Goal: Task Accomplishment & Management: Manage account settings

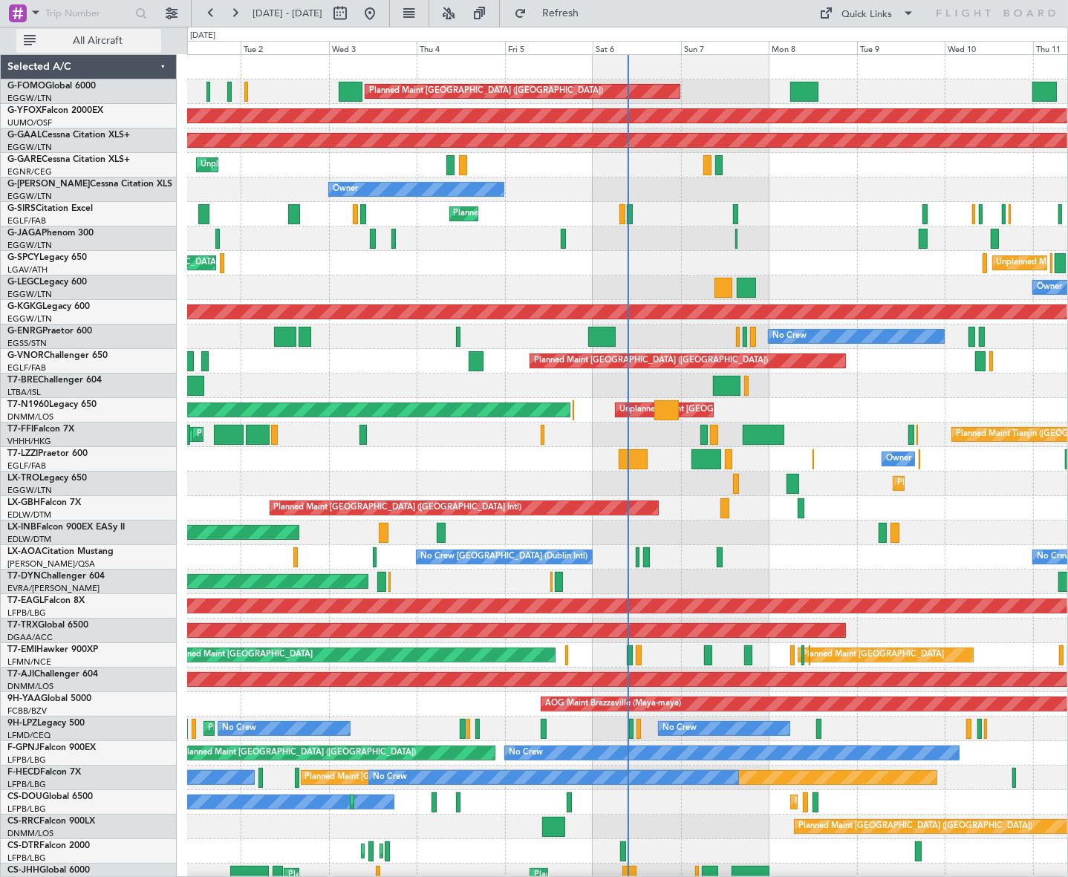
click at [87, 30] on button "All Aircraft" at bounding box center [88, 41] width 145 height 24
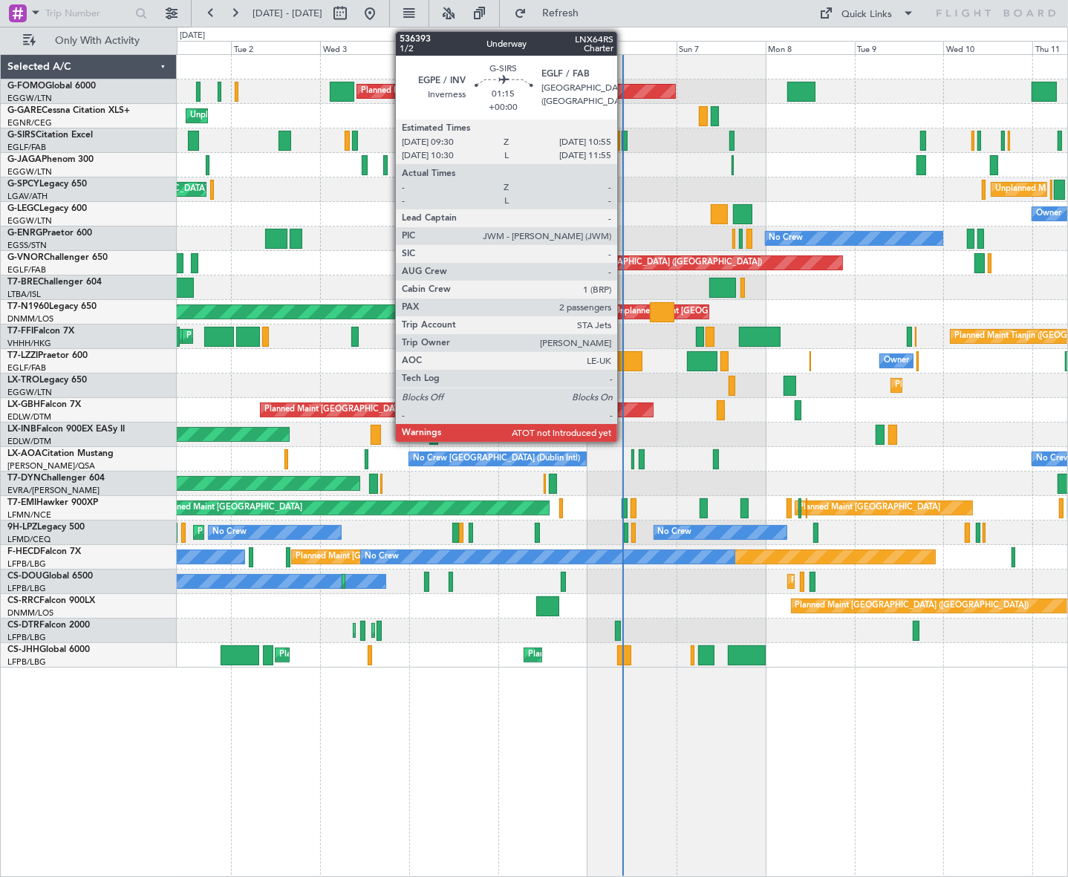
click at [624, 140] on div at bounding box center [625, 141] width 6 height 20
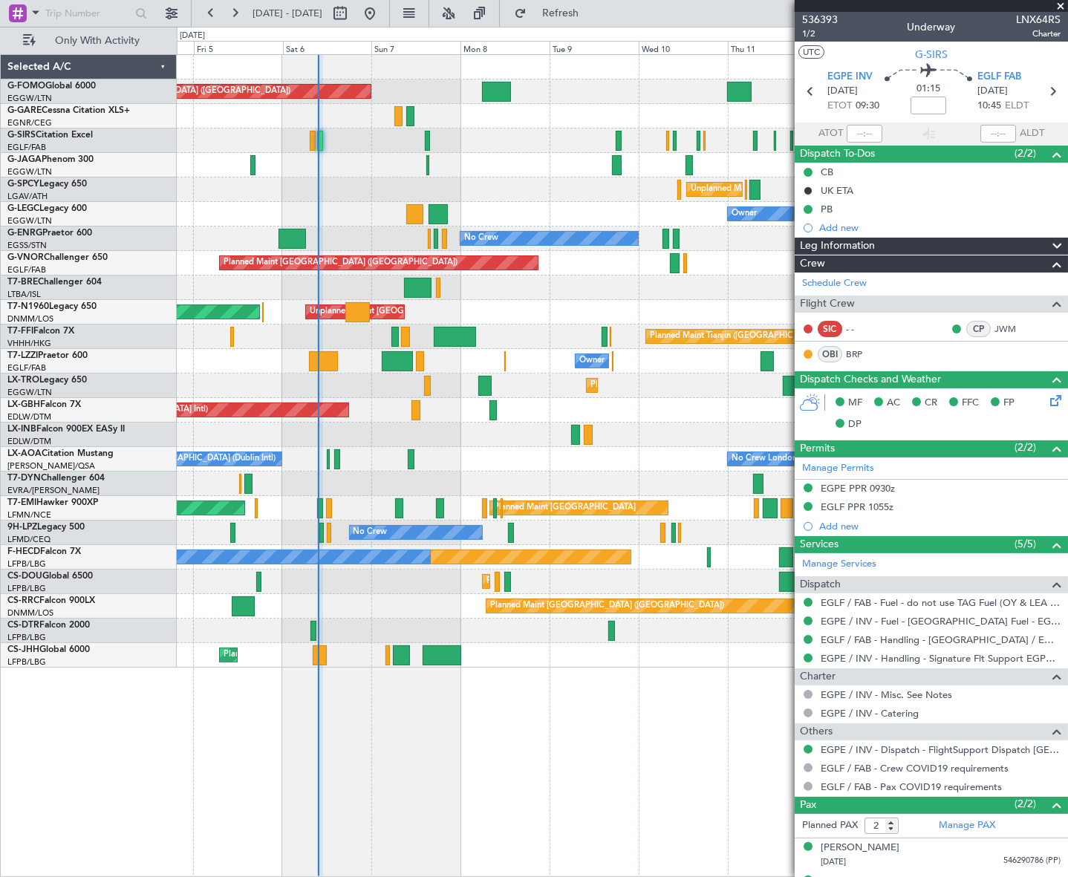
click at [302, 451] on div "Planned Maint London (Luton) Planned Maint London (Farnborough) Unplanned Maint…" at bounding box center [622, 361] width 890 height 613
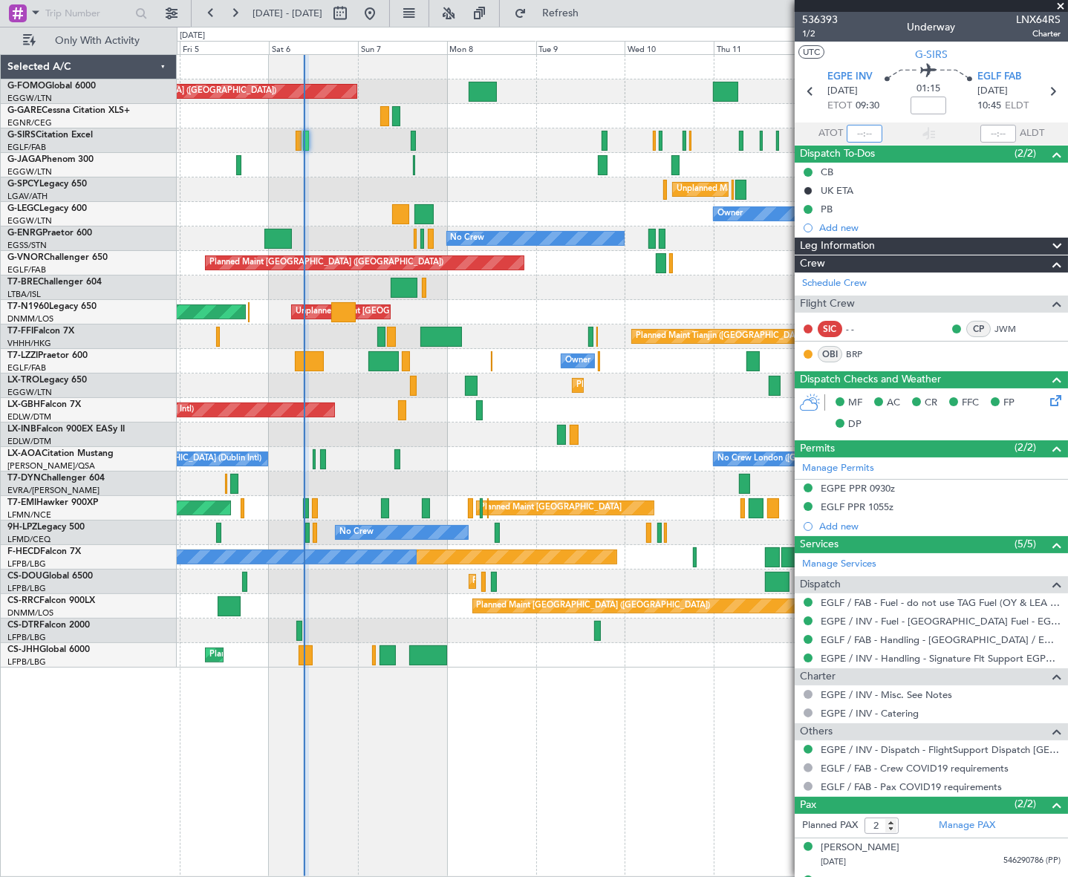
click at [866, 129] on input "text" at bounding box center [865, 134] width 36 height 18
click at [542, 793] on div "Planned Maint London (Luton) Planned Maint London (Farnborough) Unplanned Maint…" at bounding box center [622, 465] width 891 height 823
type input "09:36"
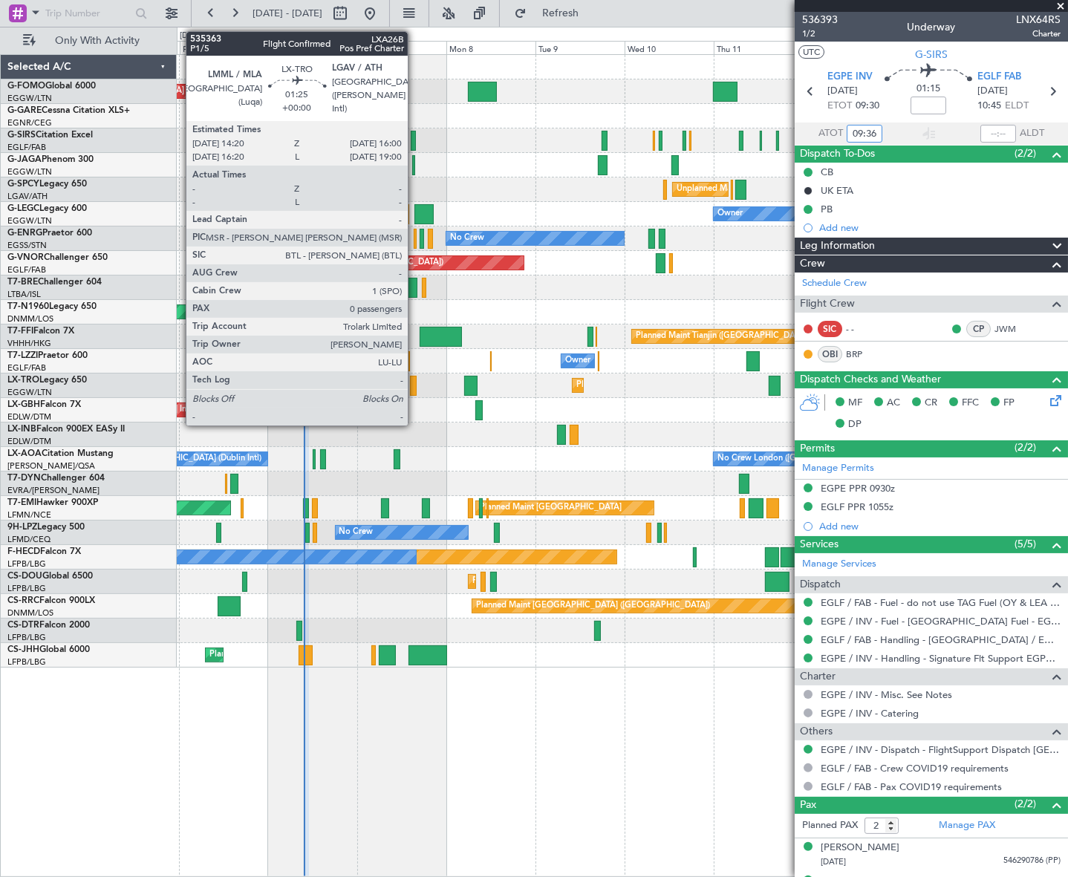
click at [414, 378] on div at bounding box center [413, 386] width 7 height 20
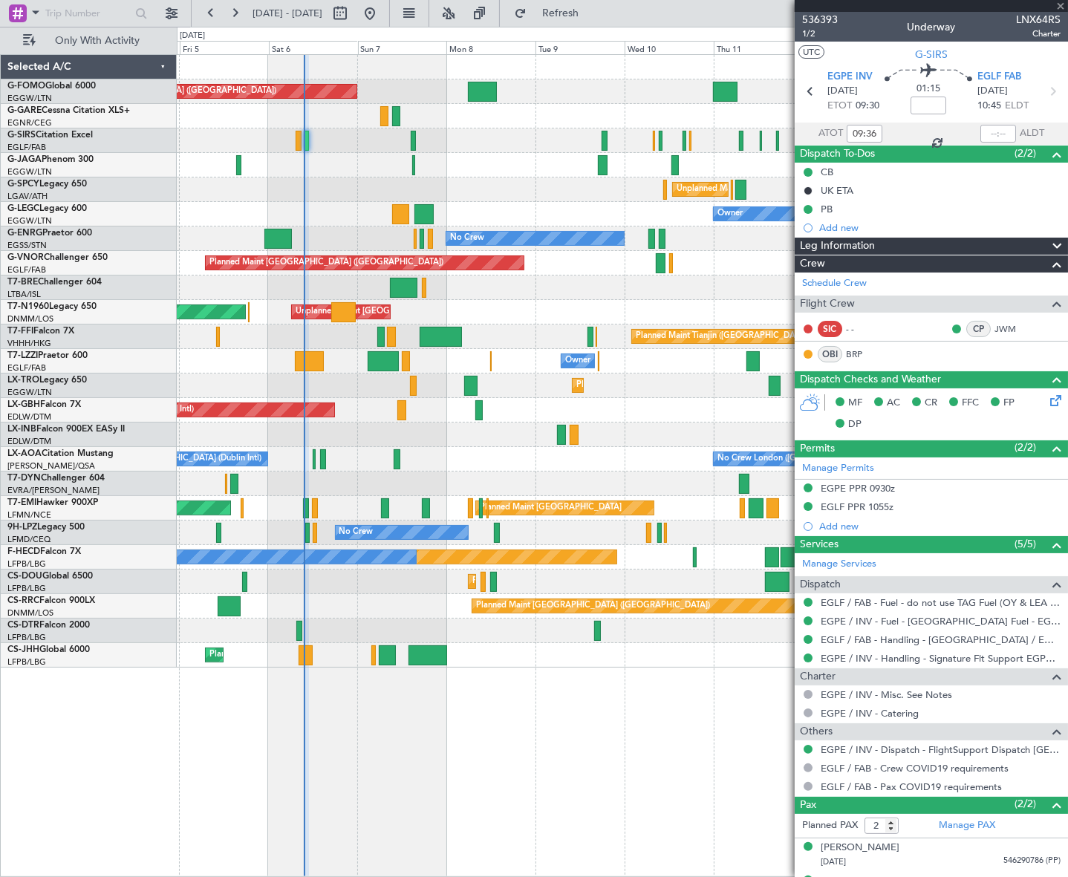
type input "0"
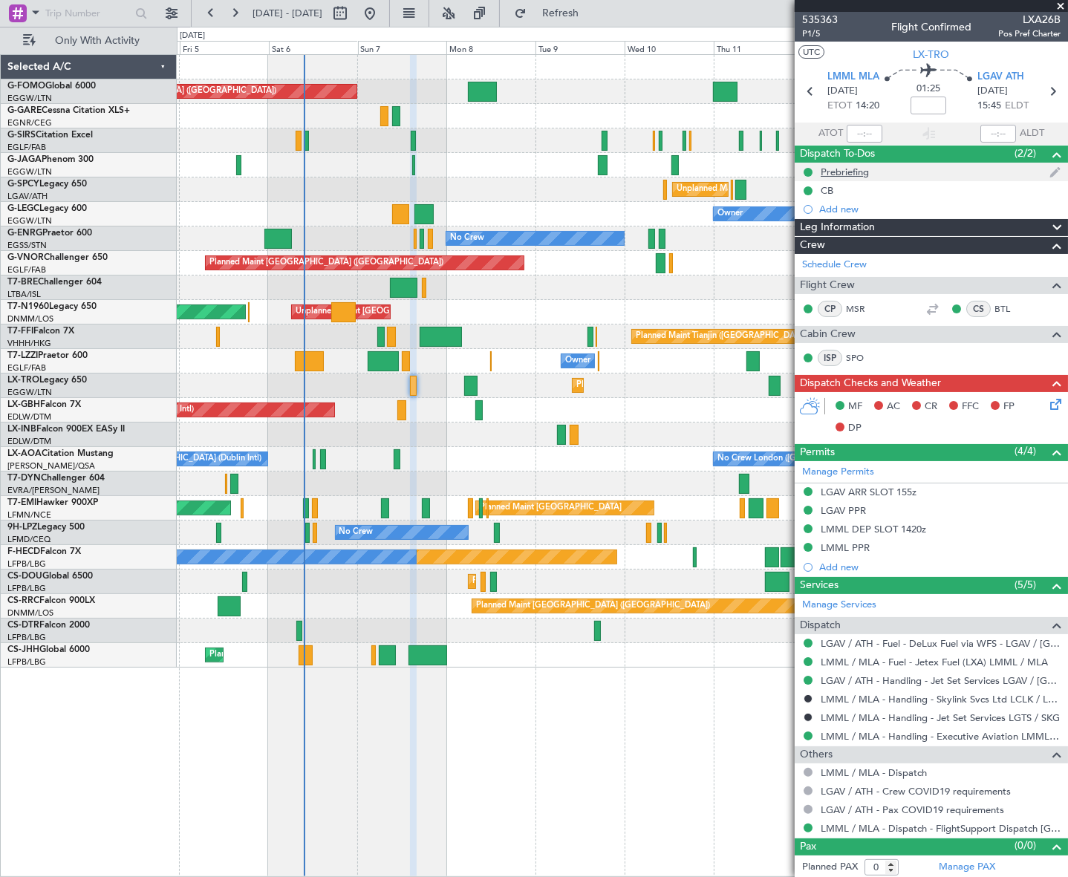
click at [841, 166] on div "Prebriefing" at bounding box center [845, 172] width 48 height 13
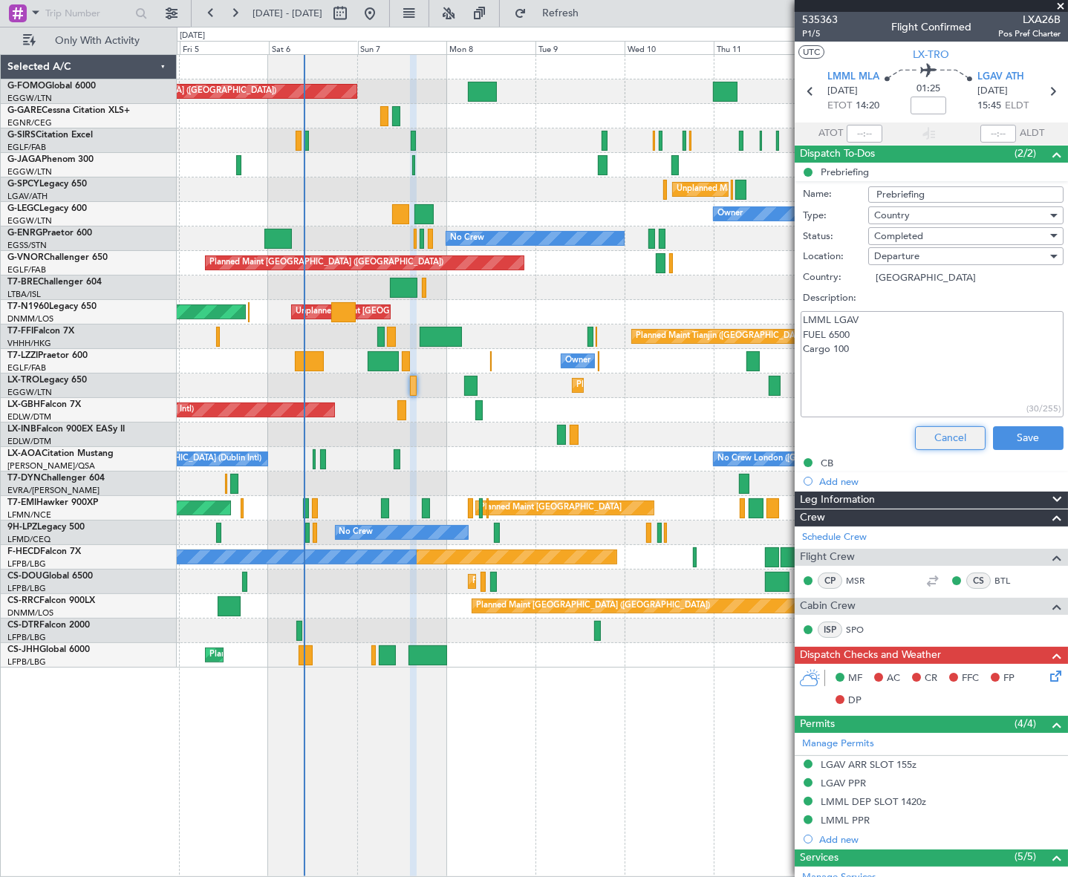
click at [957, 439] on button "Cancel" at bounding box center [950, 438] width 71 height 24
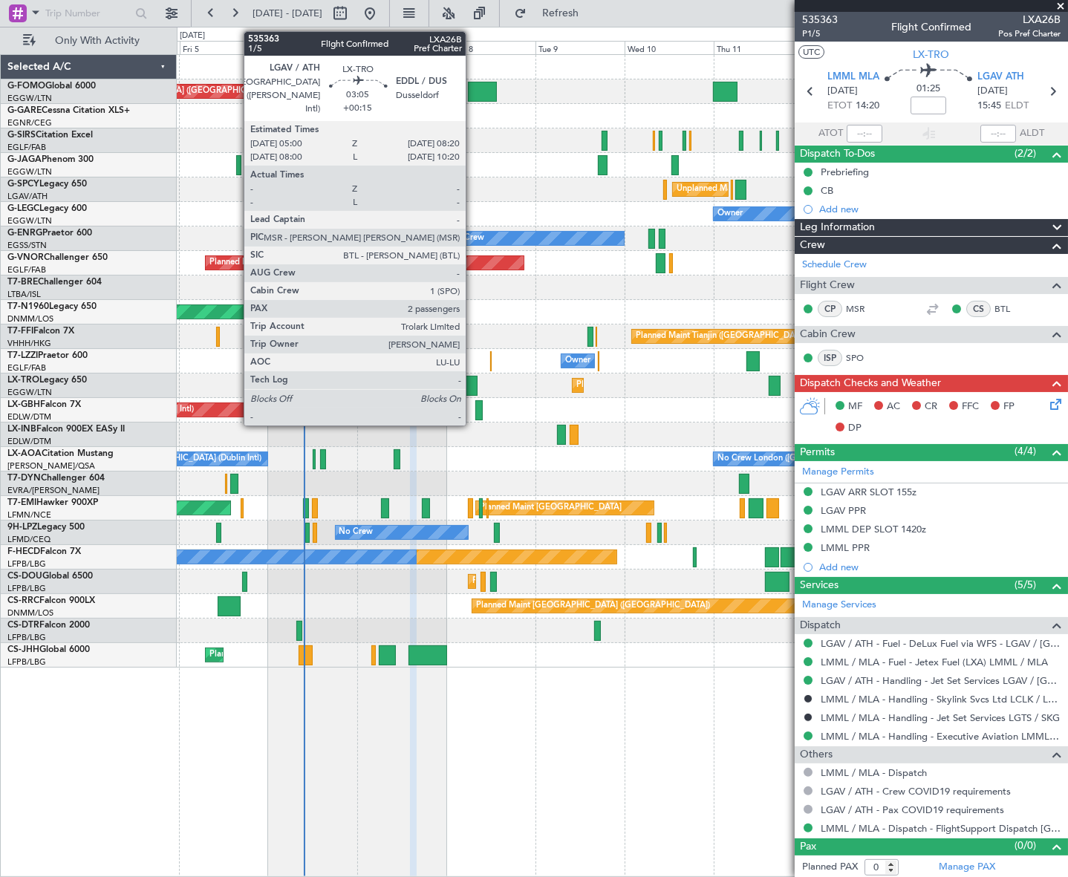
click at [472, 382] on div at bounding box center [470, 386] width 13 height 20
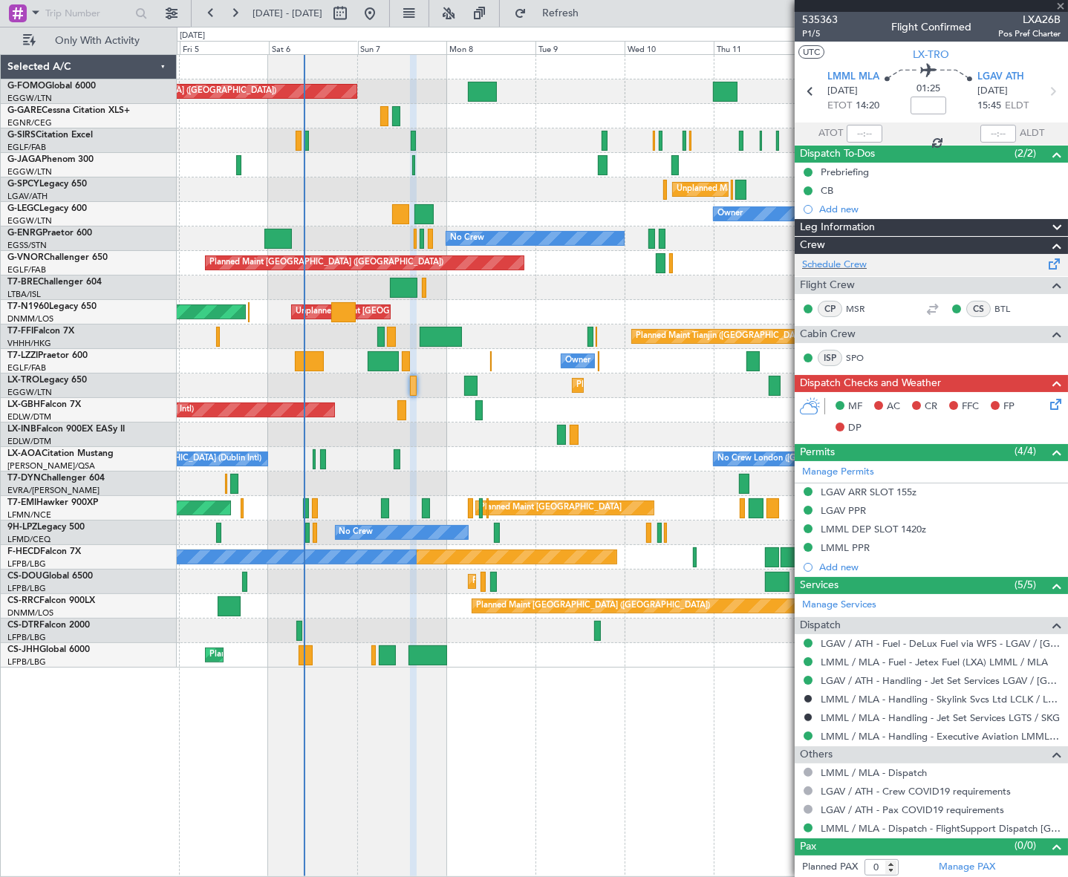
type input "+00:15"
type input "2"
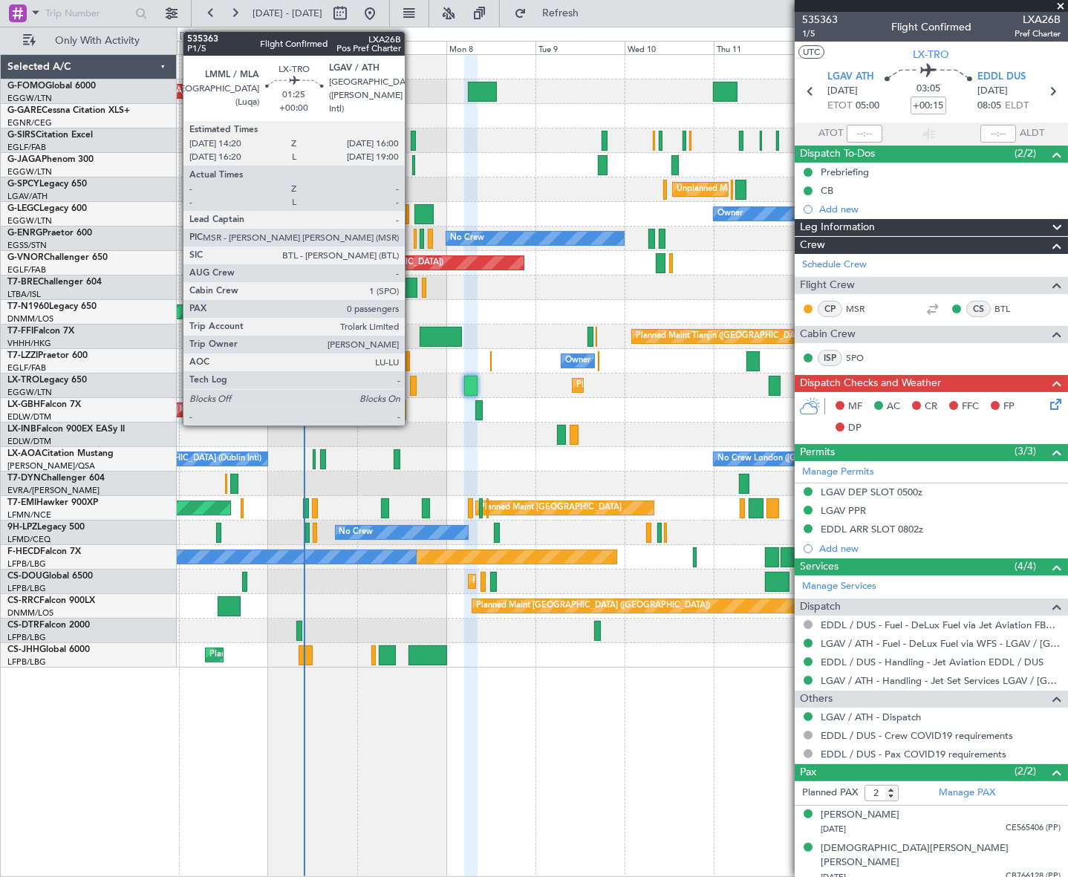
click at [411, 386] on div at bounding box center [413, 386] width 7 height 20
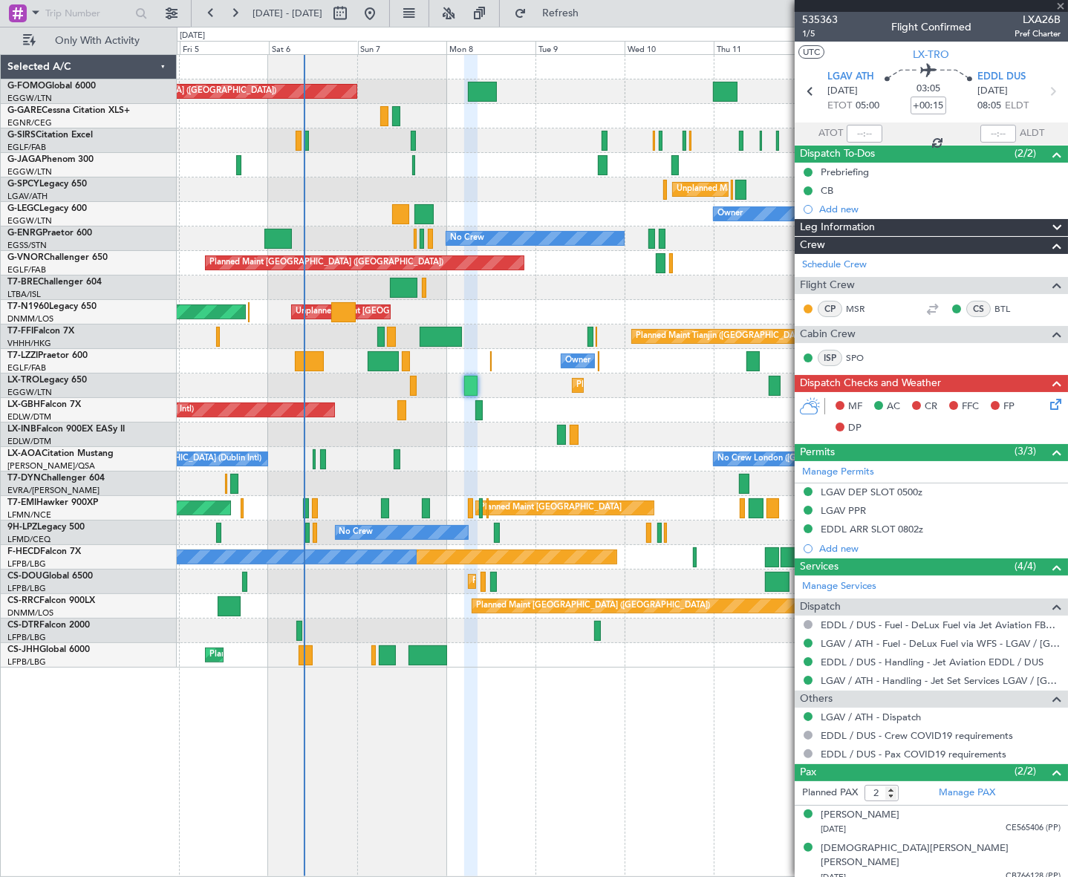
type input "0"
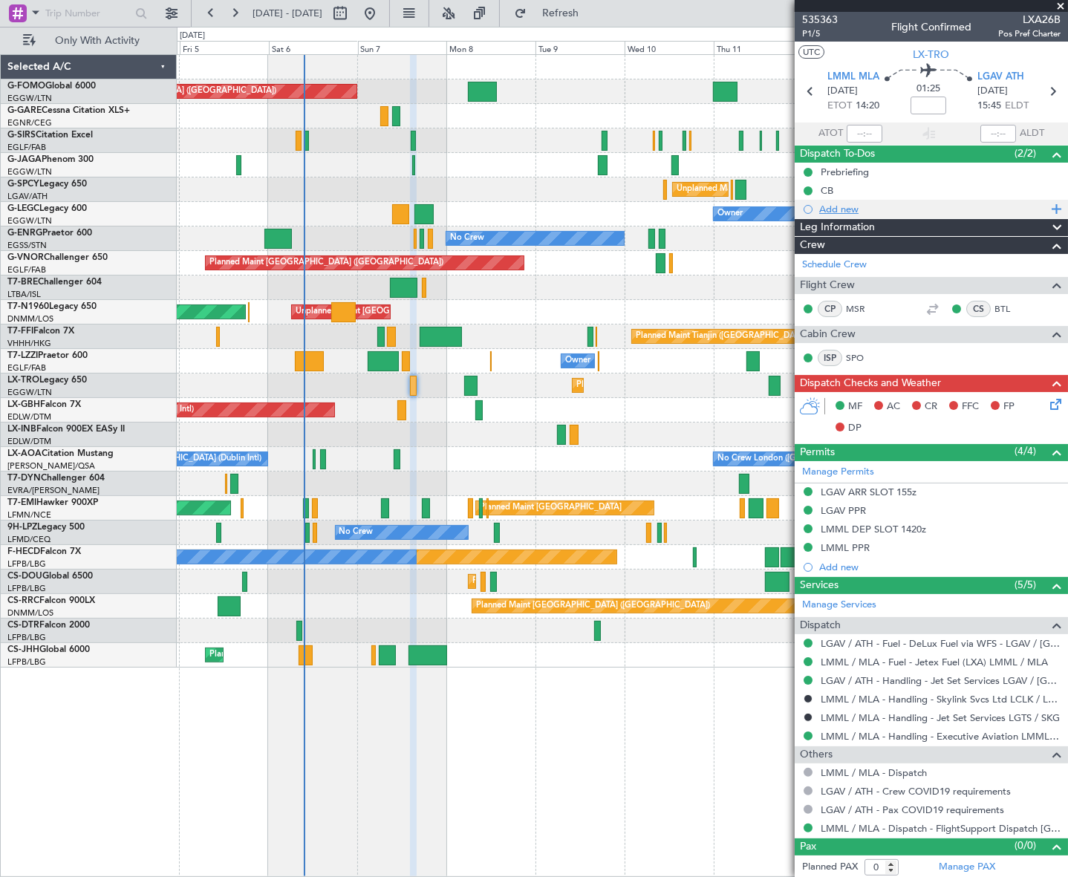
click at [843, 208] on div "Add new" at bounding box center [933, 209] width 228 height 13
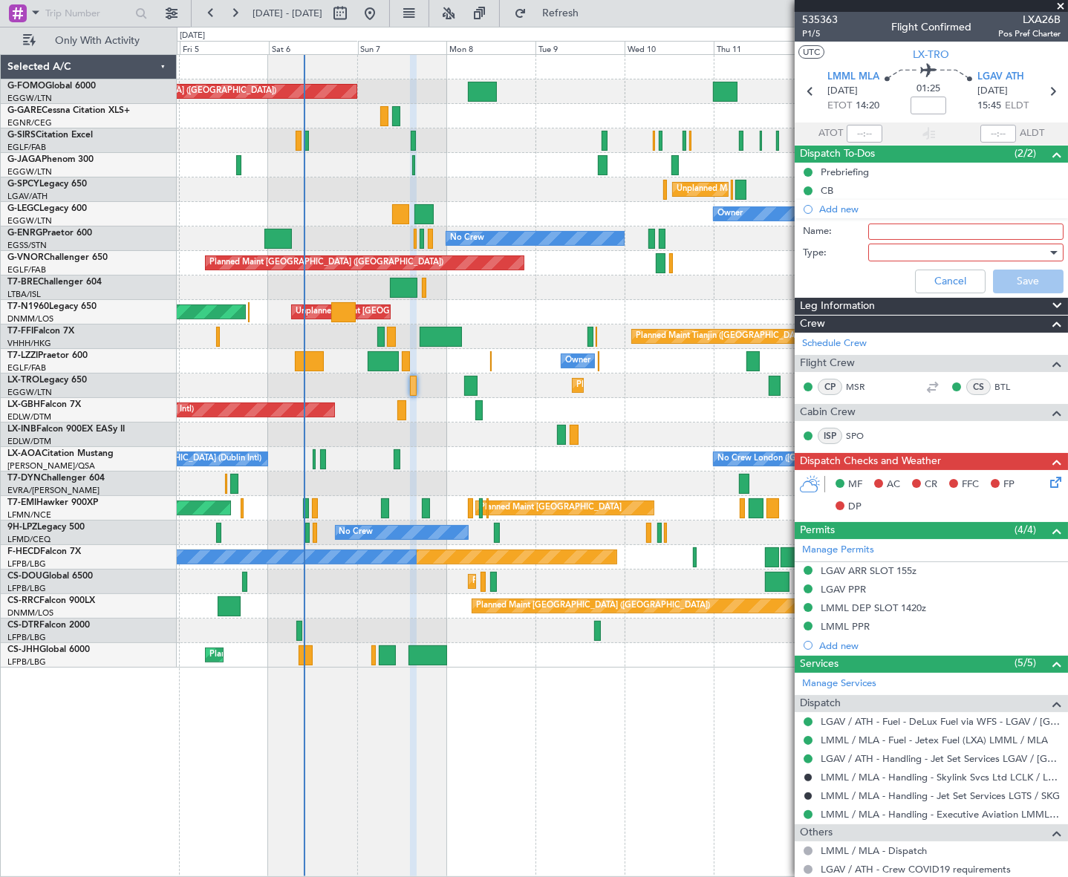
click at [902, 231] on input "Name:" at bounding box center [965, 232] width 195 height 16
type input "Fuel Upon ARR LGAV"
click at [1015, 258] on div at bounding box center [960, 252] width 173 height 22
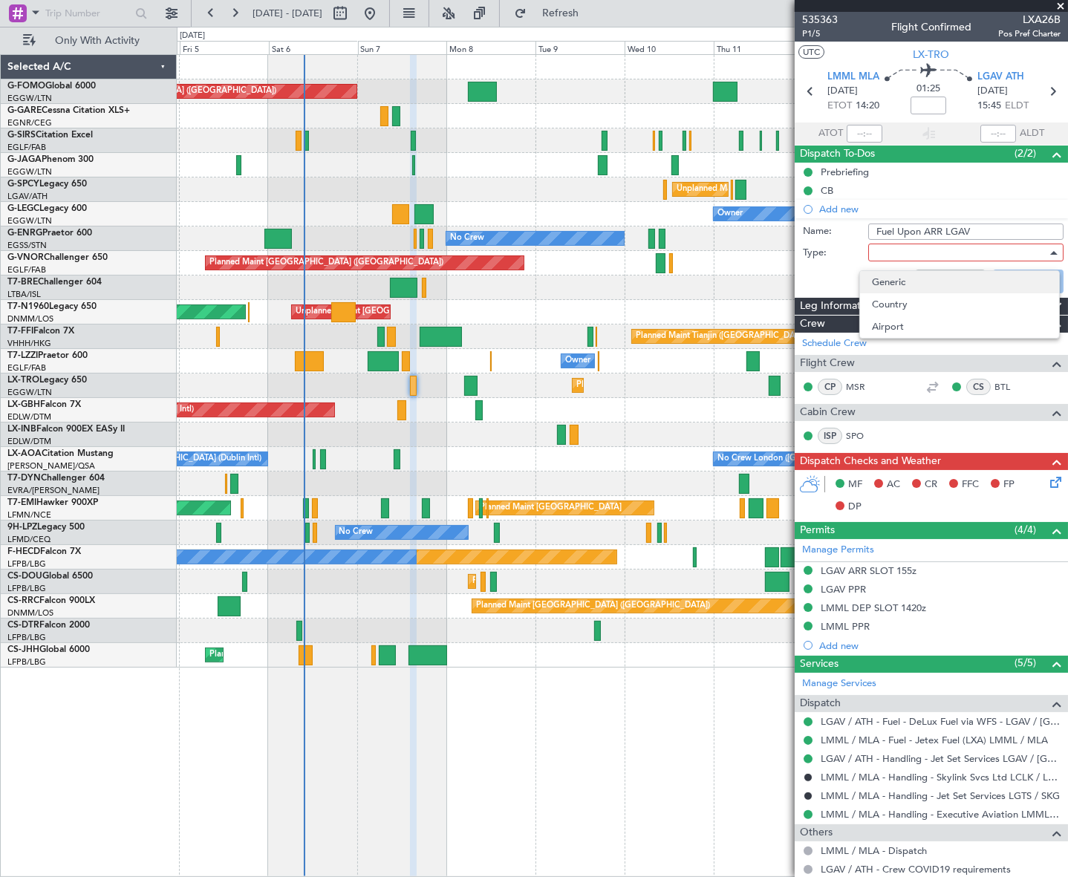
click at [885, 284] on span "Generic" at bounding box center [959, 282] width 175 height 22
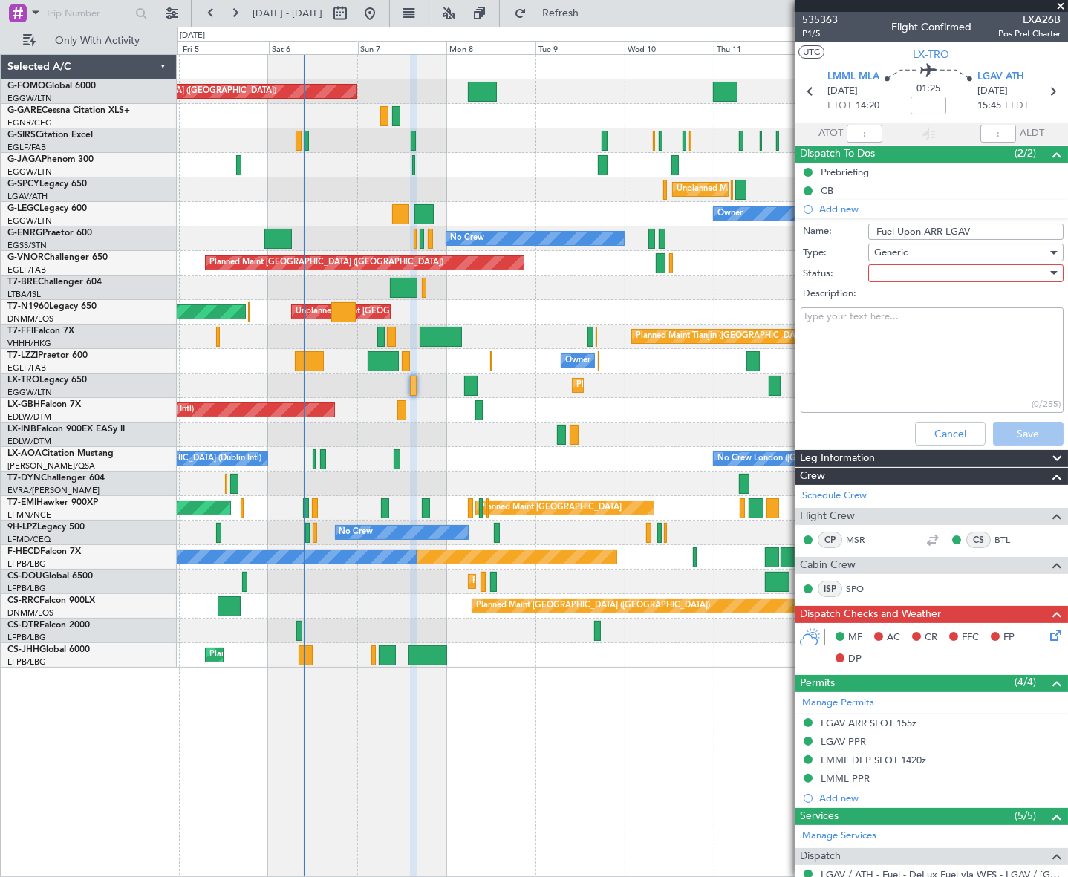
click at [898, 271] on div at bounding box center [960, 273] width 173 height 22
click at [893, 319] on span "In Progress" at bounding box center [959, 325] width 175 height 22
click at [1015, 438] on button "Save" at bounding box center [1028, 434] width 71 height 24
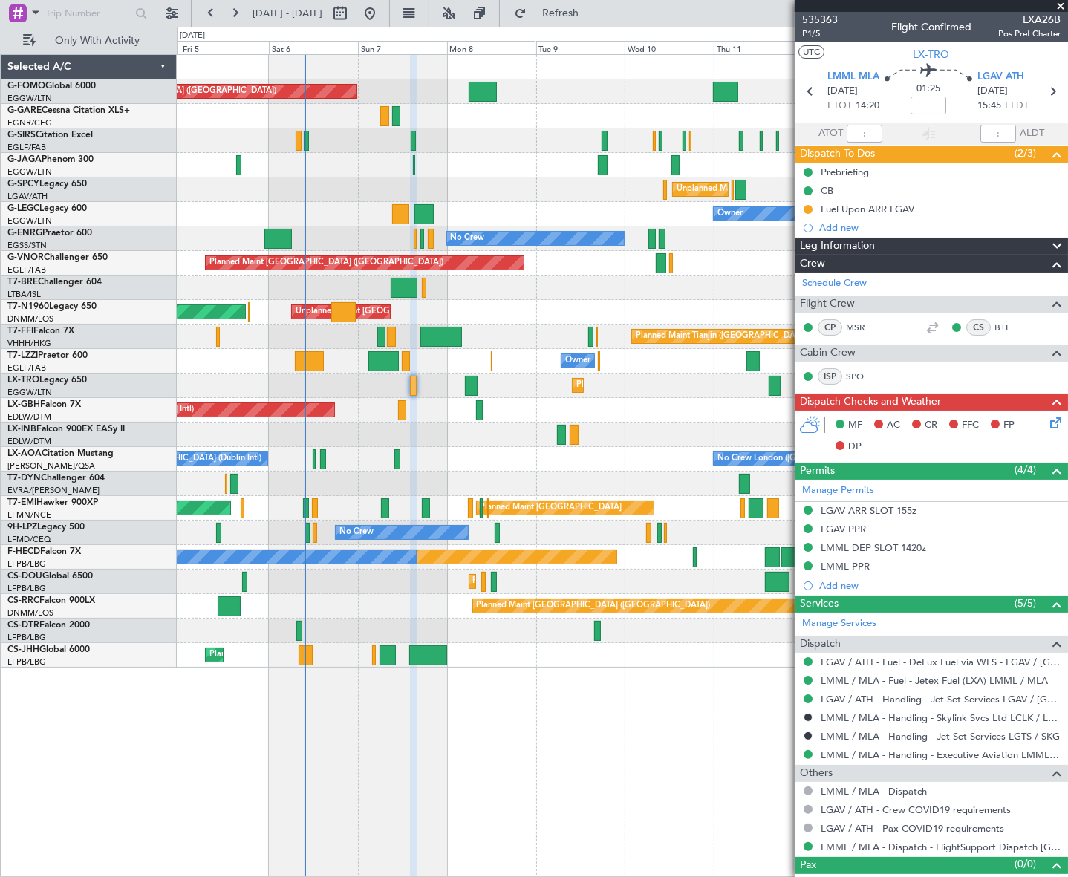
click at [1047, 423] on icon at bounding box center [1053, 420] width 12 height 12
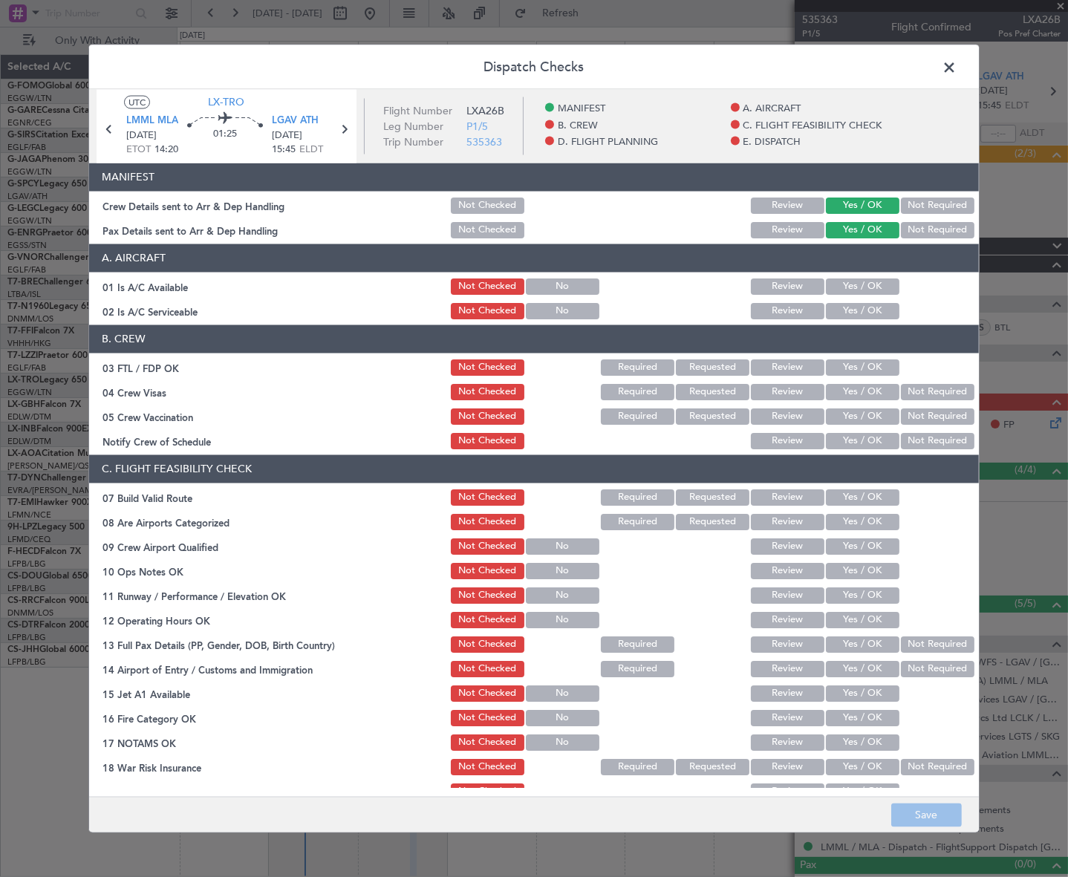
click at [957, 63] on span at bounding box center [957, 71] width 0 height 30
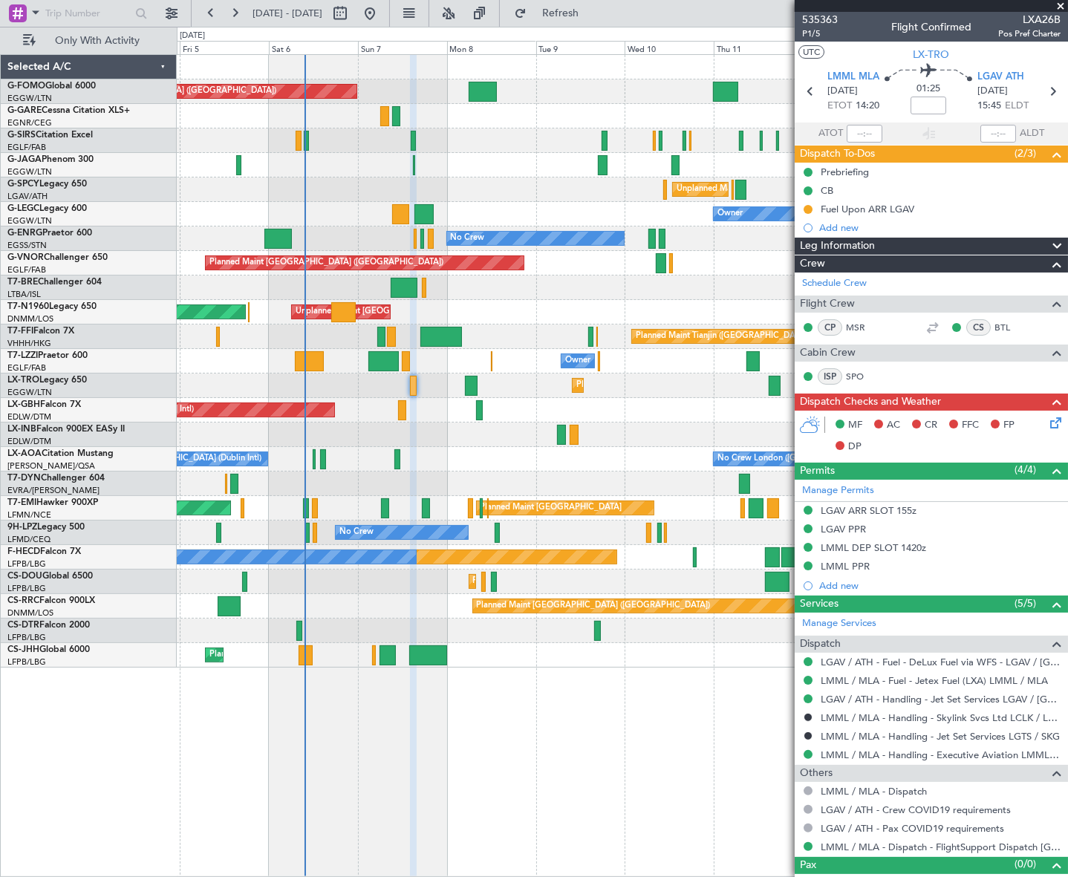
click at [1047, 420] on icon at bounding box center [1053, 420] width 12 height 12
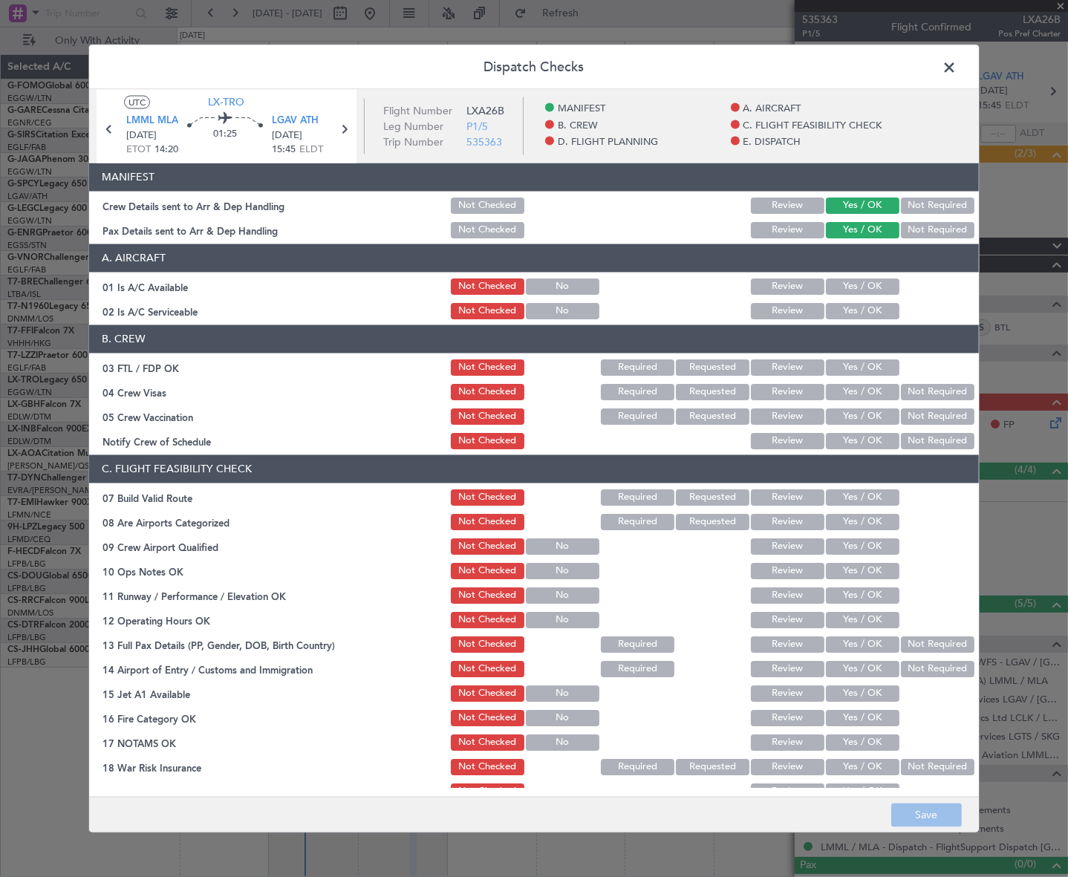
click at [844, 274] on section "A. AIRCRAFT 01 Is A/C Available Not Checked No Review Yes / OK 02 Is A/C Servic…" at bounding box center [534, 282] width 890 height 77
click at [850, 287] on button "Yes / OK" at bounding box center [863, 286] width 74 height 16
click at [856, 310] on button "Yes / OK" at bounding box center [863, 310] width 74 height 16
click at [865, 496] on button "Yes / OK" at bounding box center [863, 497] width 74 height 16
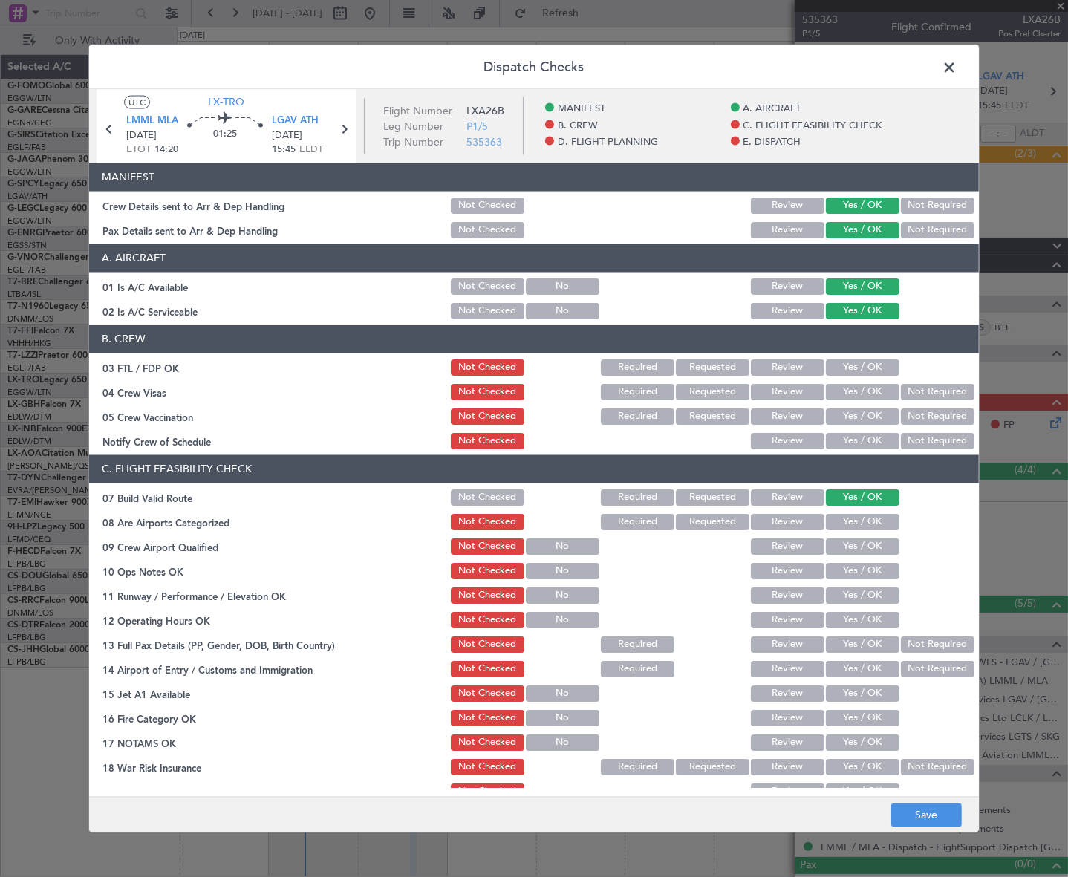
click at [867, 593] on button "Yes / OK" at bounding box center [863, 595] width 74 height 16
click at [869, 575] on button "Yes / OK" at bounding box center [863, 570] width 74 height 16
click at [870, 622] on button "Yes / OK" at bounding box center [863, 619] width 74 height 16
click at [870, 642] on button "Yes / OK" at bounding box center [863, 644] width 74 height 16
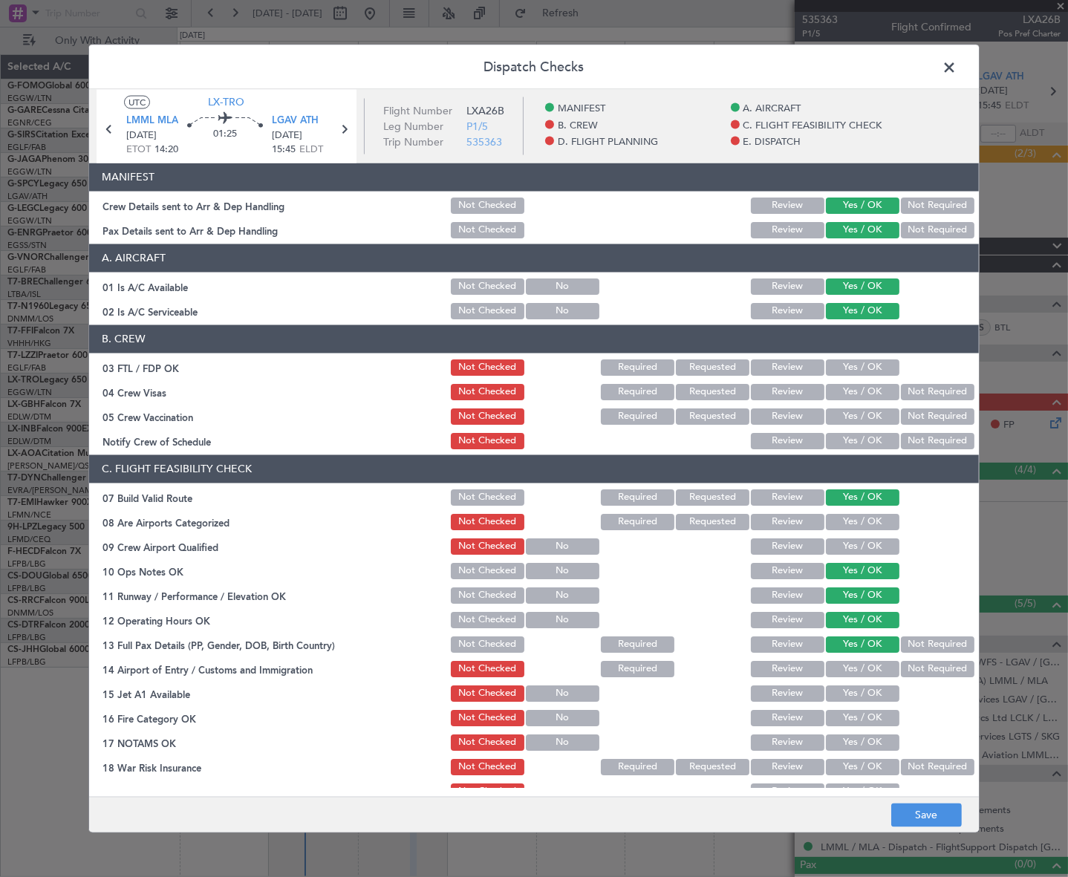
click at [872, 668] on button "Yes / OK" at bounding box center [863, 668] width 74 height 16
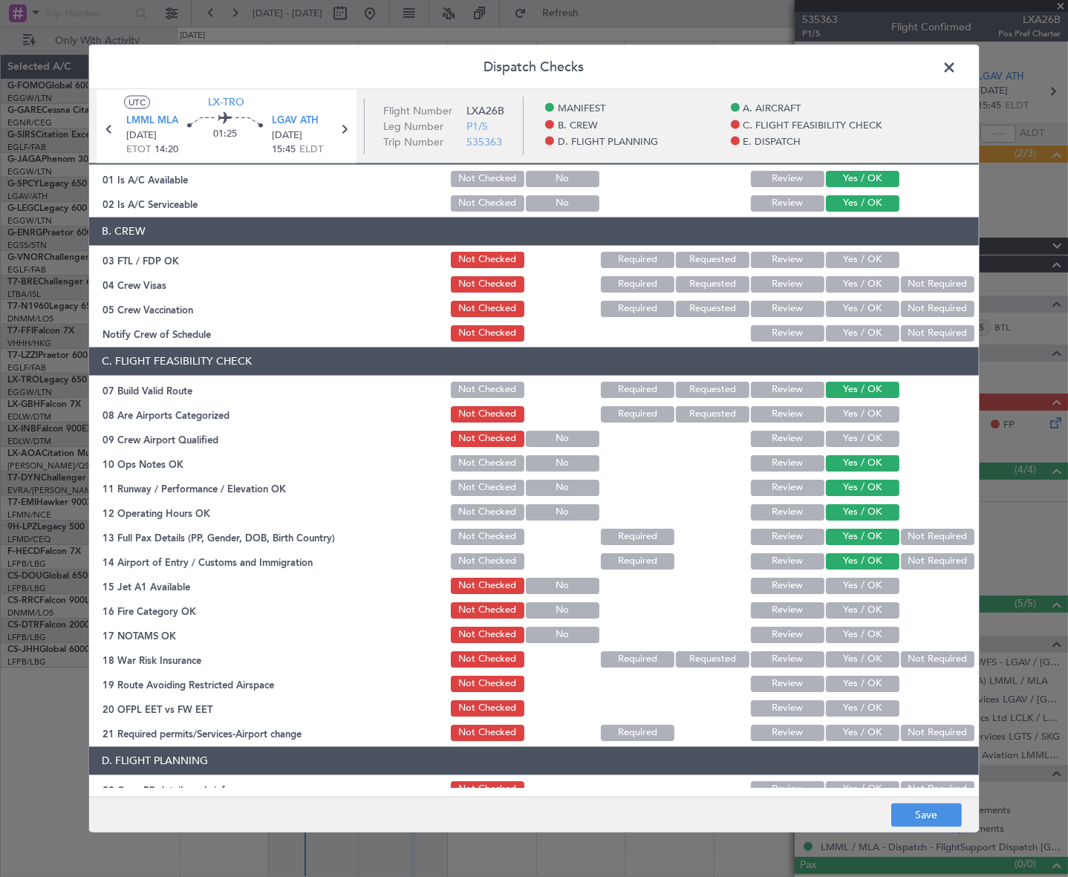
scroll to position [134, 0]
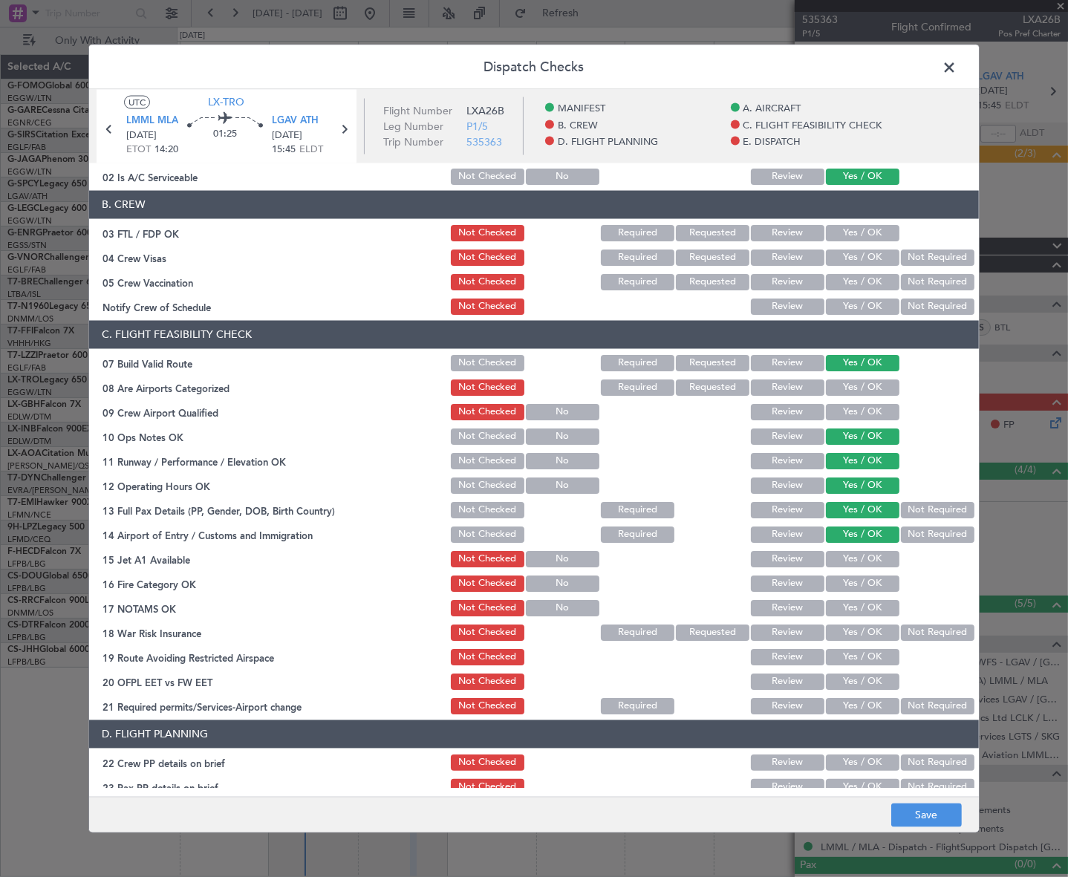
click at [875, 559] on button "Yes / OK" at bounding box center [863, 558] width 74 height 16
click at [873, 593] on section "C. FLIGHT FEASIBILITY CHECK 07 Build Valid Route Not Checked Required Requested…" at bounding box center [534, 518] width 890 height 396
click at [873, 582] on button "Yes / OK" at bounding box center [863, 583] width 74 height 16
drag, startPoint x: 876, startPoint y: 598, endPoint x: 893, endPoint y: 611, distance: 21.7
click at [876, 599] on button "Yes / OK" at bounding box center [863, 607] width 74 height 16
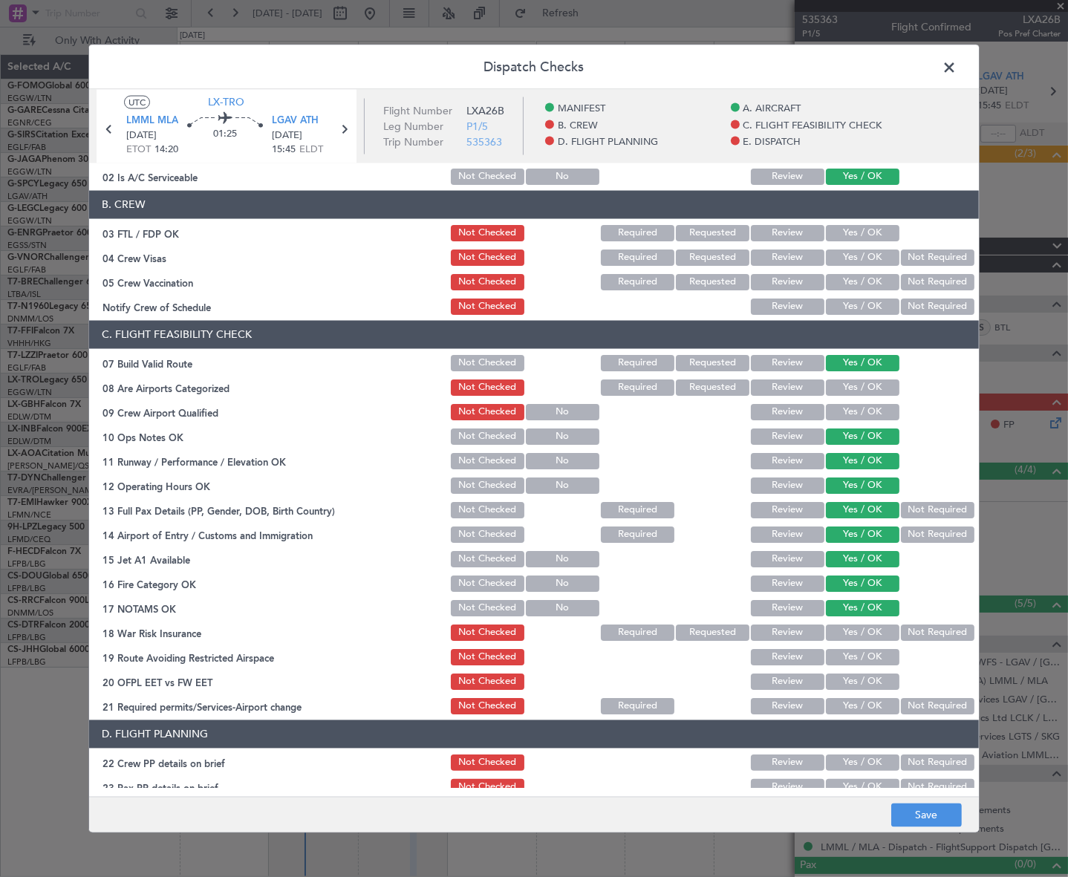
click at [928, 630] on button "Not Required" at bounding box center [938, 632] width 74 height 16
click at [879, 653] on button "Yes / OK" at bounding box center [863, 656] width 74 height 16
click at [876, 683] on button "Yes / OK" at bounding box center [863, 681] width 74 height 16
click at [873, 705] on button "Yes / OK" at bounding box center [863, 705] width 74 height 16
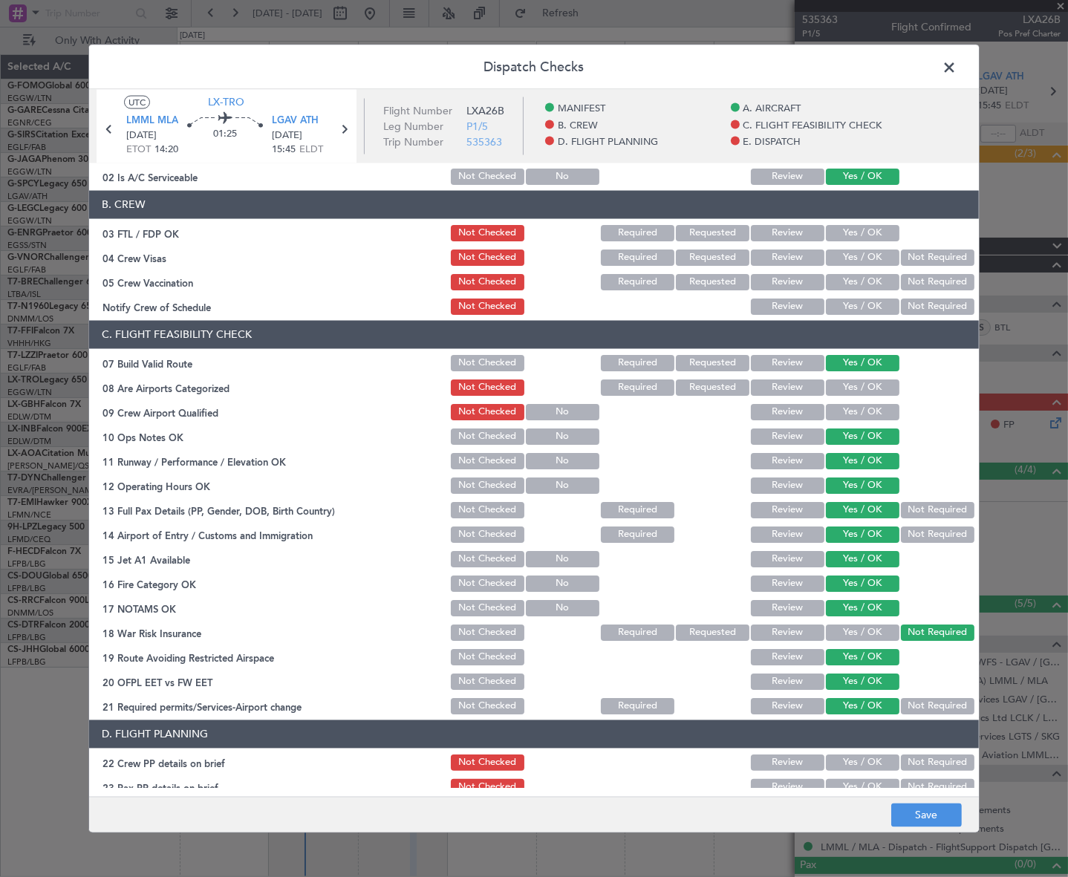
scroll to position [405, 0]
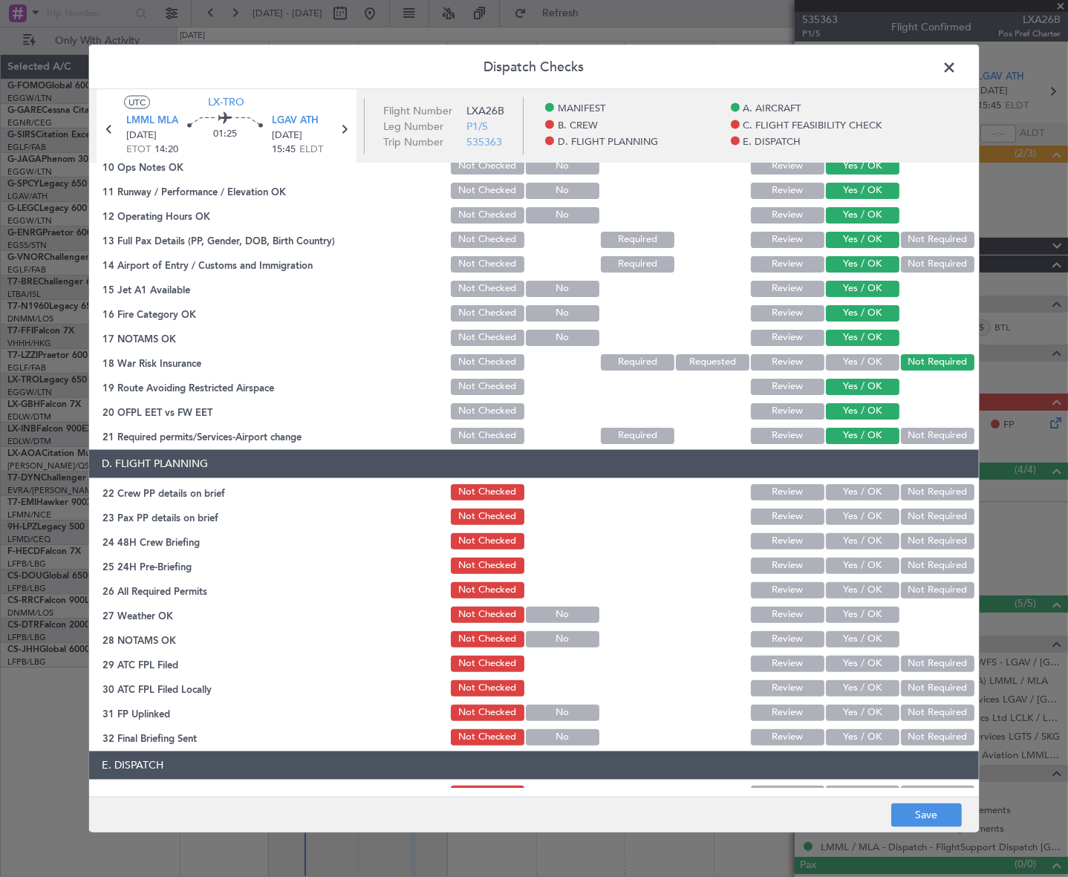
click at [859, 491] on button "Yes / OK" at bounding box center [863, 491] width 74 height 16
click at [853, 515] on button "Yes / OK" at bounding box center [863, 516] width 74 height 16
click at [859, 535] on button "Yes / OK" at bounding box center [863, 540] width 74 height 16
click at [918, 562] on button "Not Required" at bounding box center [938, 565] width 74 height 16
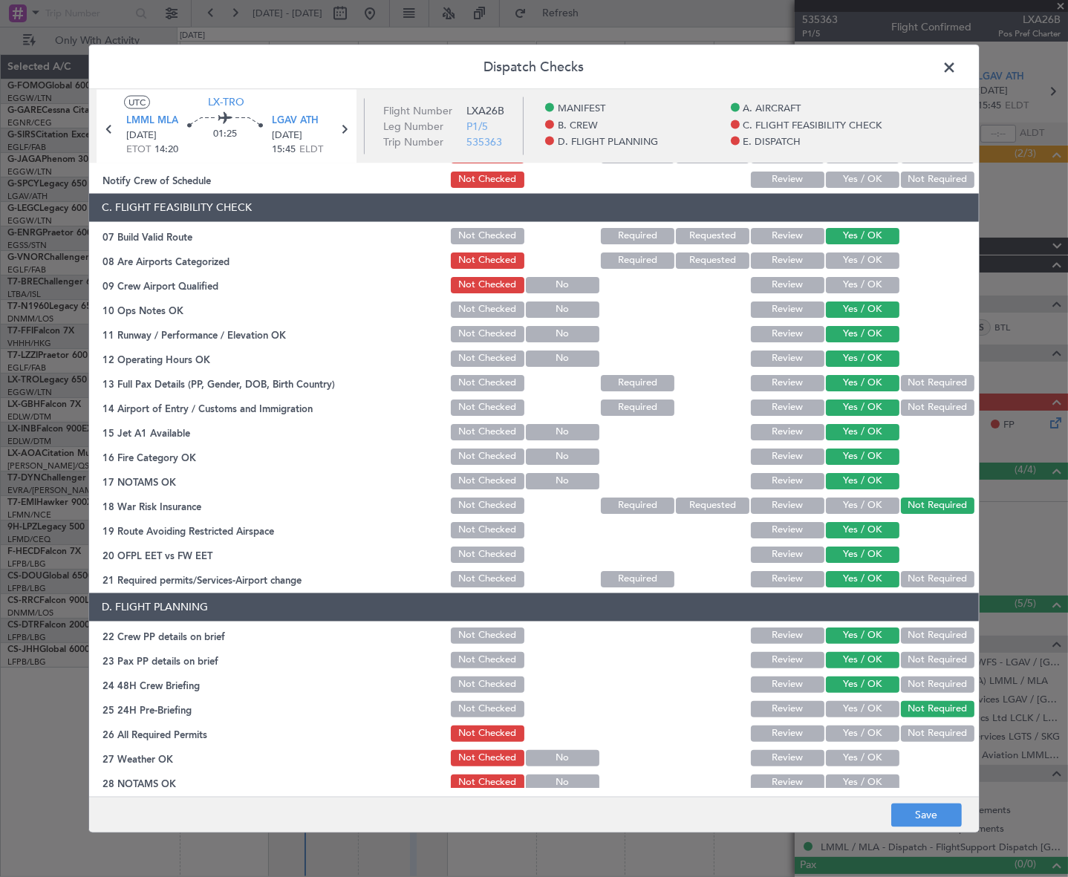
scroll to position [0, 0]
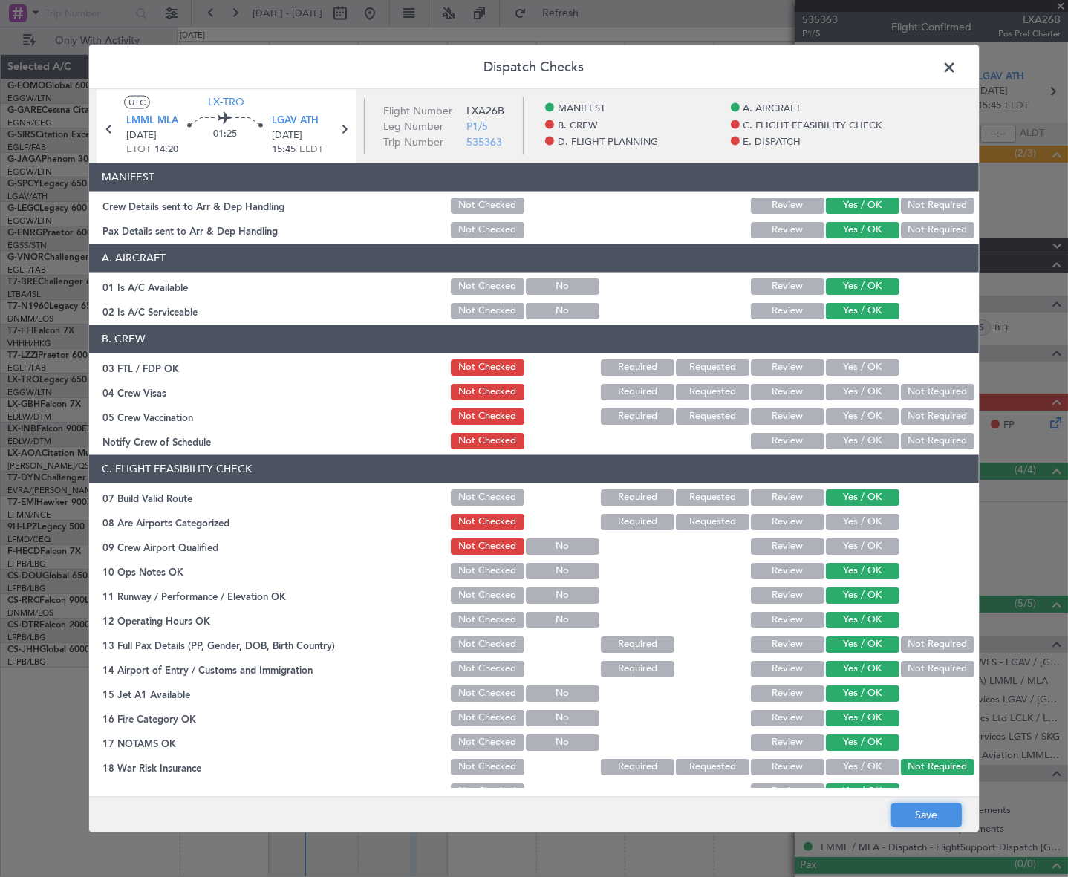
click at [922, 810] on button "Save" at bounding box center [926, 816] width 71 height 24
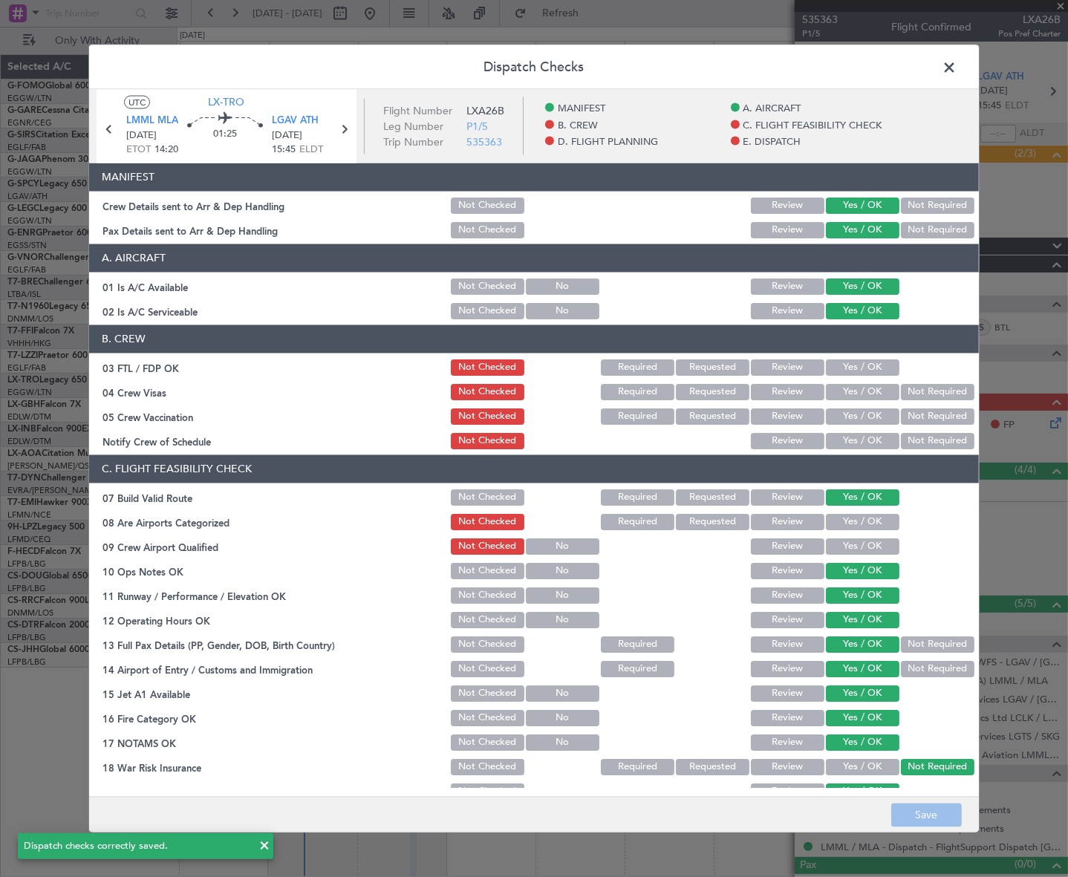
click at [957, 62] on span at bounding box center [957, 71] width 0 height 30
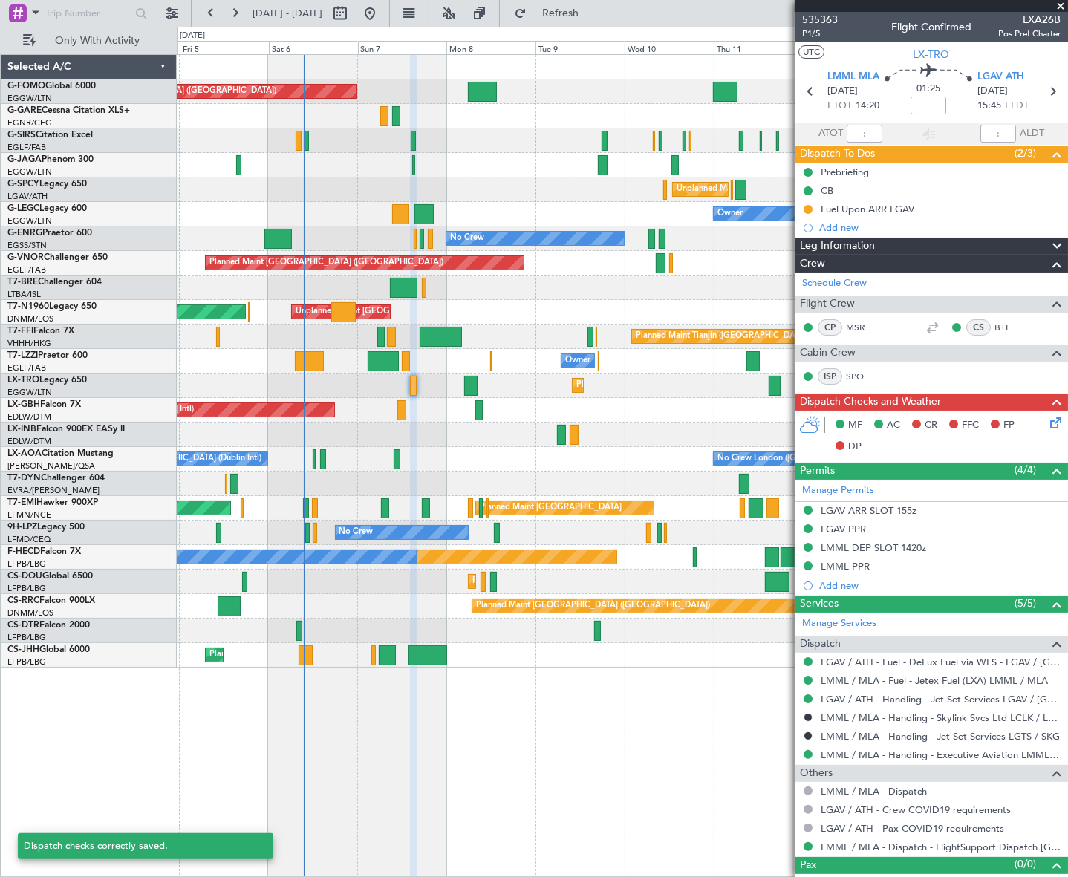
click at [1052, 421] on icon at bounding box center [1053, 420] width 12 height 12
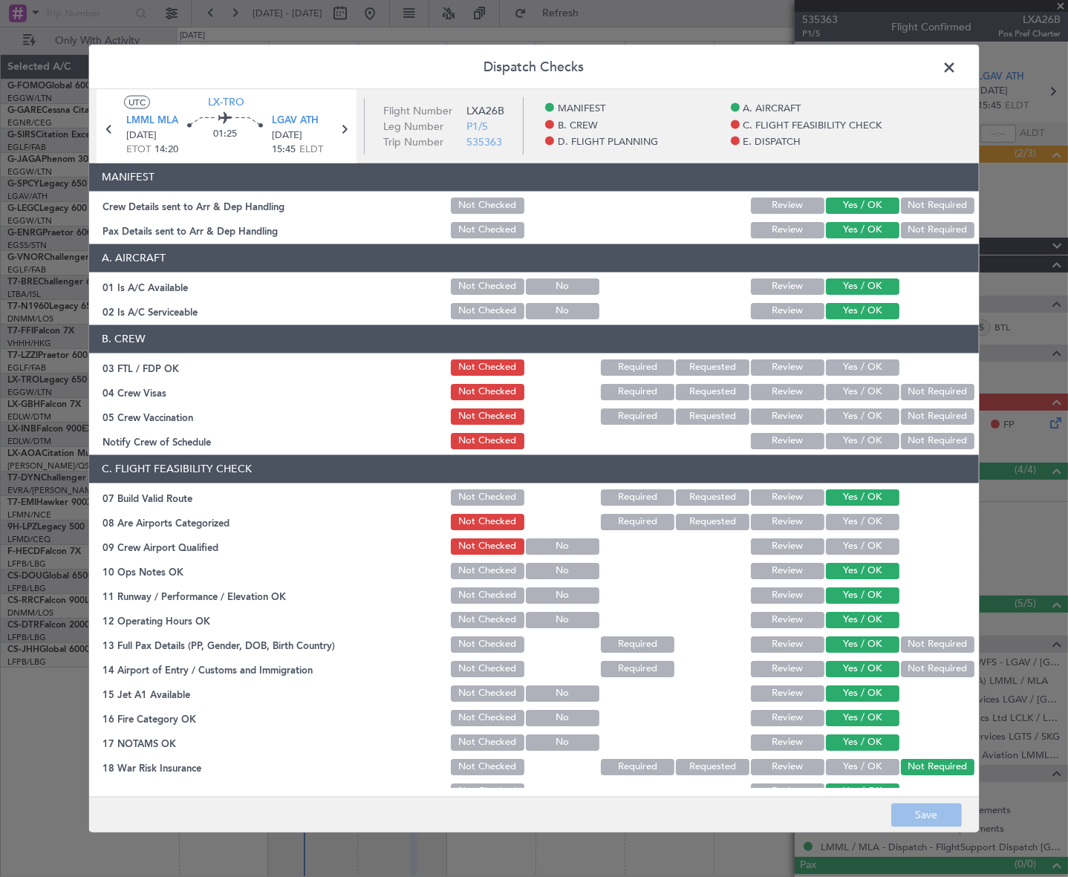
scroll to position [270, 0]
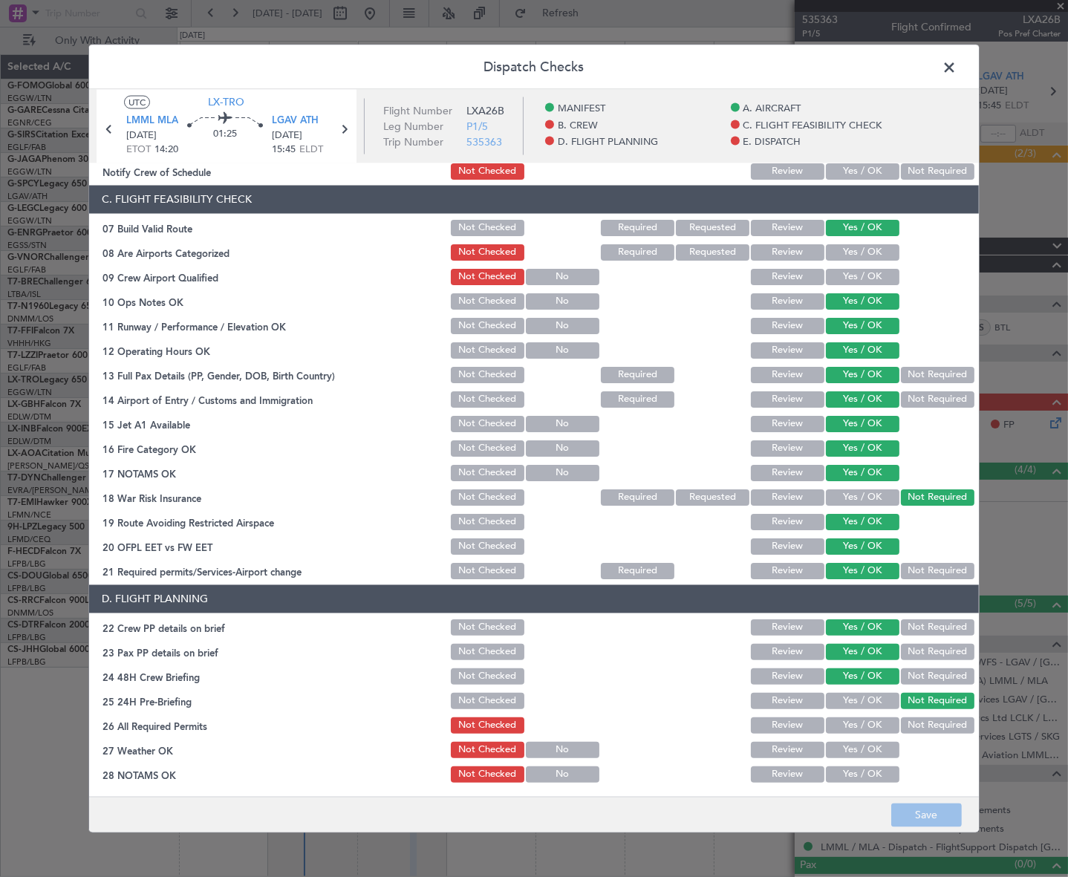
click at [957, 64] on span at bounding box center [957, 71] width 0 height 30
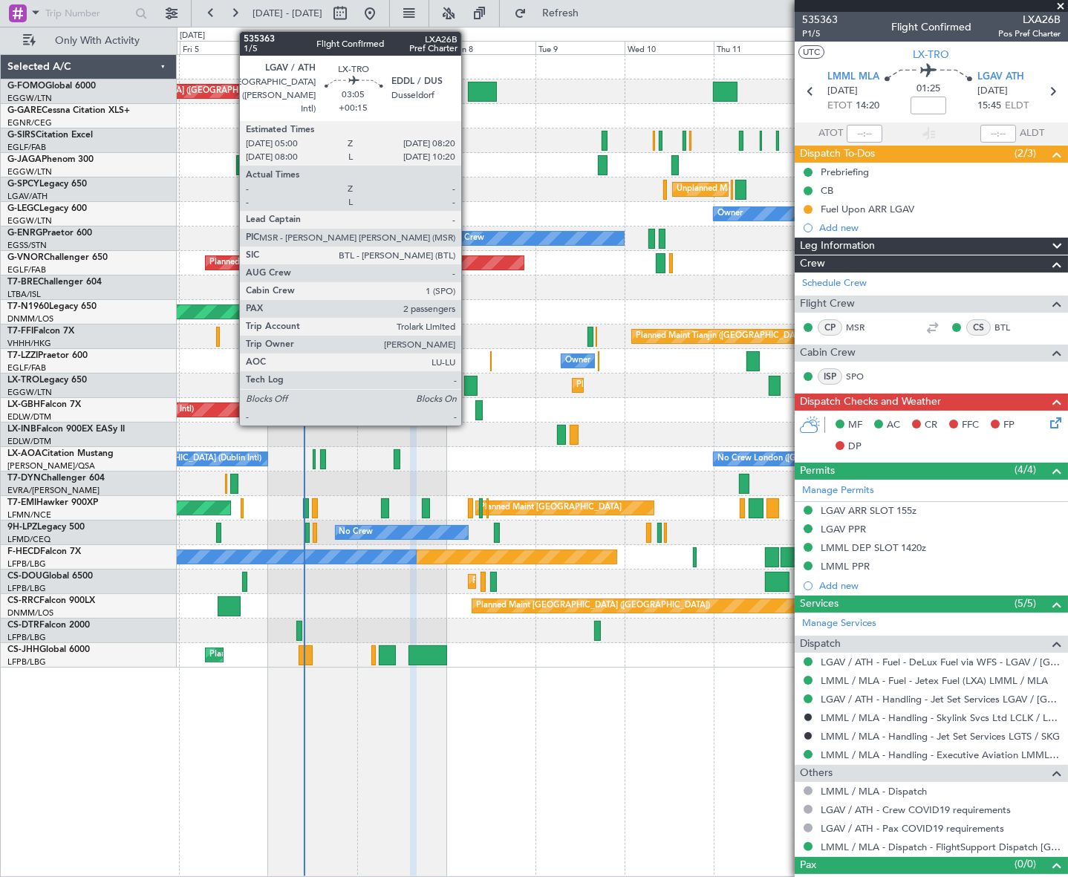
click at [468, 380] on div at bounding box center [470, 386] width 13 height 20
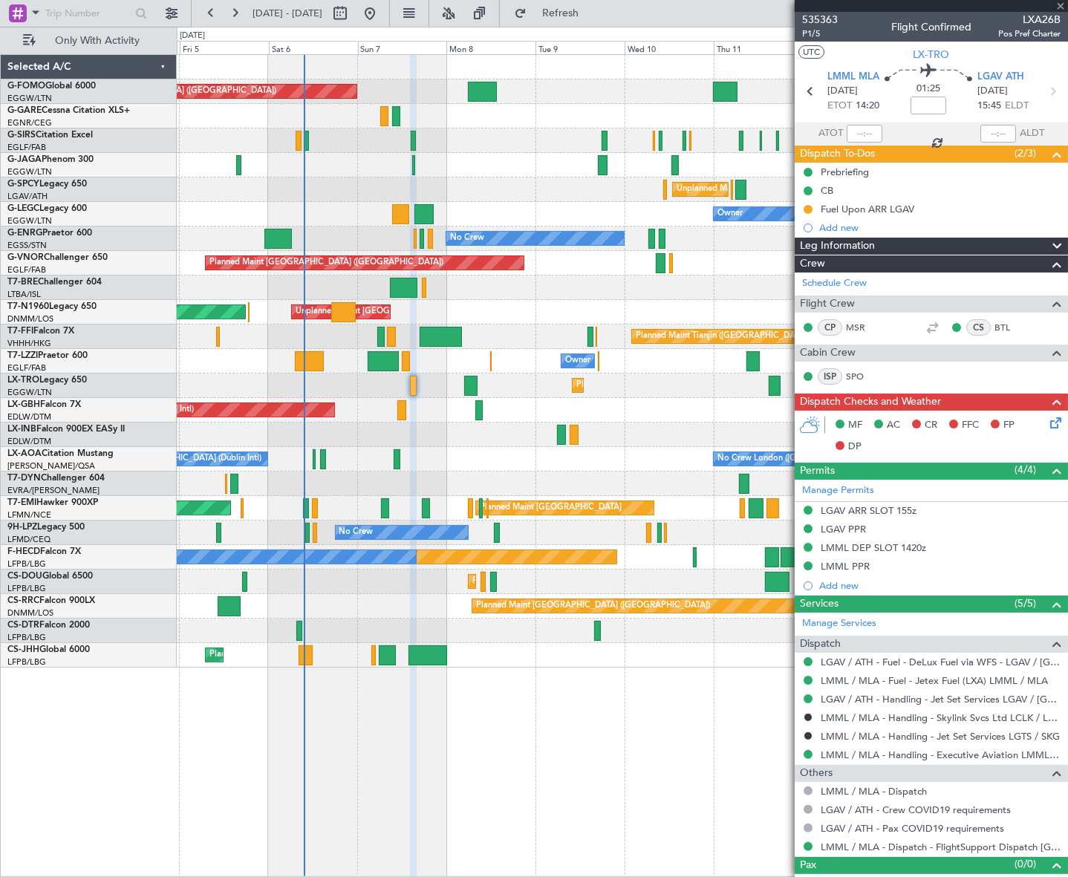
type input "+00:15"
type input "2"
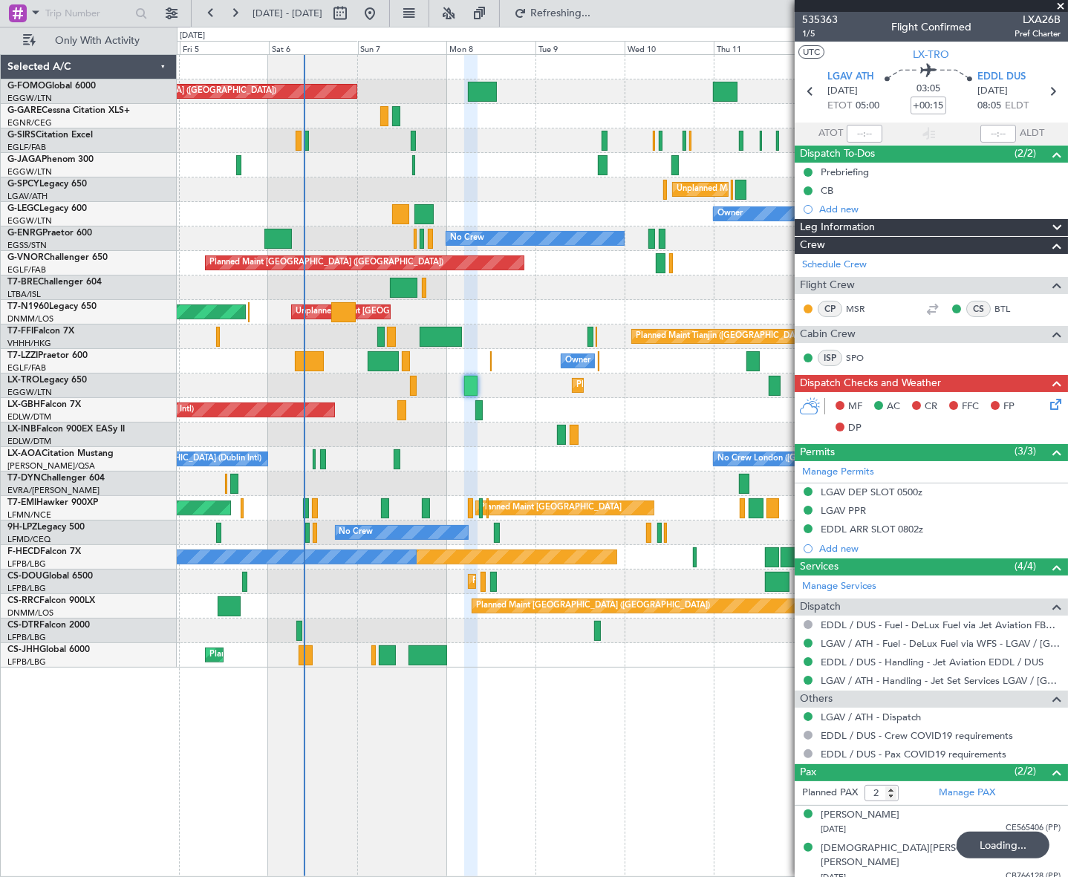
click at [1059, 406] on icon at bounding box center [1053, 402] width 12 height 12
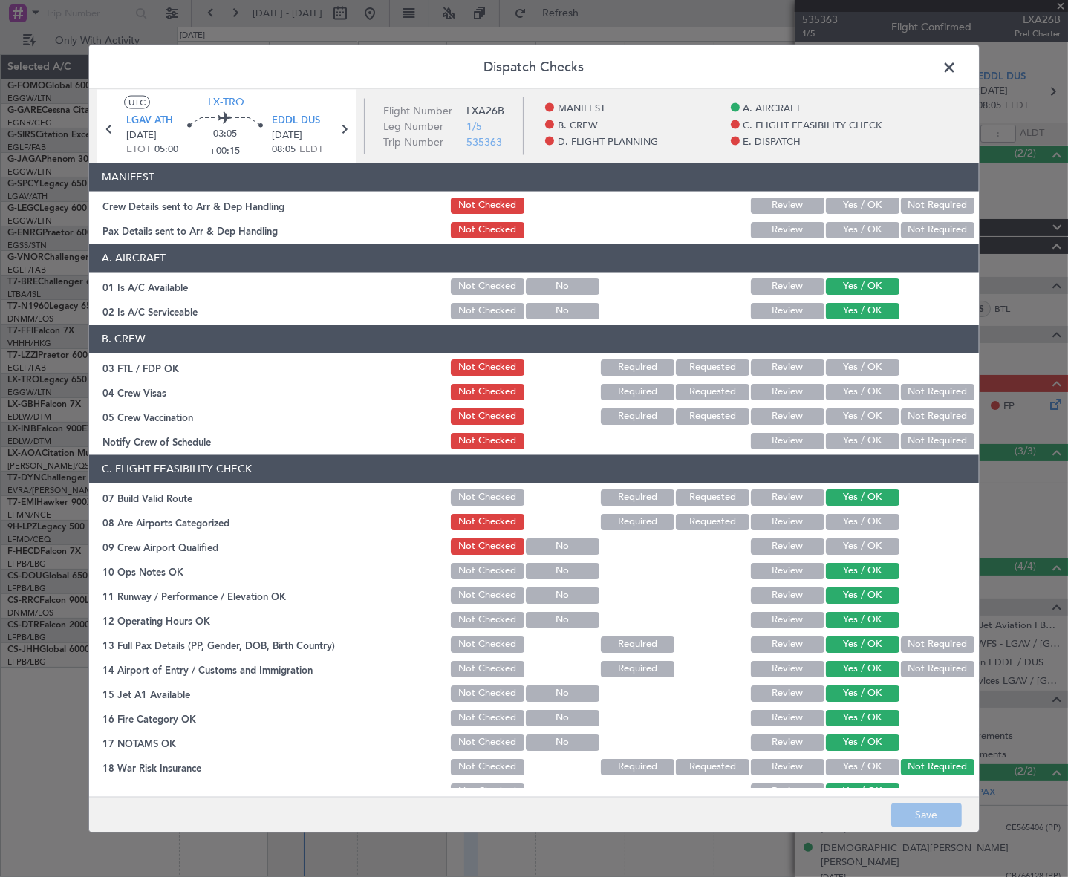
scroll to position [405, 0]
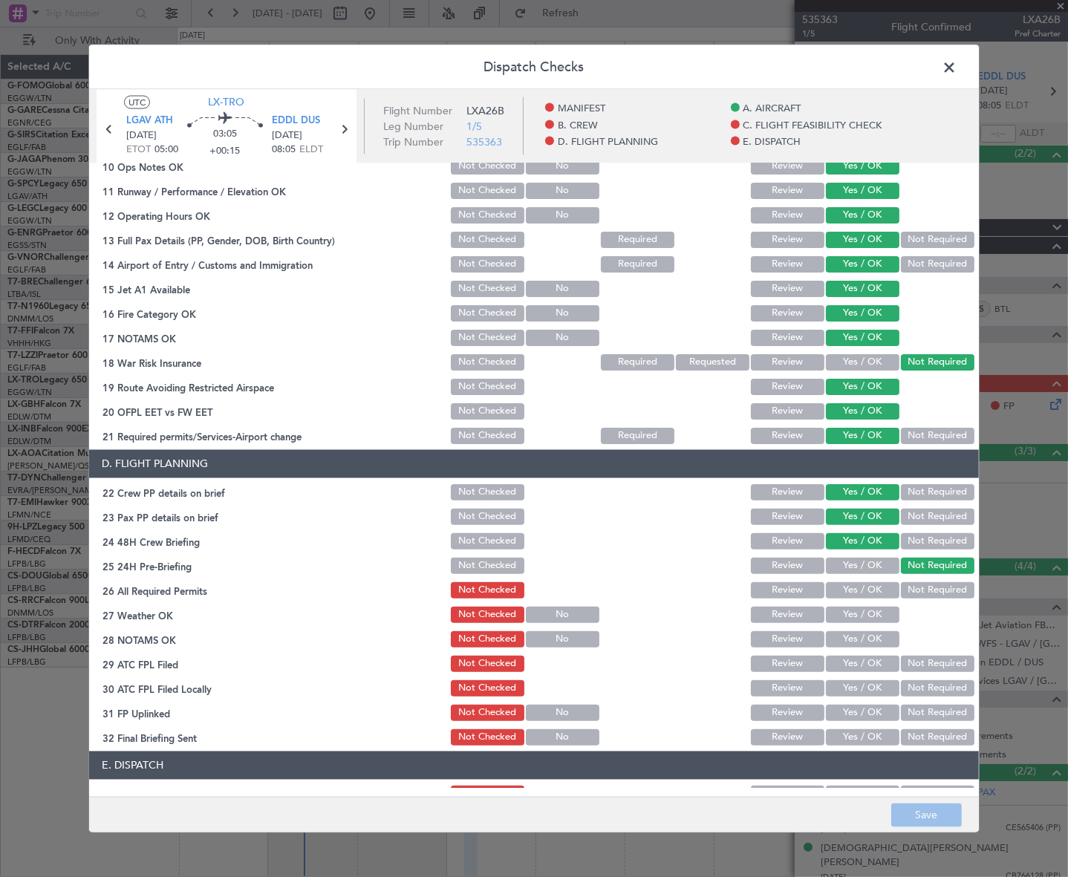
click at [957, 74] on span at bounding box center [957, 71] width 0 height 30
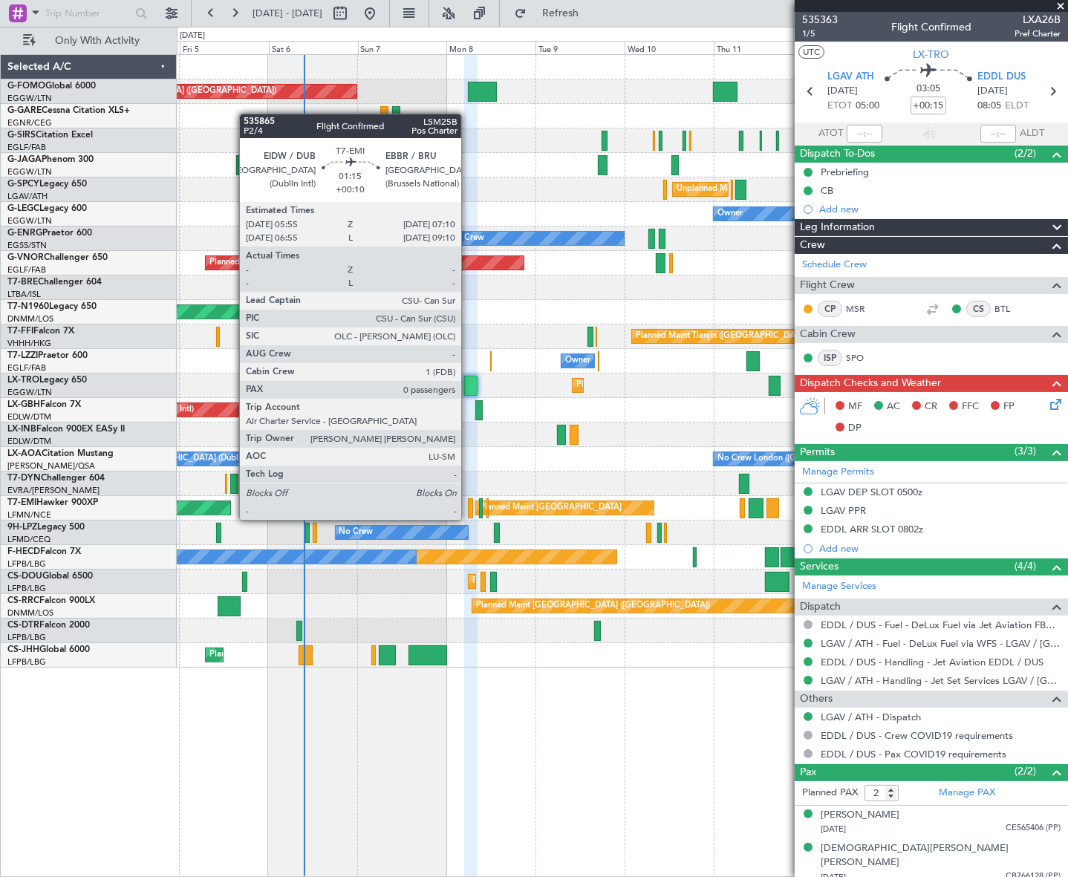
click at [468, 506] on div at bounding box center [470, 508] width 5 height 20
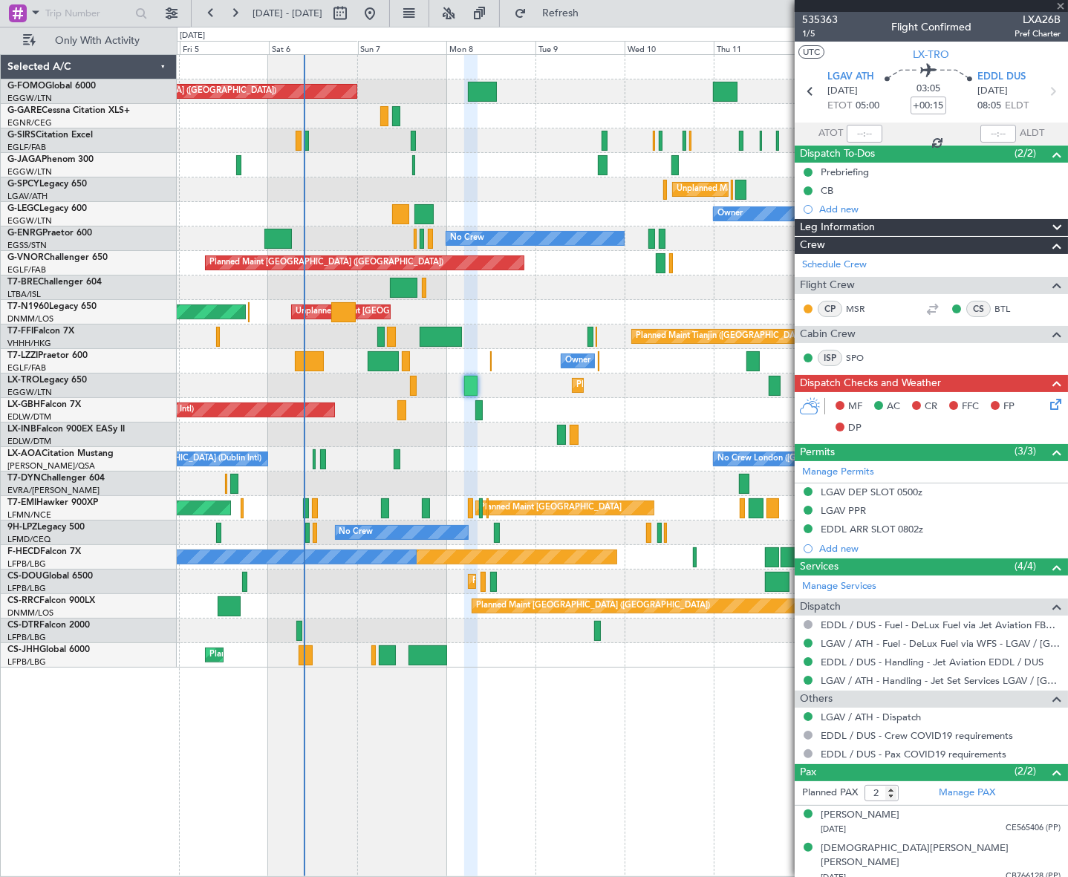
type input "+00:10"
type input "0"
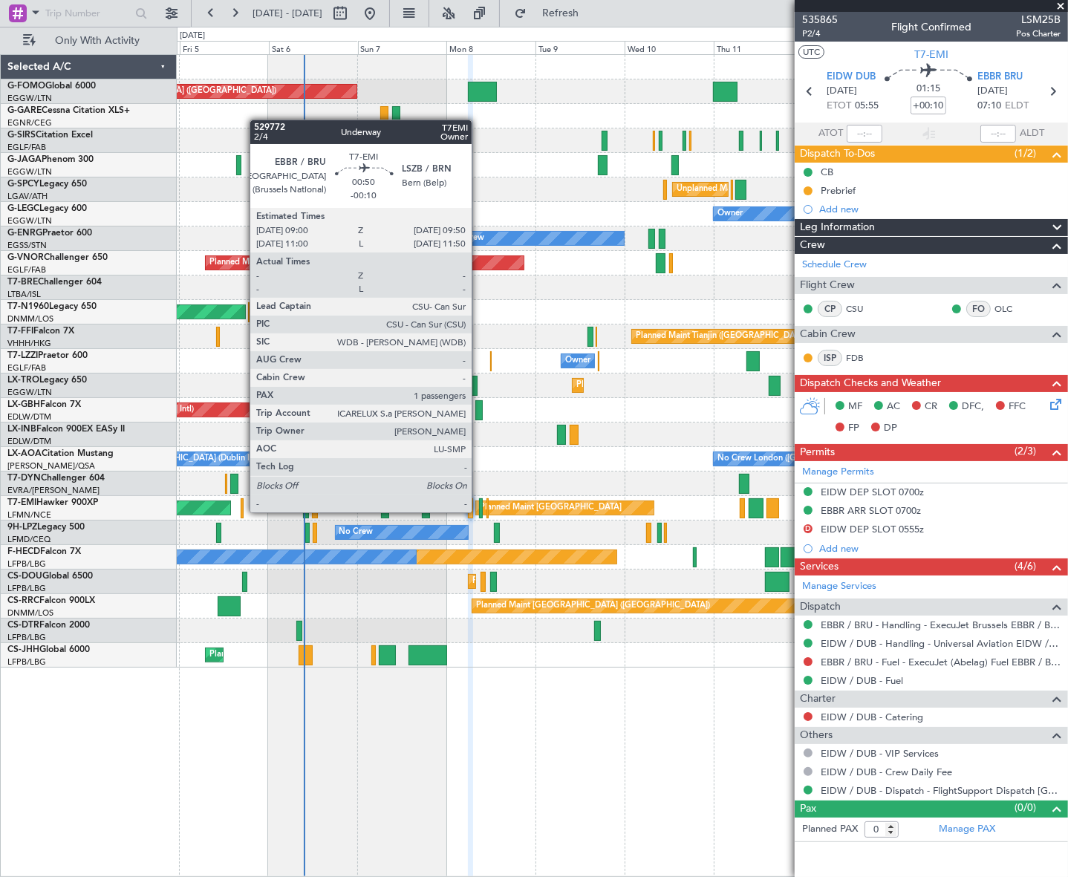
click at [479, 512] on div at bounding box center [481, 508] width 4 height 20
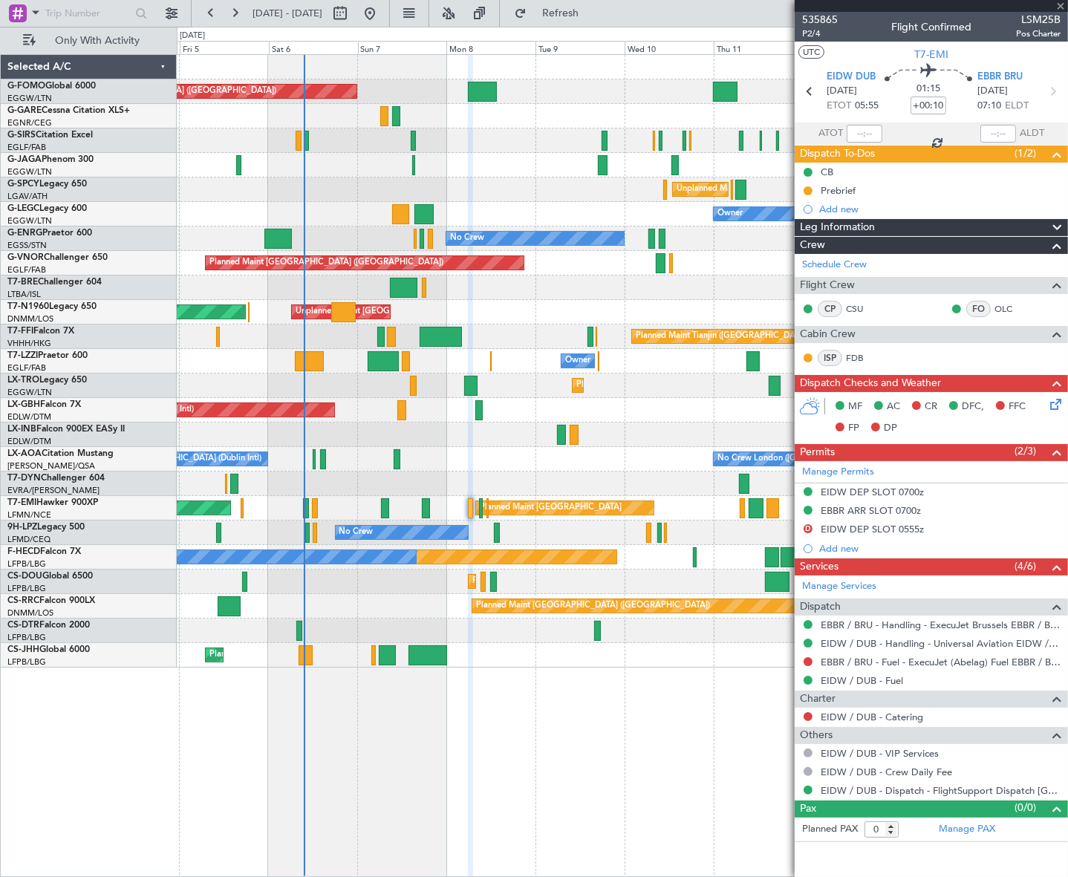
type input "-00:10"
type input "1"
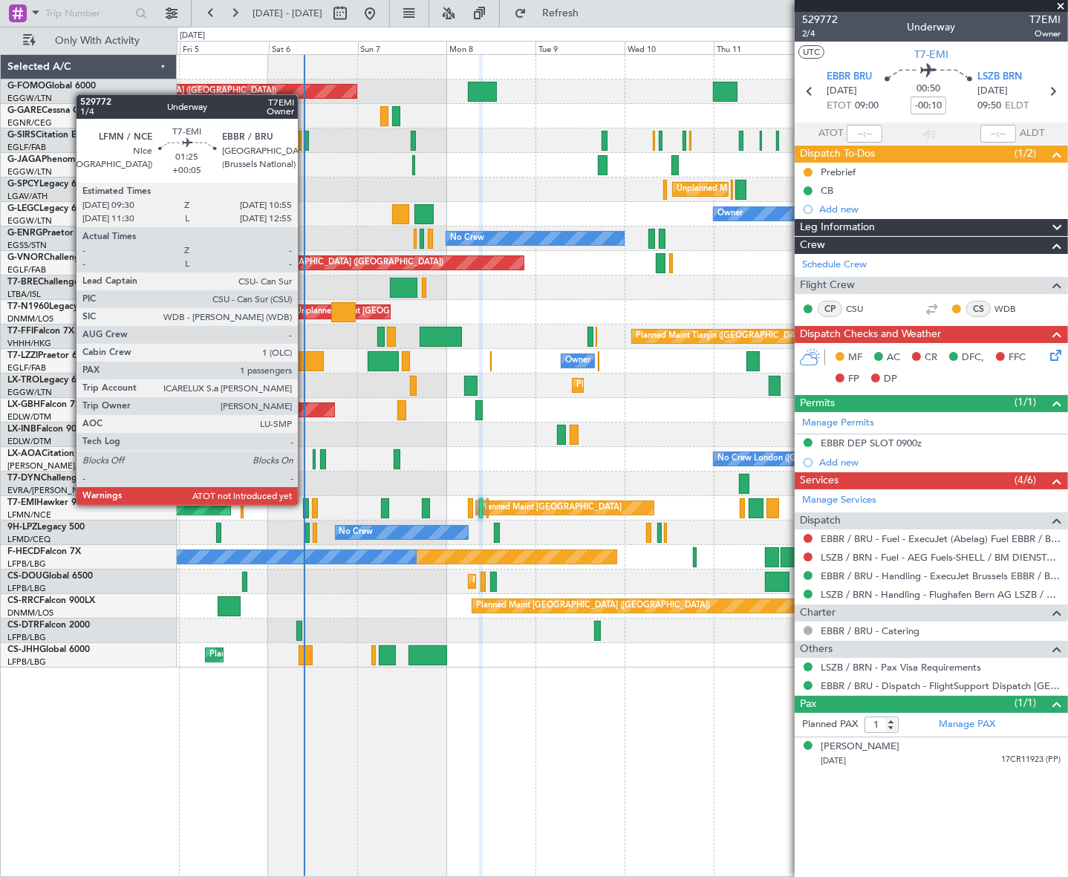
click at [304, 505] on div at bounding box center [306, 508] width 6 height 20
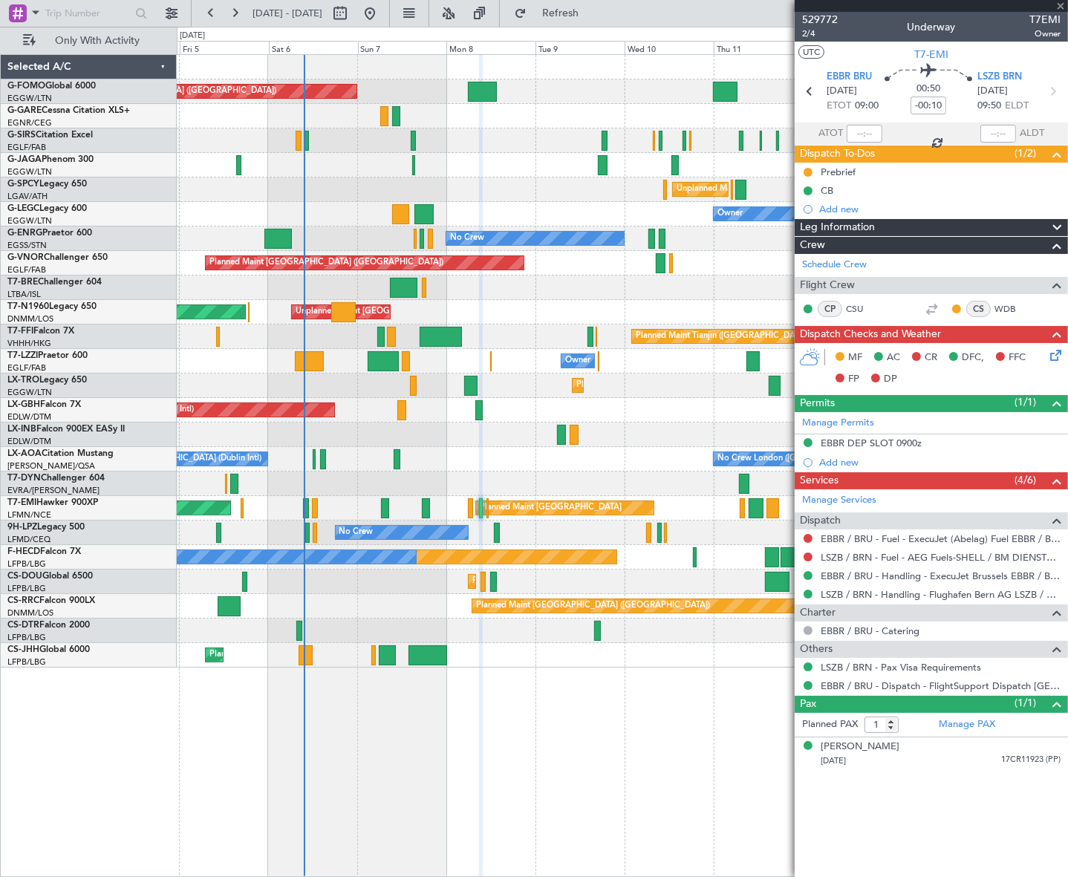
type input "+00:05"
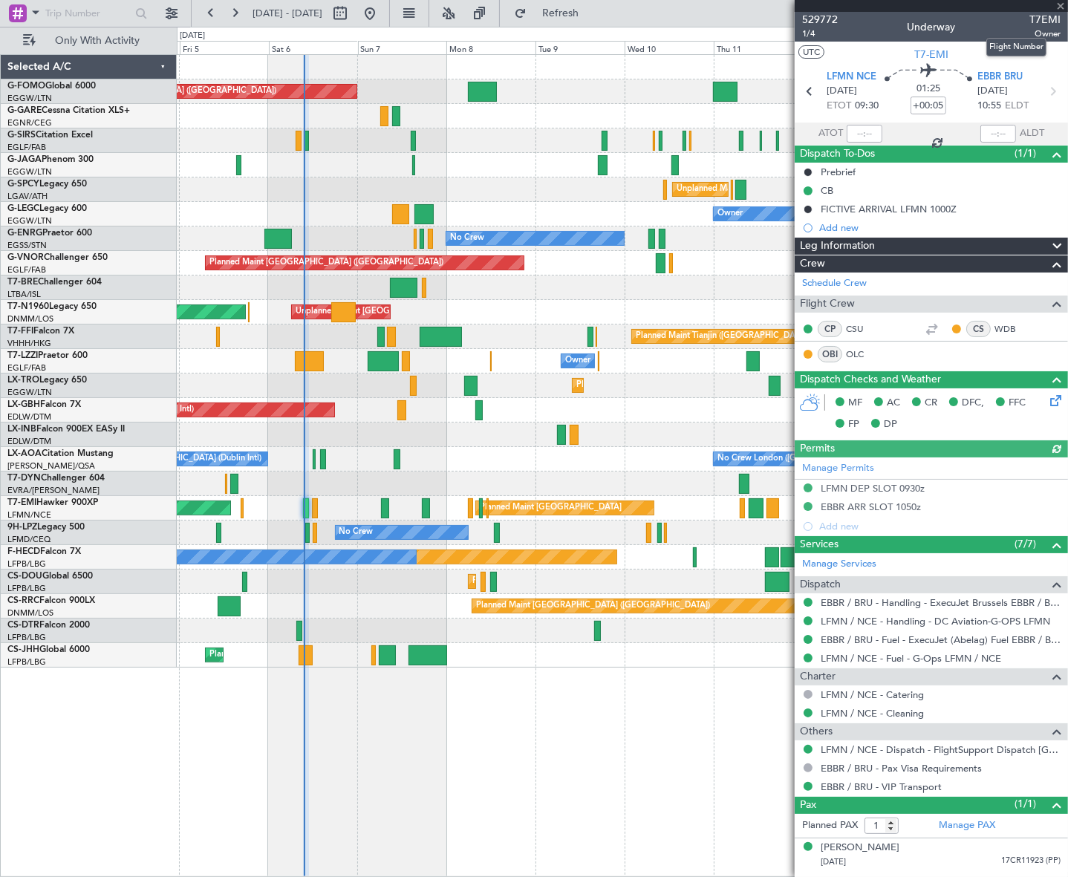
click at [1044, 22] on span "T7EMI" at bounding box center [1044, 20] width 31 height 16
copy span "T7EMI"
click at [870, 134] on input "text" at bounding box center [865, 134] width 36 height 18
click at [867, 134] on input "text" at bounding box center [865, 134] width 36 height 18
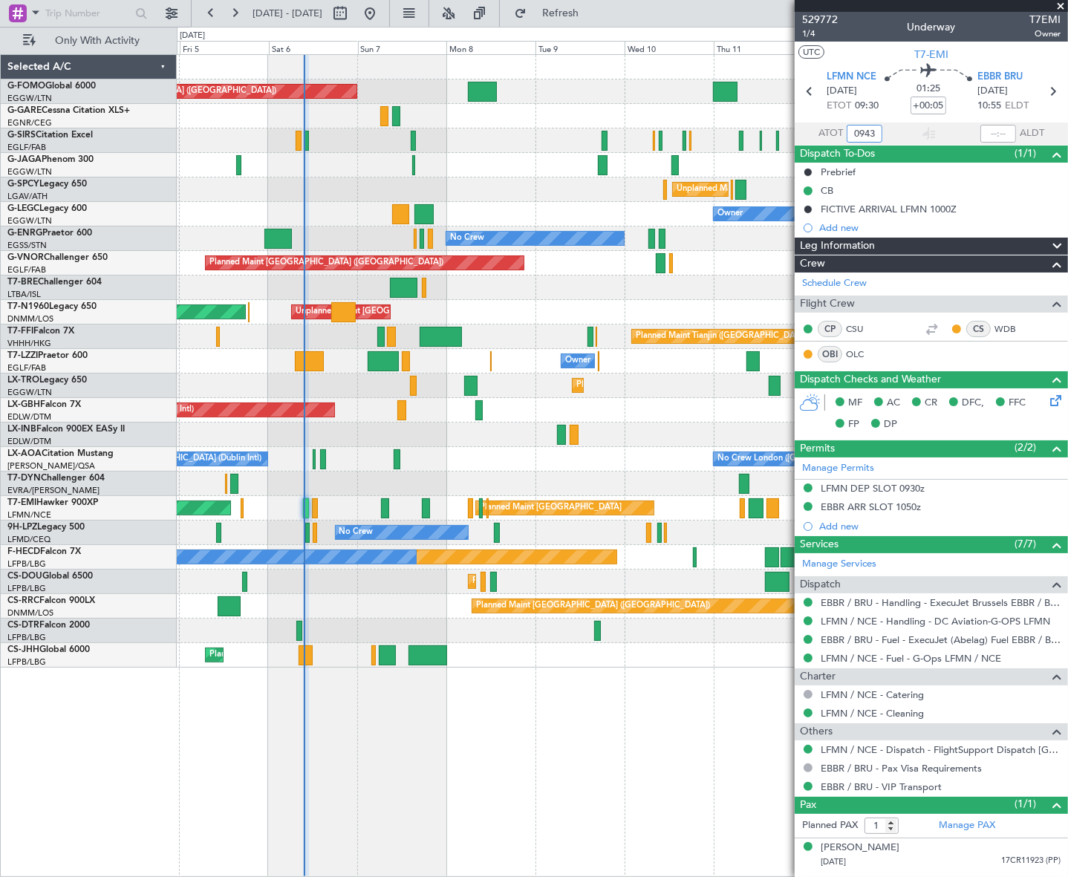
click at [660, 743] on div "Planned Maint London (Luton) Planned Maint London (Farnborough) Unplanned Maint…" at bounding box center [622, 465] width 890 height 823
type input "09:43"
click at [592, 9] on span "Refresh" at bounding box center [561, 13] width 62 height 10
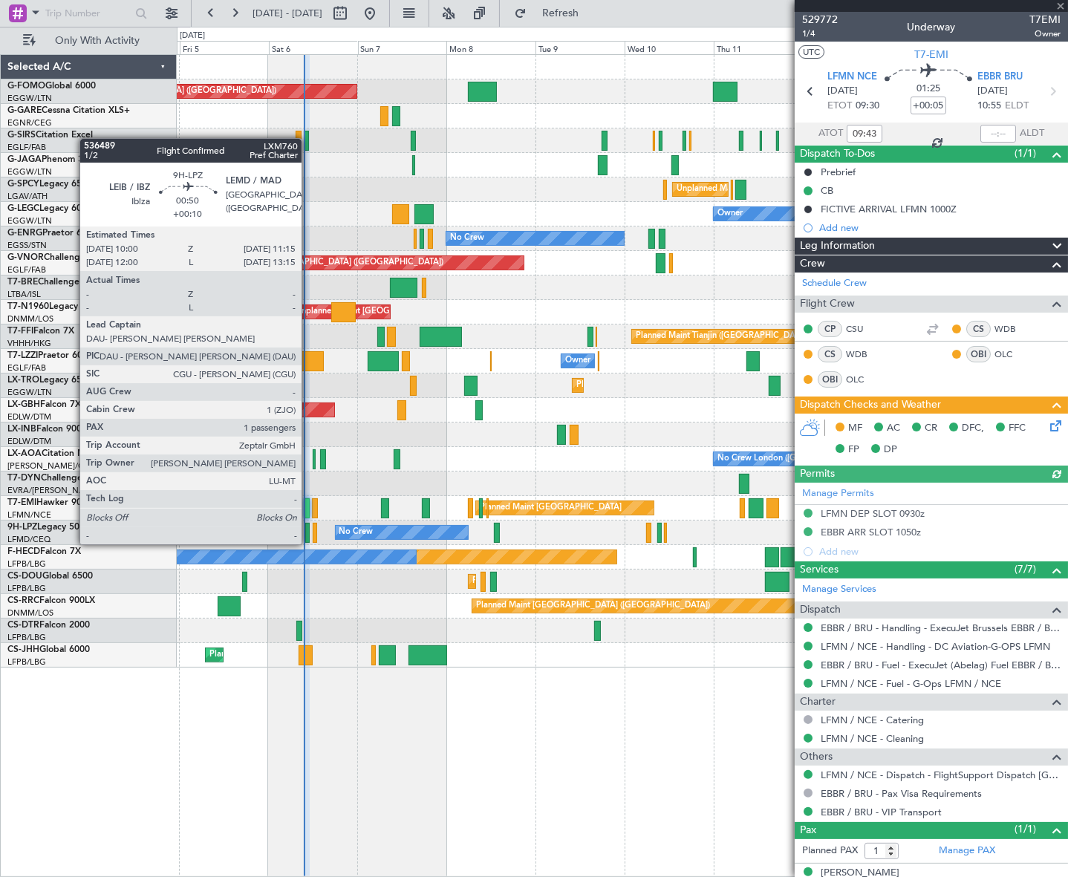
click at [308, 530] on div at bounding box center [307, 533] width 5 height 20
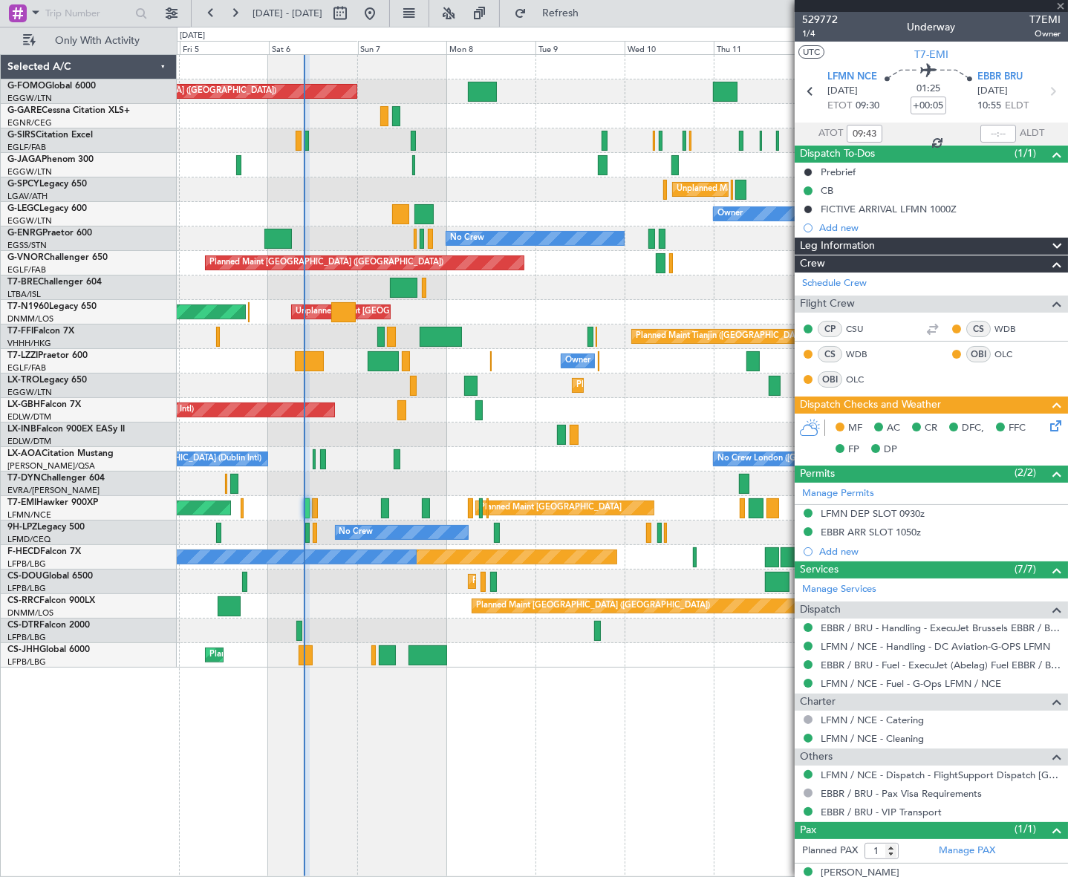
type input "+00:10"
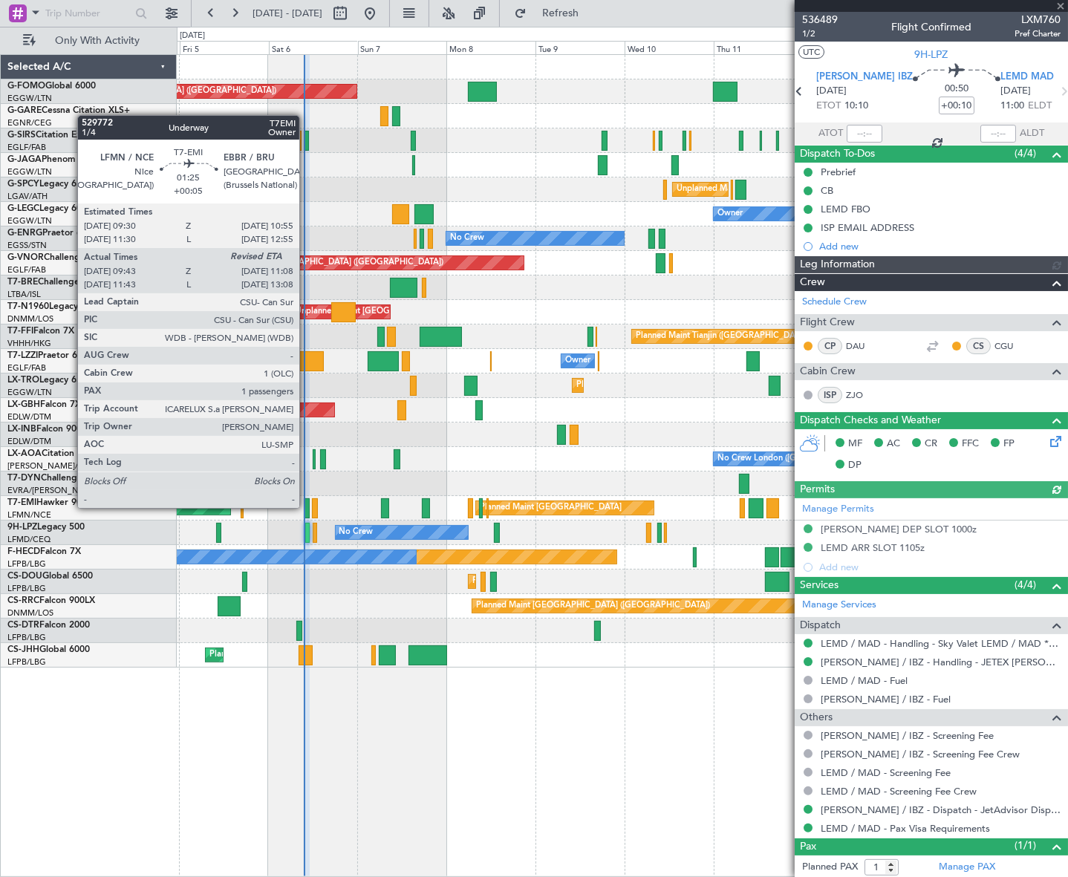
click at [306, 508] on div at bounding box center [307, 508] width 6 height 20
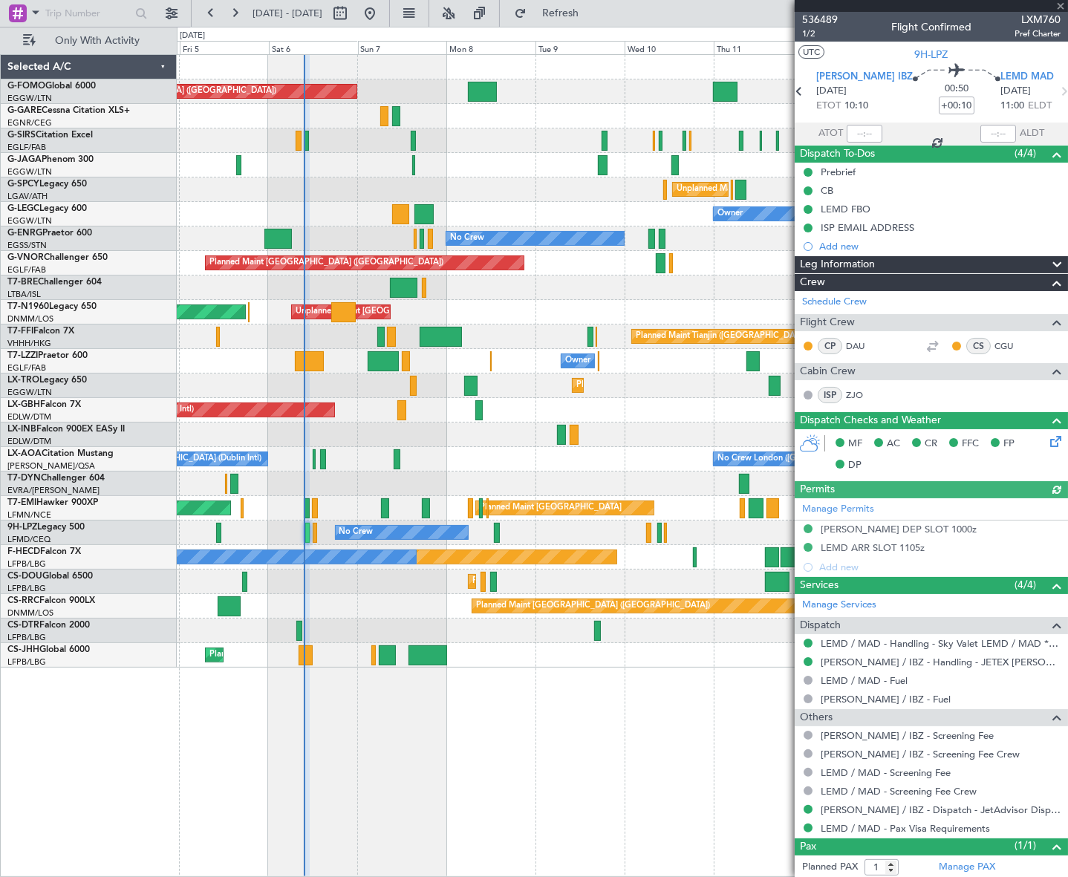
type input "+00:05"
type input "09:43"
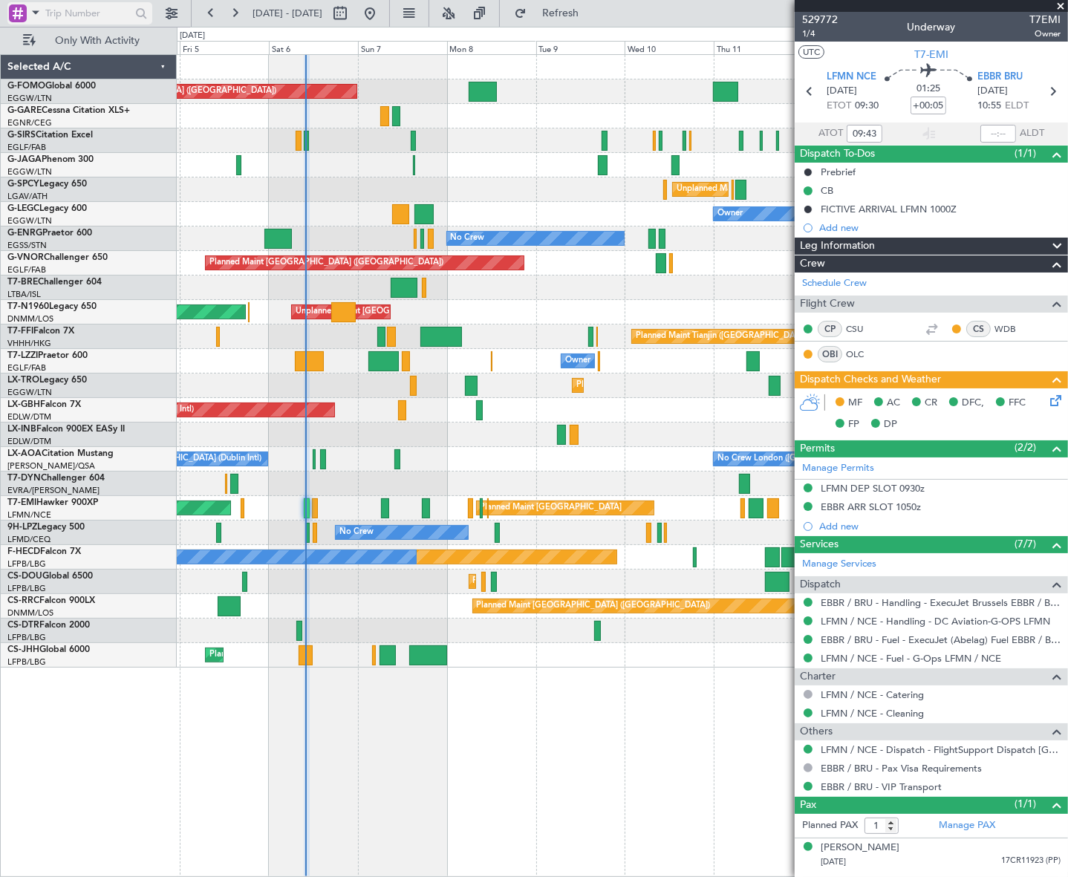
click at [21, 14] on div at bounding box center [18, 13] width 18 height 18
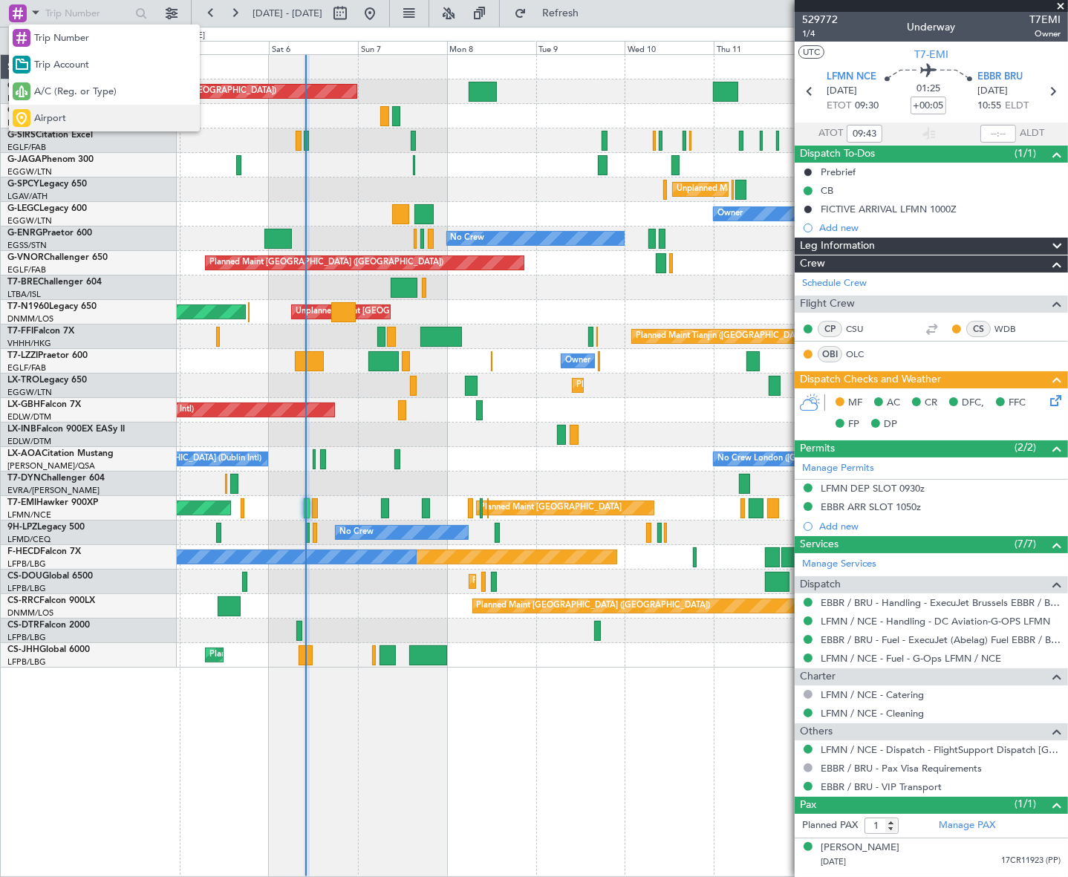
click at [42, 121] on span "Airport" at bounding box center [50, 118] width 32 height 15
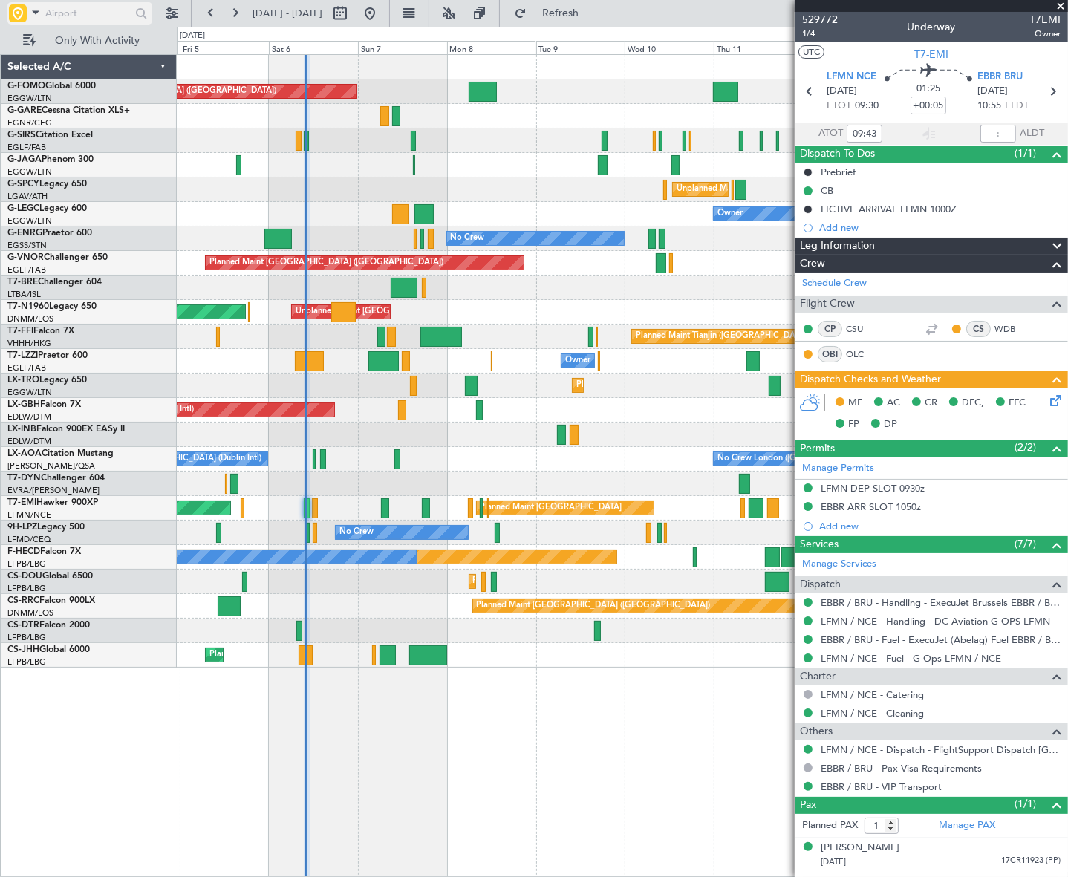
click at [78, 8] on input "text" at bounding box center [87, 13] width 85 height 22
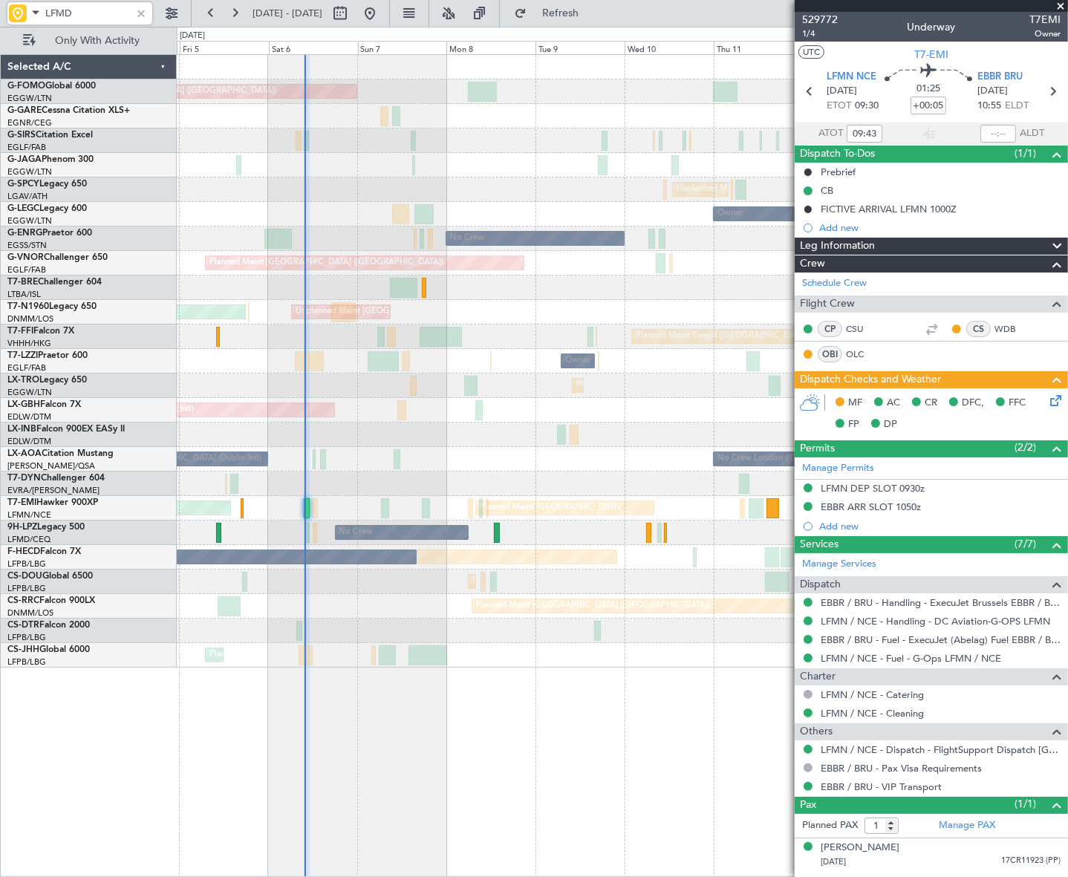
type input "LFMD"
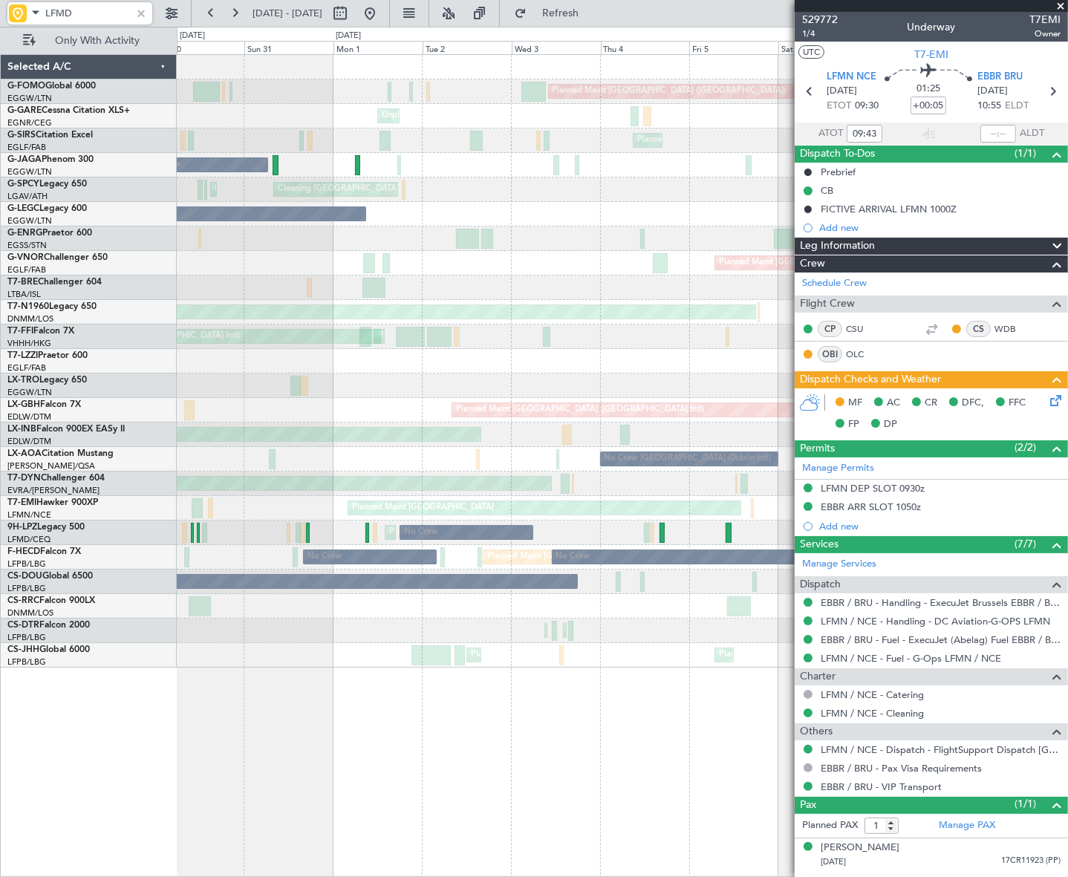
click at [710, 435] on div "Planned Maint London (Luton) Unplanned Maint Chester Planned Maint London (Farn…" at bounding box center [622, 361] width 890 height 613
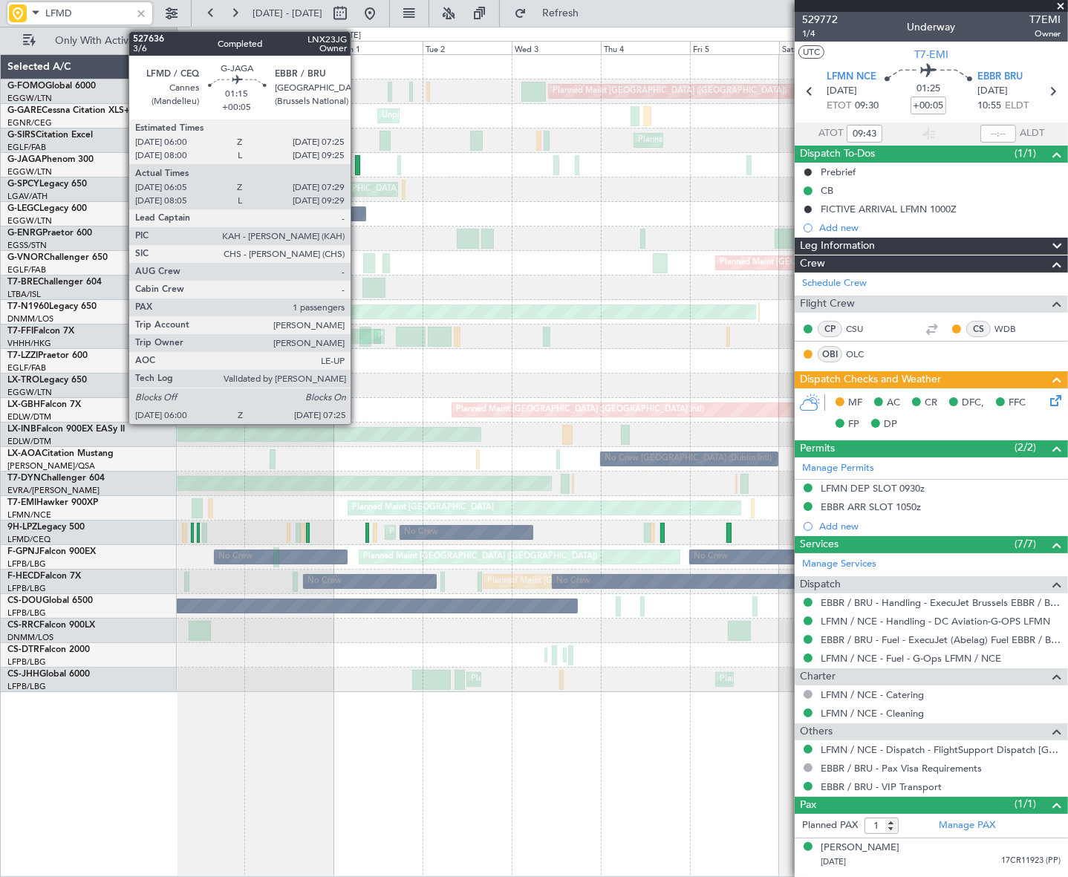
click at [357, 161] on div at bounding box center [358, 165] width 6 height 20
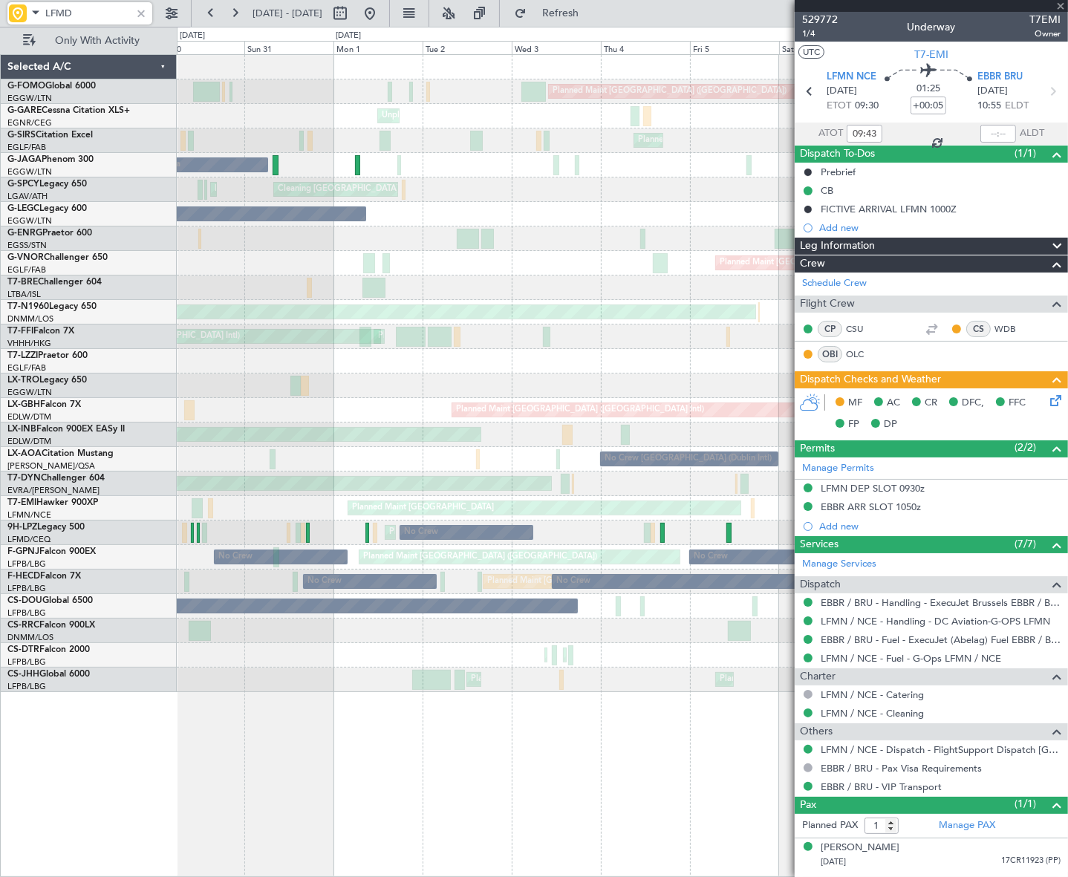
type input "06:05"
type input "07:19"
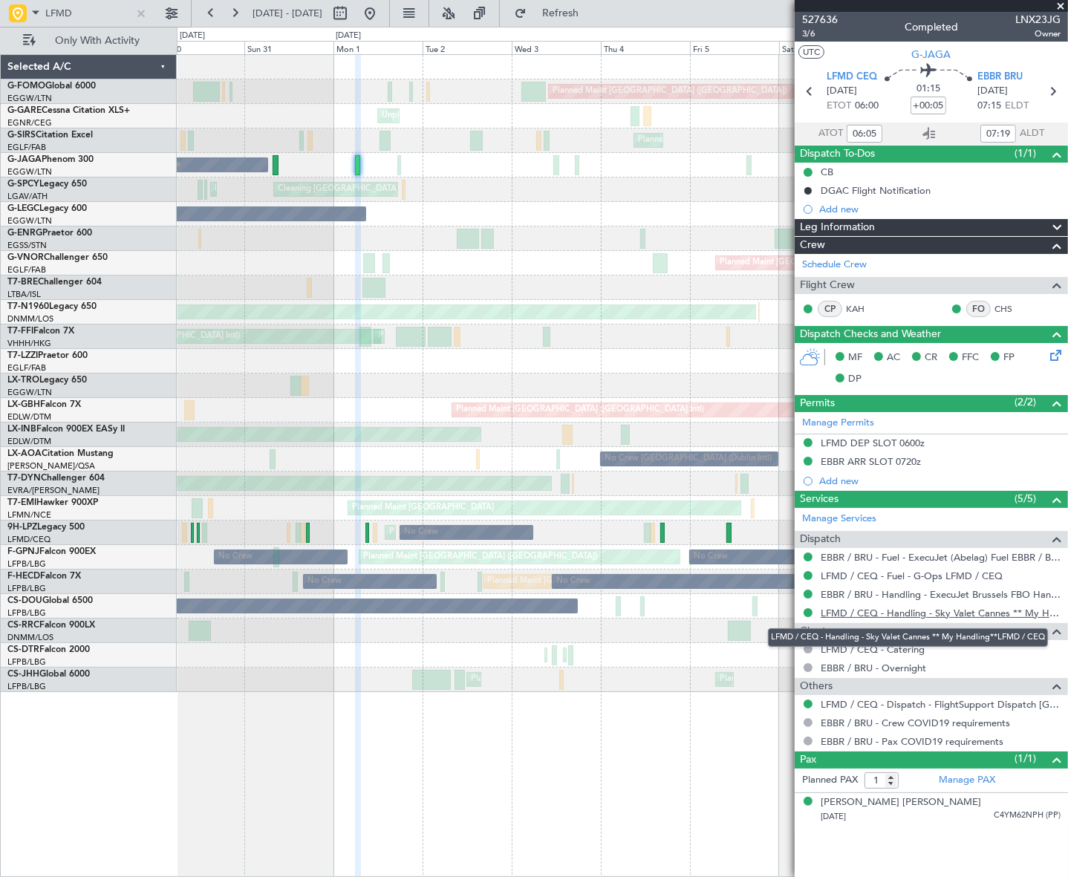
click at [930, 613] on link "LFMD / CEQ - Handling - Sky Valet Cannes ** My Handling**LFMD / CEQ" at bounding box center [941, 613] width 240 height 13
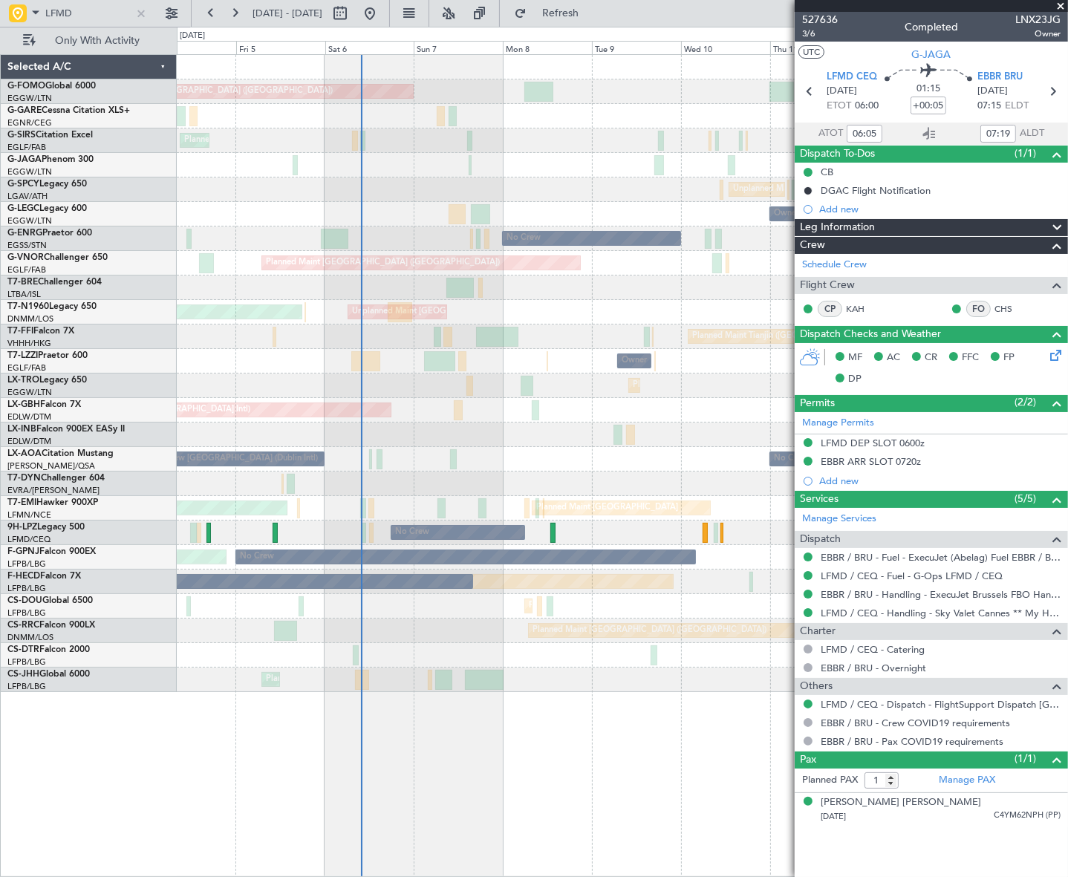
click at [0, 491] on html "LFMD 30 Aug 2025 - 09 Sep 2025 Refresh Quick Links Only With Activity Planned M…" at bounding box center [534, 438] width 1068 height 877
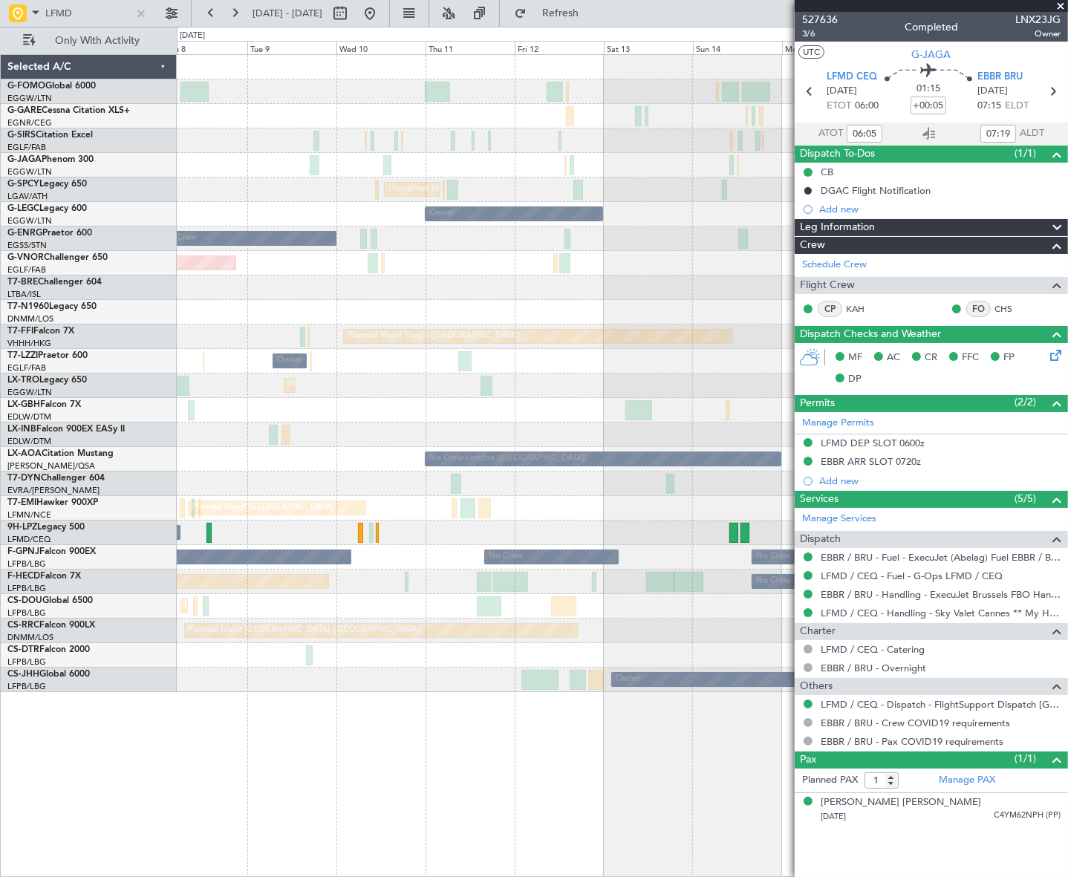
click at [658, 340] on div "Planned Maint London (Luton) Unplanned Maint Athens (Eleftherios Venizelos Intl…" at bounding box center [622, 373] width 890 height 637
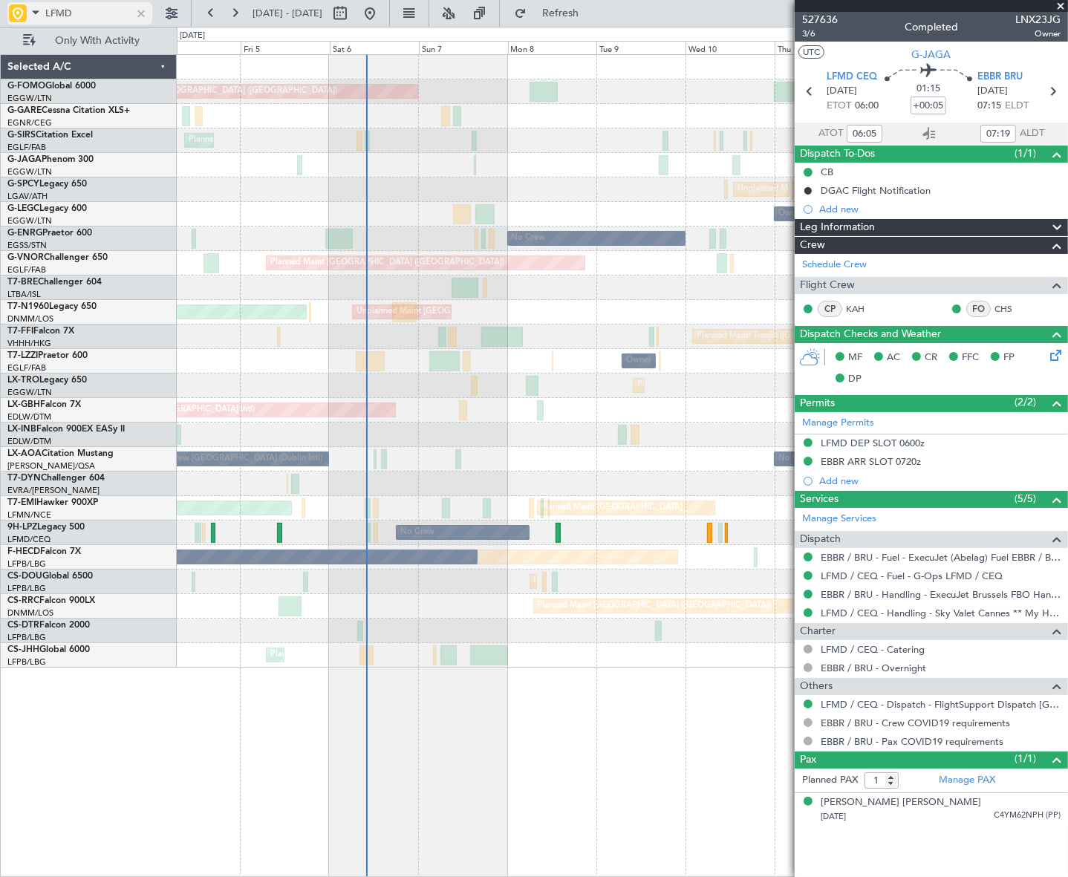
click at [137, 15] on div at bounding box center [141, 13] width 16 height 16
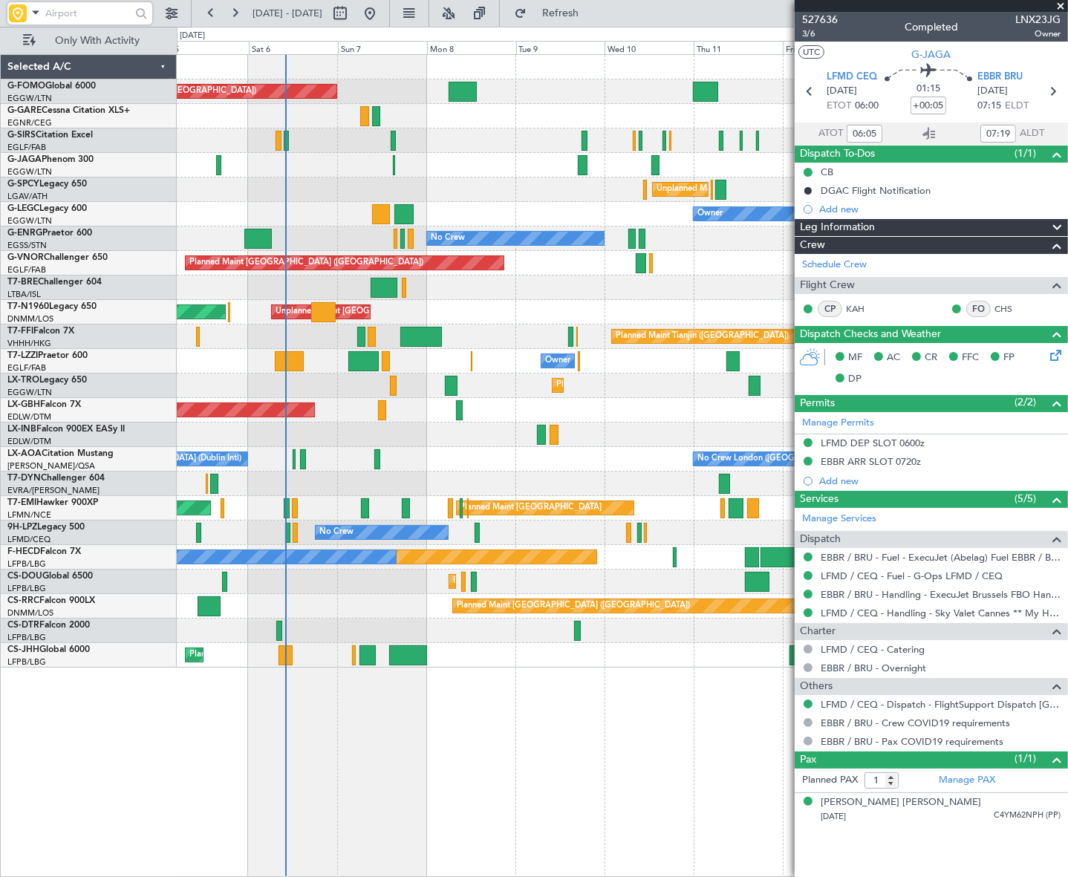
click at [424, 717] on div "Planned Maint London (Luton) Planned Maint London (Farnborough) Unplanned Maint…" at bounding box center [622, 465] width 890 height 823
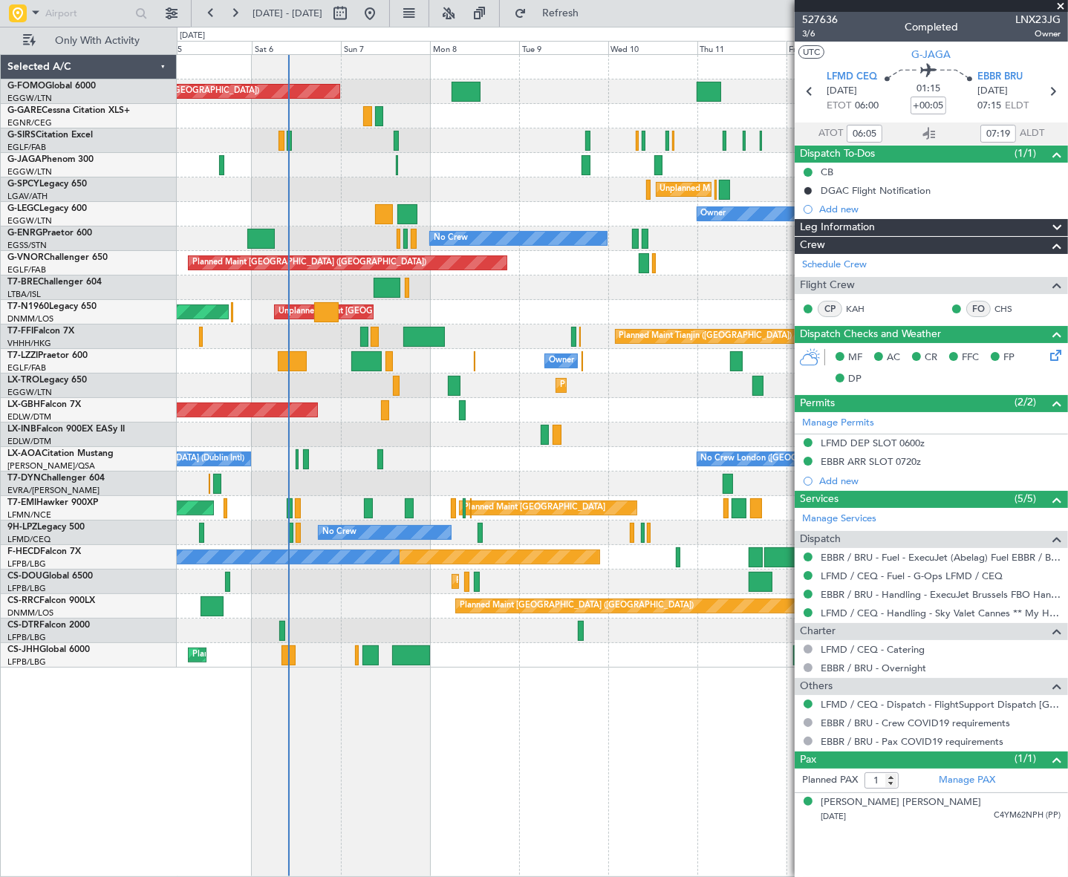
type input "08:05"
type input "09:19"
type input "06:05"
type input "07:19"
type input "08:05"
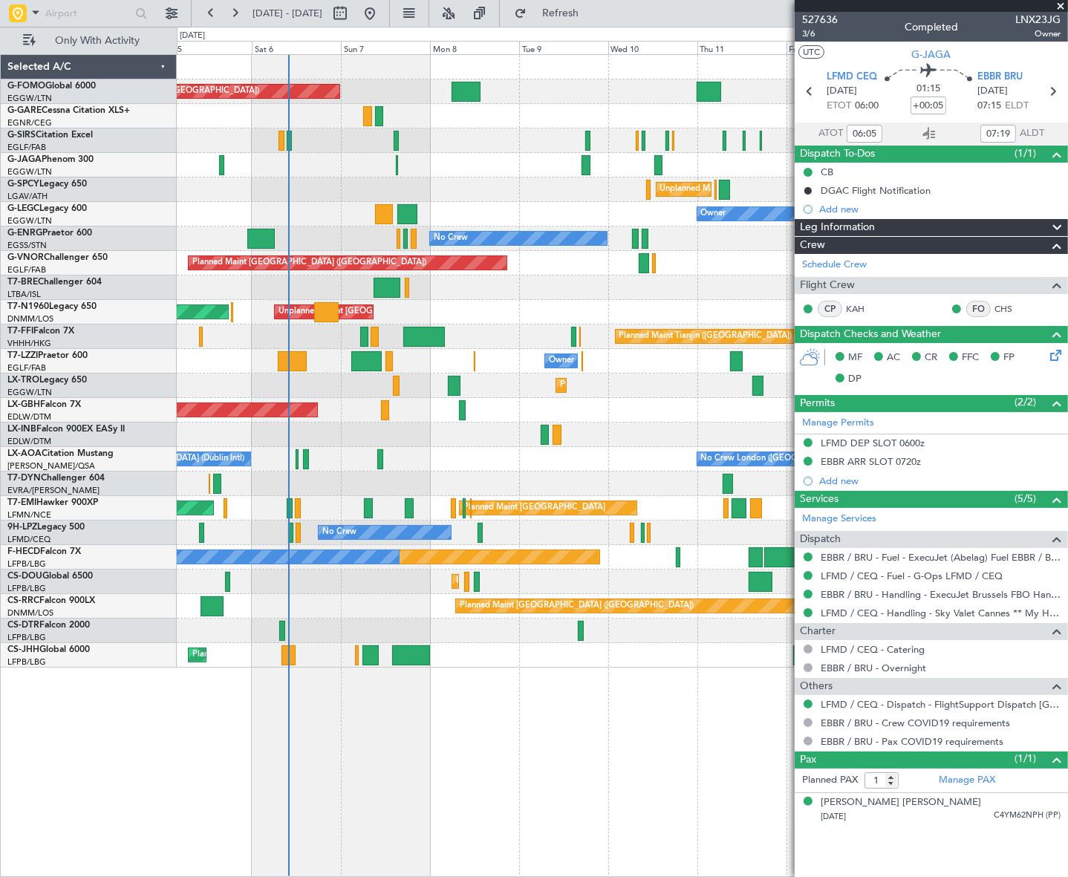
type input "09:19"
type input "06:05"
type input "07:19"
type input "08:05"
type input "09:19"
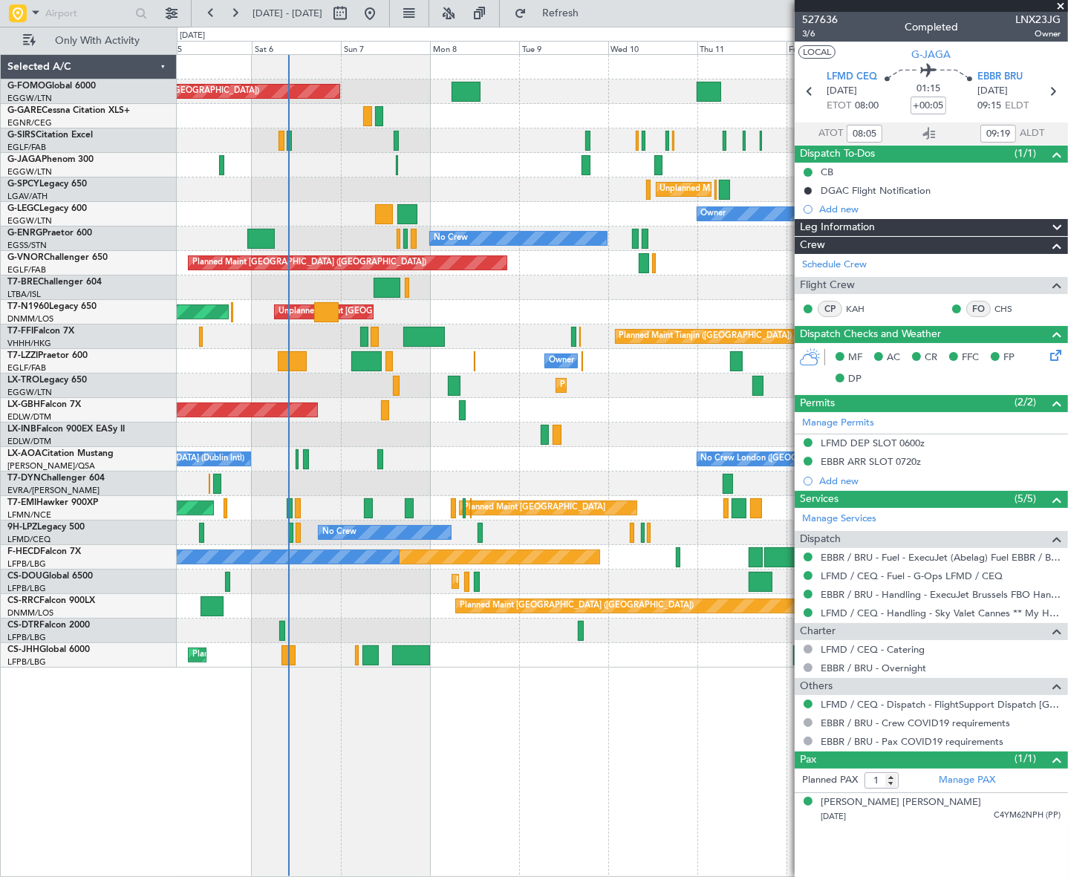
type input "06:05"
type input "07:19"
type input "08:05"
type input "09:19"
type input "06:05"
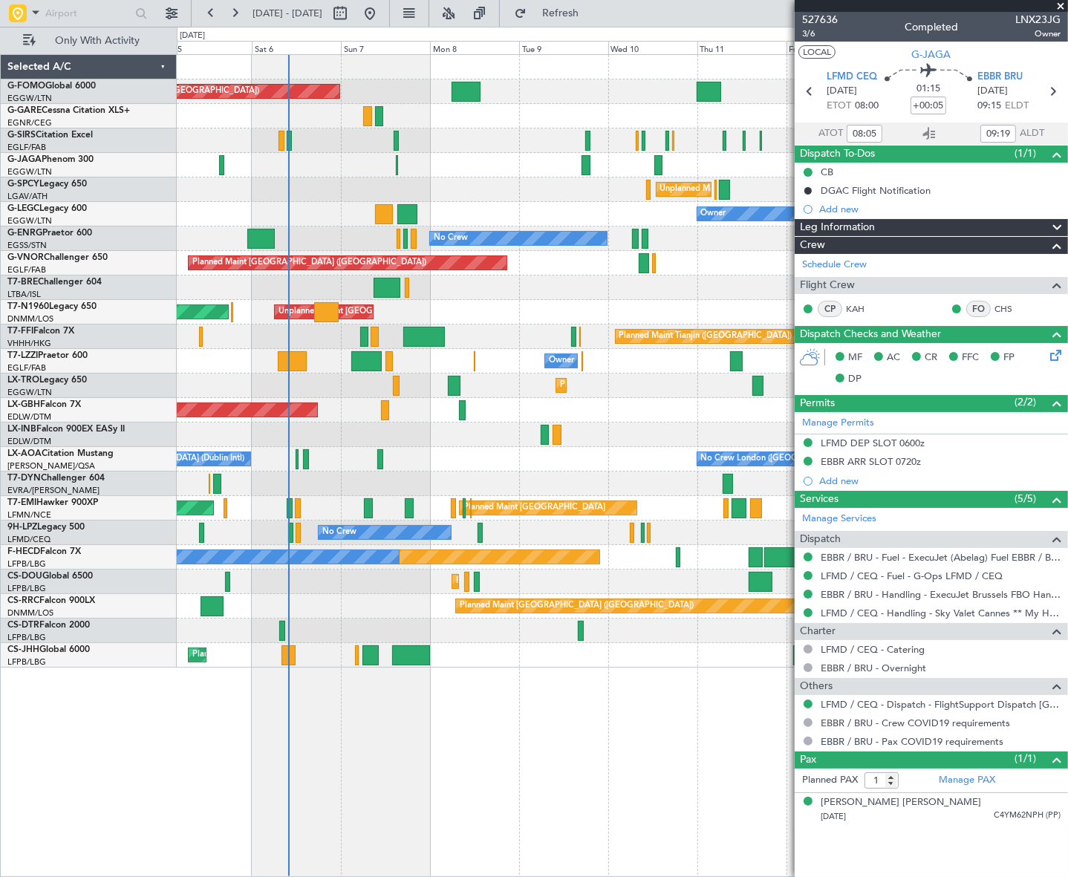
type input "07:19"
type input "08:05"
type input "09:19"
type input "06:05"
type input "07:19"
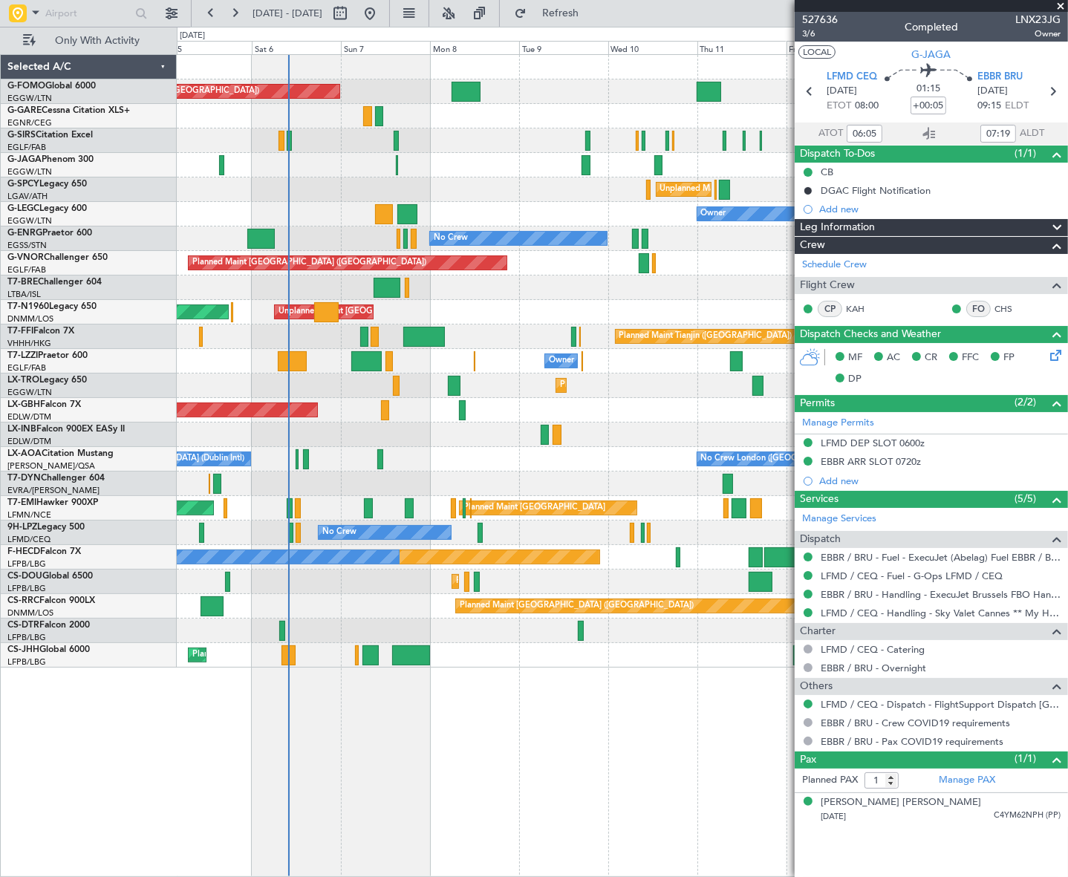
type input "08:05"
type input "09:19"
type input "06:05"
type input "07:19"
type input "08:05"
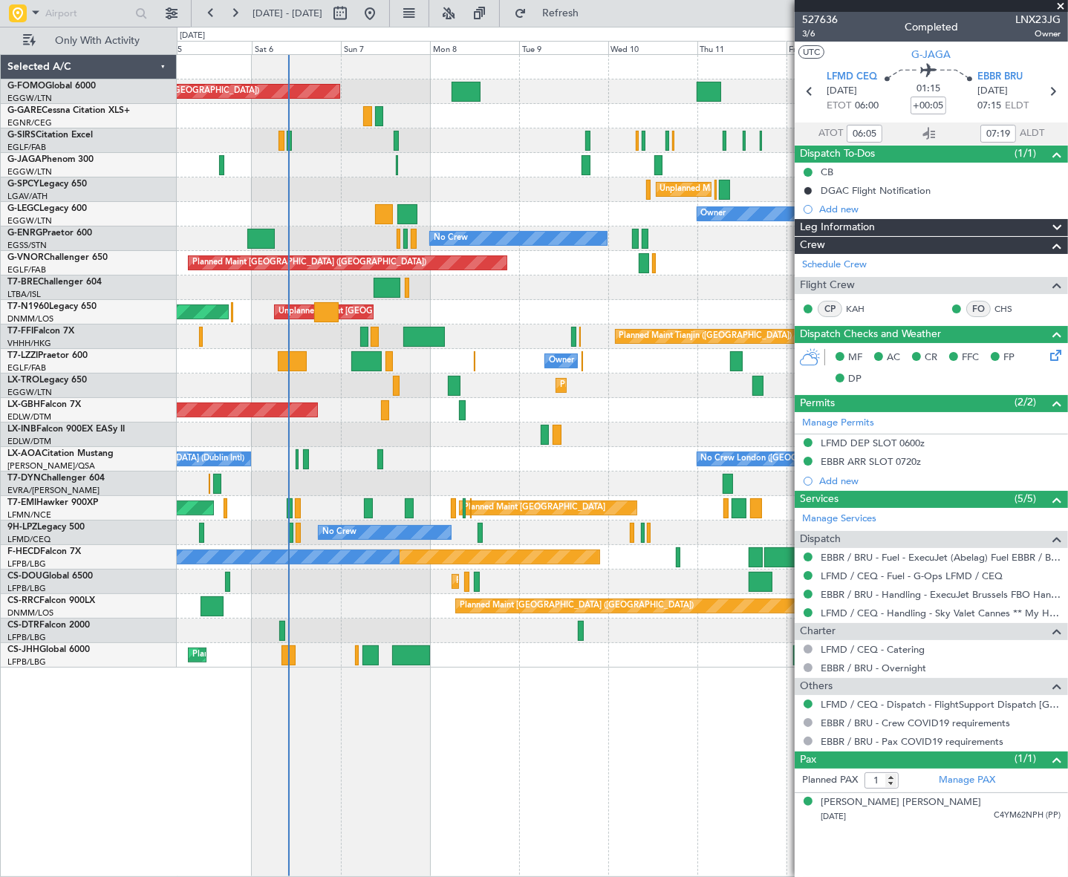
type input "09:19"
type input "06:05"
type input "07:19"
type input "08:05"
type input "09:19"
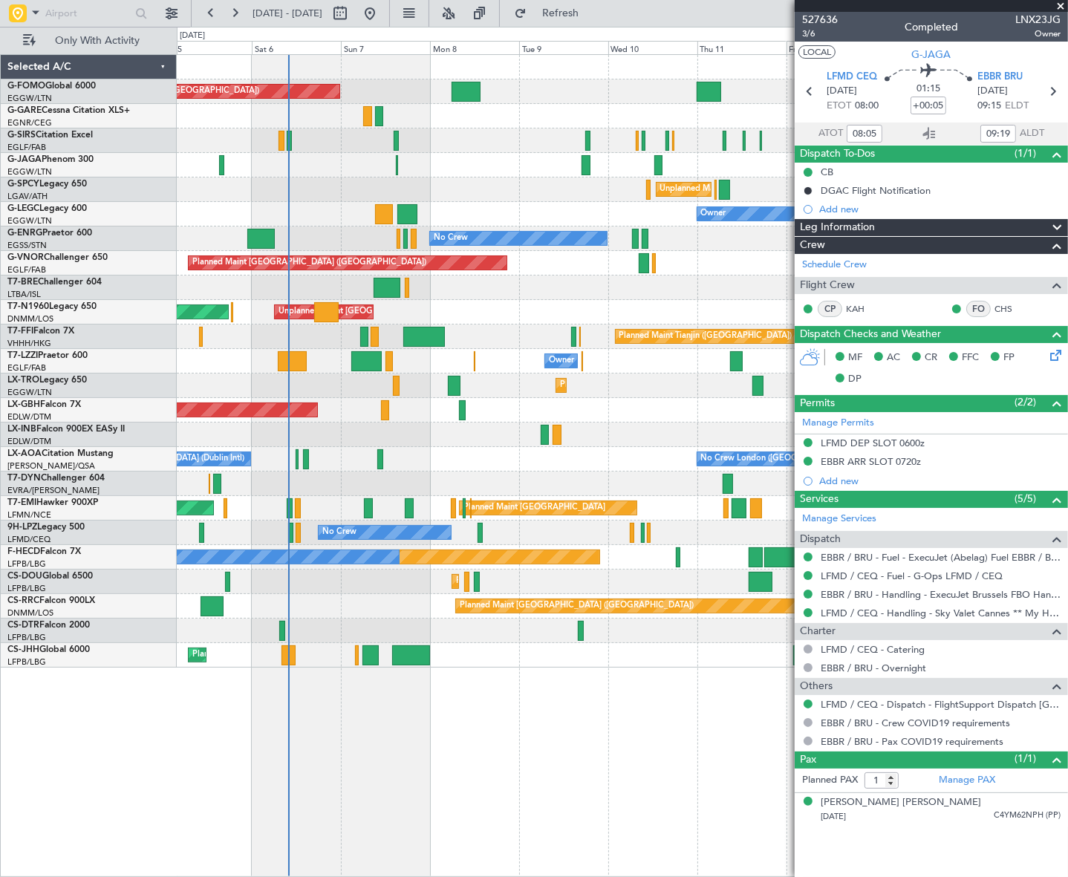
type input "06:05"
type input "07:19"
type input "08:05"
type input "09:19"
type input "06:05"
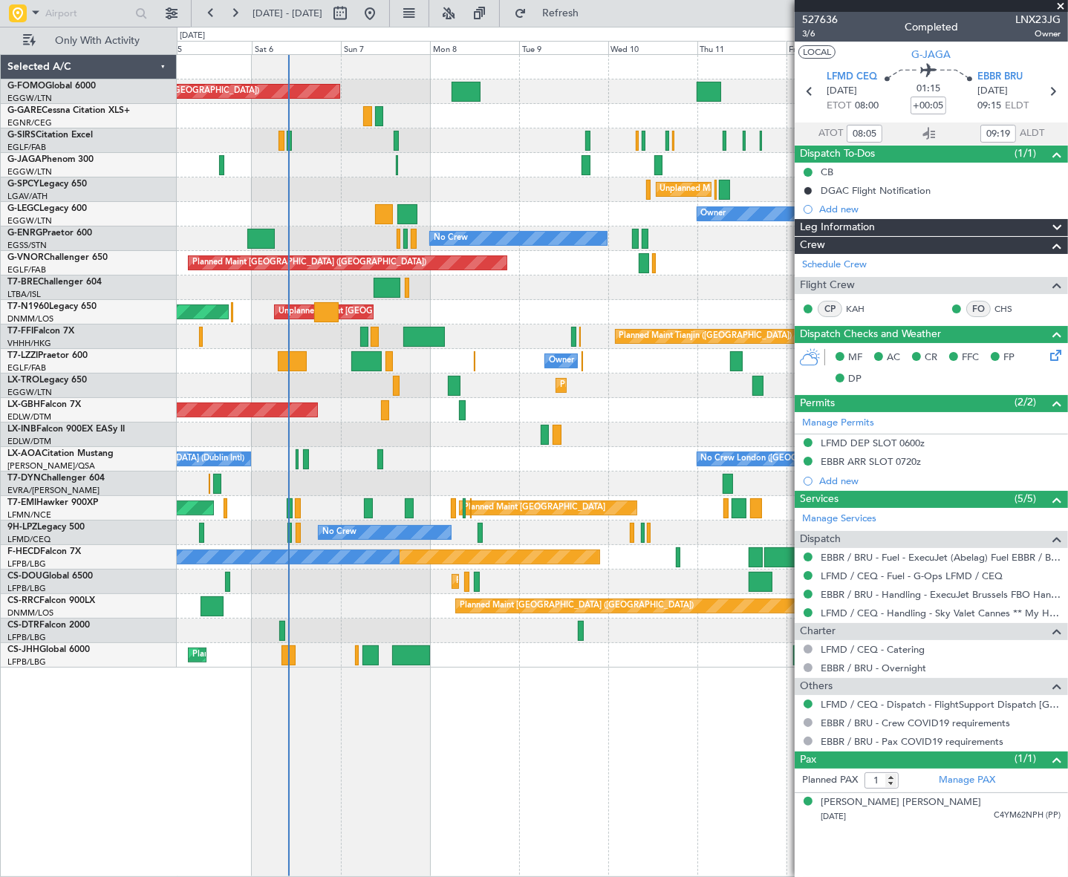
type input "07:19"
type input "08:05"
type input "09:19"
type input "06:05"
type input "07:19"
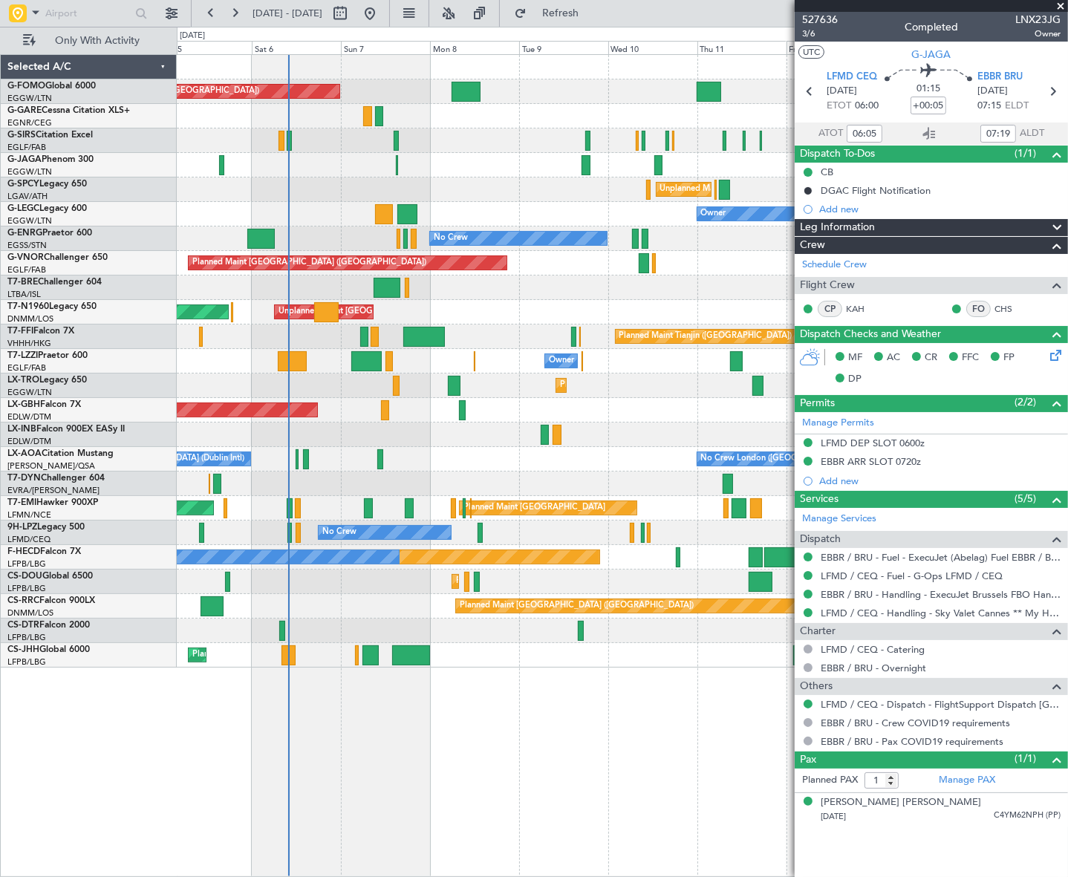
type input "08:05"
type input "09:19"
type input "06:05"
type input "07:19"
type input "08:05"
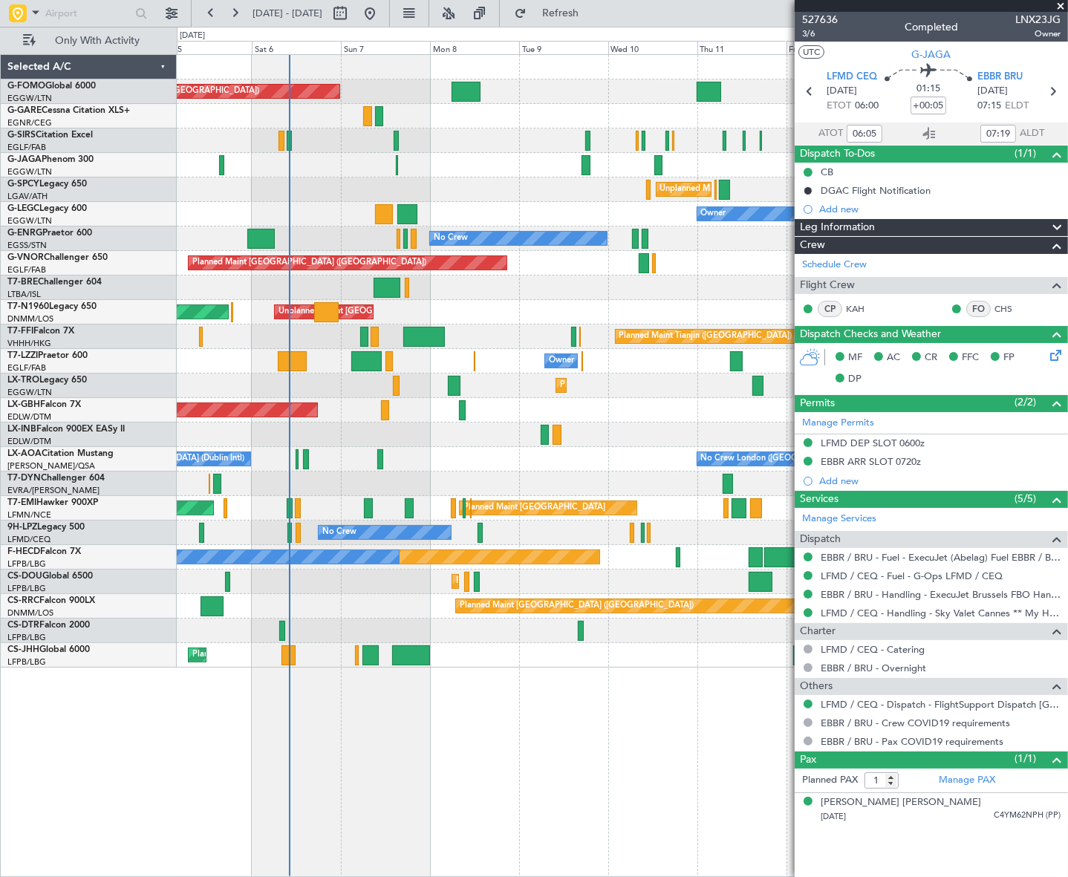
type input "09:19"
type input "06:05"
type input "07:19"
type input "08:05"
type input "09:19"
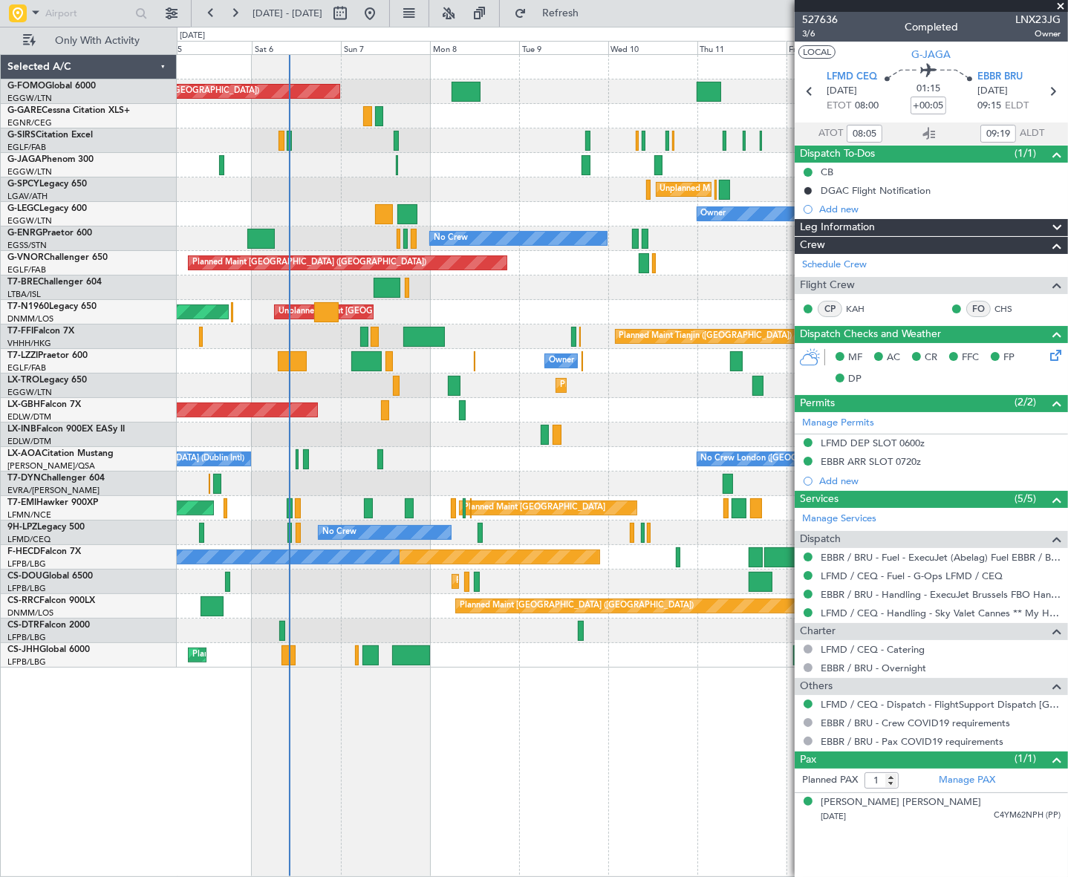
type input "06:05"
type input "07:19"
type input "08:05"
type input "09:19"
type input "06:05"
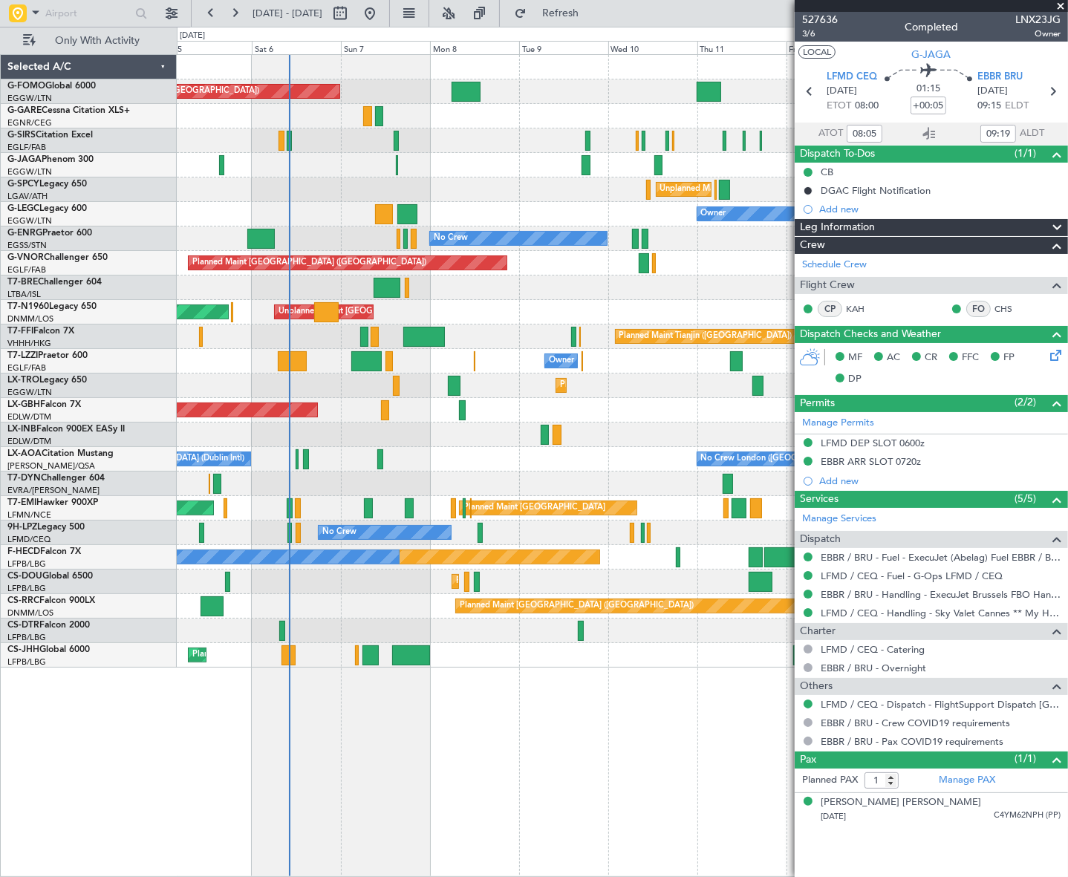
type input "07:19"
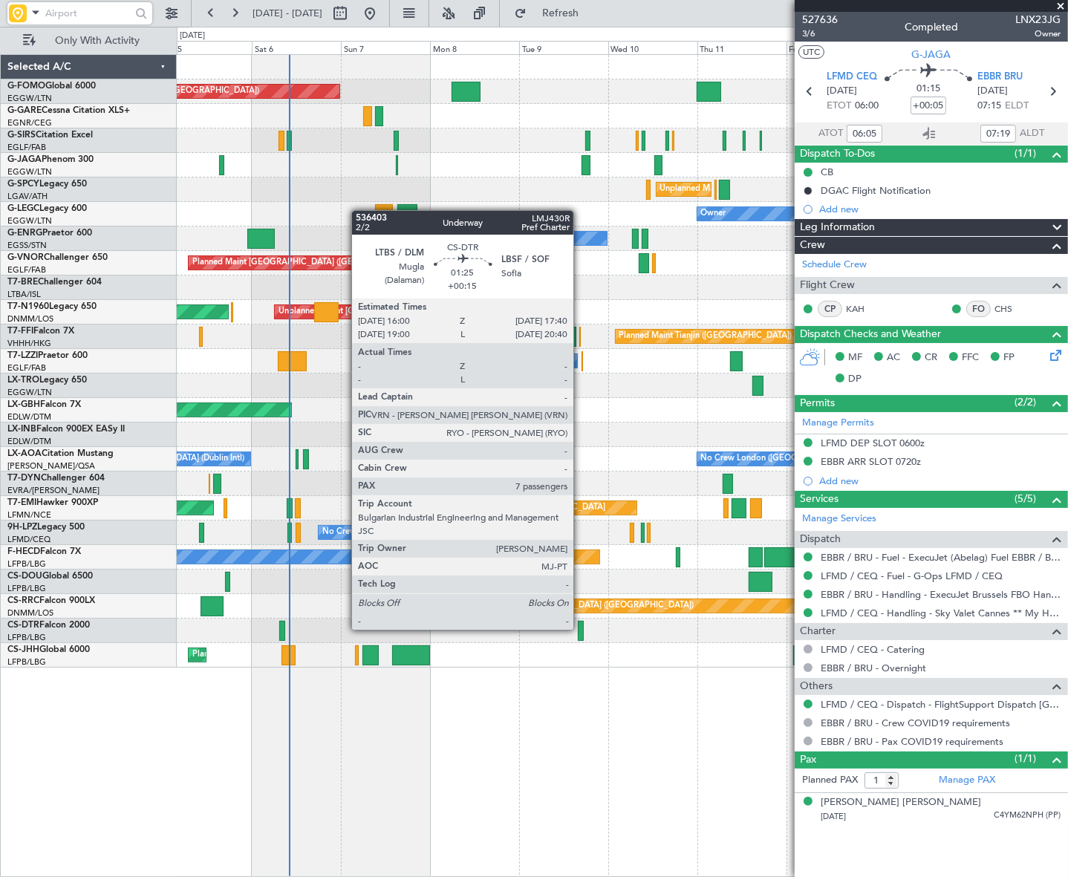
click at [580, 628] on div at bounding box center [581, 631] width 7 height 20
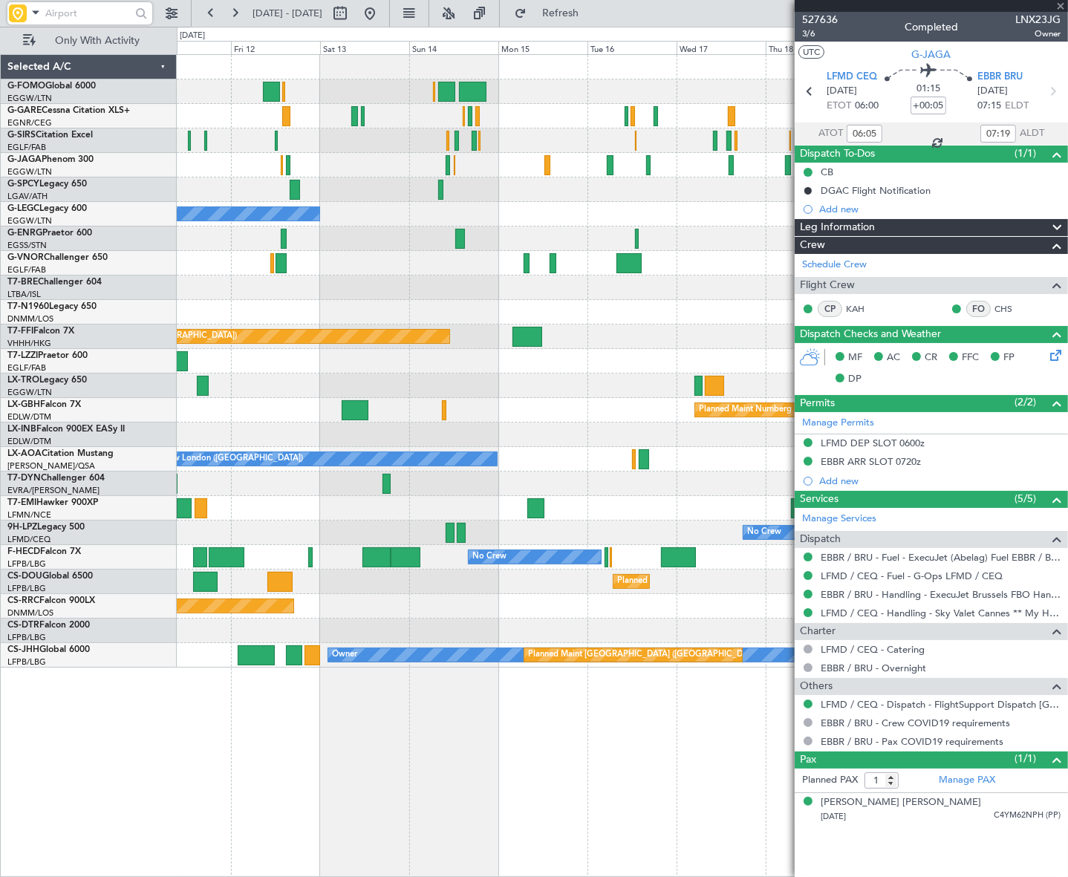
click at [86, 815] on div "Unplanned Maint Athens (Eleftherios Venizelos Intl) Owner A/C Unavailable Londo…" at bounding box center [534, 452] width 1068 height 850
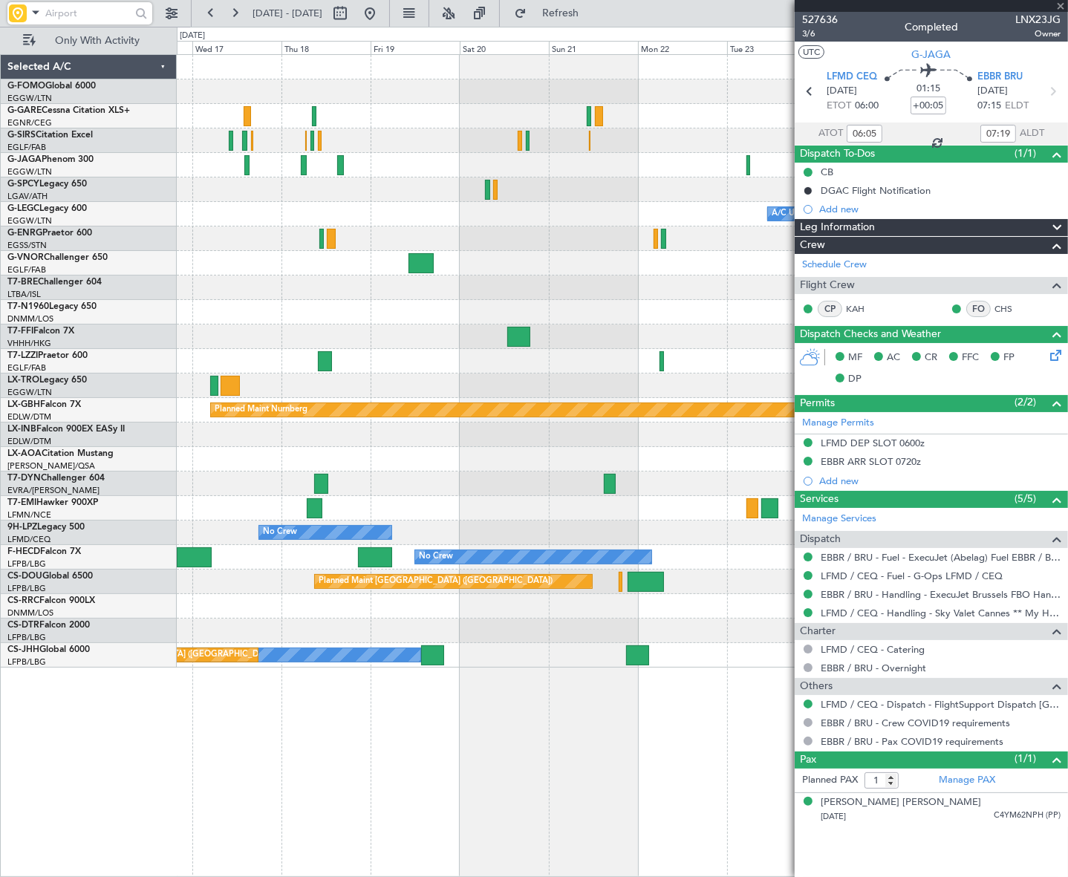
click at [134, 799] on div "A/C Unavailable London (Luton) Planned Maint Tianjin (Binhai) Planned Maint Nur…" at bounding box center [534, 452] width 1068 height 850
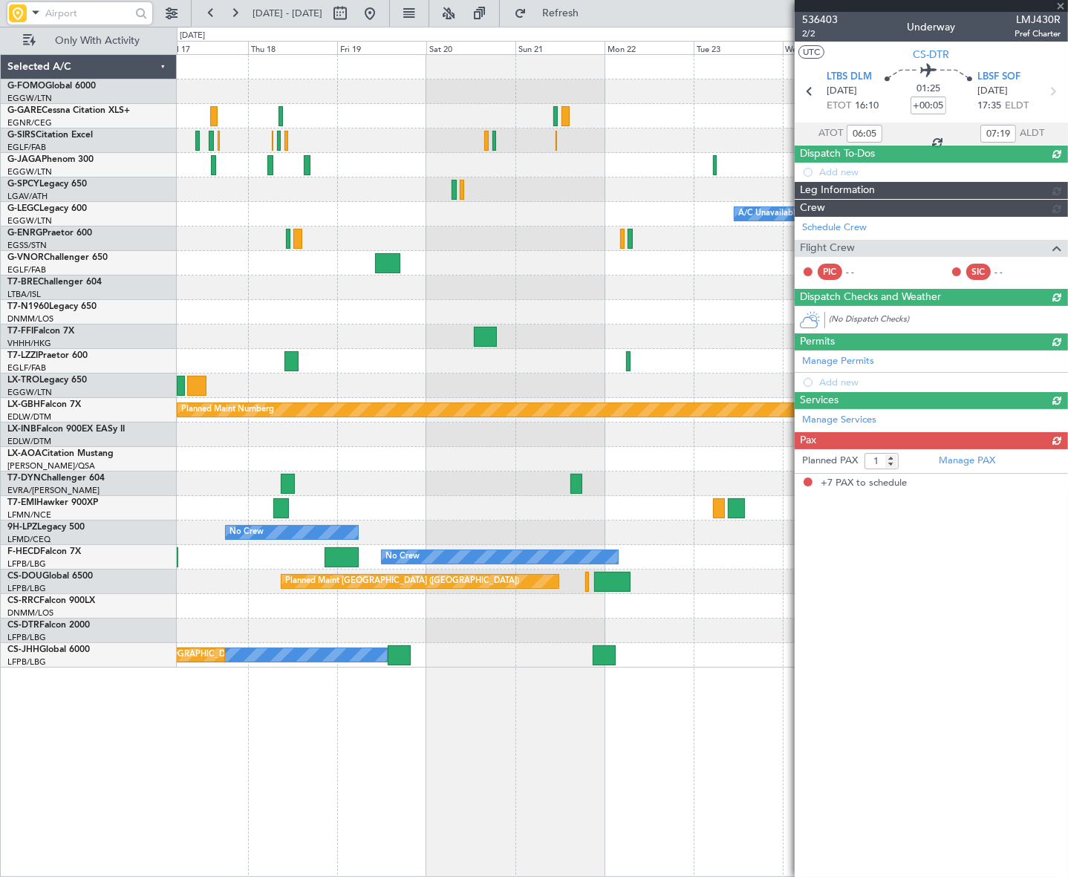
type input "+00:15"
type input "7"
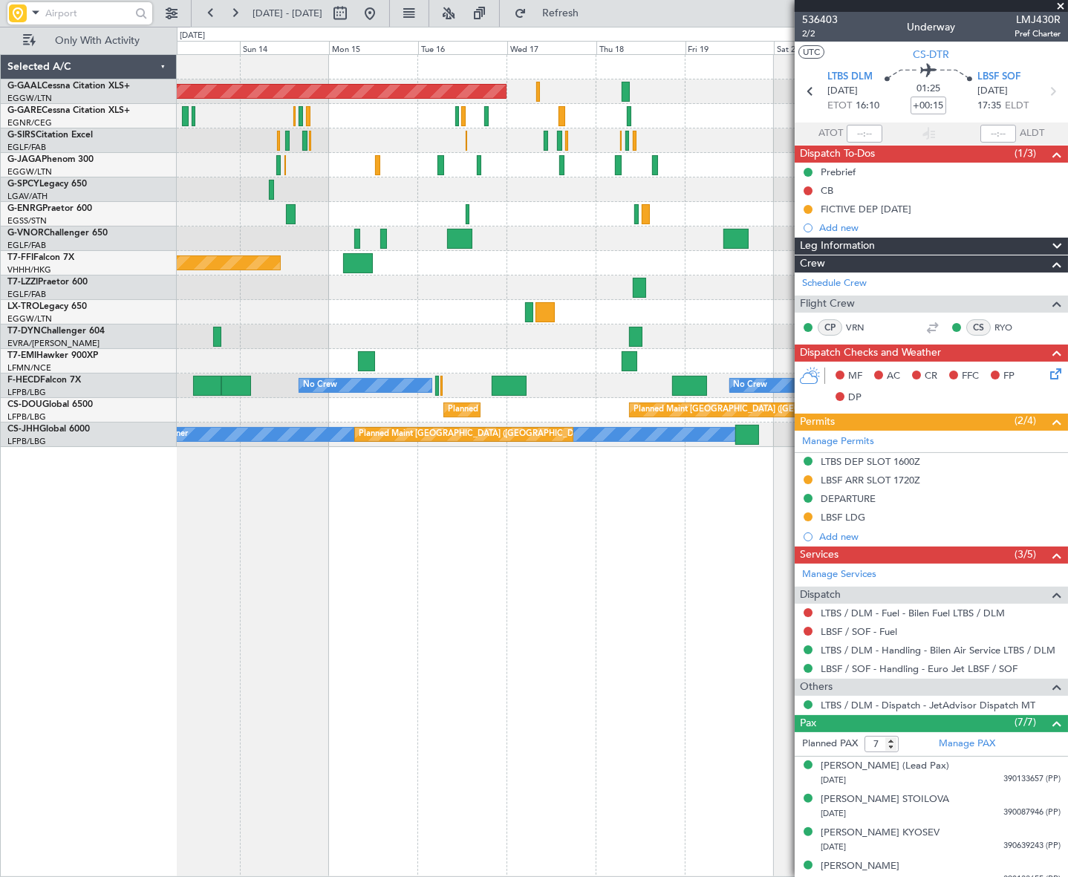
click at [674, 552] on div "Planned Maint Dusseldorf Planned Maint London (Luton) Unplanned Maint Athens (E…" at bounding box center [622, 465] width 890 height 823
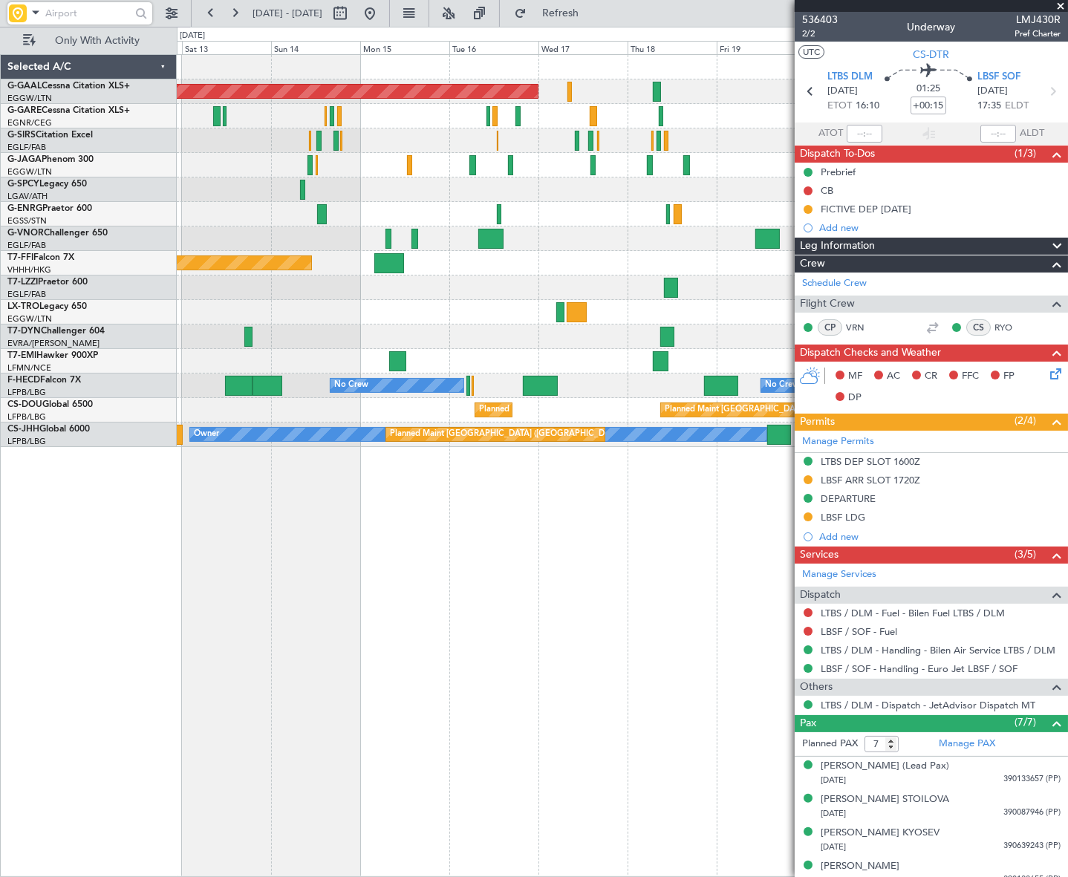
click at [599, 573] on div "Planned Maint Dusseldorf Planned Maint London (Luton) Unplanned Maint Athens (E…" at bounding box center [622, 465] width 891 height 823
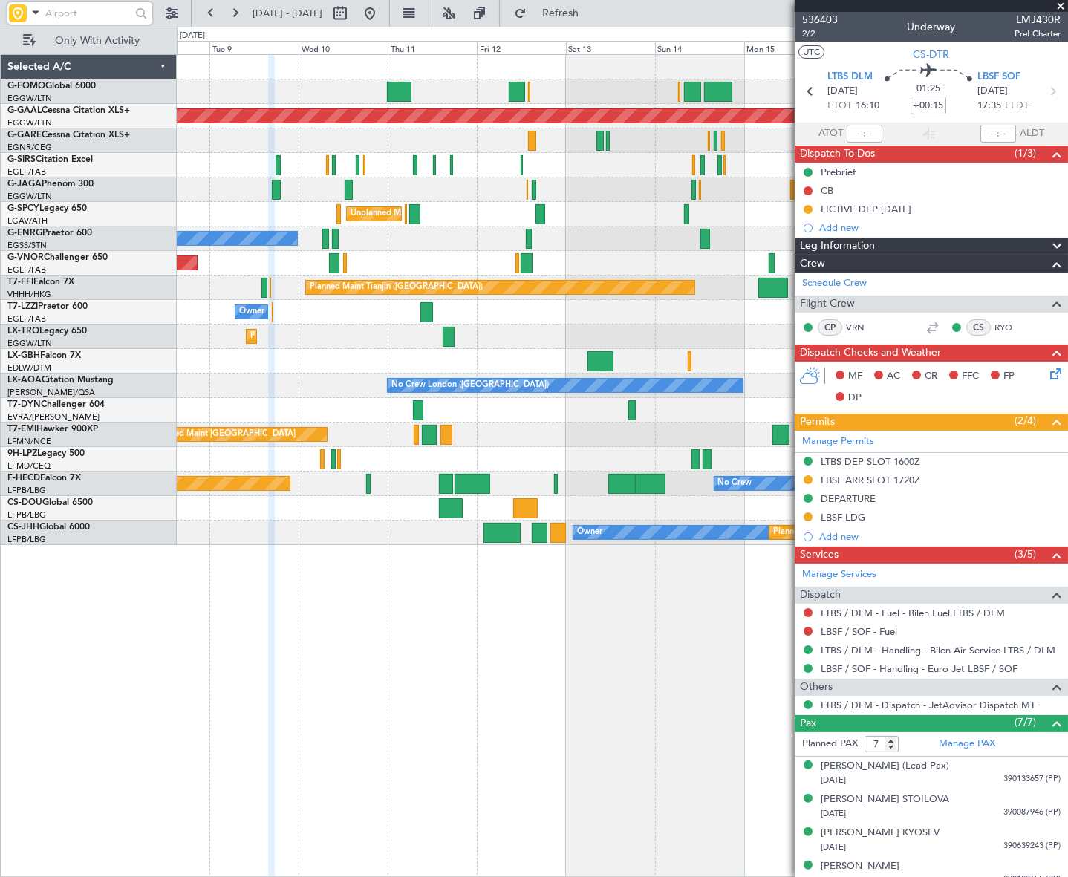
click at [495, 607] on div "Planned Maint London (Luton) Planned Maint Dusseldorf Unplanned Maint Athens (E…" at bounding box center [622, 465] width 891 height 823
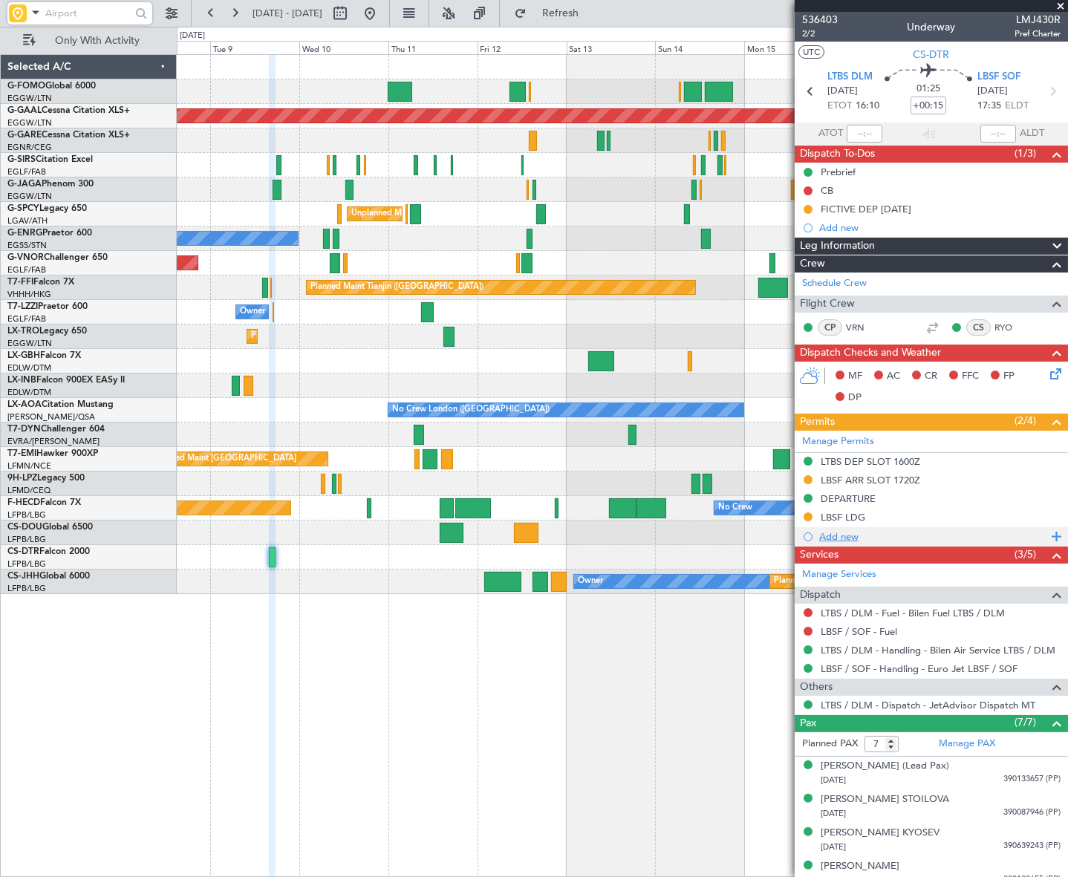
click at [845, 536] on div "Add new" at bounding box center [933, 536] width 228 height 13
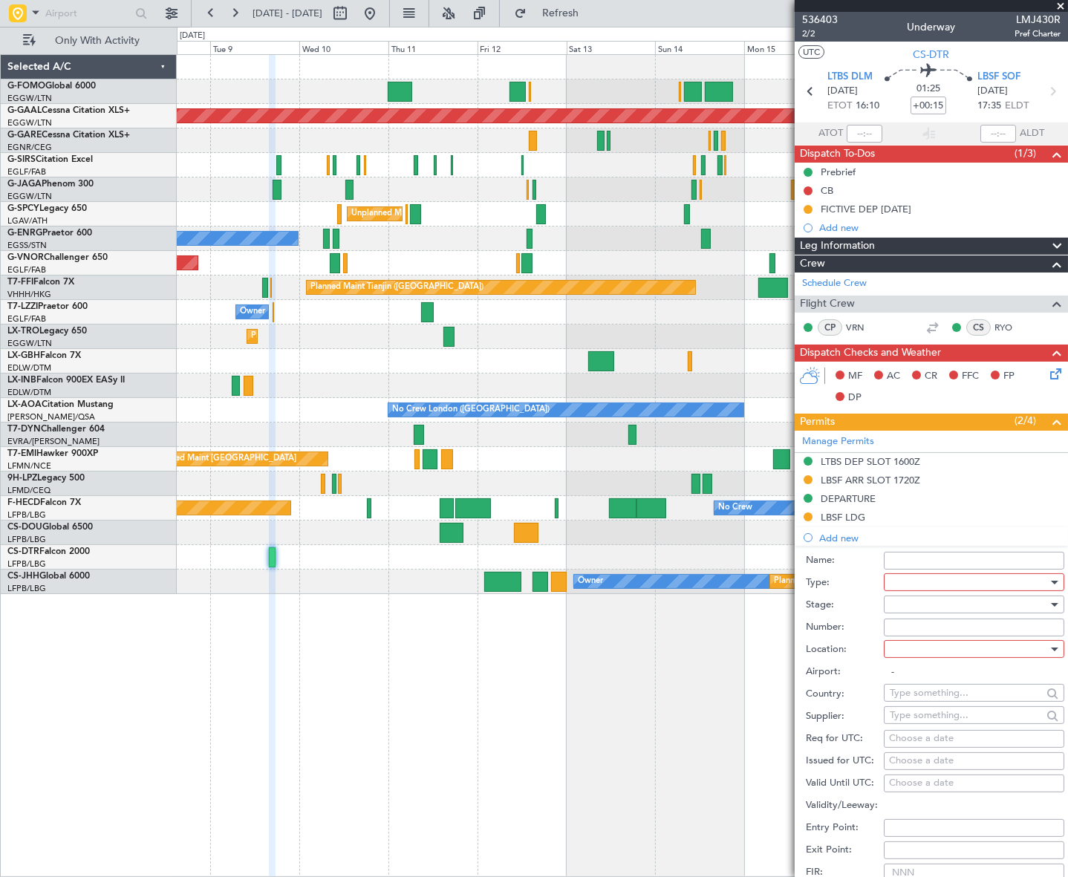
click at [1000, 587] on div at bounding box center [969, 582] width 158 height 22
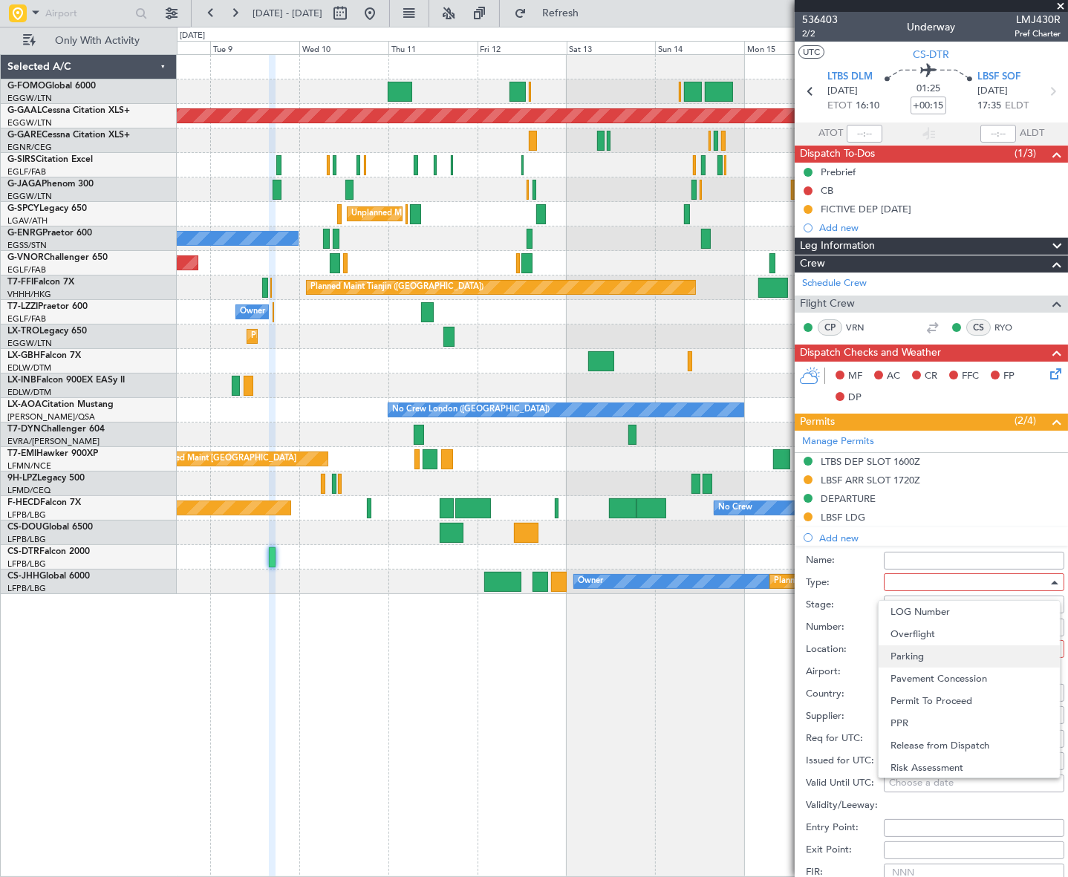
click at [934, 658] on span "Parking" at bounding box center [968, 656] width 157 height 22
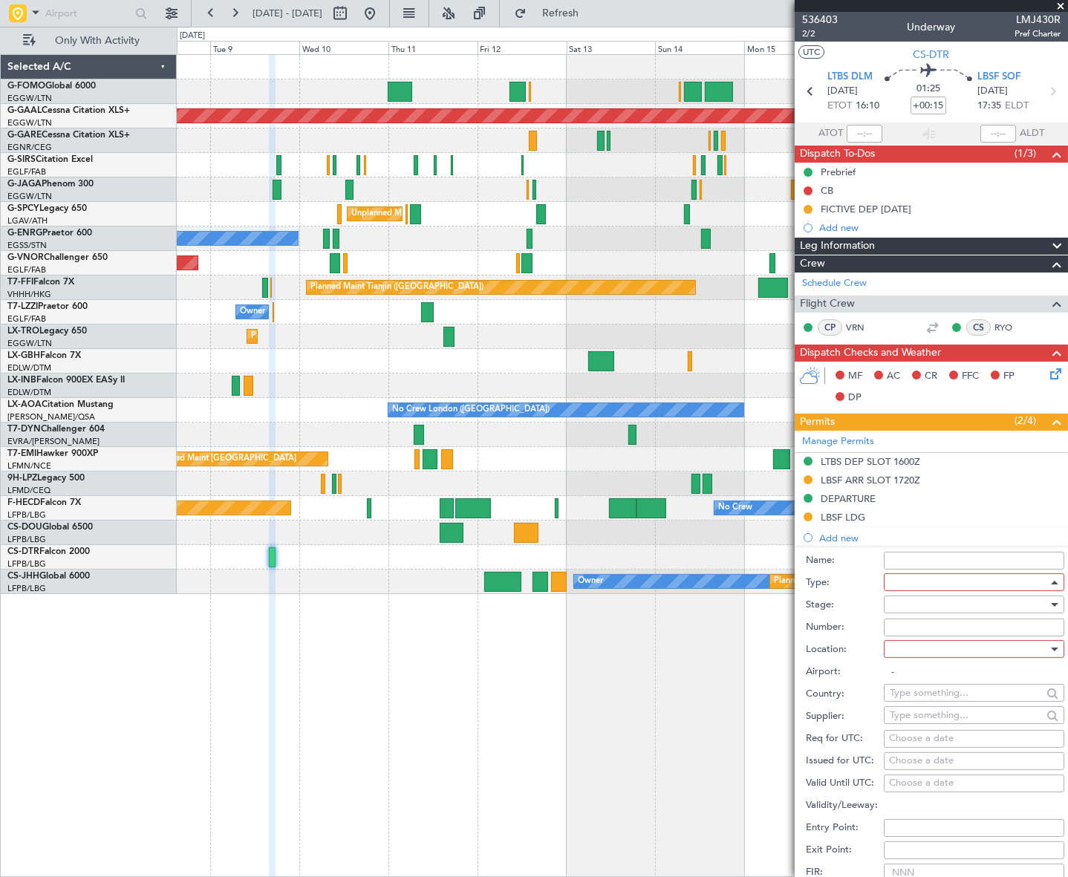
scroll to position [388, 0]
click at [1029, 605] on div at bounding box center [969, 604] width 158 height 22
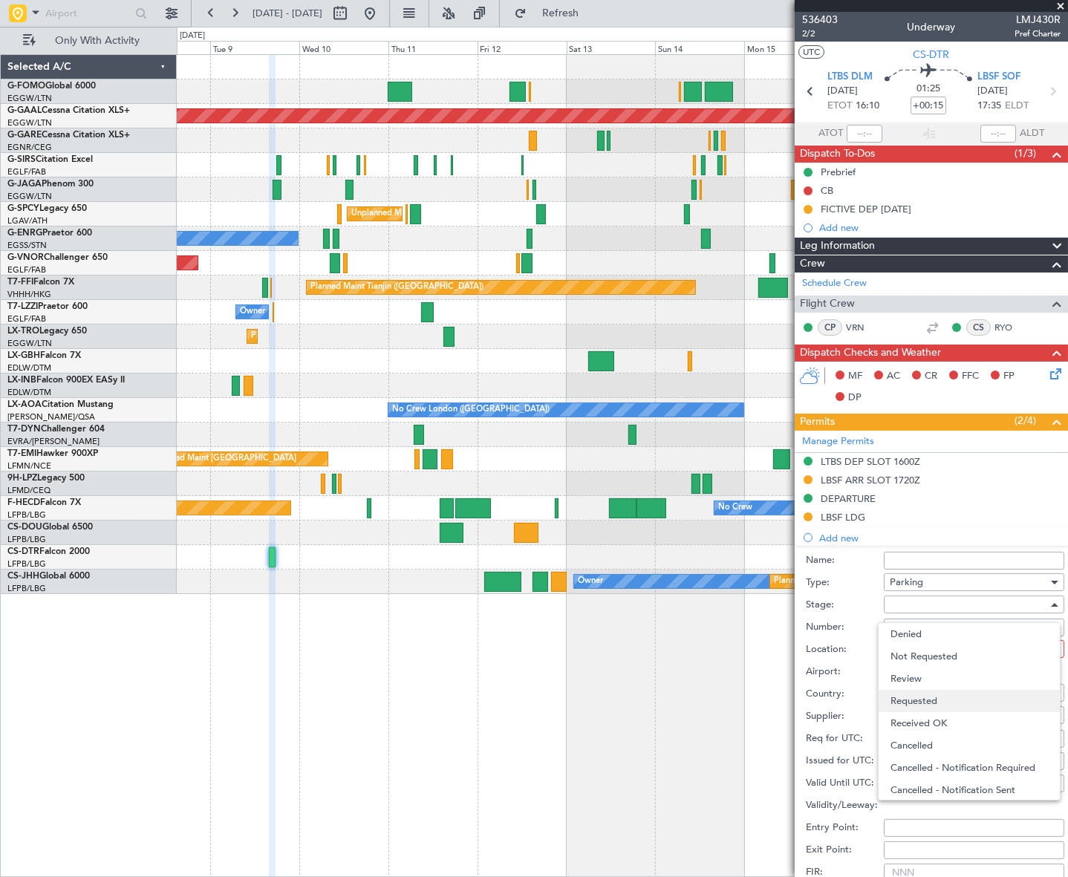
click at [936, 697] on span "Requested" at bounding box center [968, 701] width 157 height 22
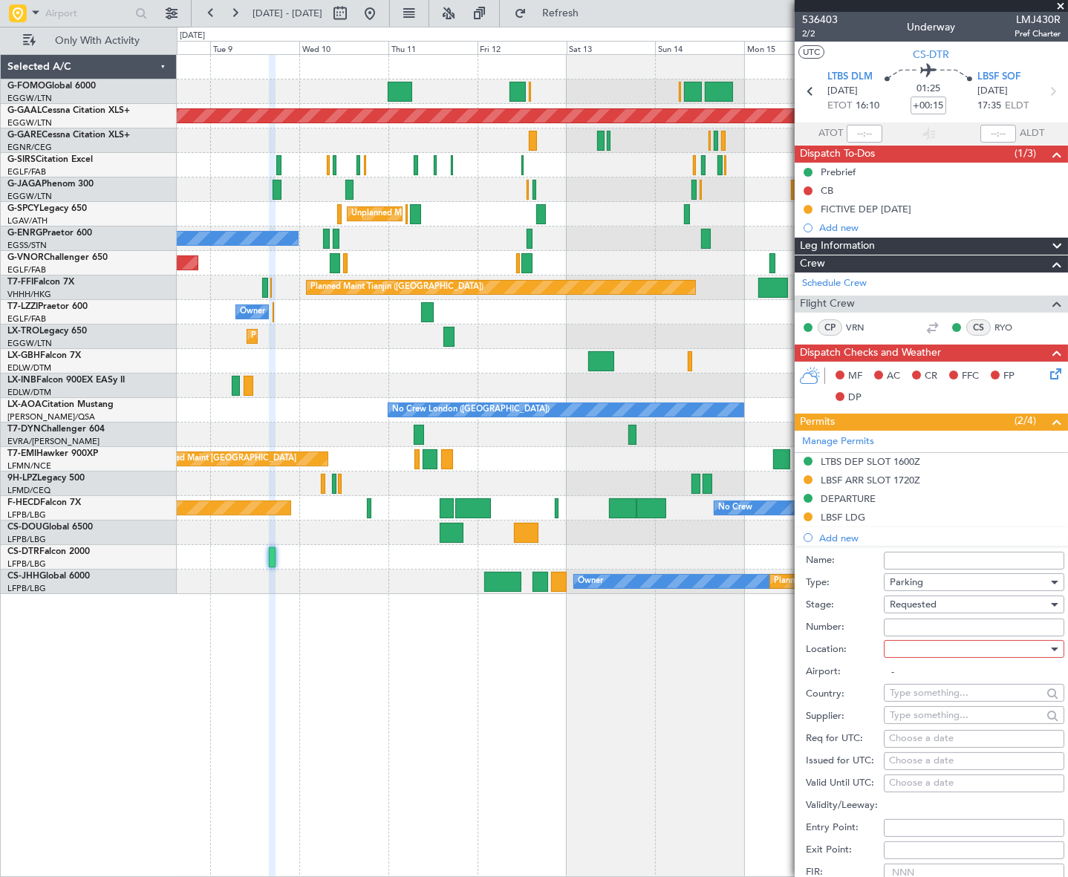
click at [1025, 646] on div at bounding box center [969, 649] width 158 height 22
click at [929, 721] on span "Arrival" at bounding box center [968, 723] width 157 height 22
type input "LBSF / SOF"
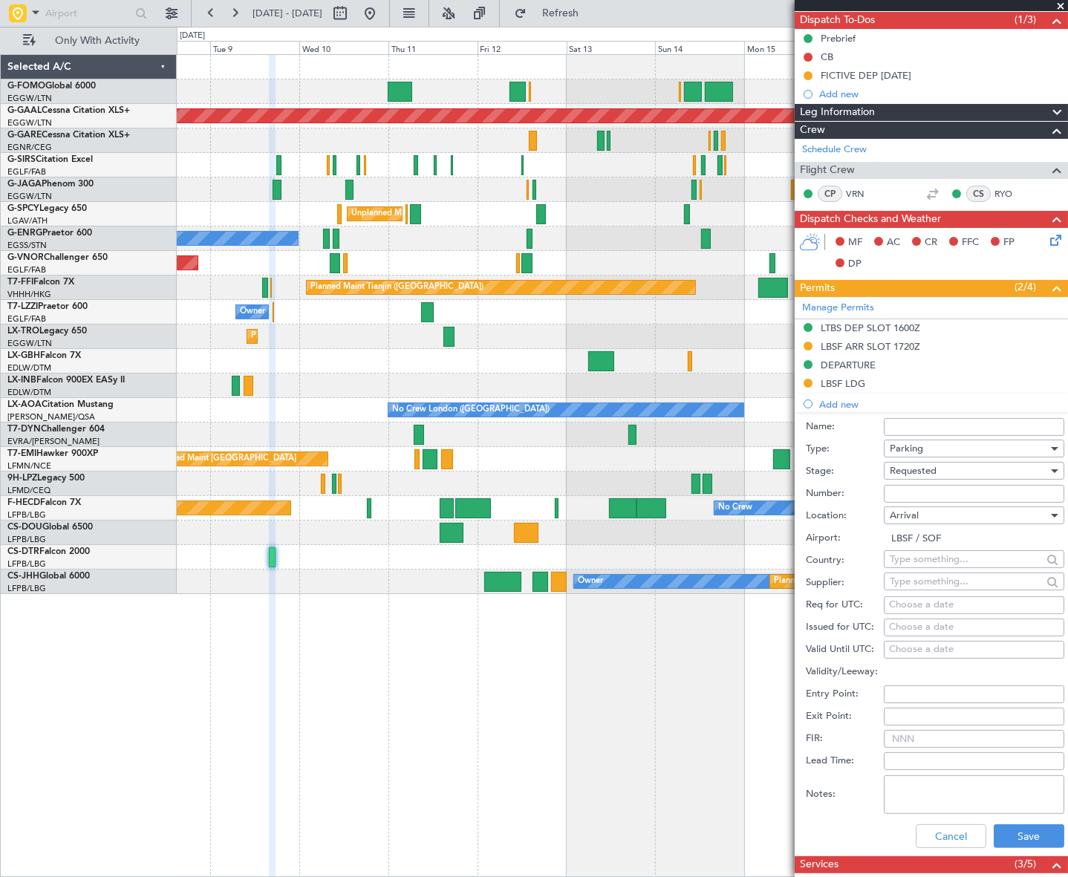
scroll to position [134, 0]
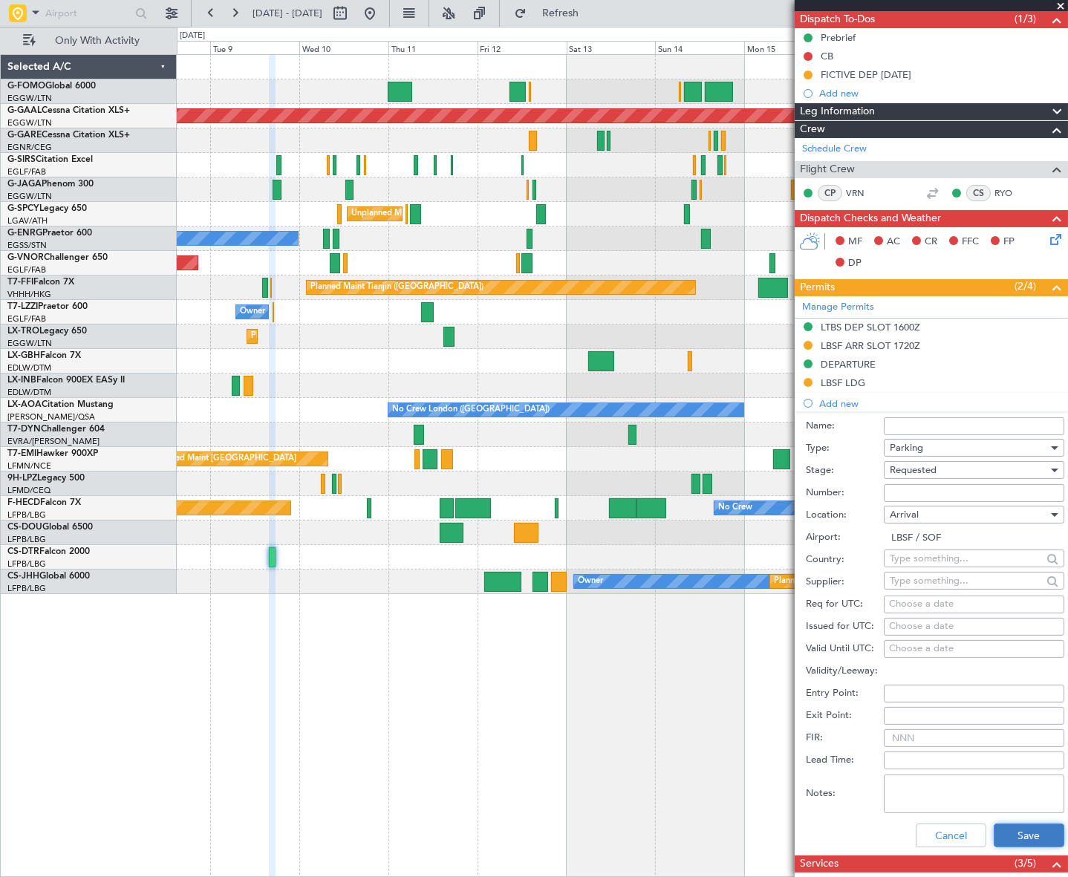
click at [1020, 833] on button "Save" at bounding box center [1029, 836] width 71 height 24
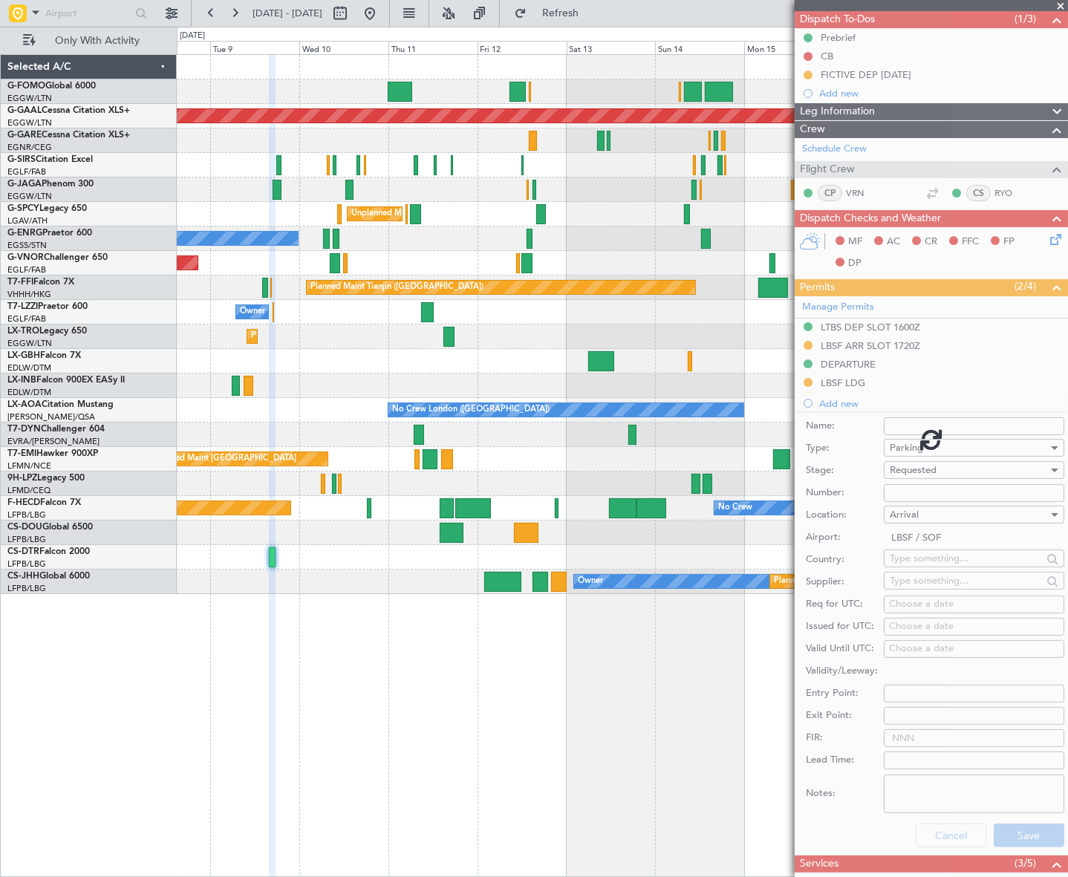
scroll to position [130, 0]
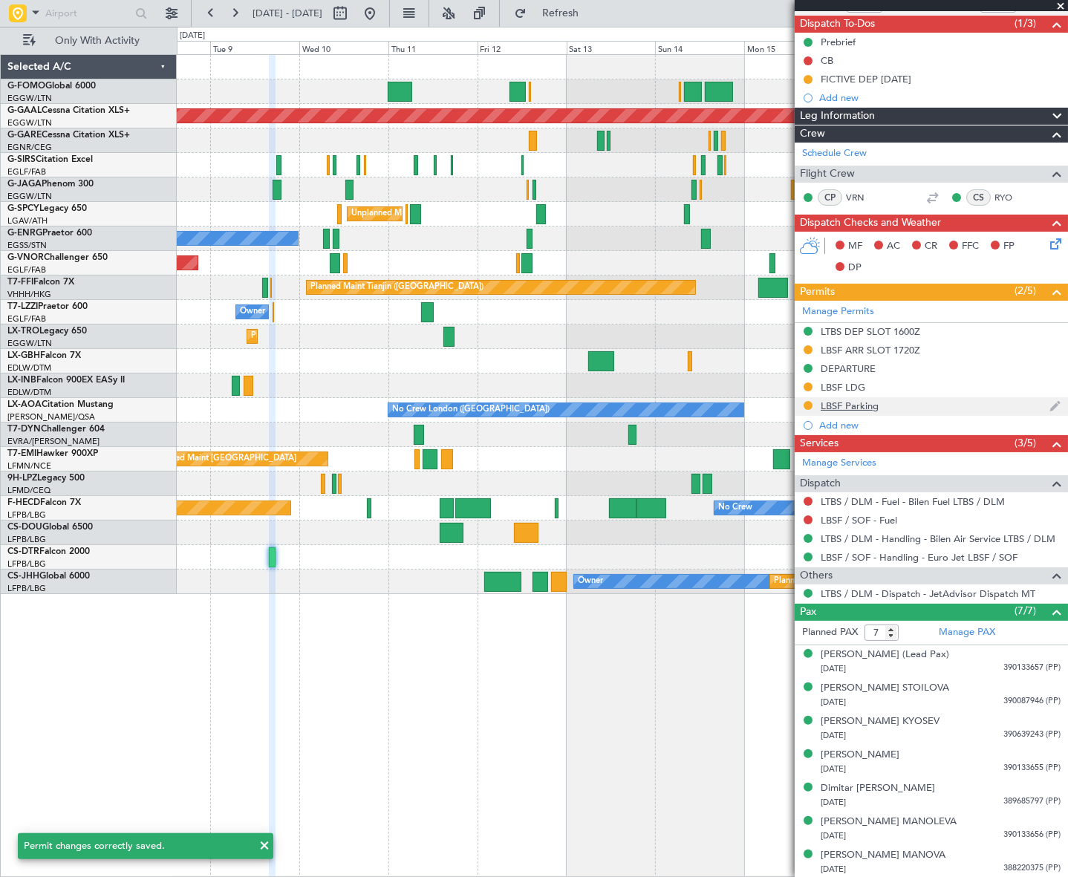
click at [869, 406] on div "LBSF Parking" at bounding box center [850, 406] width 58 height 13
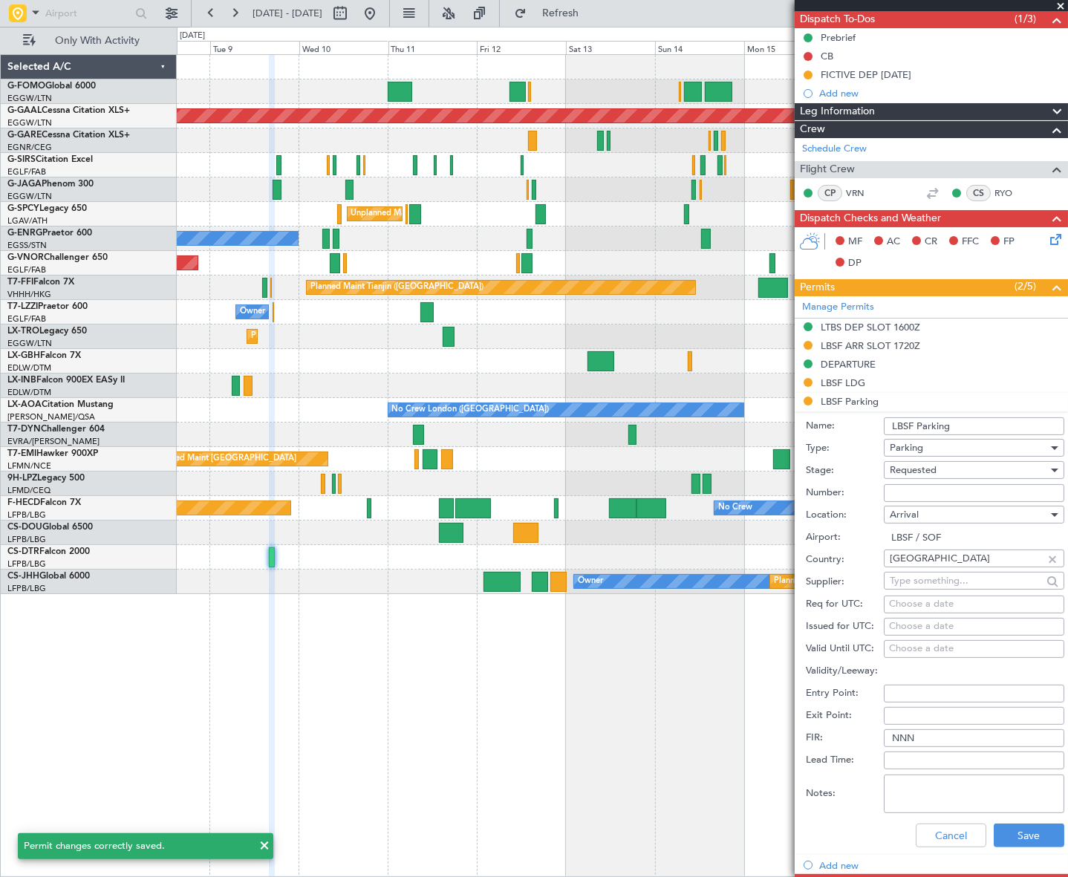
click at [980, 429] on input "LBSF Parking" at bounding box center [974, 426] width 180 height 18
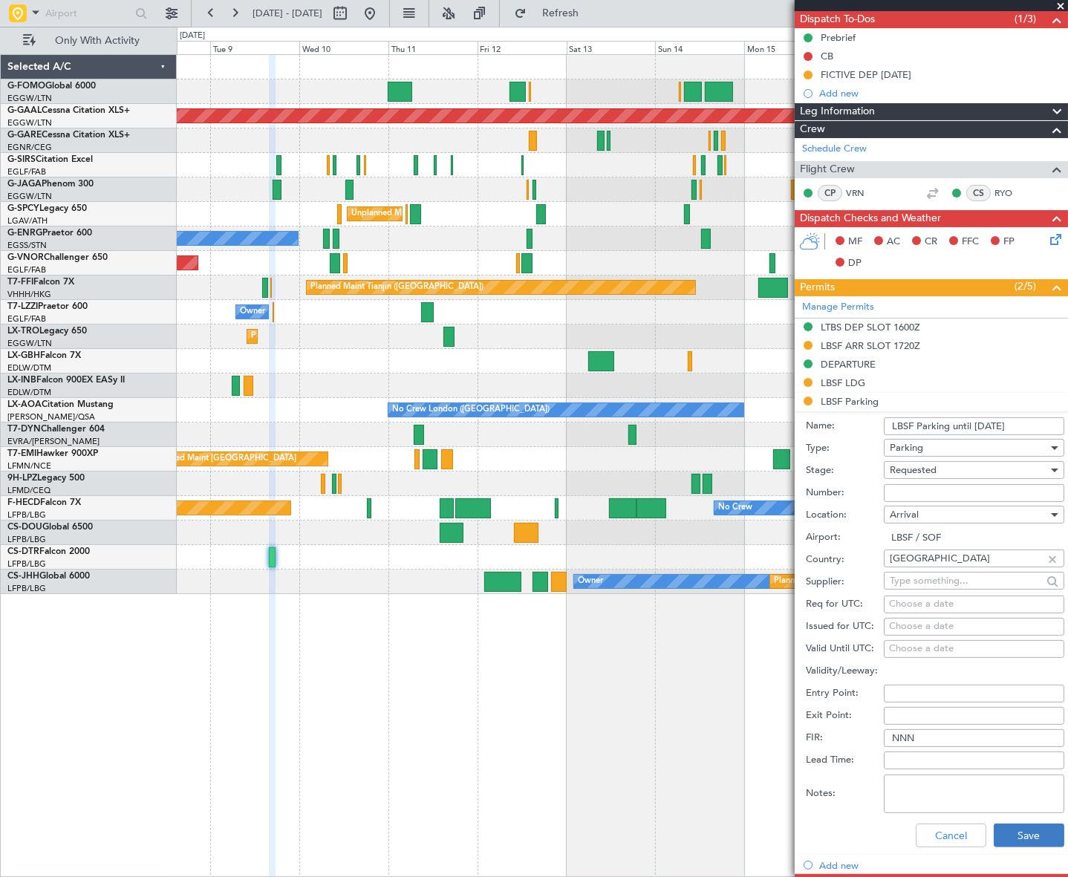
type input "LBSF Parking until 16SEP"
click at [1019, 824] on button "Save" at bounding box center [1029, 836] width 71 height 24
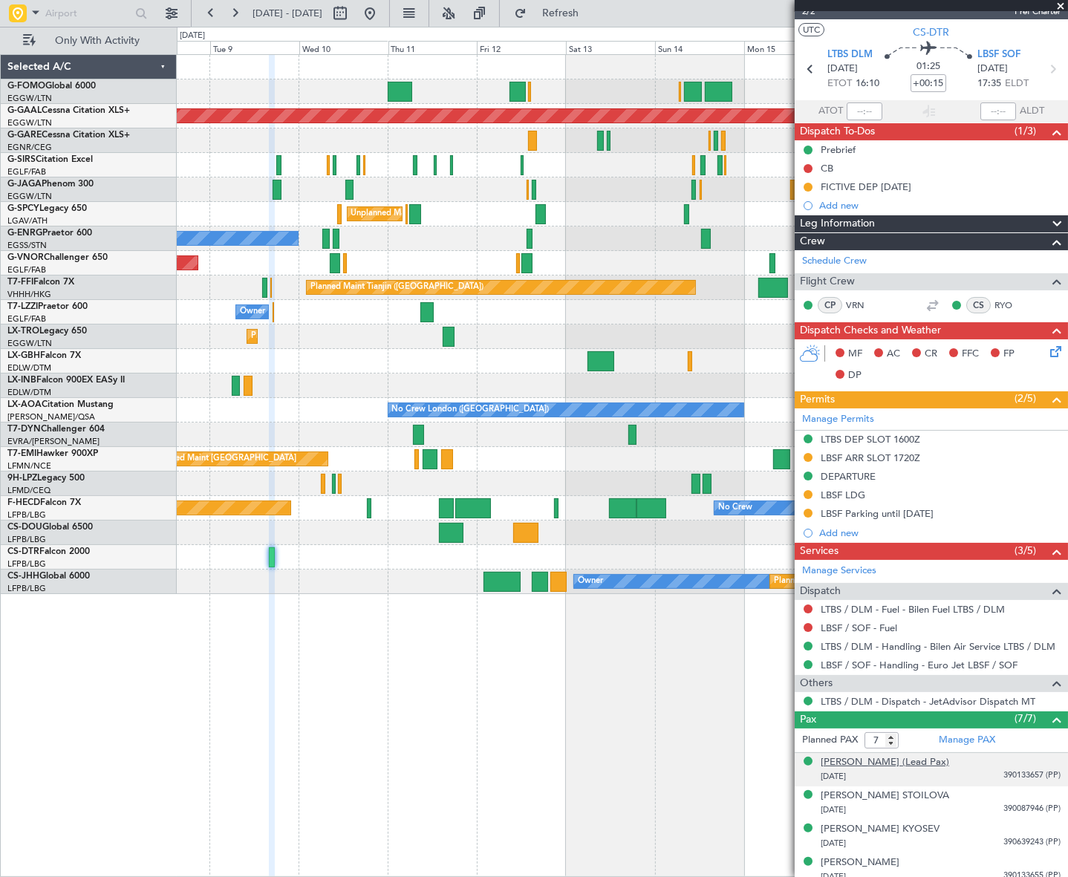
scroll to position [0, 0]
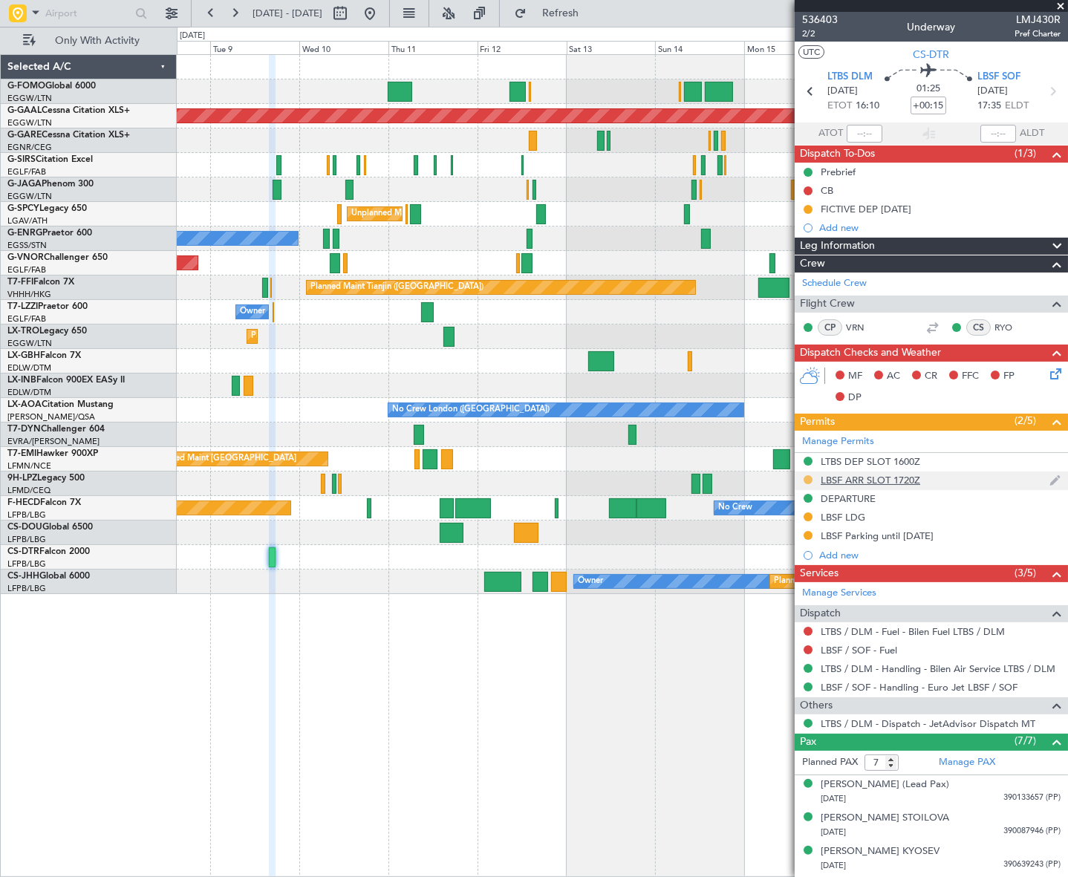
click at [806, 481] on button at bounding box center [808, 479] width 9 height 9
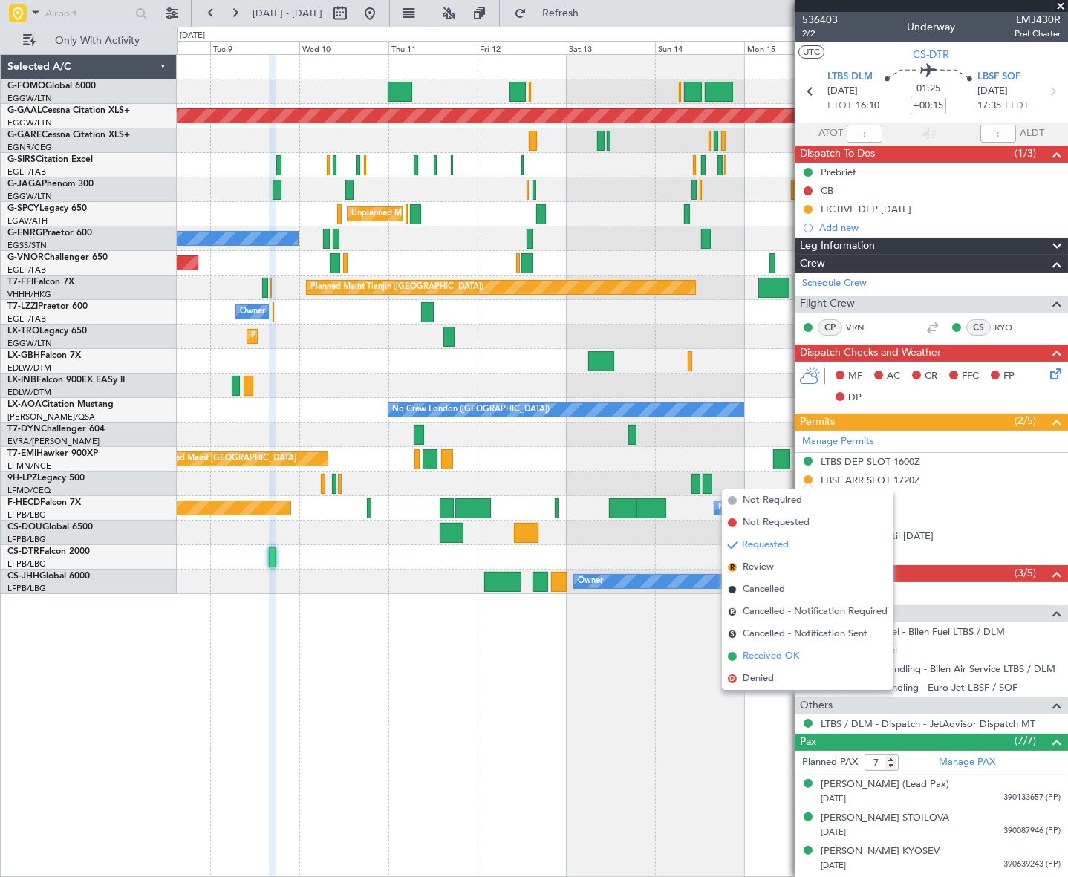
click at [766, 658] on span "Received OK" at bounding box center [771, 656] width 56 height 15
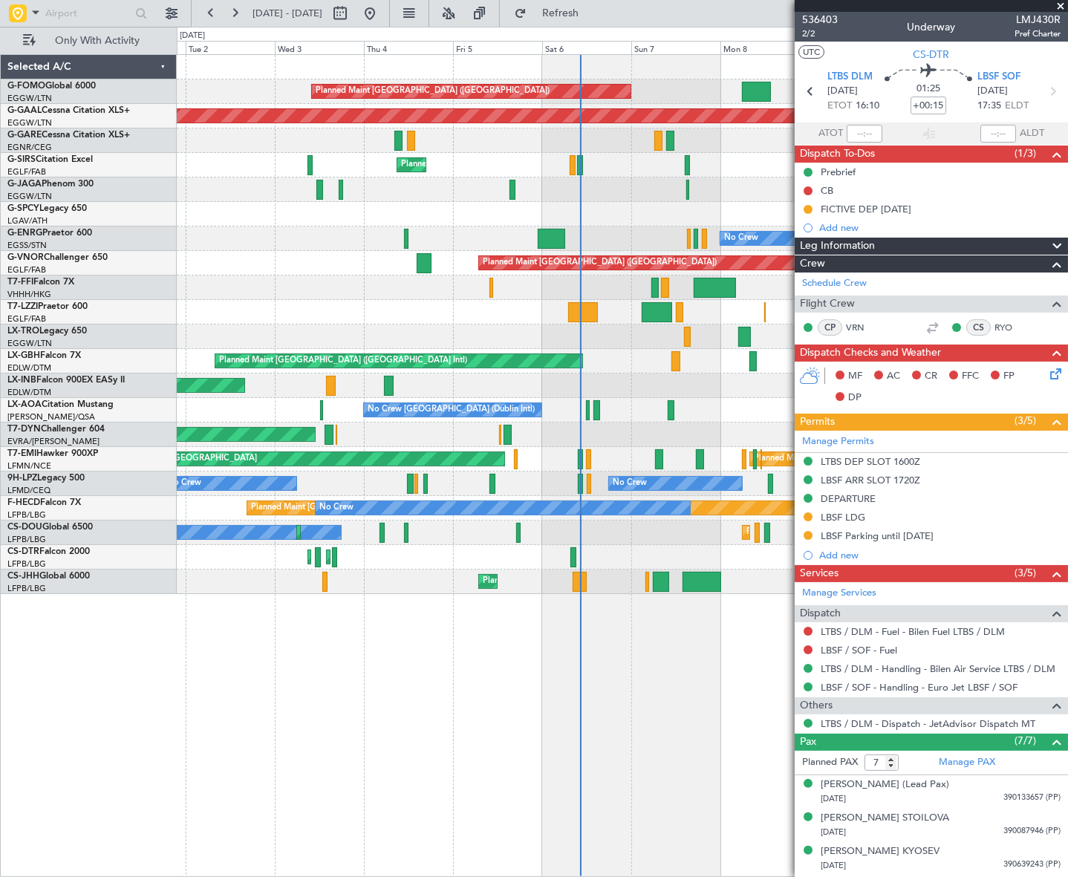
click at [859, 623] on fb-app "08 Sep 2025 - 18 Sep 2025 Refresh Quick Links Only With Activity Planned Maint …" at bounding box center [534, 444] width 1068 height 866
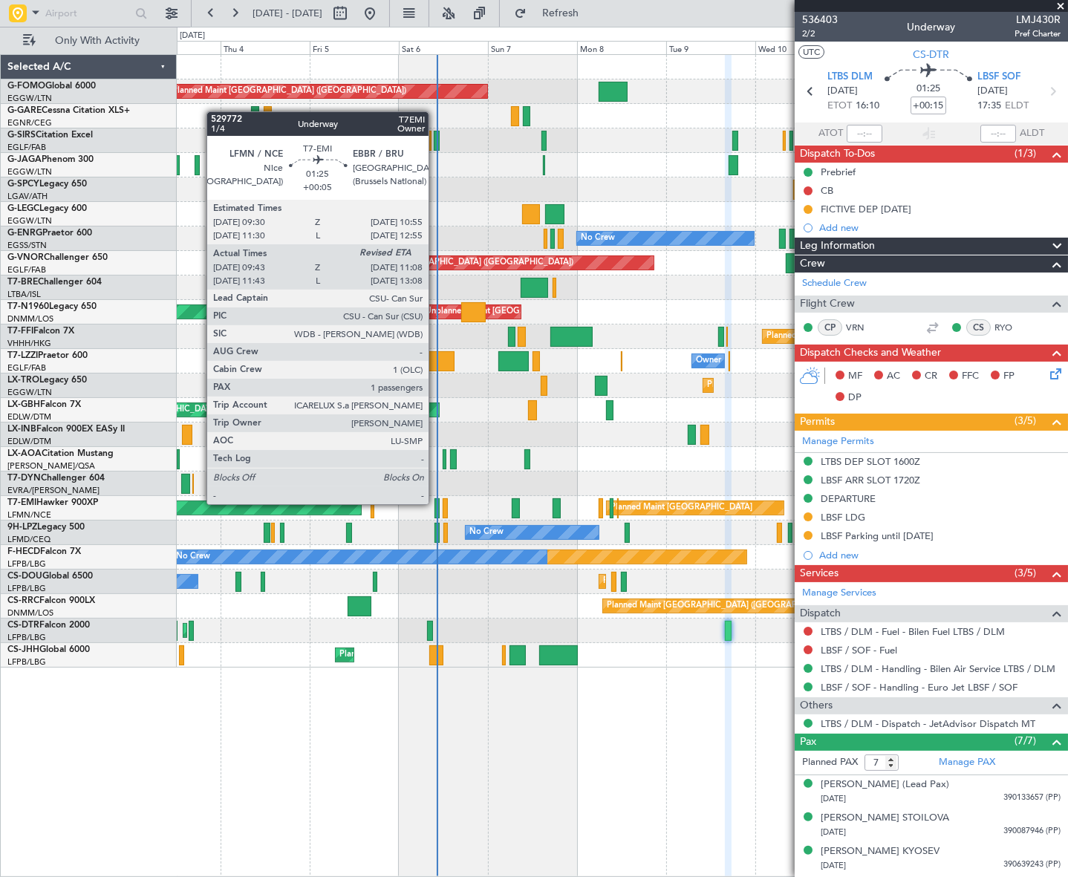
click at [435, 504] on div at bounding box center [437, 508] width 6 height 20
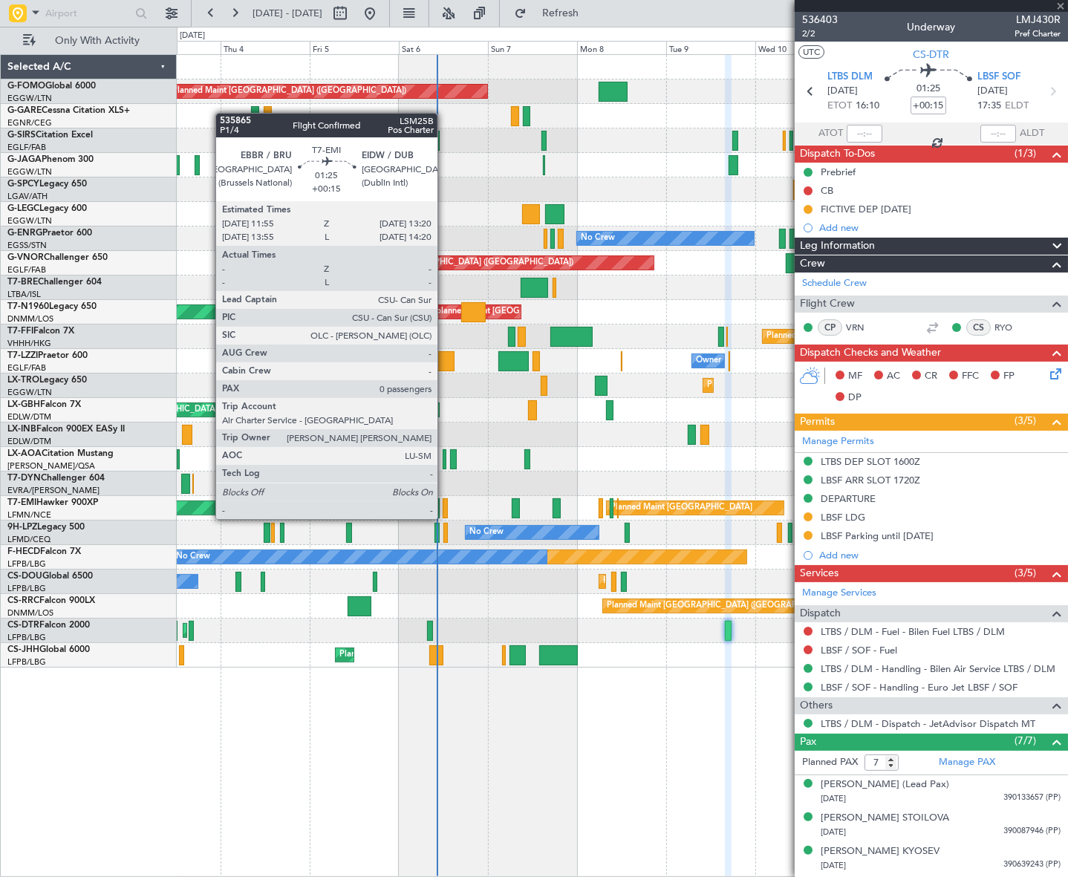
type input "+00:05"
type input "09:43"
type input "1"
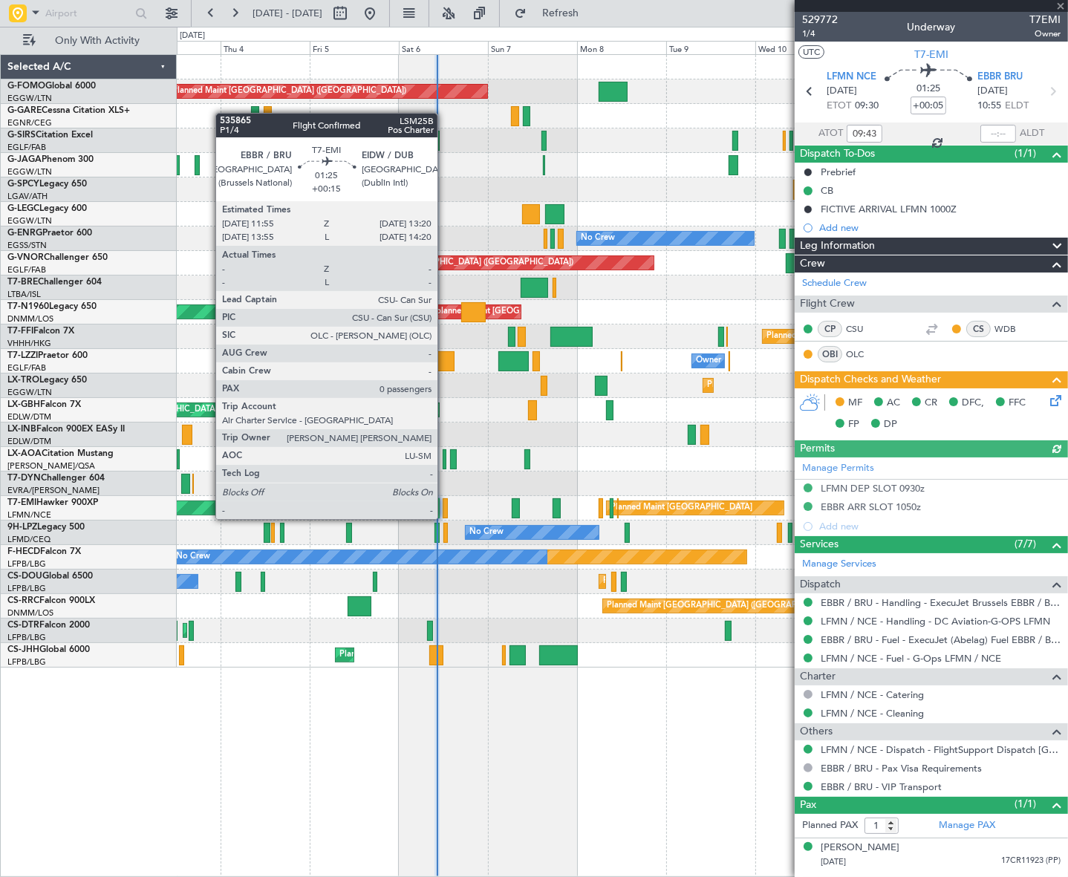
click at [444, 506] on div at bounding box center [446, 508] width 6 height 20
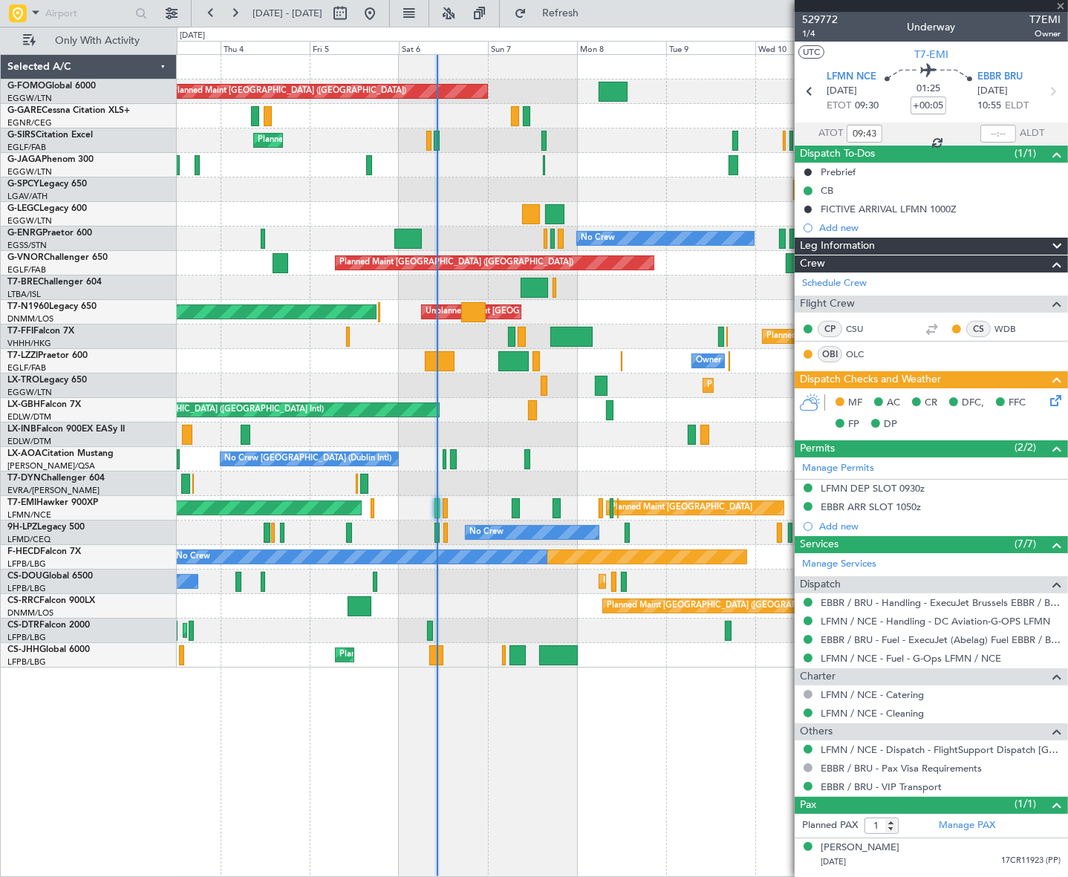
type input "+00:15"
type input "0"
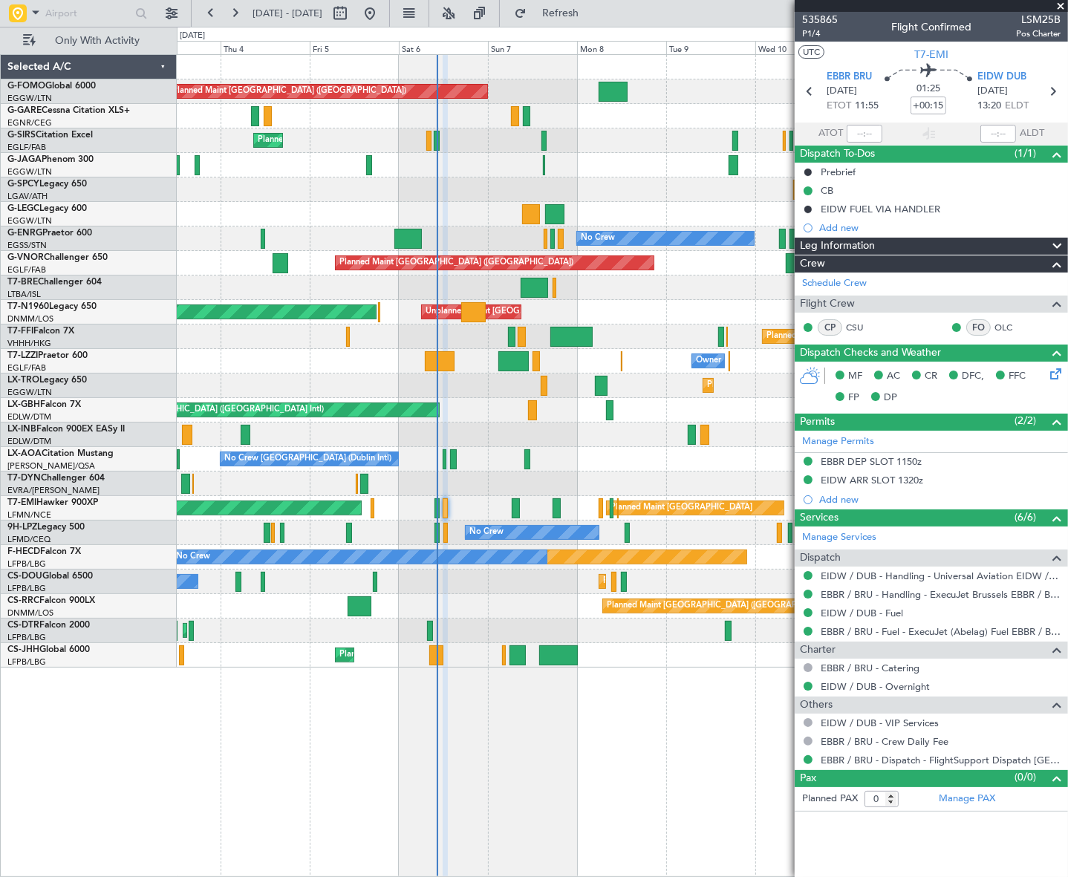
click at [668, 741] on div "Planned Maint [GEOGRAPHIC_DATA] ([GEOGRAPHIC_DATA]) Unplanned Maint [PERSON_NAM…" at bounding box center [622, 465] width 891 height 823
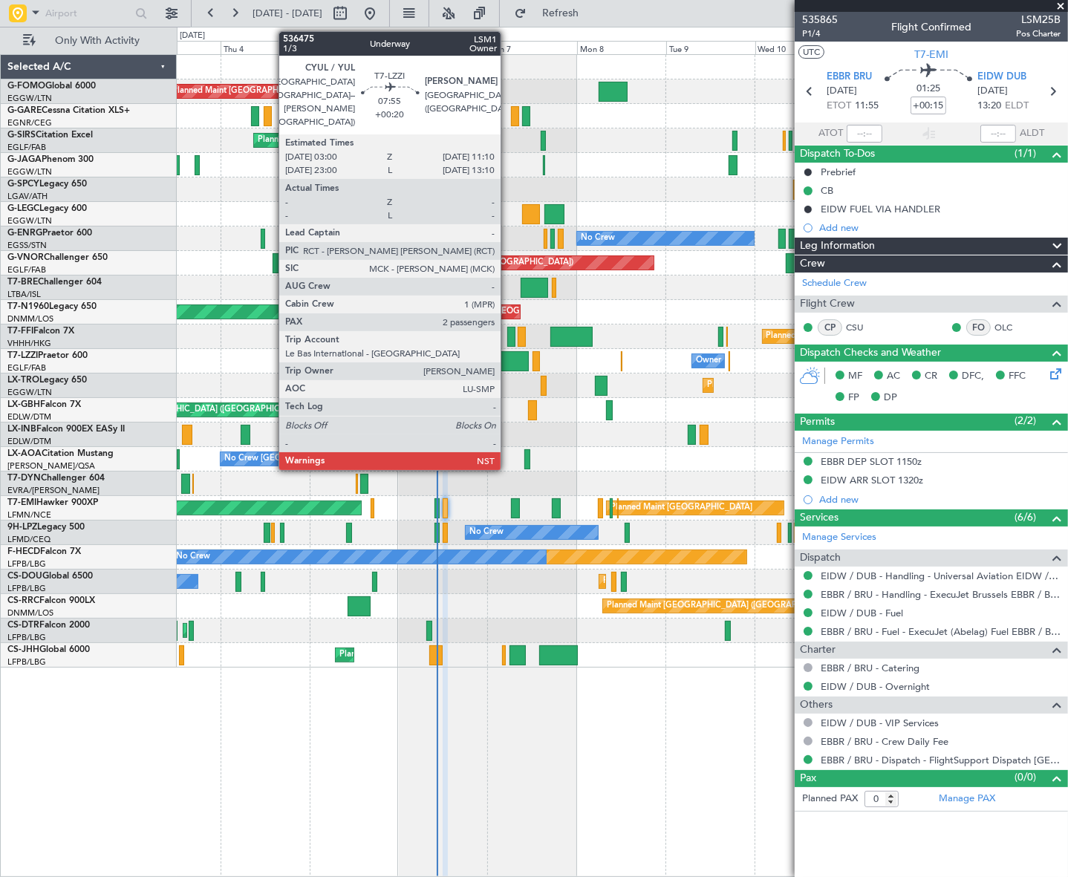
click at [507, 365] on div at bounding box center [513, 361] width 30 height 20
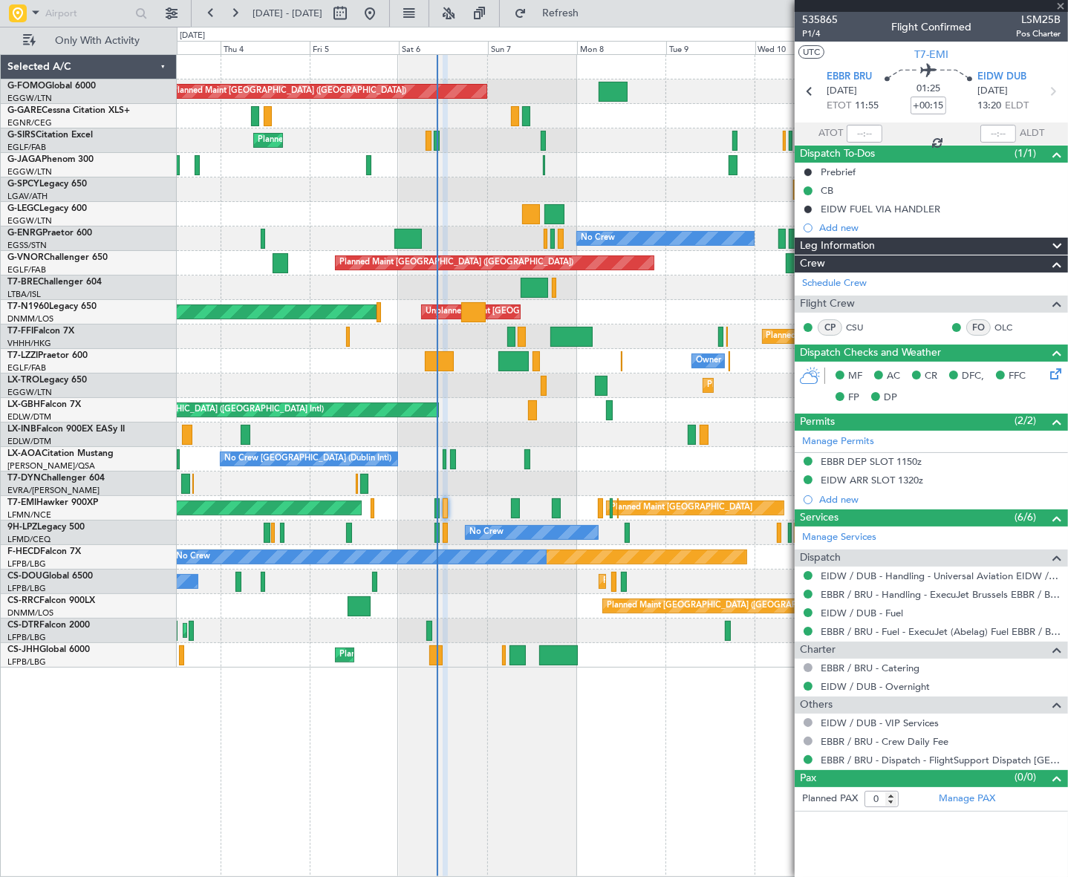
type input "+00:20"
type input "2"
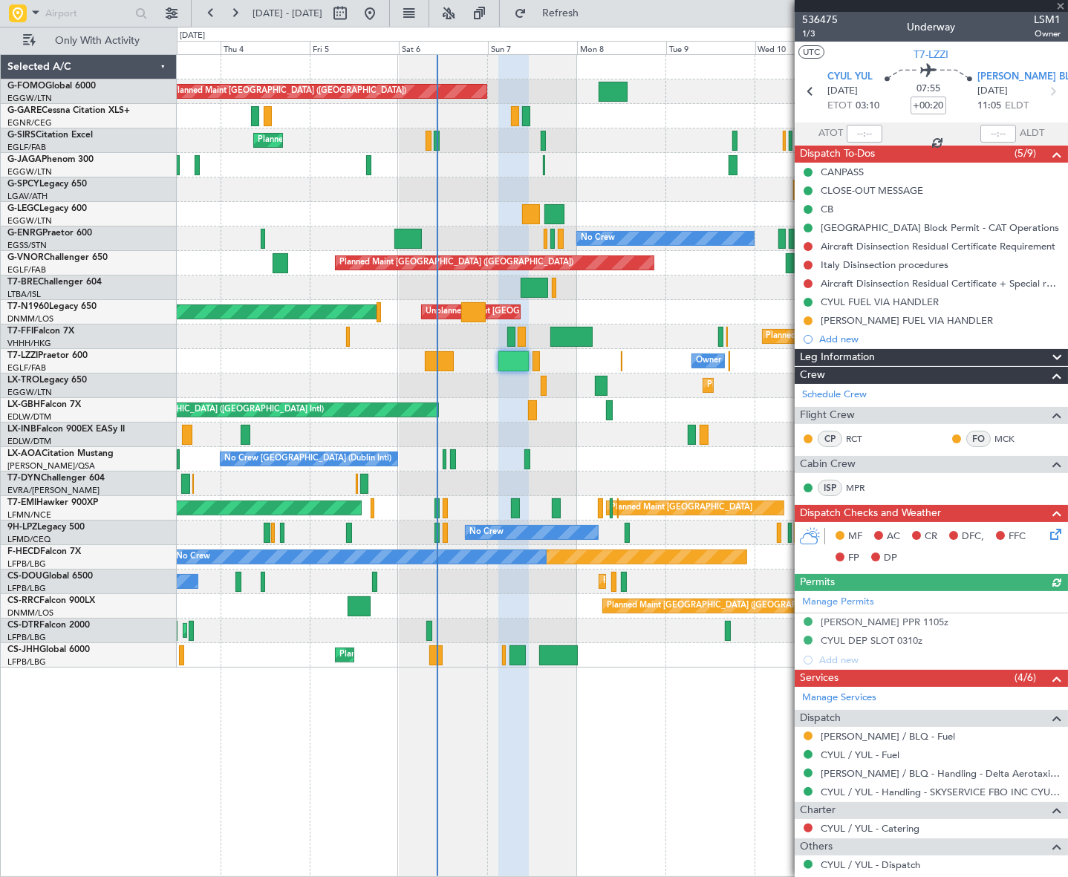
click at [1047, 532] on icon at bounding box center [1053, 532] width 12 height 12
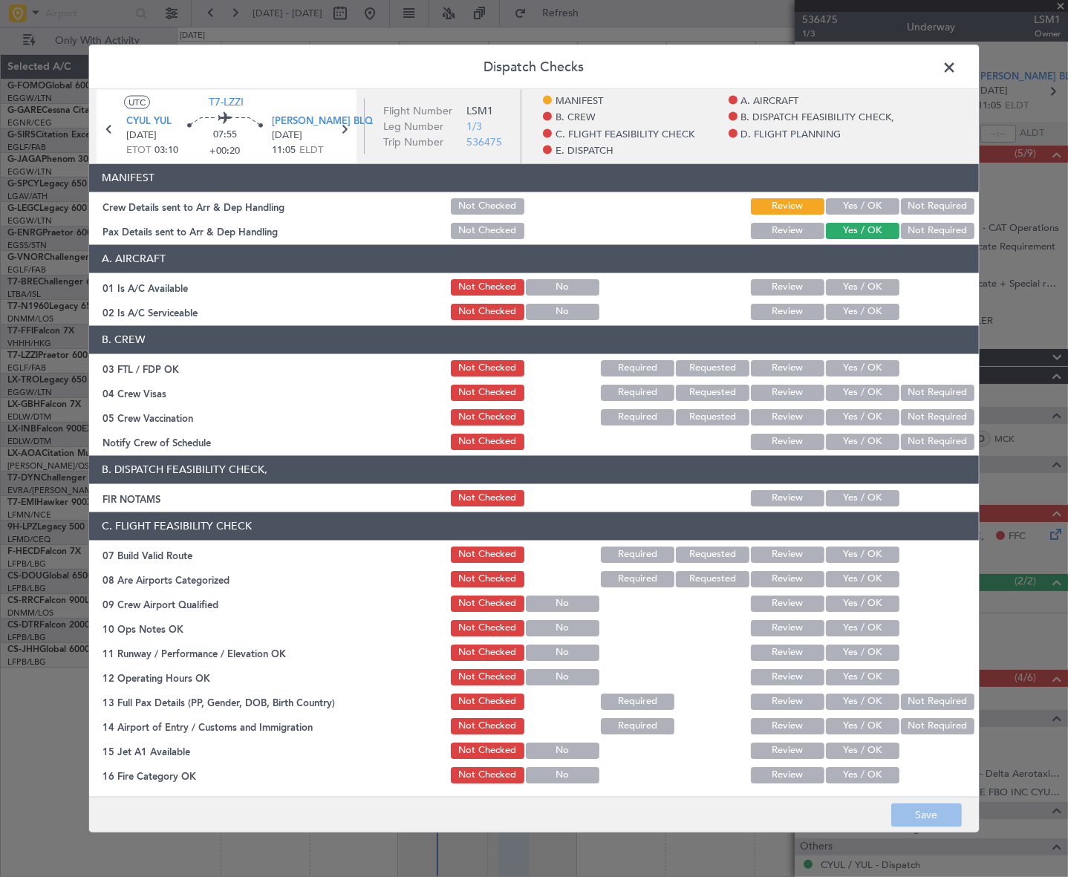
click at [862, 206] on button "Yes / OK" at bounding box center [863, 206] width 74 height 16
click at [920, 814] on button "Save" at bounding box center [926, 816] width 71 height 24
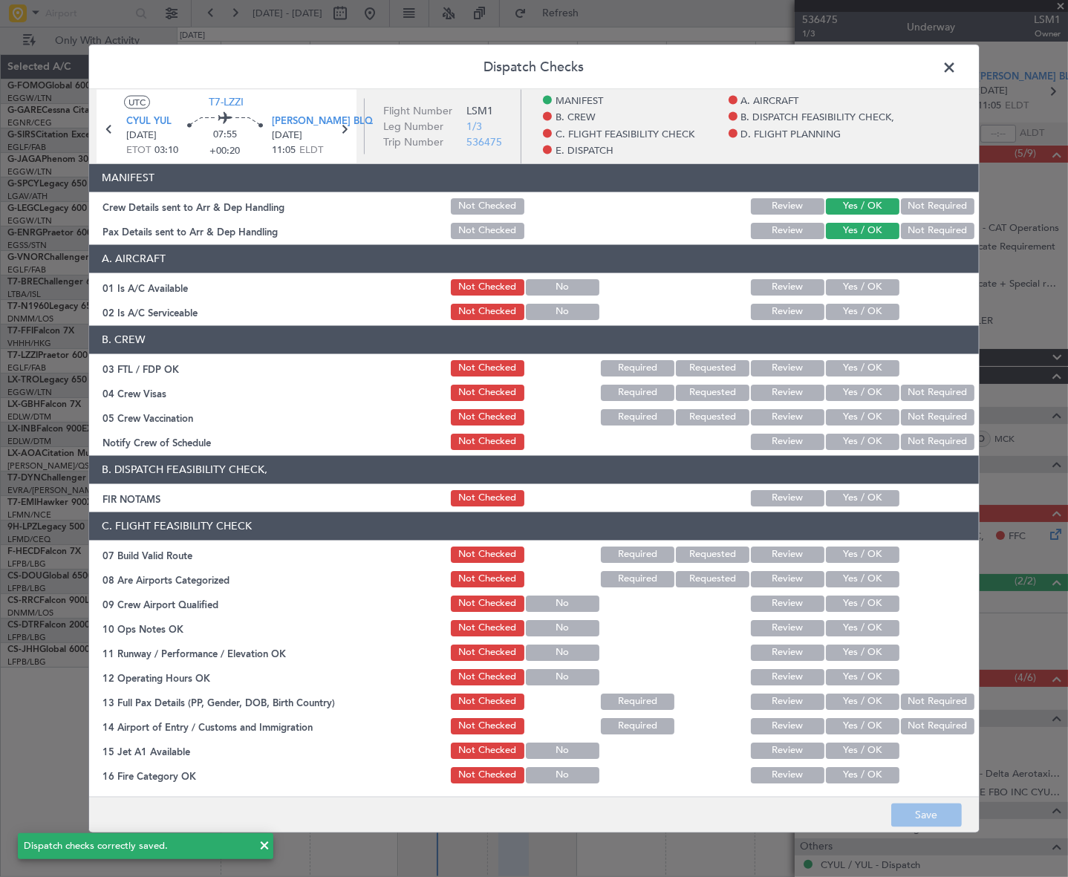
click at [957, 71] on span at bounding box center [957, 71] width 0 height 30
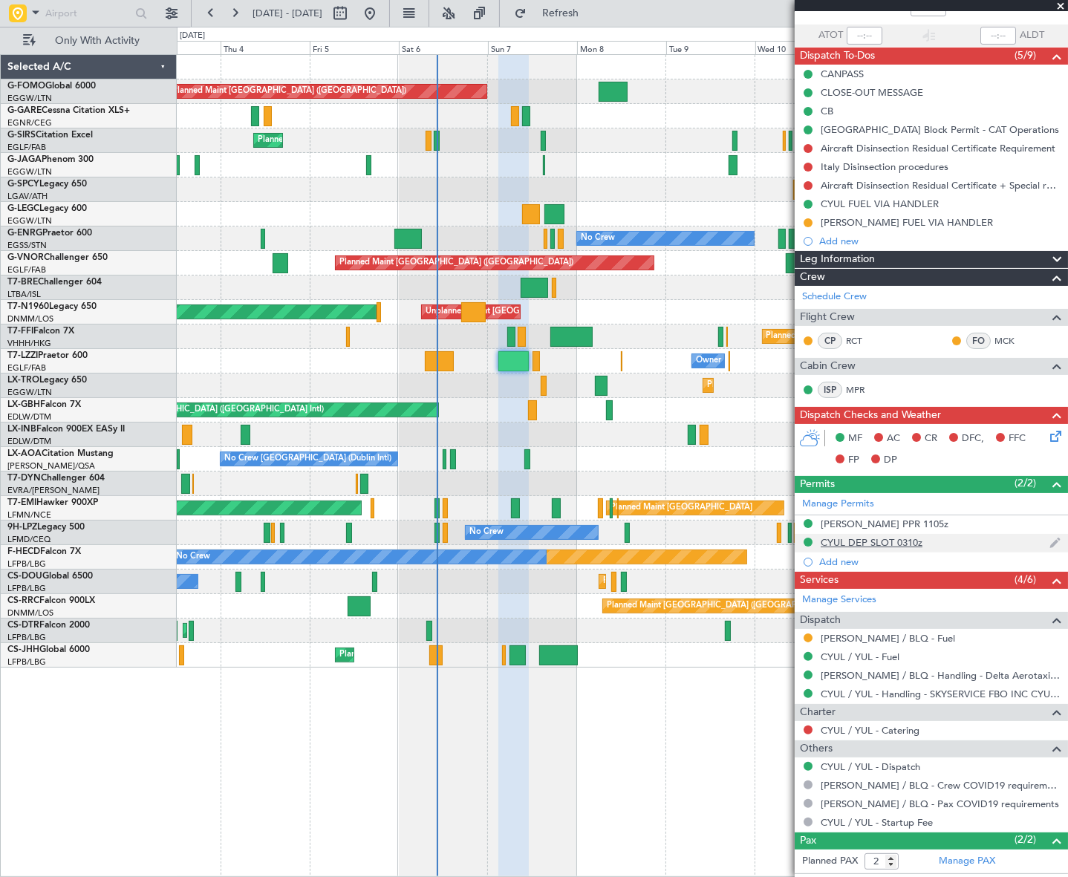
scroll to position [160, 0]
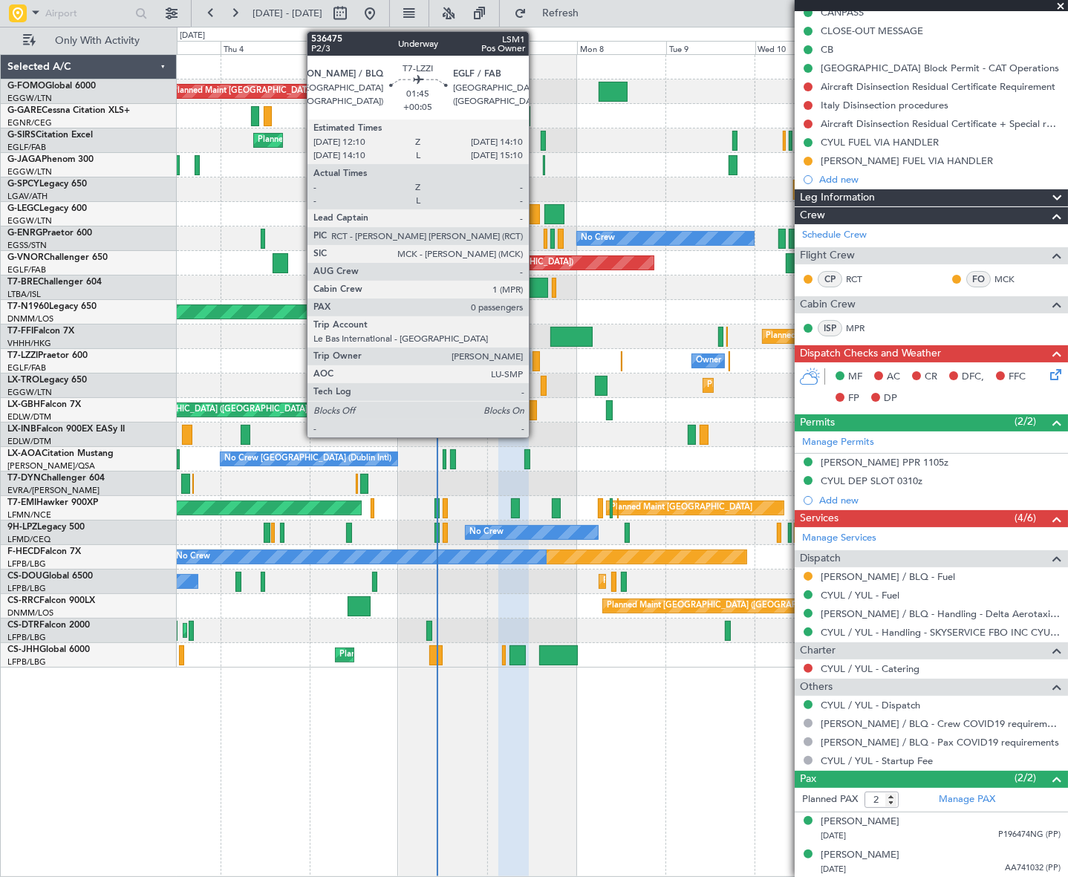
click at [535, 359] on div at bounding box center [535, 361] width 7 height 20
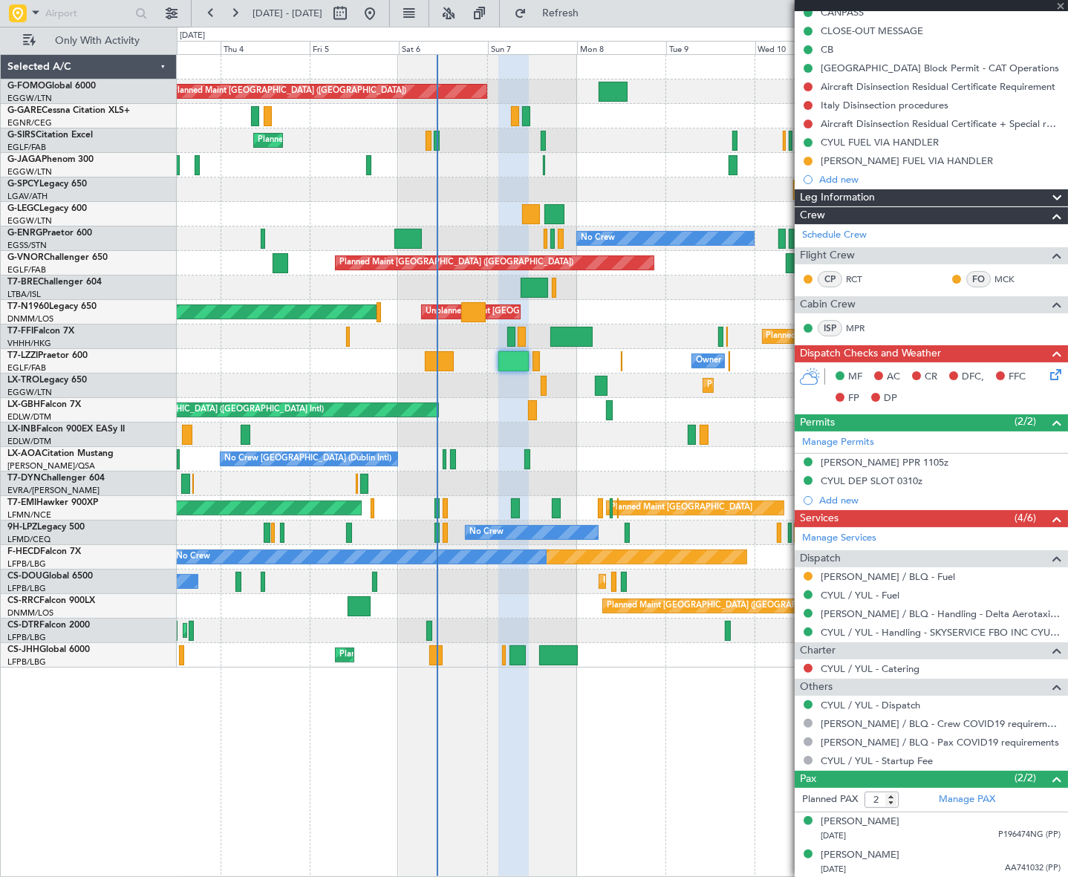
type input "+00:05"
type input "0"
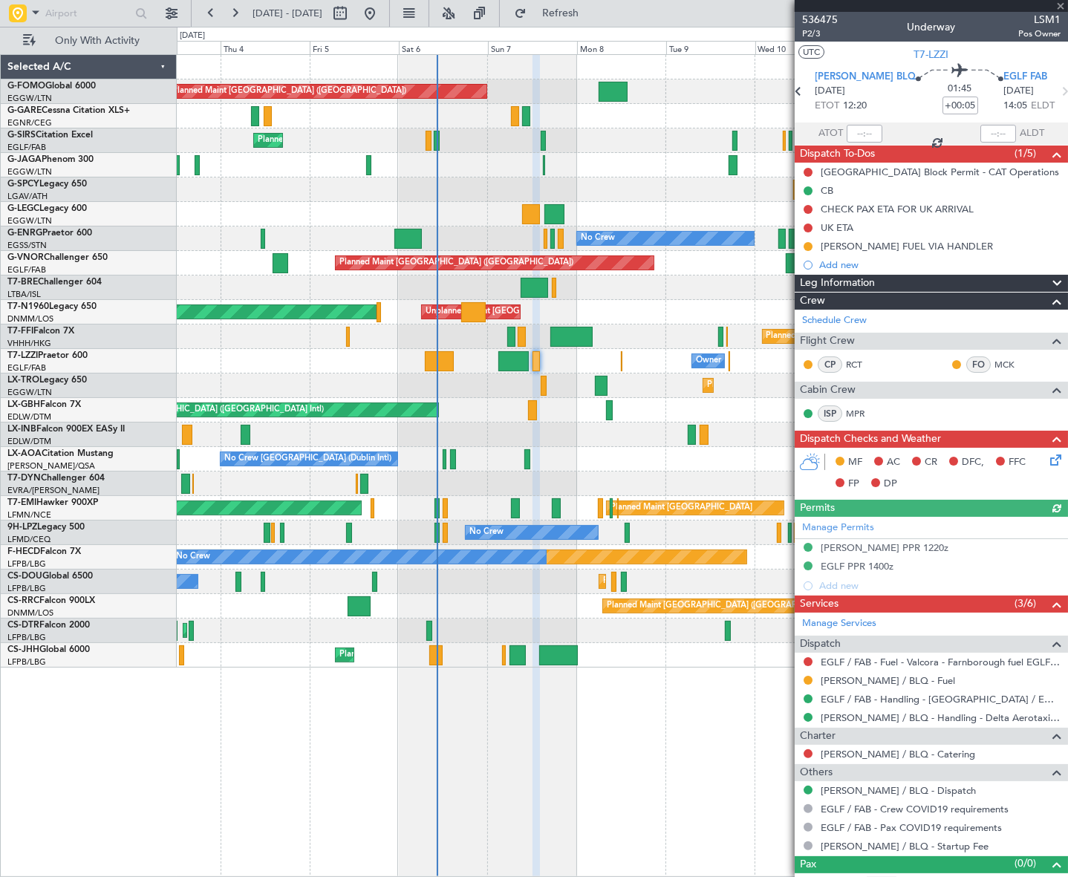
scroll to position [19, 0]
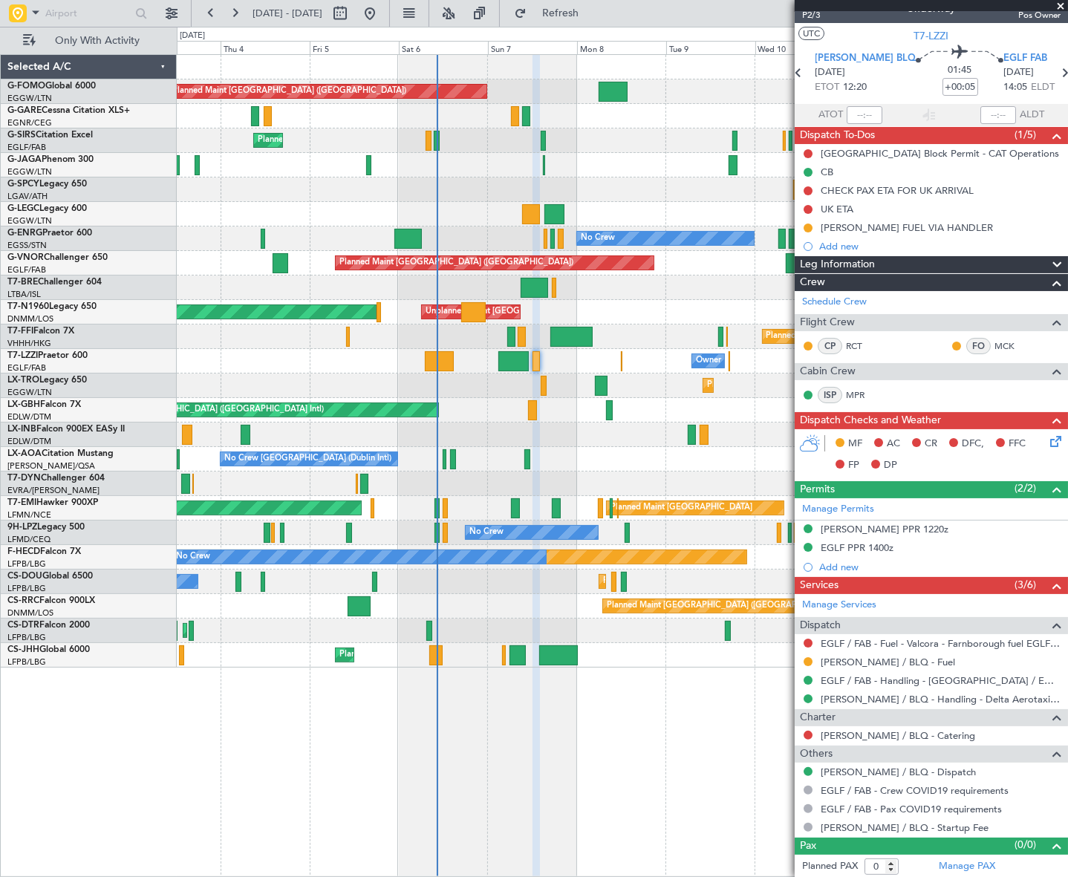
click at [1047, 445] on icon at bounding box center [1053, 439] width 12 height 12
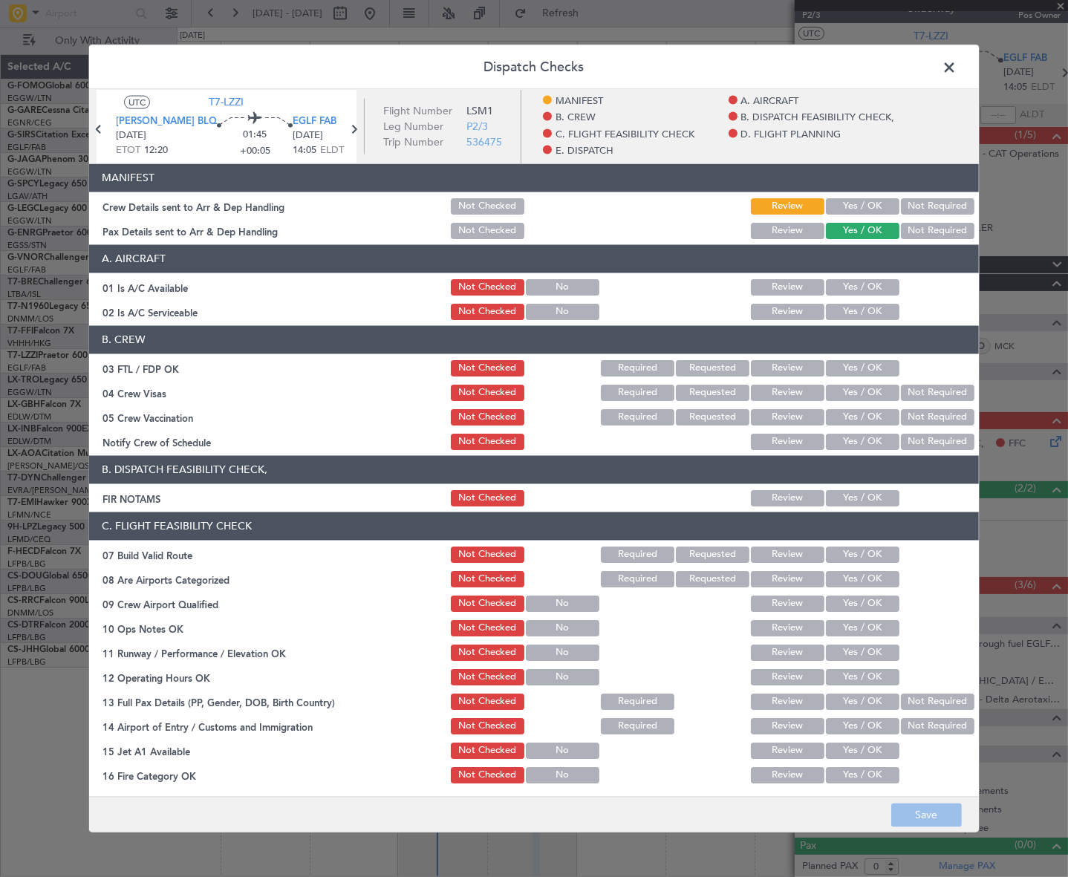
click at [859, 208] on button "Yes / OK" at bounding box center [863, 206] width 74 height 16
click at [919, 817] on button "Save" at bounding box center [926, 816] width 71 height 24
click at [957, 65] on span at bounding box center [957, 71] width 0 height 30
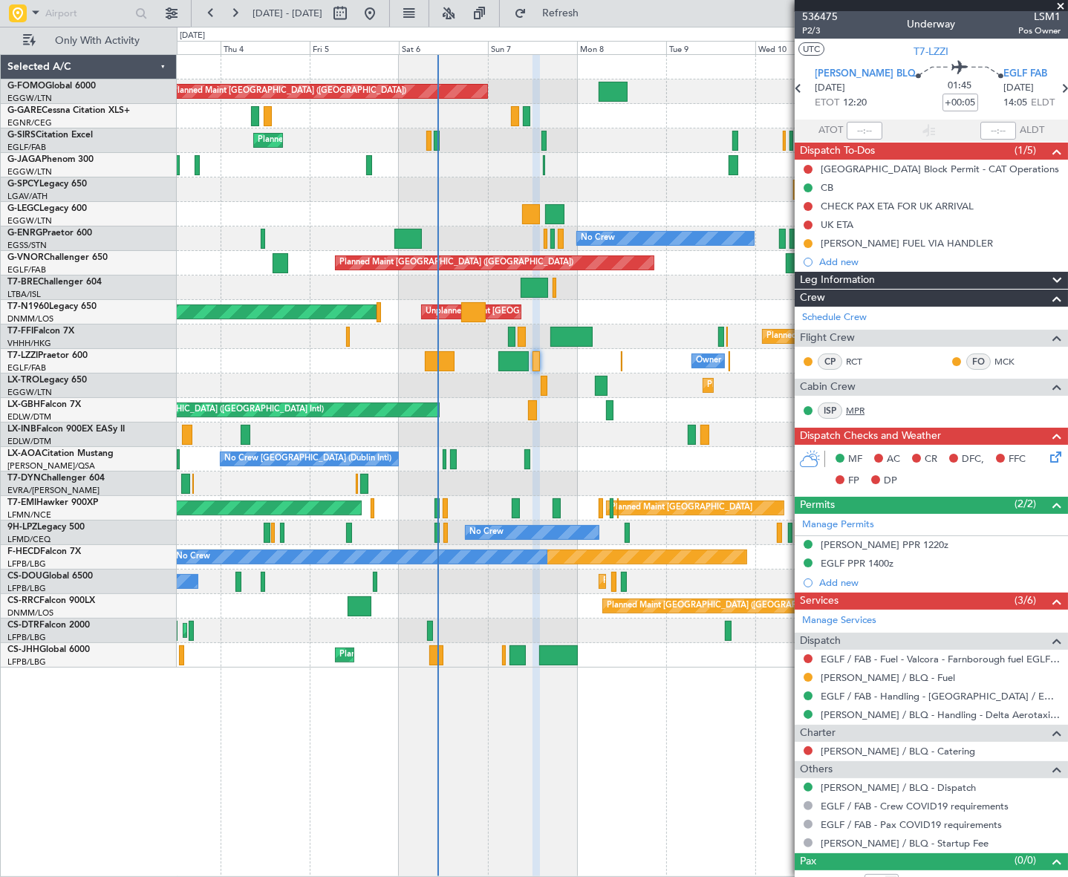
scroll to position [0, 0]
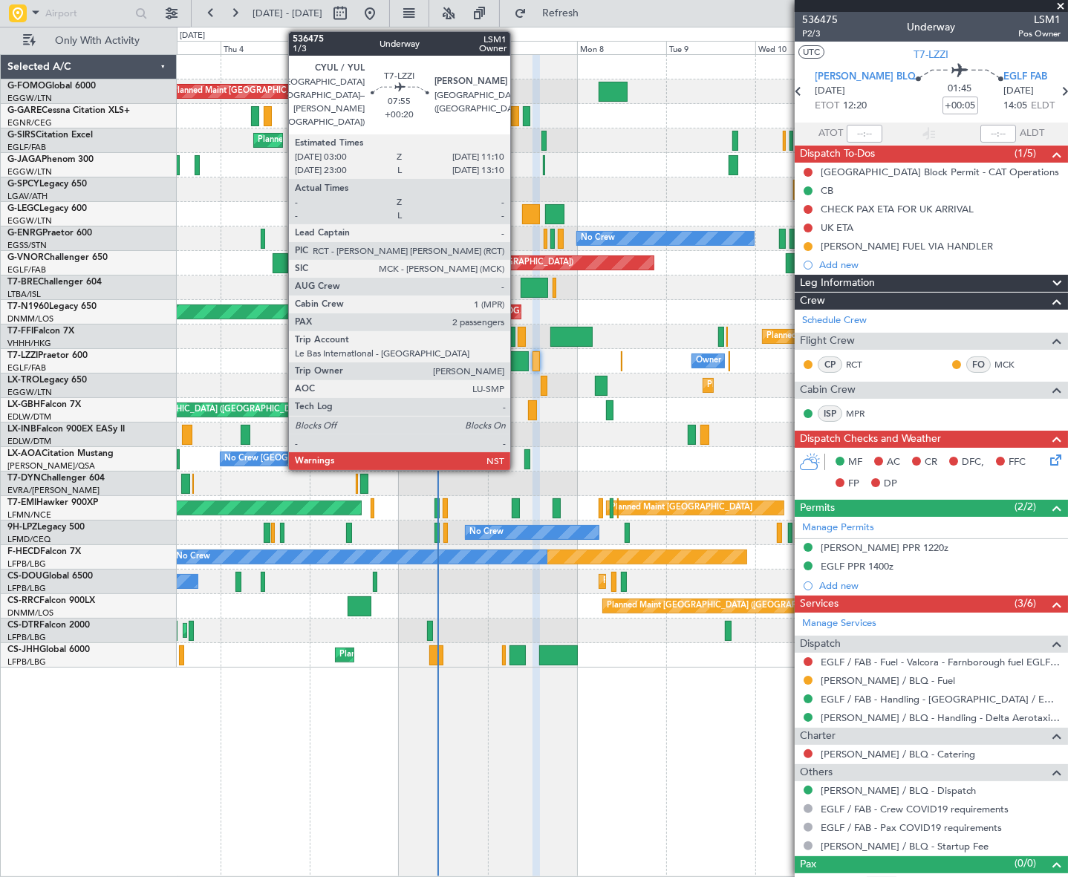
click at [517, 362] on div at bounding box center [513, 361] width 30 height 20
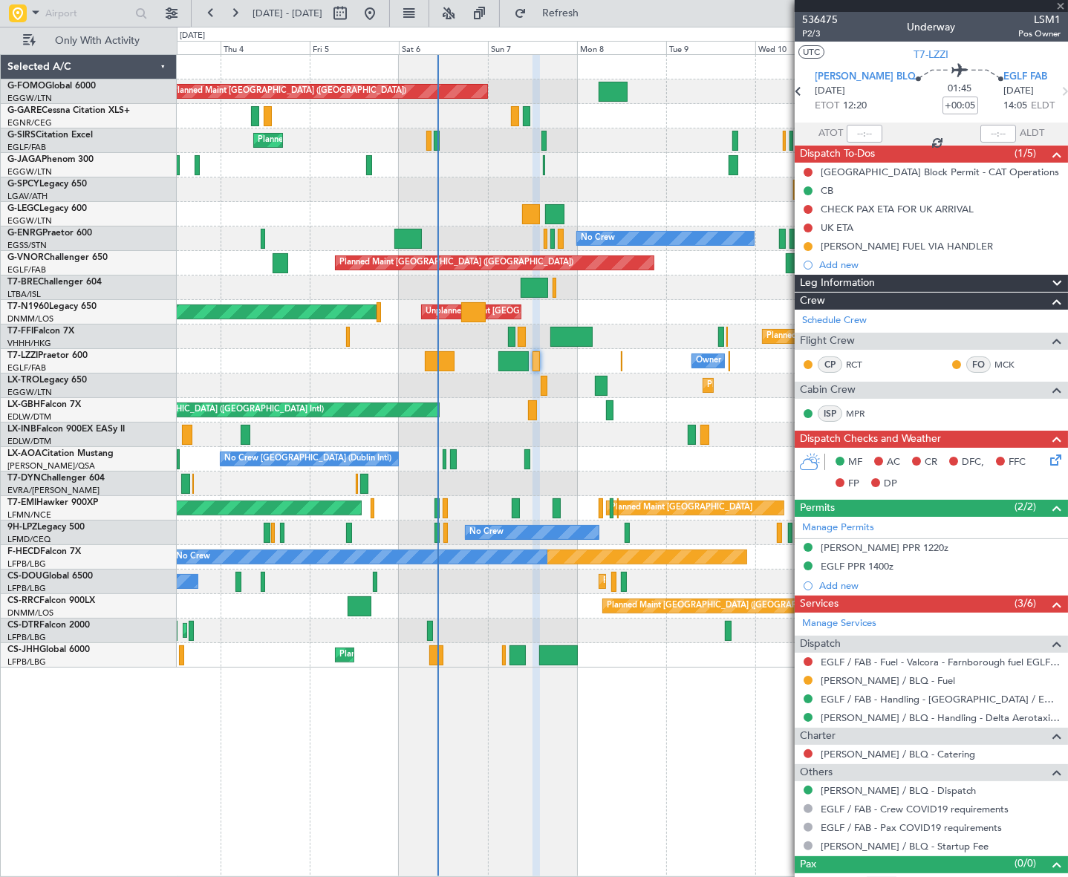
type input "+00:20"
type input "2"
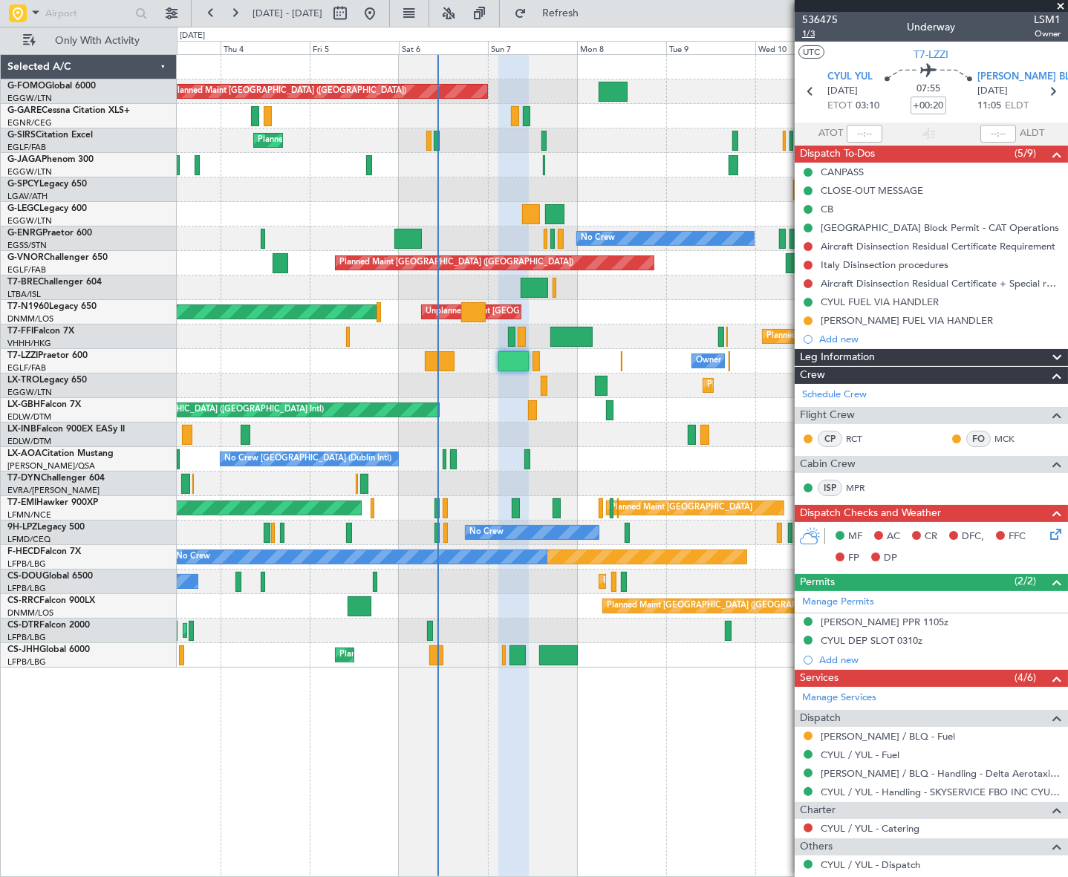
click at [807, 39] on span "1/3" at bounding box center [820, 33] width 36 height 13
click at [570, 787] on div "Planned Maint [GEOGRAPHIC_DATA] ([GEOGRAPHIC_DATA]) Unplanned Maint [PERSON_NAM…" at bounding box center [622, 465] width 891 height 823
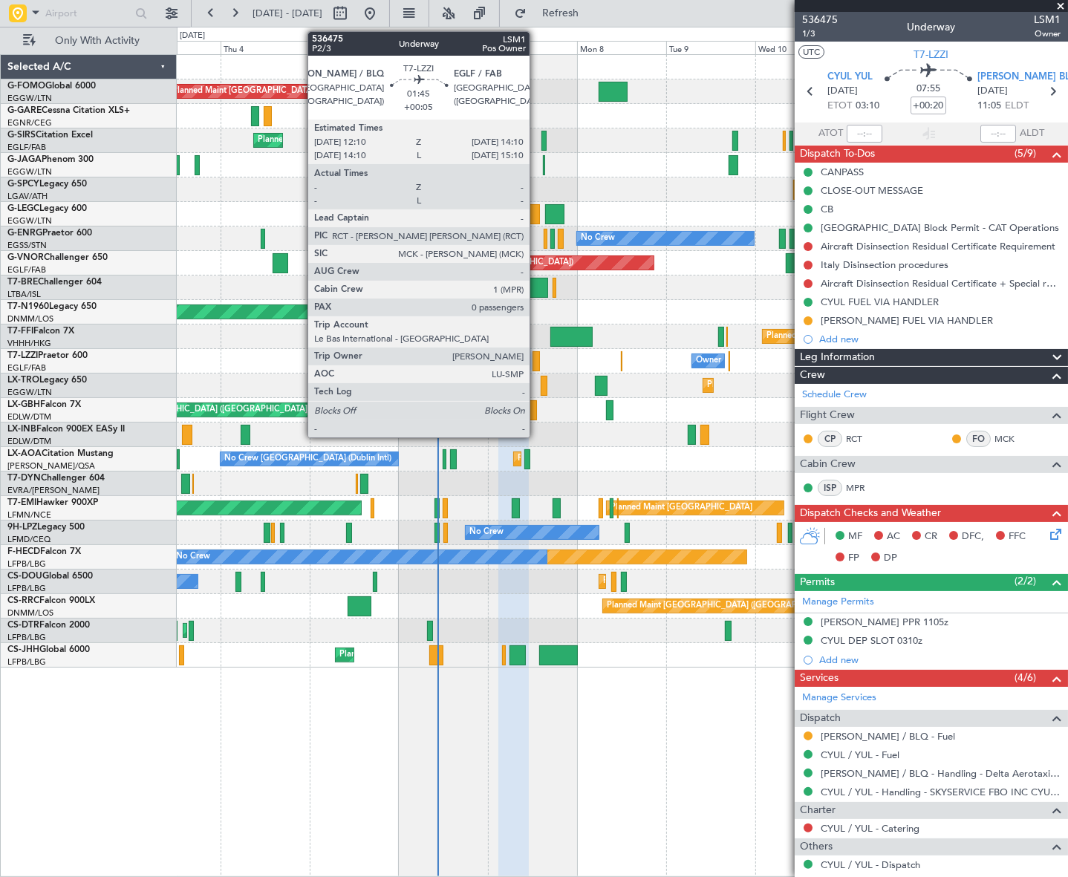
click at [536, 359] on div at bounding box center [535, 361] width 7 height 20
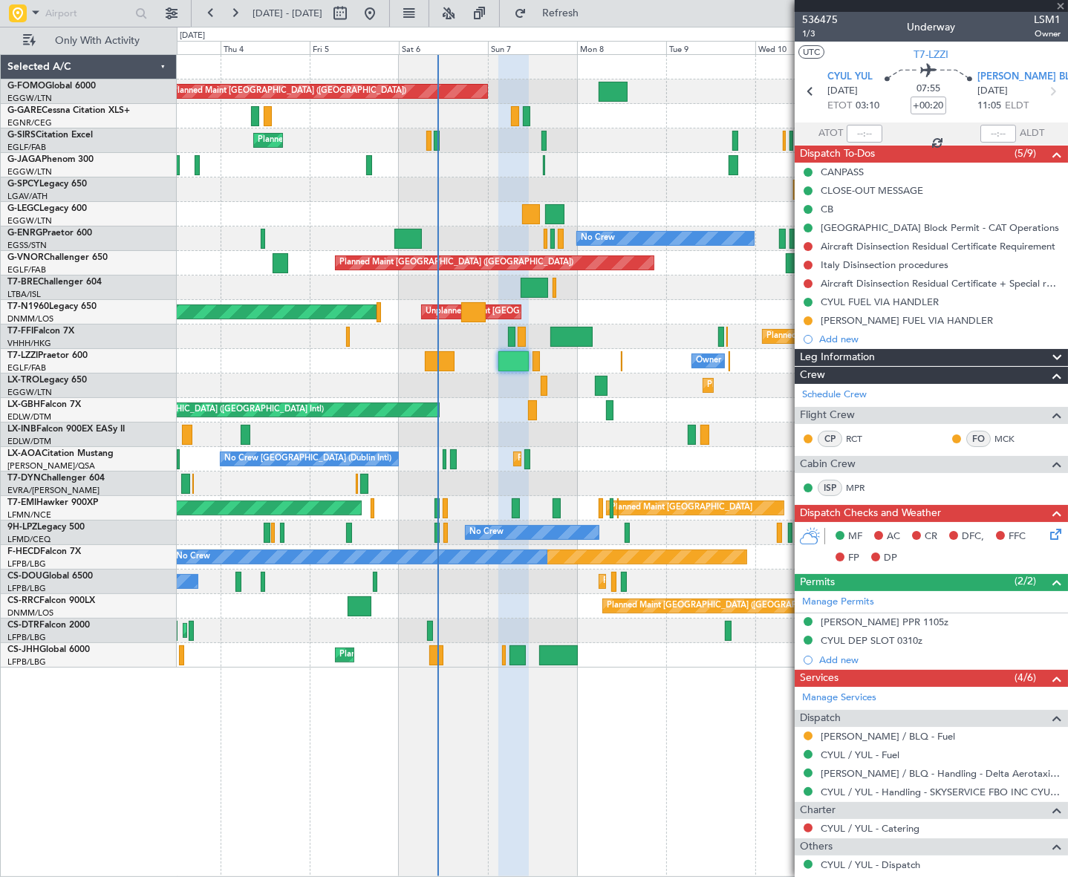
type input "+00:05"
type input "0"
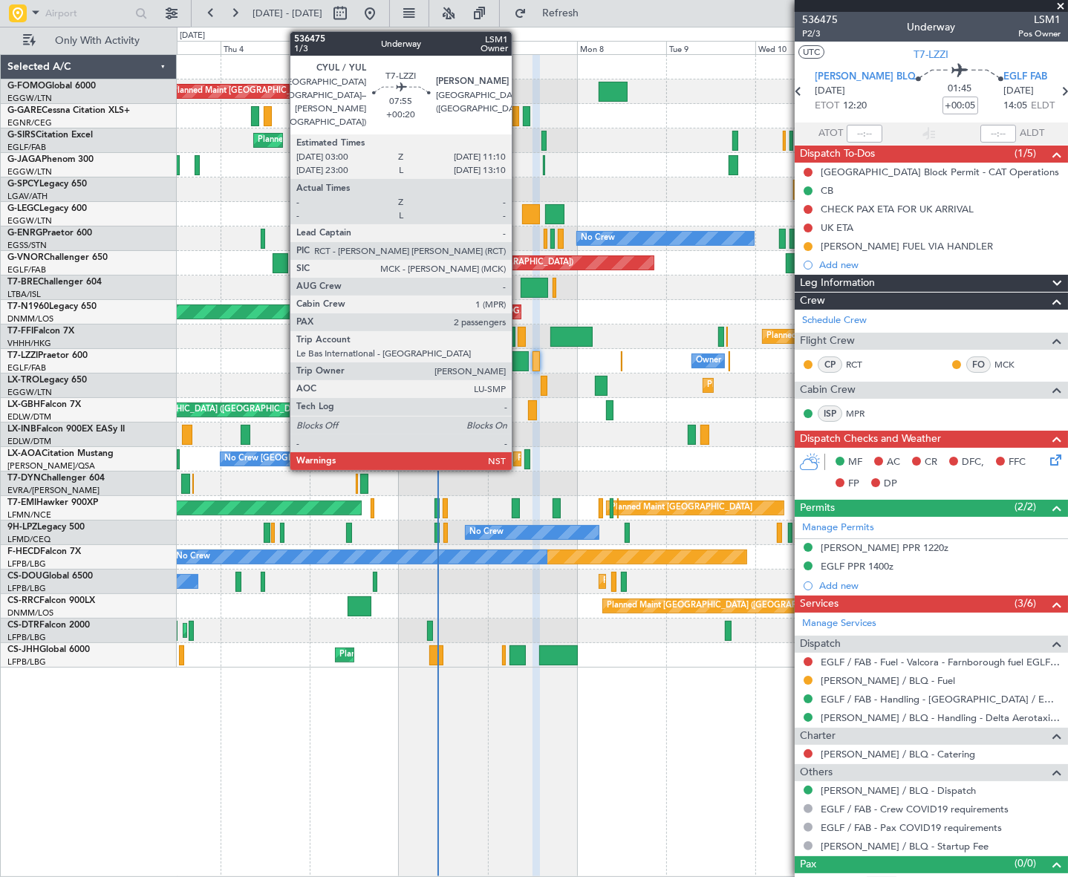
click at [518, 362] on div at bounding box center [513, 361] width 30 height 20
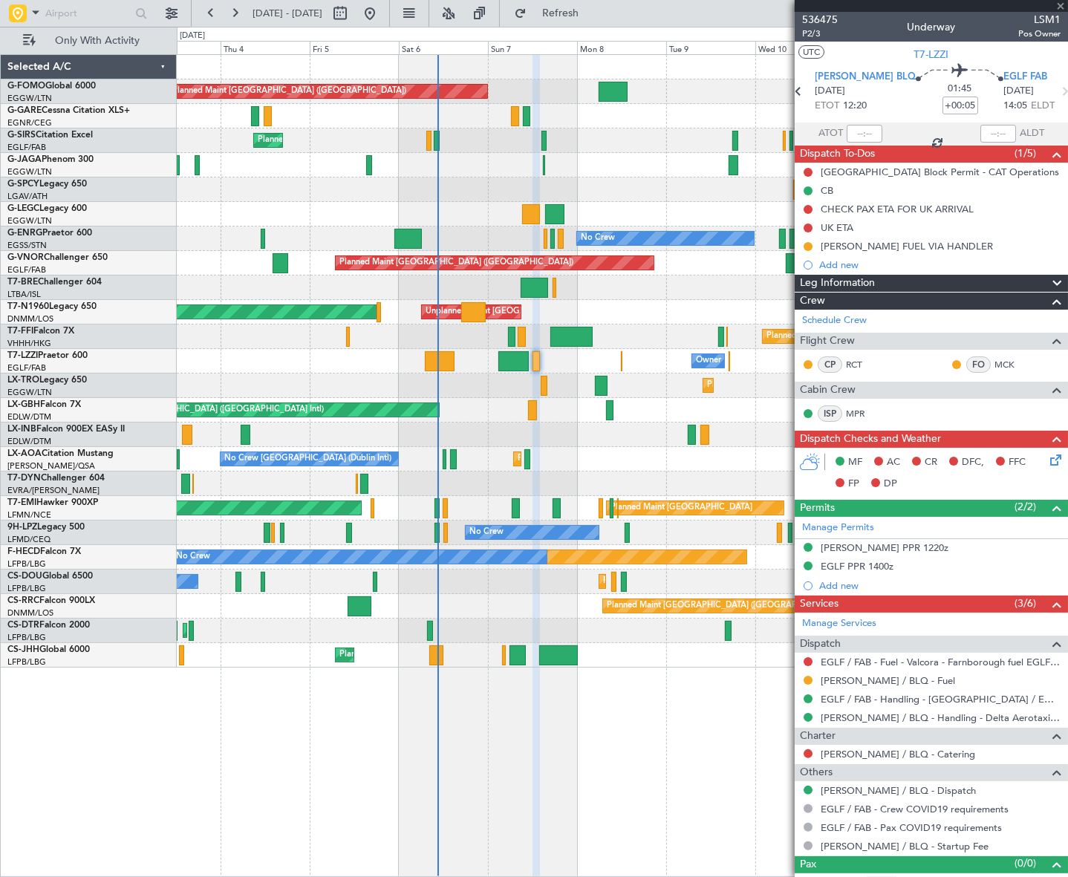
type input "+00:20"
type input "2"
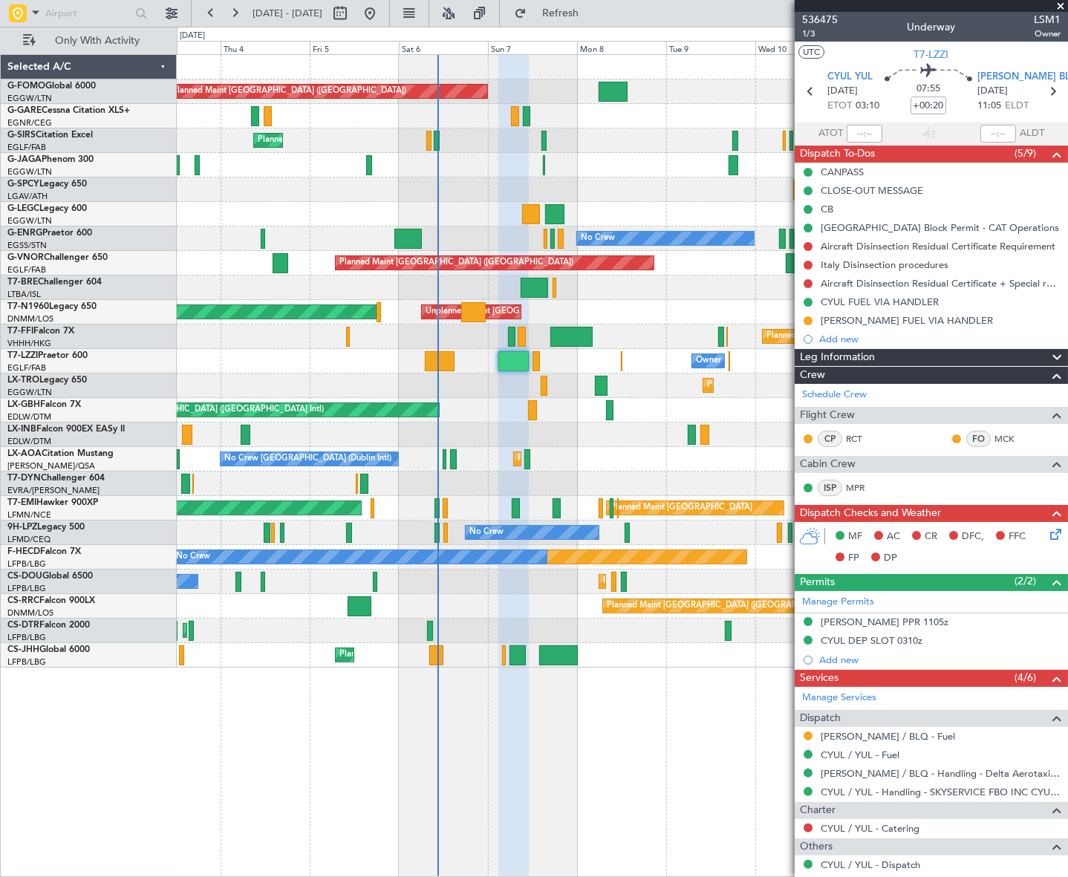
click at [922, 356] on div "Leg Information" at bounding box center [931, 357] width 273 height 17
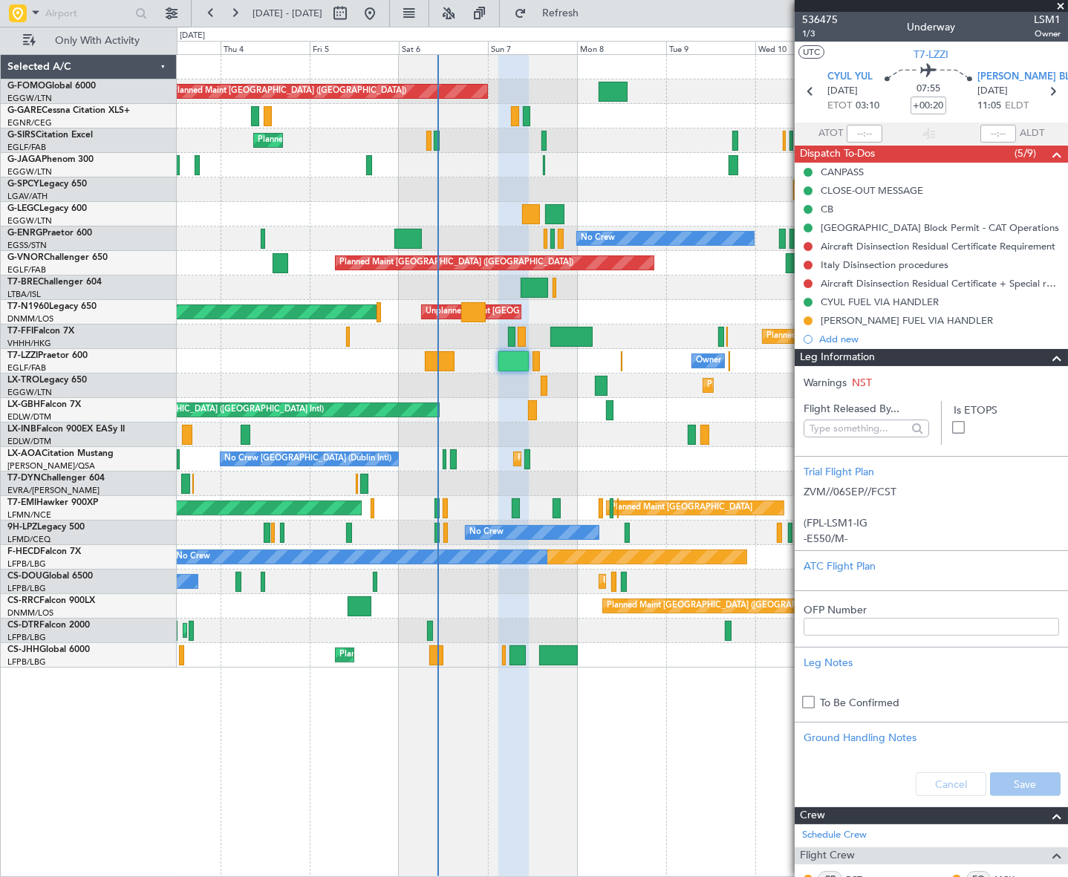
click at [922, 356] on div "Leg Information" at bounding box center [931, 357] width 273 height 17
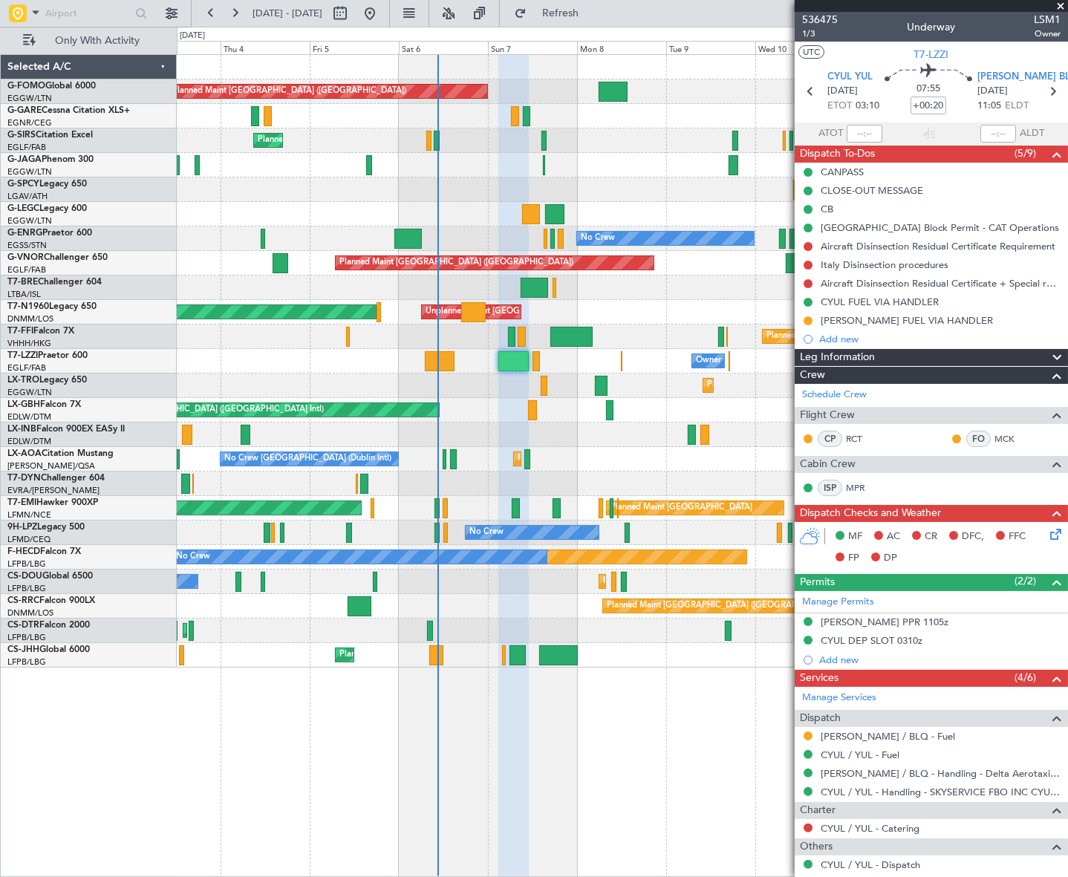
click at [1047, 535] on icon at bounding box center [1053, 532] width 12 height 12
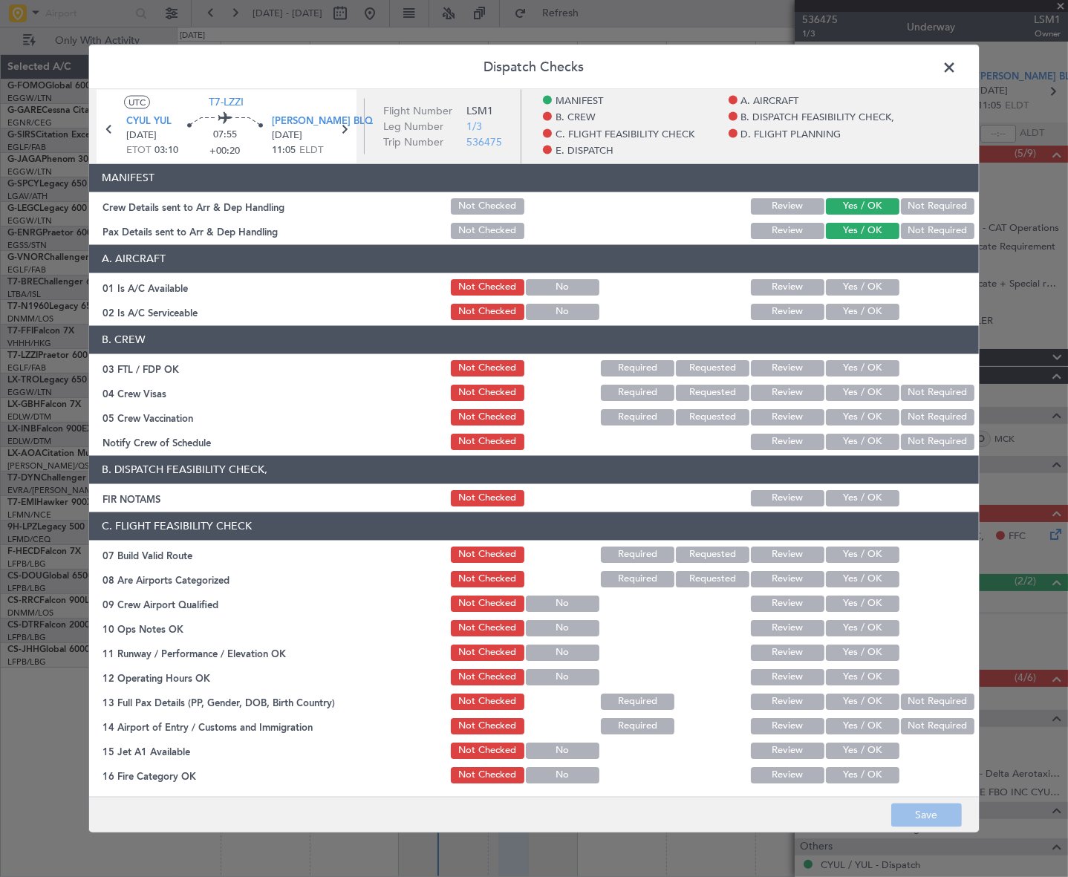
click at [868, 282] on button "Yes / OK" at bounding box center [863, 286] width 74 height 16
click at [869, 307] on button "Yes / OK" at bounding box center [863, 311] width 74 height 16
click at [882, 492] on button "Yes / OK" at bounding box center [863, 497] width 74 height 16
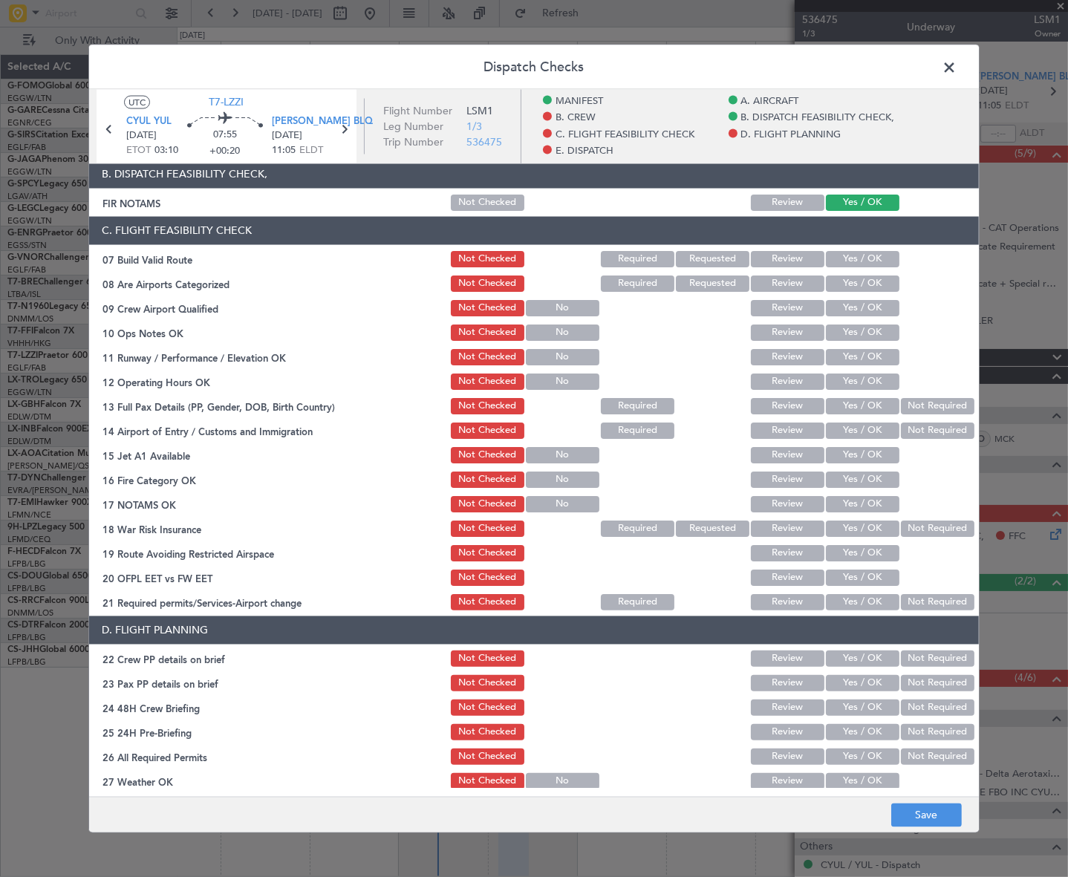
scroll to position [337, 0]
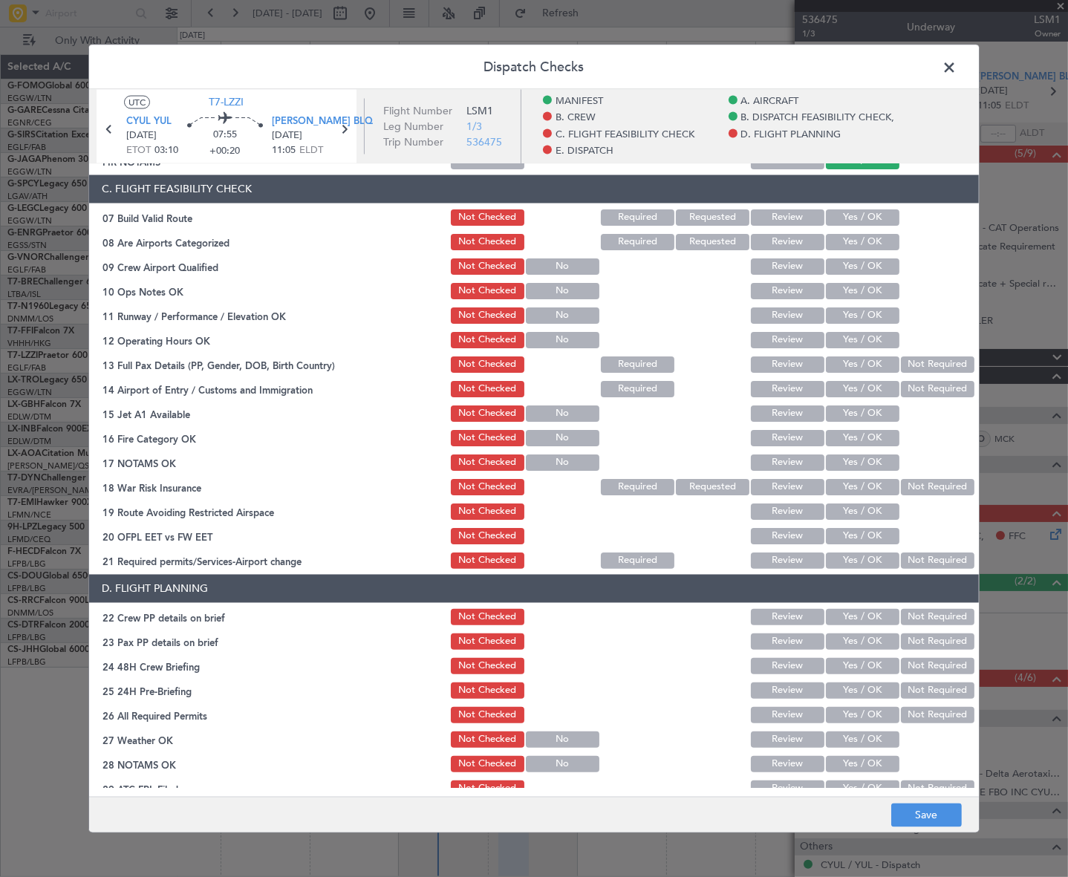
click at [855, 215] on button "Yes / OK" at bounding box center [863, 217] width 74 height 16
click at [863, 280] on div "Yes / OK" at bounding box center [861, 290] width 75 height 21
click at [866, 293] on button "Yes / OK" at bounding box center [863, 290] width 74 height 16
click at [873, 320] on button "Yes / OK" at bounding box center [863, 315] width 74 height 16
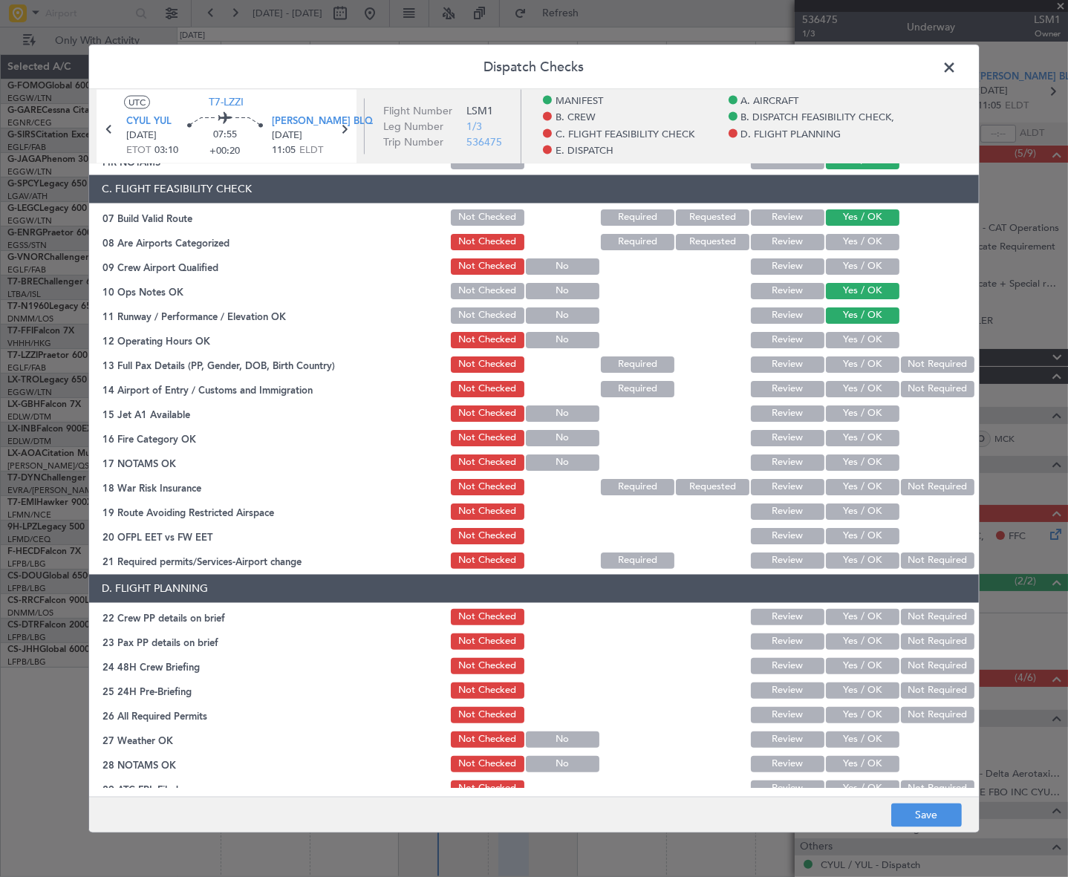
click at [873, 311] on button "Yes / OK" at bounding box center [863, 315] width 74 height 16
click at [876, 340] on button "Yes / OK" at bounding box center [863, 339] width 74 height 16
click at [873, 362] on button "Yes / OK" at bounding box center [863, 364] width 74 height 16
click at [871, 386] on button "Yes / OK" at bounding box center [863, 388] width 74 height 16
drag, startPoint x: 873, startPoint y: 409, endPoint x: 872, endPoint y: 438, distance: 29.0
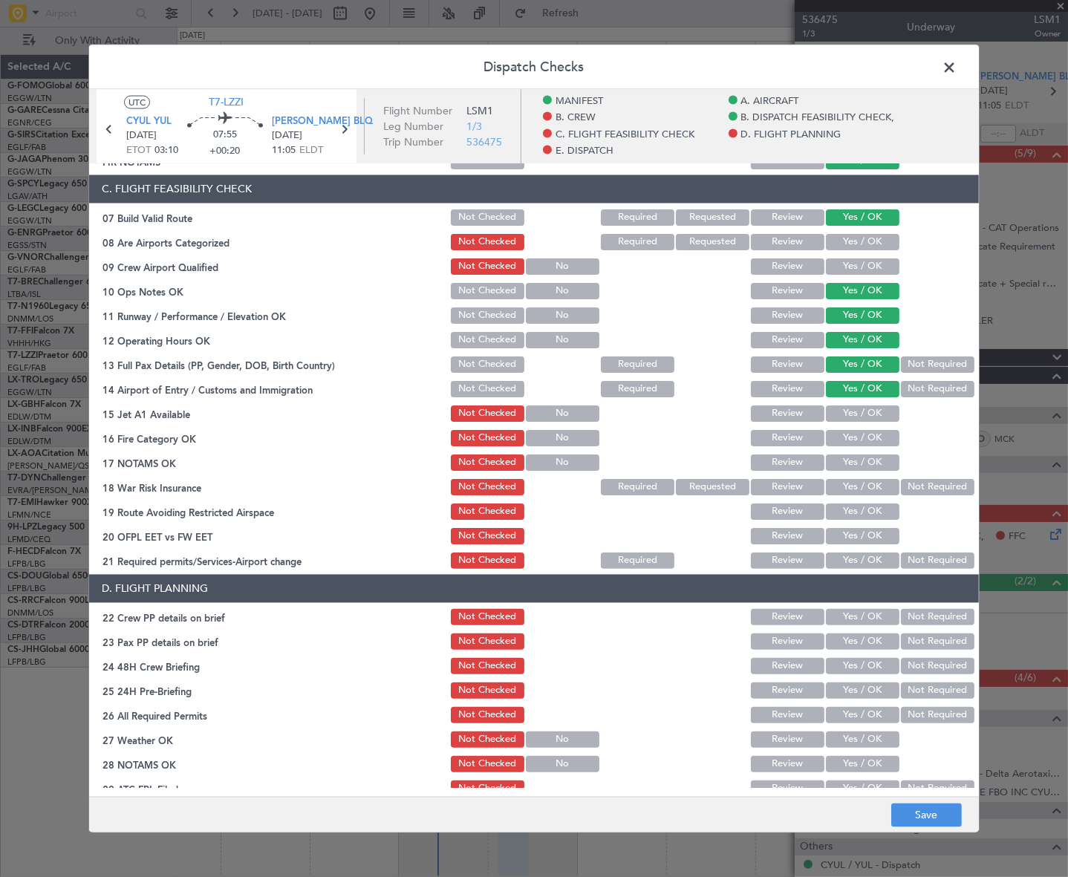
click at [874, 414] on button "Yes / OK" at bounding box center [863, 413] width 74 height 16
click at [872, 443] on button "Yes / OK" at bounding box center [863, 437] width 74 height 16
click at [879, 459] on button "Yes / OK" at bounding box center [863, 462] width 74 height 16
drag, startPoint x: 916, startPoint y: 485, endPoint x: 875, endPoint y: 509, distance: 48.3
click at [916, 485] on button "Not Required" at bounding box center [938, 486] width 74 height 16
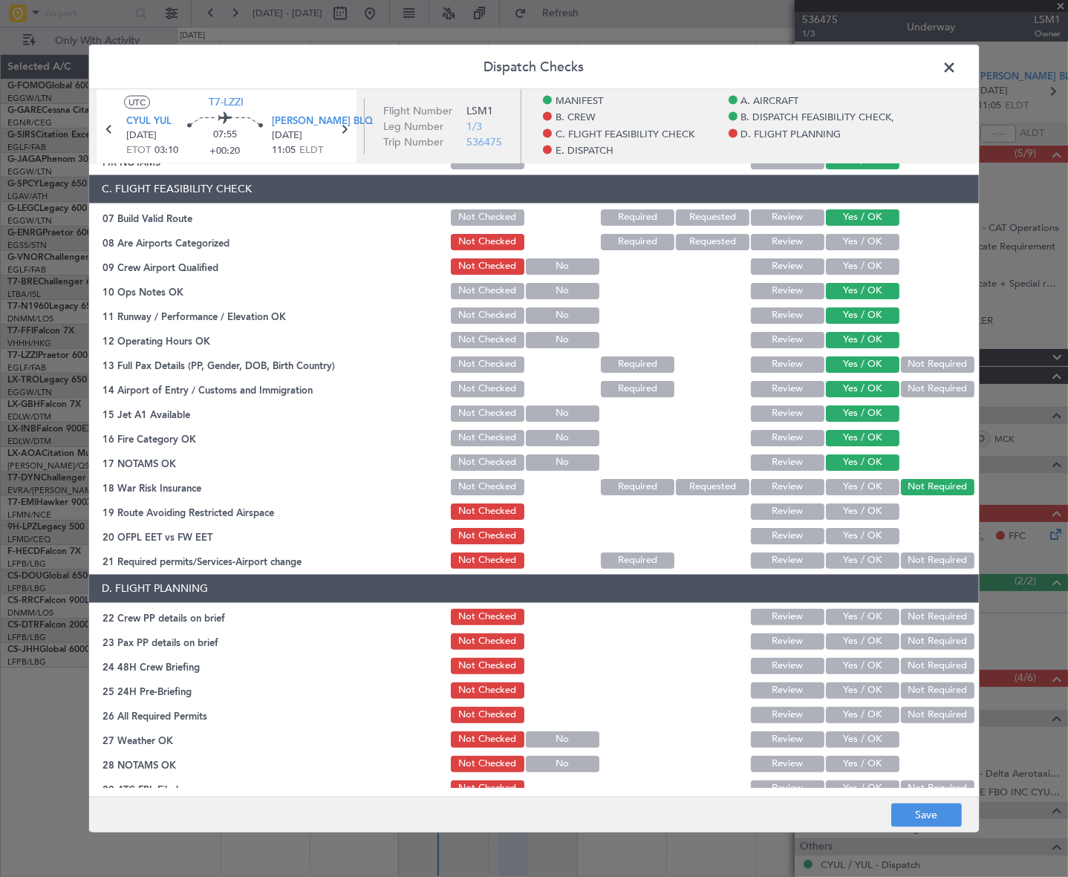
click at [872, 511] on button "Yes / OK" at bounding box center [863, 511] width 74 height 16
click at [877, 534] on button "Yes / OK" at bounding box center [863, 535] width 74 height 16
click at [876, 561] on button "Yes / OK" at bounding box center [863, 560] width 74 height 16
click at [876, 610] on button "Yes / OK" at bounding box center [863, 616] width 74 height 16
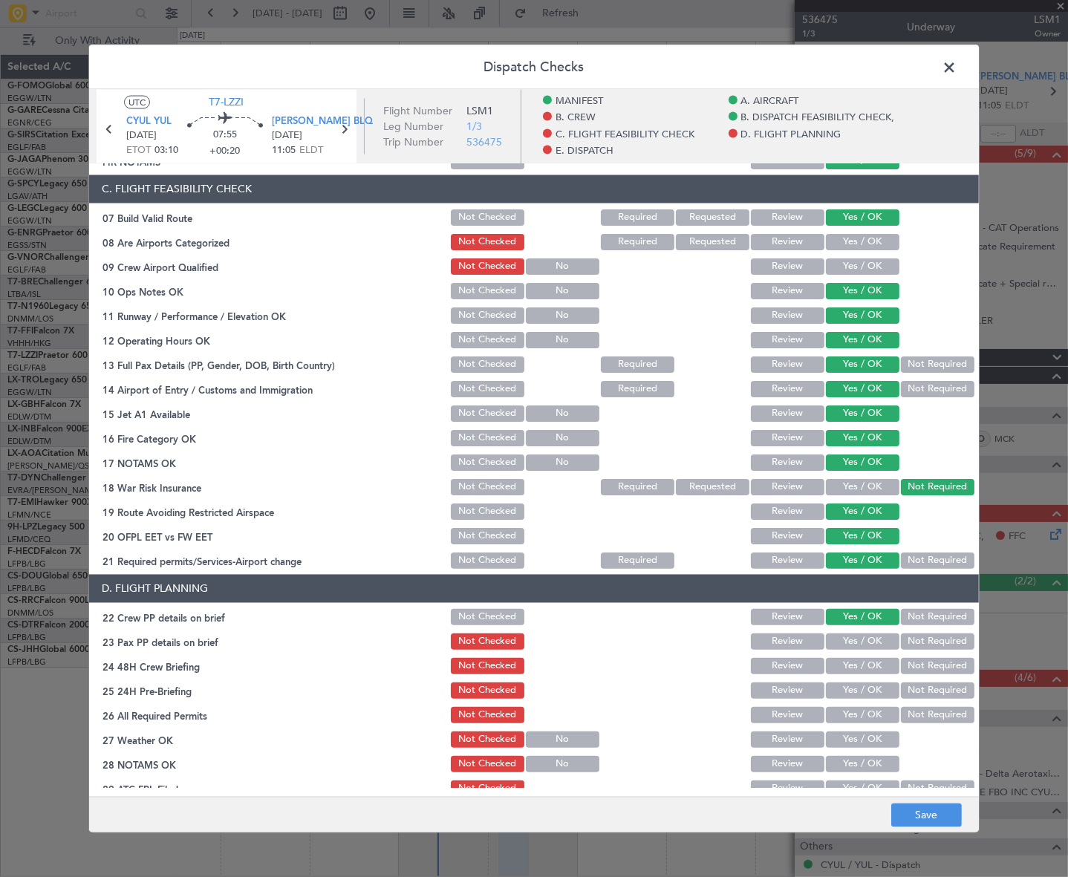
click at [879, 633] on button "Yes / OK" at bounding box center [863, 641] width 74 height 16
click at [879, 664] on button "Yes / OK" at bounding box center [863, 665] width 74 height 16
click at [916, 685] on button "Not Required" at bounding box center [938, 690] width 74 height 16
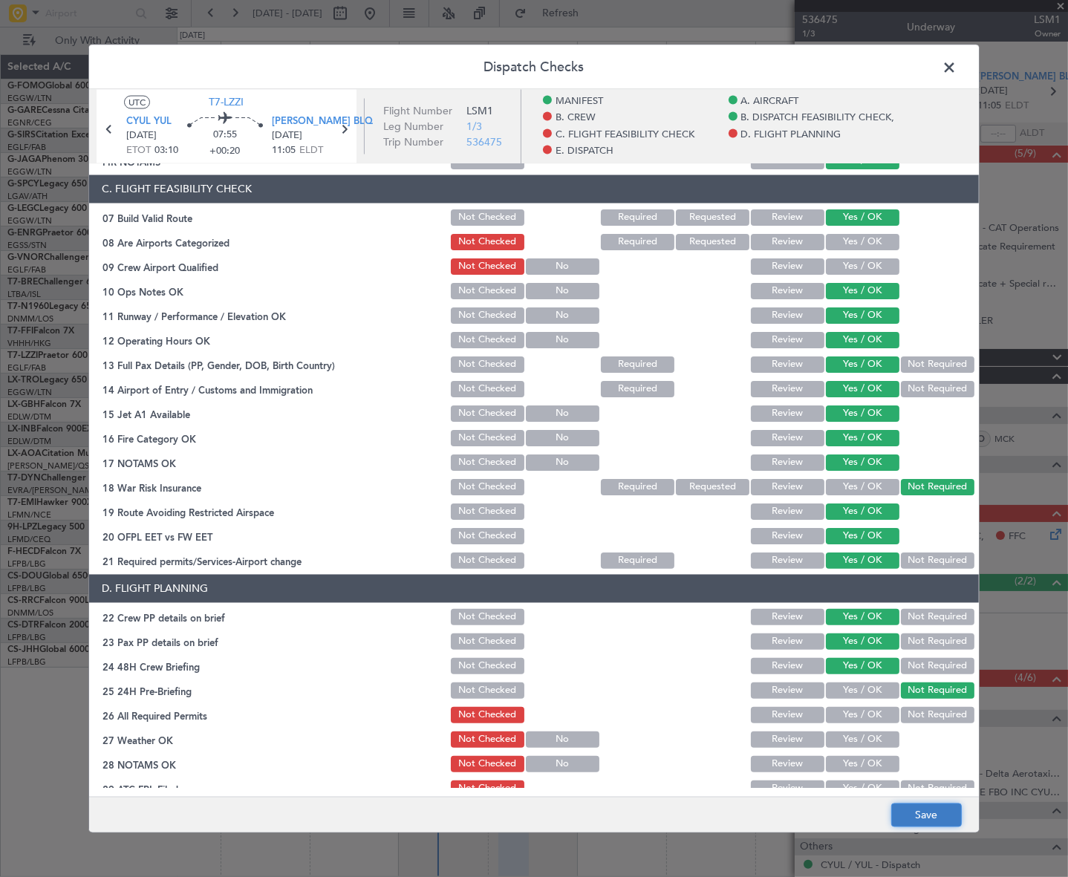
click at [941, 817] on button "Save" at bounding box center [926, 816] width 71 height 24
click at [957, 67] on span at bounding box center [957, 71] width 0 height 30
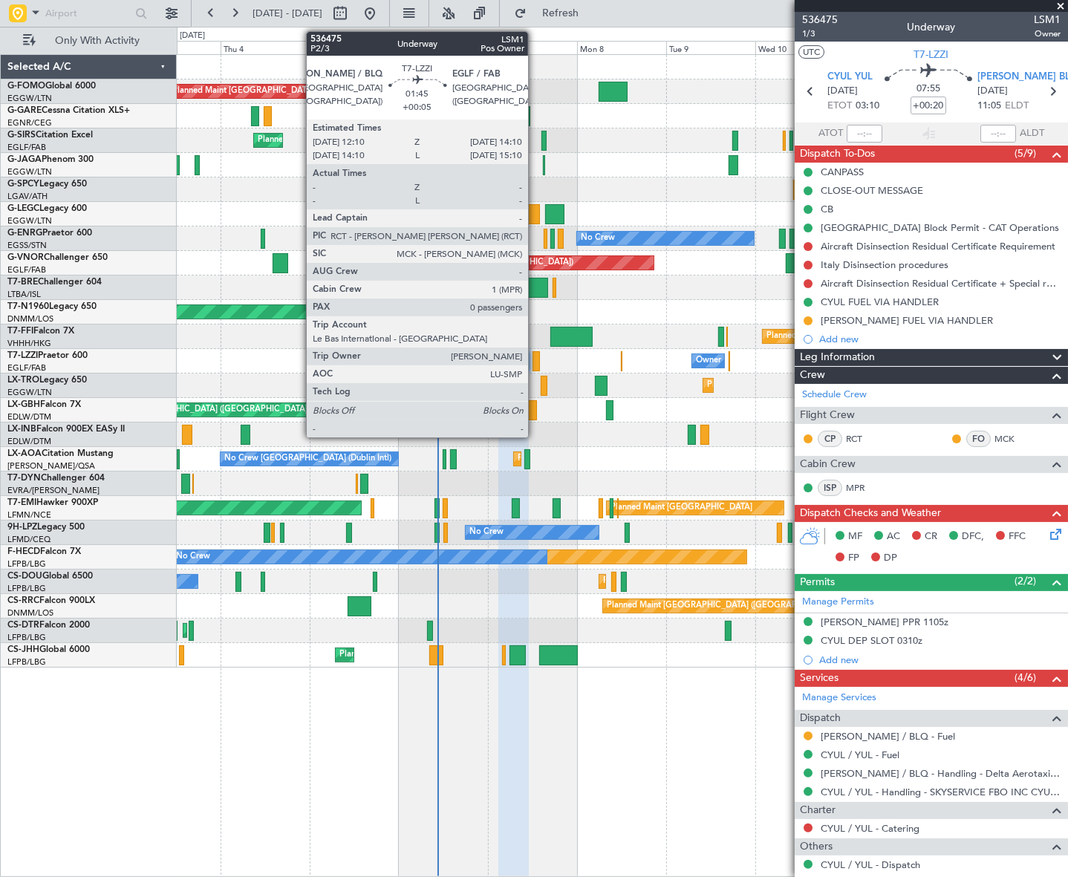
click at [535, 352] on div at bounding box center [535, 361] width 7 height 20
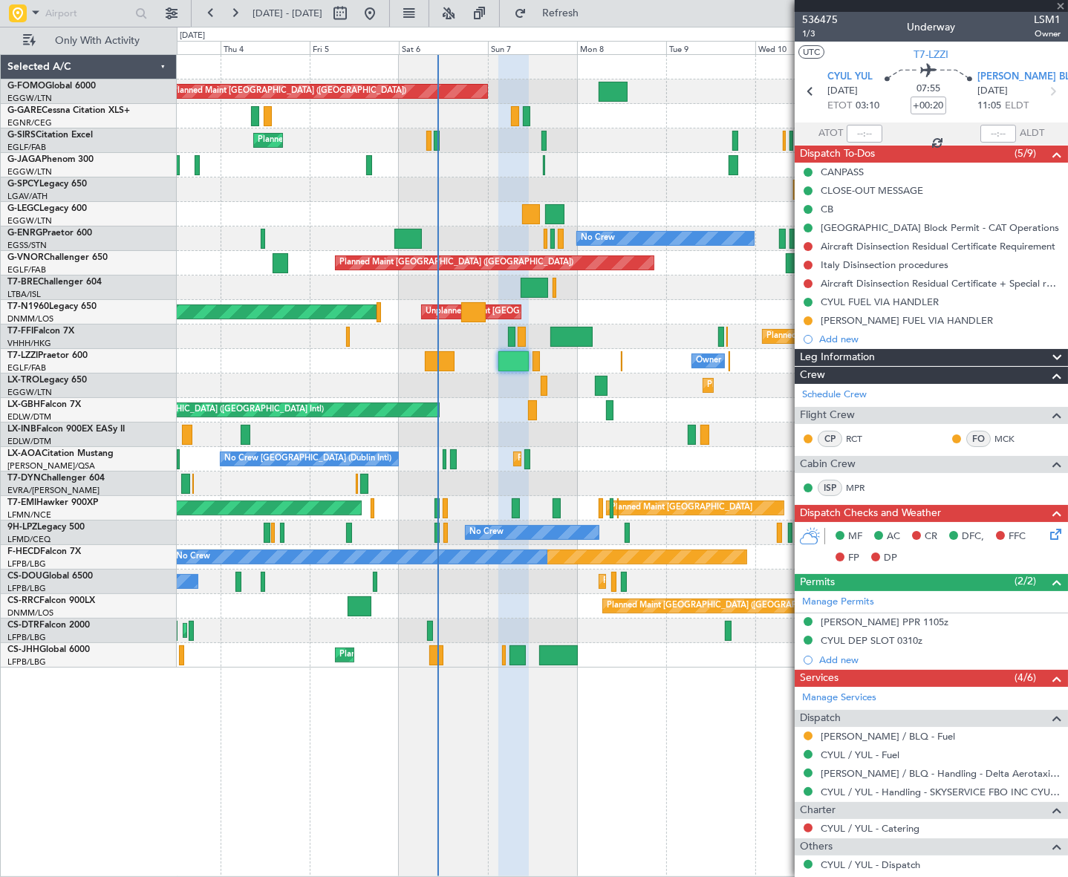
type input "+00:05"
type input "0"
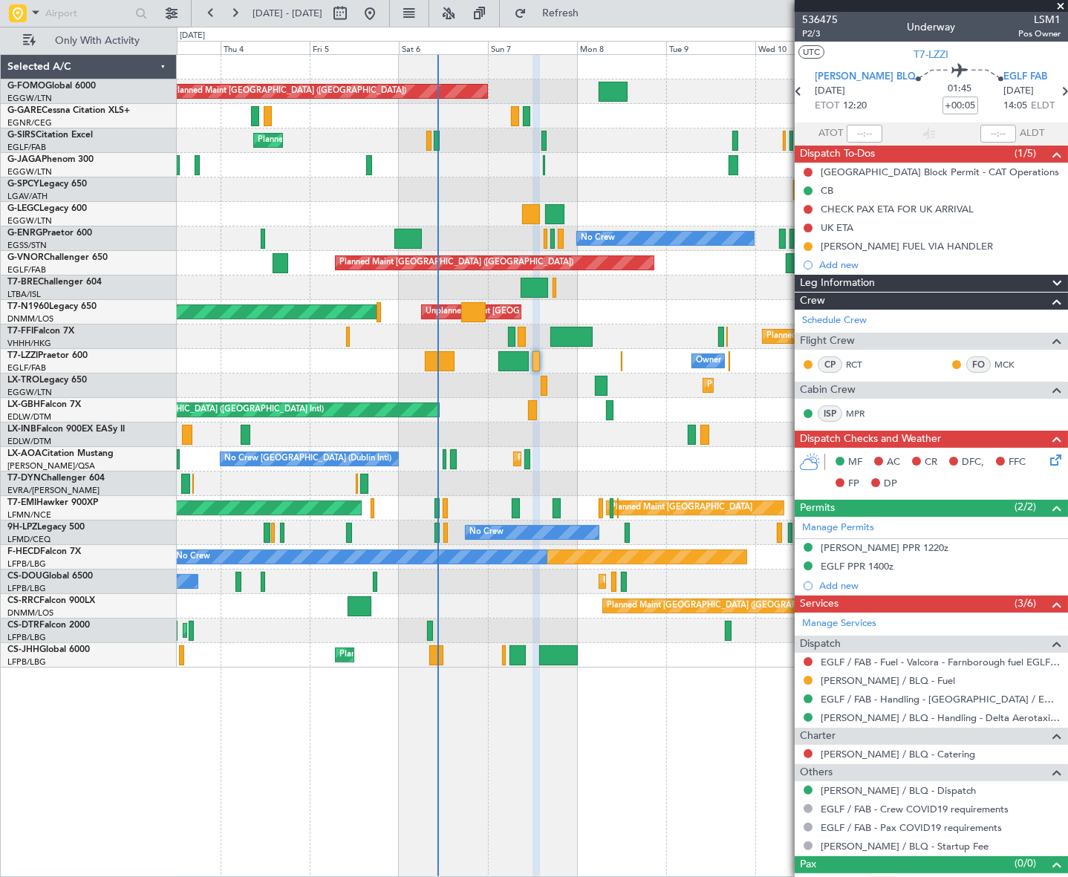
click at [1047, 460] on icon at bounding box center [1053, 458] width 12 height 12
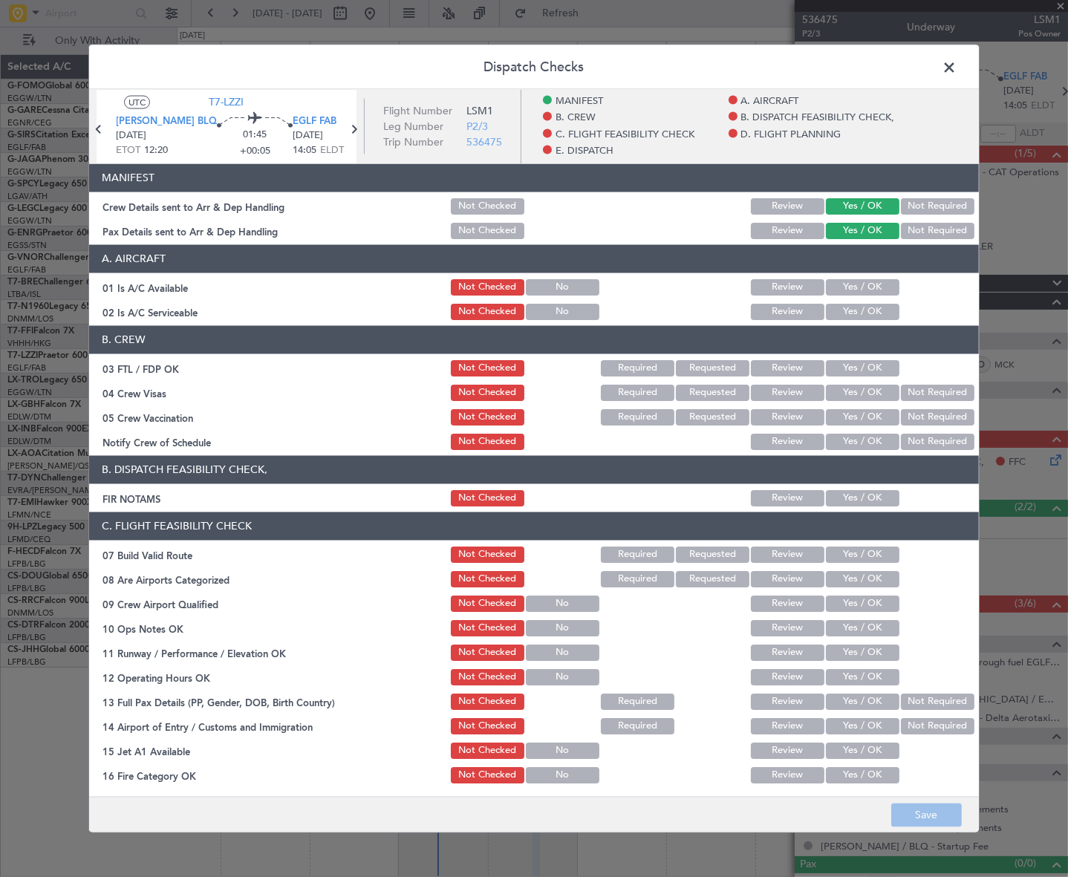
click at [879, 286] on button "Yes / OK" at bounding box center [863, 286] width 74 height 16
click at [867, 310] on button "Yes / OK" at bounding box center [863, 311] width 74 height 16
click at [881, 496] on button "Yes / OK" at bounding box center [863, 497] width 74 height 16
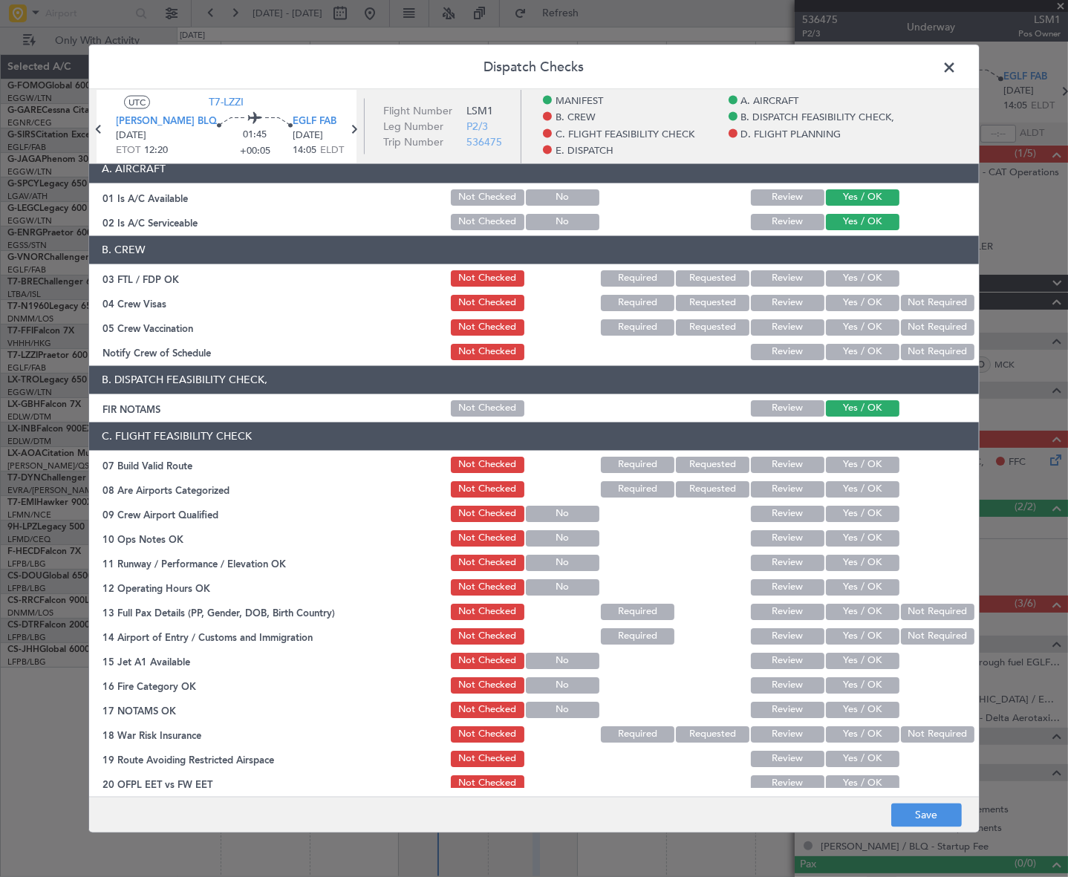
scroll to position [202, 0]
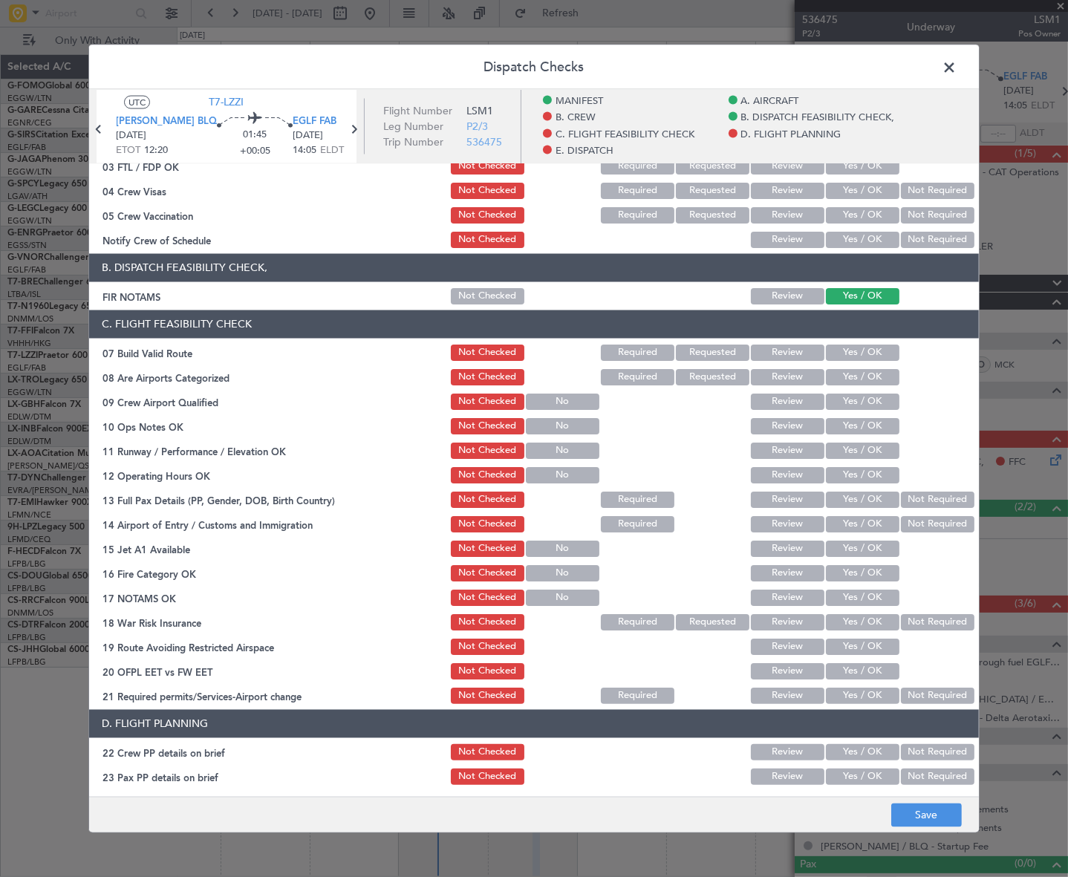
click at [870, 345] on button "Yes / OK" at bounding box center [863, 352] width 74 height 16
click at [869, 423] on button "Yes / OK" at bounding box center [863, 425] width 74 height 16
click at [867, 449] on button "Yes / OK" at bounding box center [863, 450] width 74 height 16
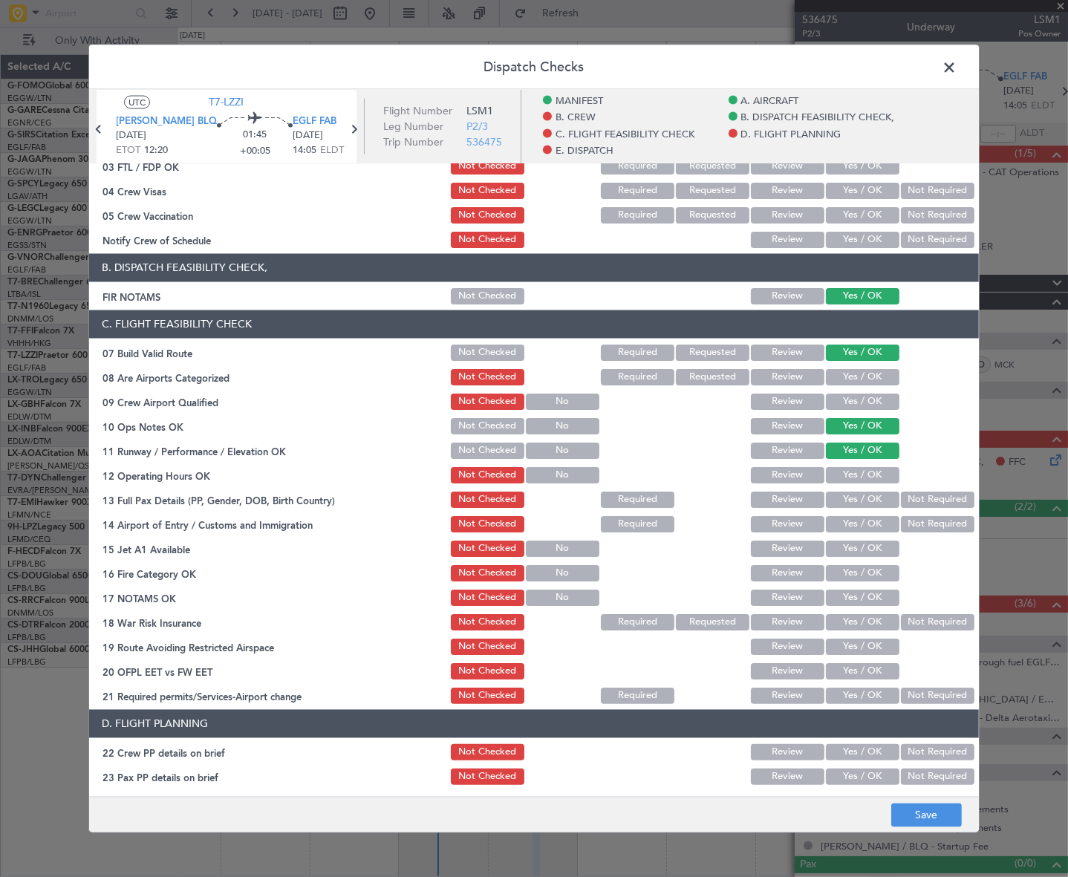
click at [865, 475] on button "Yes / OK" at bounding box center [863, 474] width 74 height 16
click at [869, 513] on div "Yes / OK" at bounding box center [861, 523] width 75 height 21
click at [877, 498] on button "Yes / OK" at bounding box center [863, 499] width 74 height 16
click at [872, 530] on button "Yes / OK" at bounding box center [863, 523] width 74 height 16
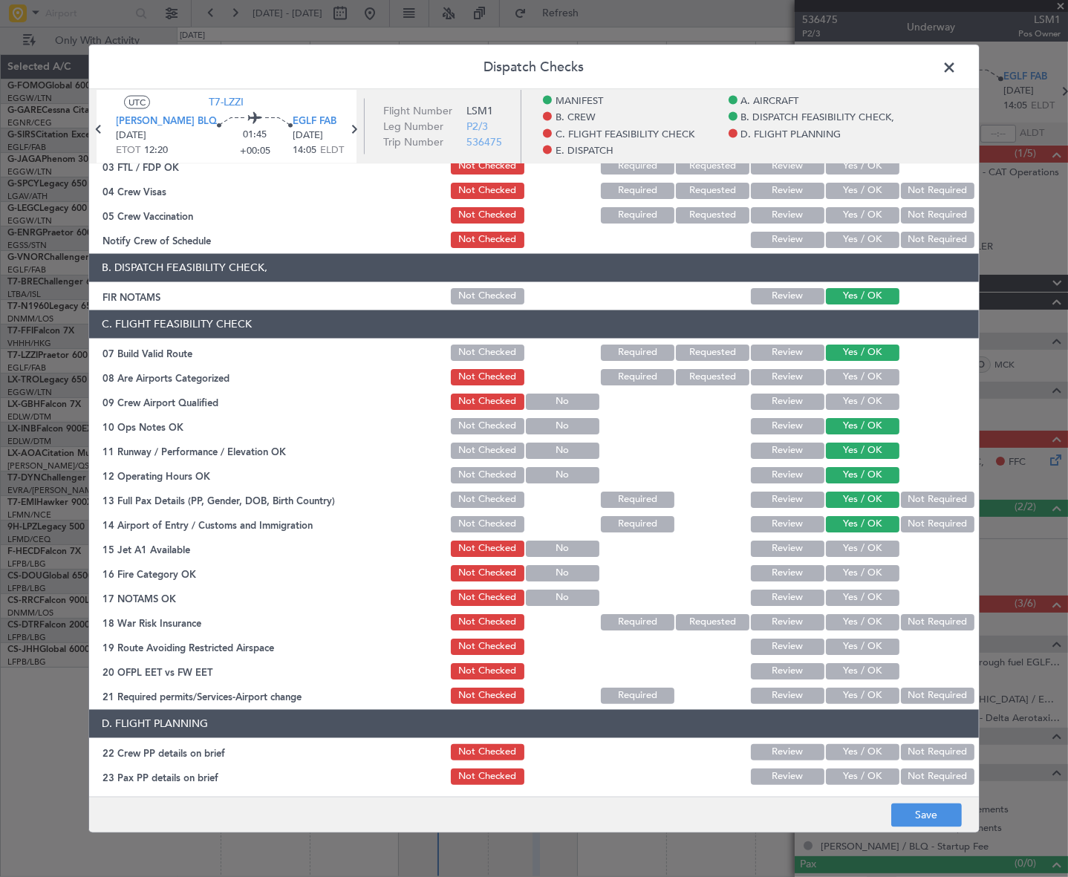
click at [879, 549] on button "Yes / OK" at bounding box center [863, 548] width 74 height 16
click at [876, 576] on button "Yes / OK" at bounding box center [863, 572] width 74 height 16
click at [878, 602] on button "Yes / OK" at bounding box center [863, 597] width 74 height 16
click at [925, 618] on button "Not Required" at bounding box center [938, 621] width 74 height 16
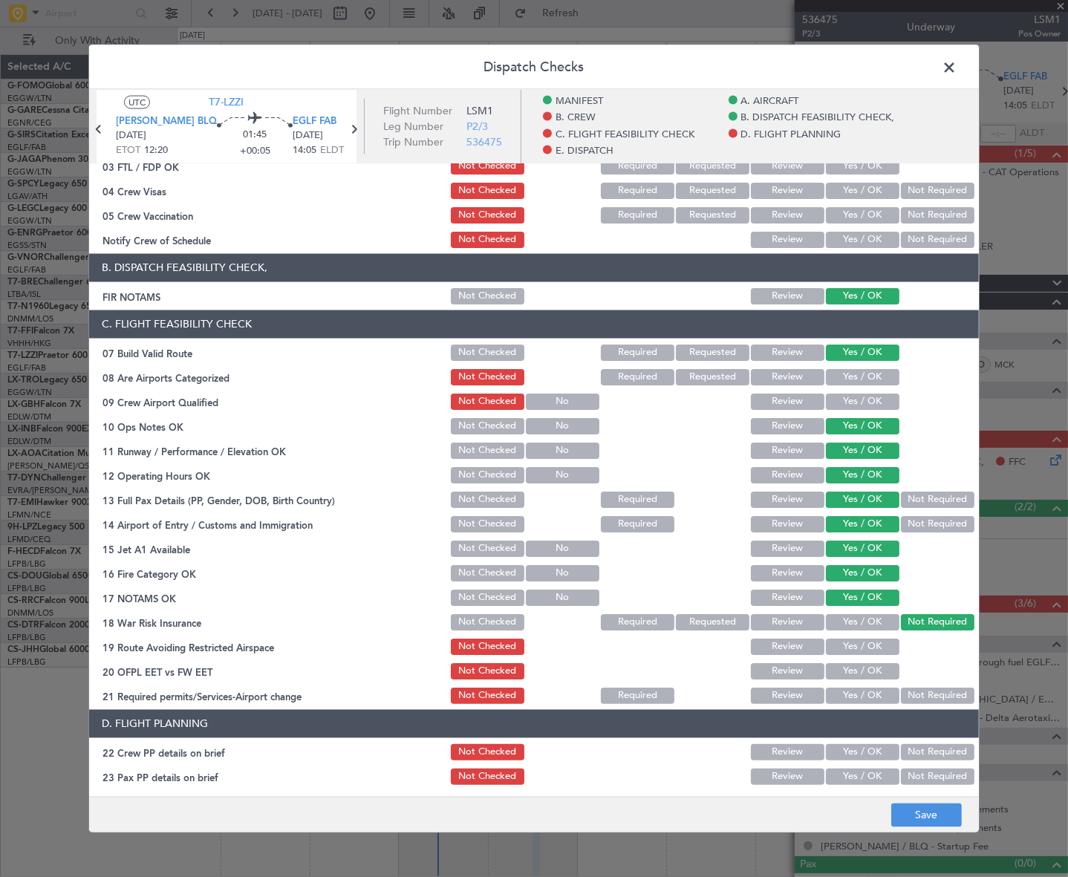
click at [866, 646] on button "Yes / OK" at bounding box center [863, 646] width 74 height 16
drag, startPoint x: 871, startPoint y: 667, endPoint x: 868, endPoint y: 680, distance: 13.7
click at [872, 667] on button "Yes / OK" at bounding box center [863, 670] width 74 height 16
click at [875, 701] on button "Yes / OK" at bounding box center [863, 695] width 74 height 16
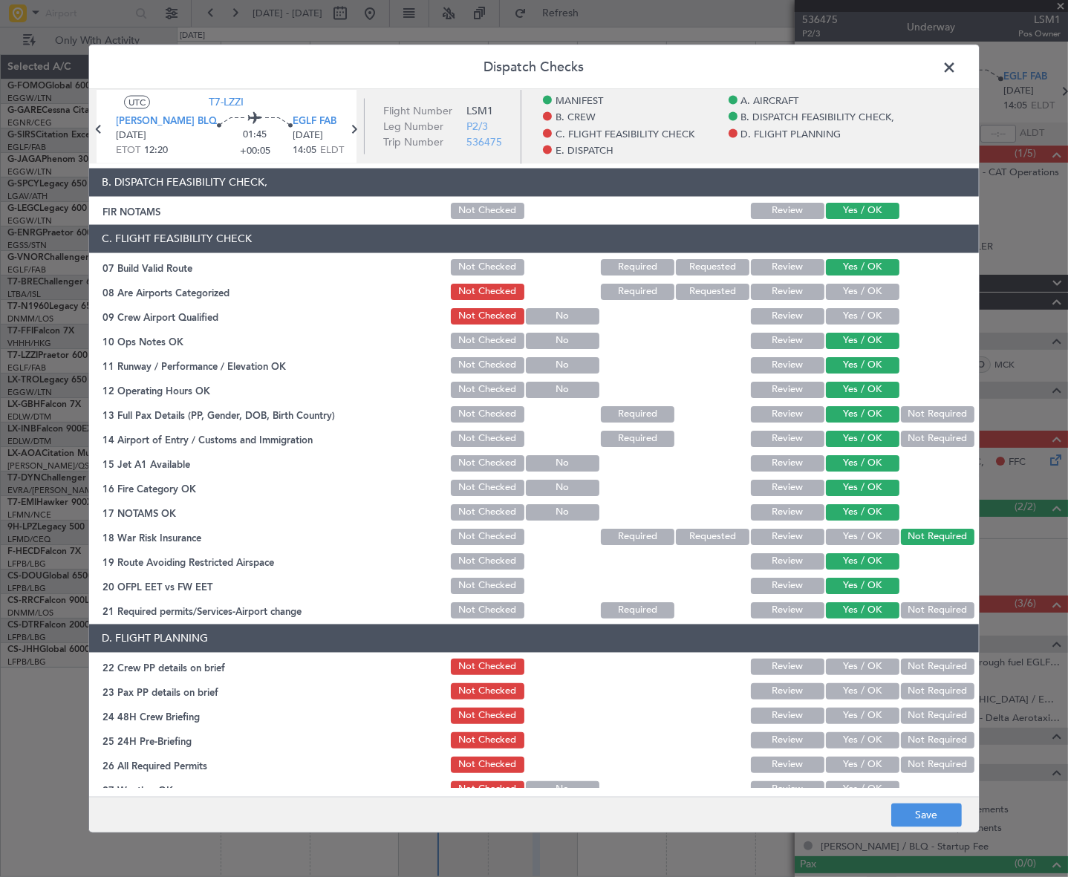
scroll to position [337, 0]
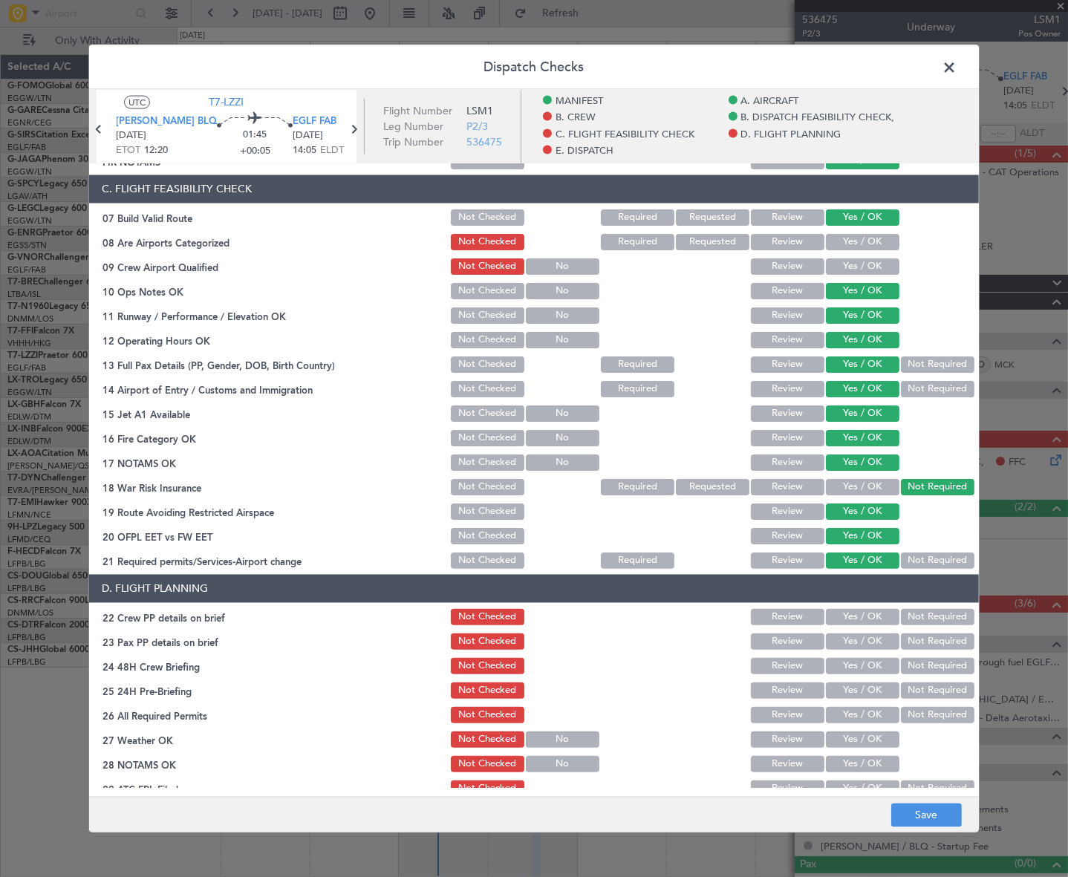
click at [869, 614] on button "Yes / OK" at bounding box center [863, 616] width 74 height 16
click at [872, 633] on button "Yes / OK" at bounding box center [863, 641] width 74 height 16
click at [881, 663] on button "Yes / OK" at bounding box center [863, 665] width 74 height 16
click at [937, 690] on button "Not Required" at bounding box center [938, 690] width 74 height 16
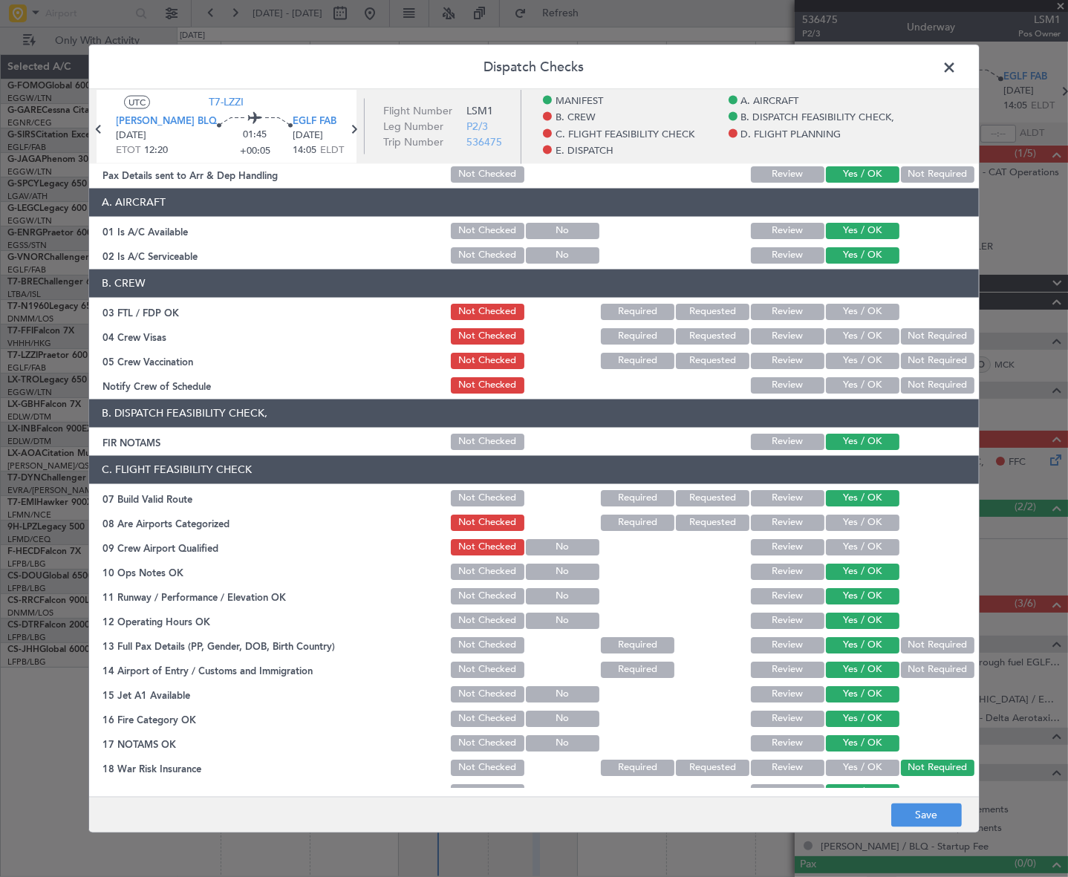
scroll to position [0, 0]
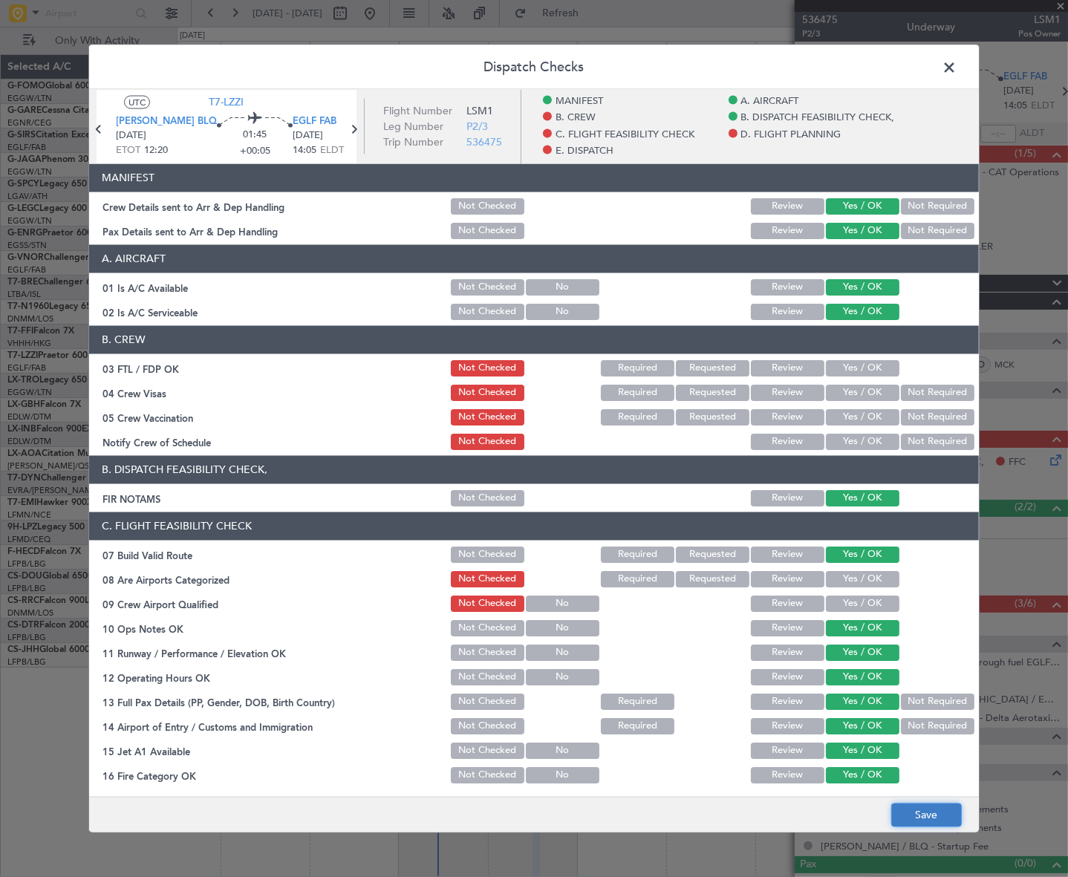
click at [925, 815] on button "Save" at bounding box center [926, 816] width 71 height 24
click at [957, 59] on span at bounding box center [957, 71] width 0 height 30
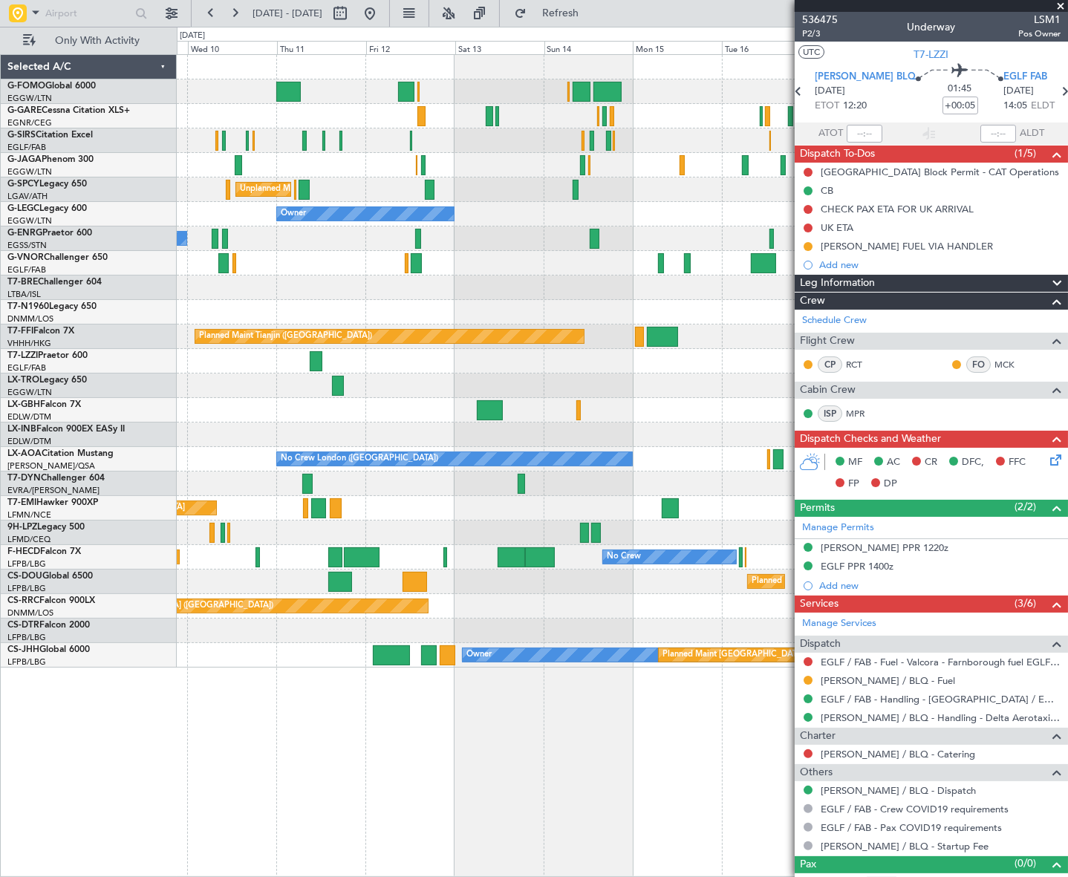
click at [87, 697] on div "Unplanned Maint [GEOGRAPHIC_DATA] ([PERSON_NAME] Intl) Owner No Crew Planned Ma…" at bounding box center [534, 452] width 1068 height 850
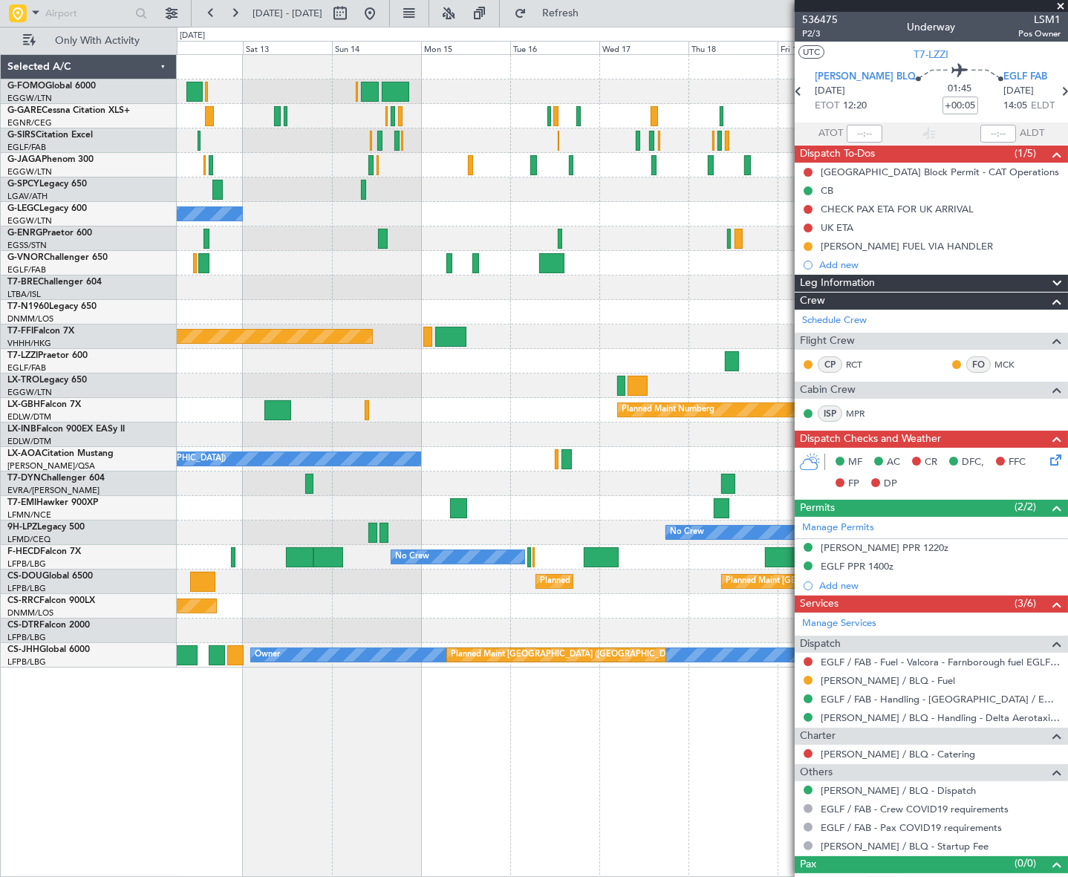
click at [325, 729] on div "Planned Maint [GEOGRAPHIC_DATA] ([GEOGRAPHIC_DATA]) Unplanned Maint [GEOGRAPHIC…" at bounding box center [622, 465] width 891 height 823
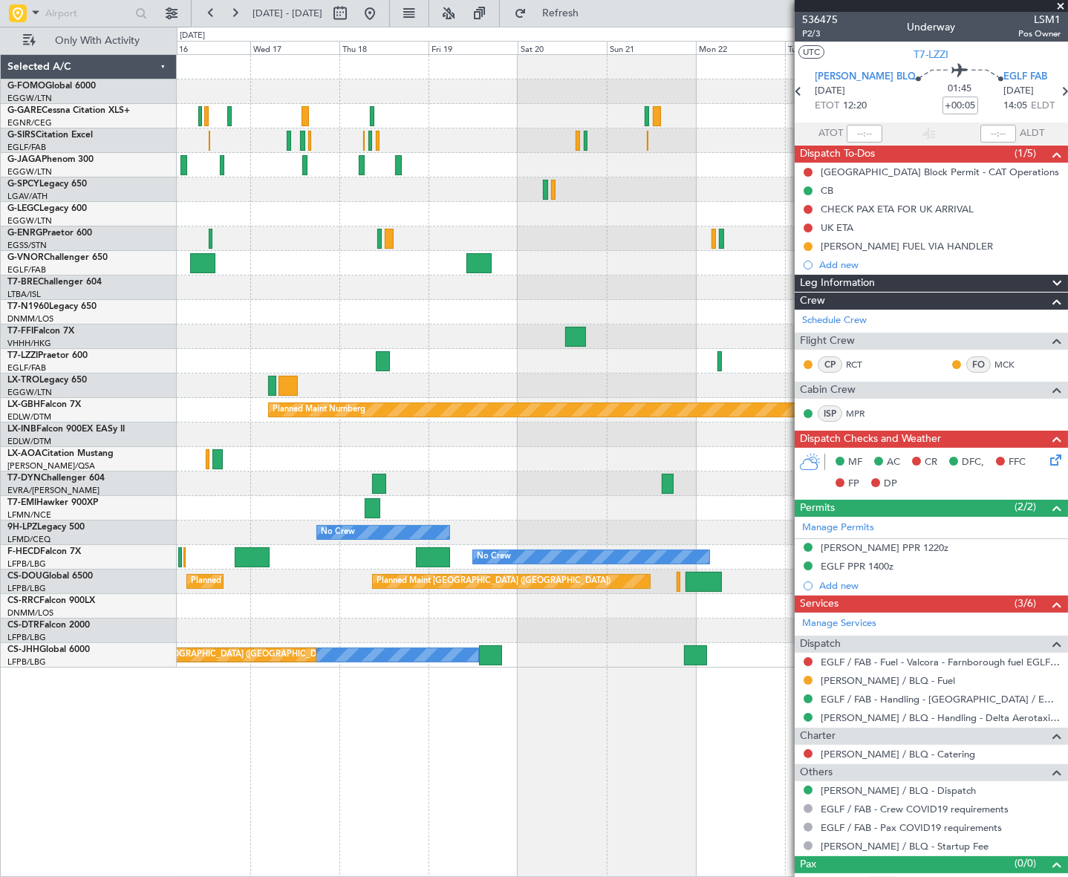
click at [149, 758] on div "Planned Maint [GEOGRAPHIC_DATA] ([GEOGRAPHIC_DATA]) A/C Unavailable [GEOGRAPHIC…" at bounding box center [534, 452] width 1068 height 850
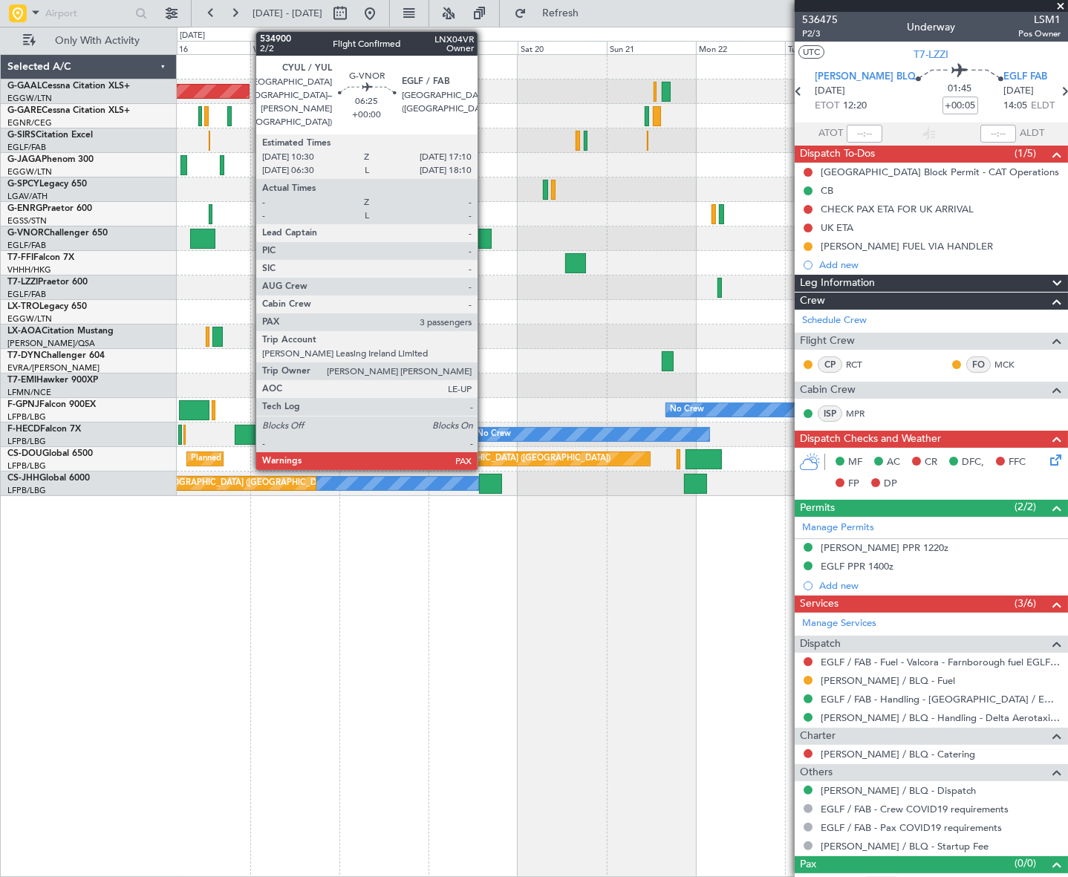
click at [484, 238] on div at bounding box center [478, 239] width 25 height 20
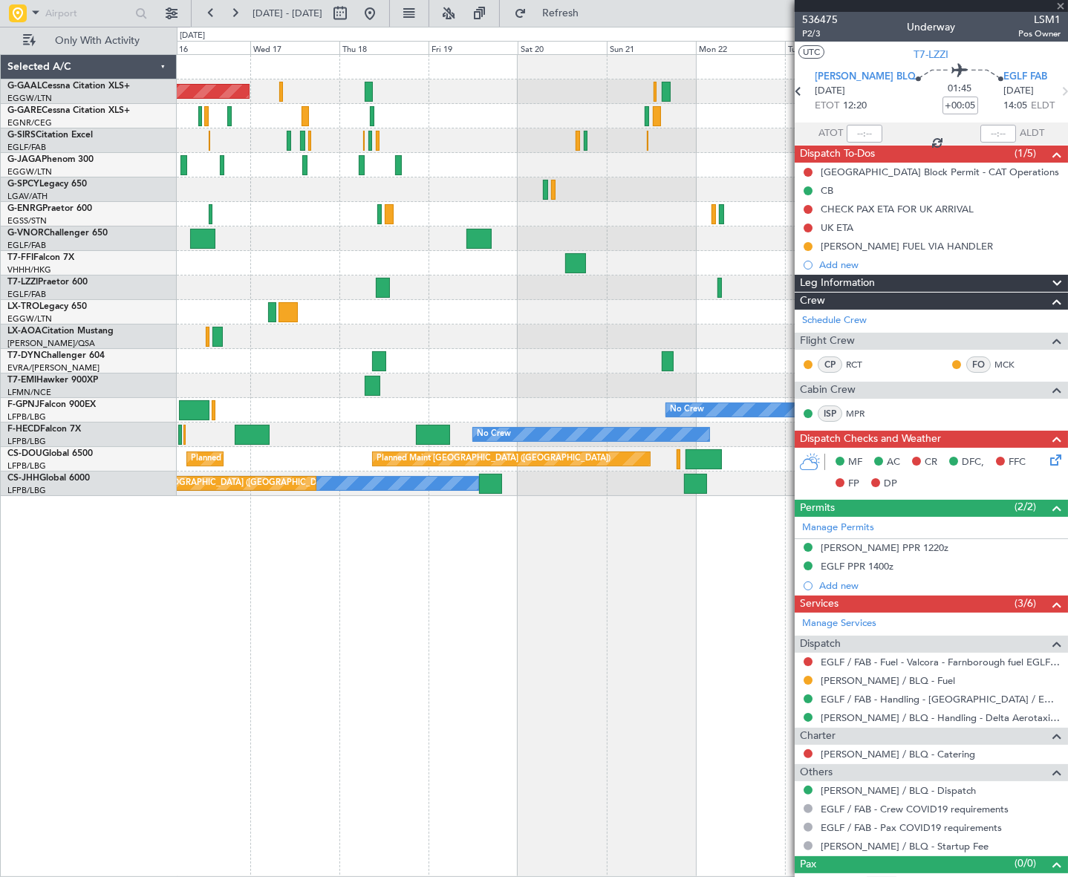
type input "3"
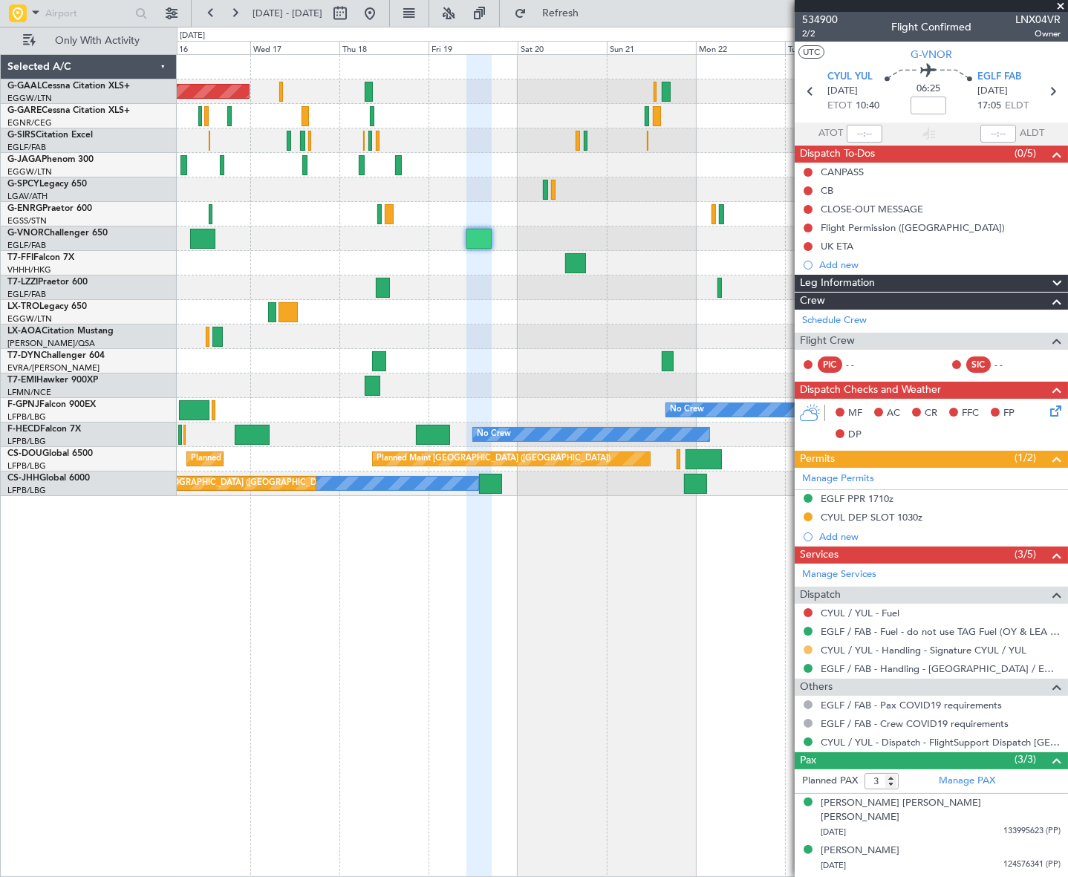
click at [809, 647] on button at bounding box center [808, 649] width 9 height 9
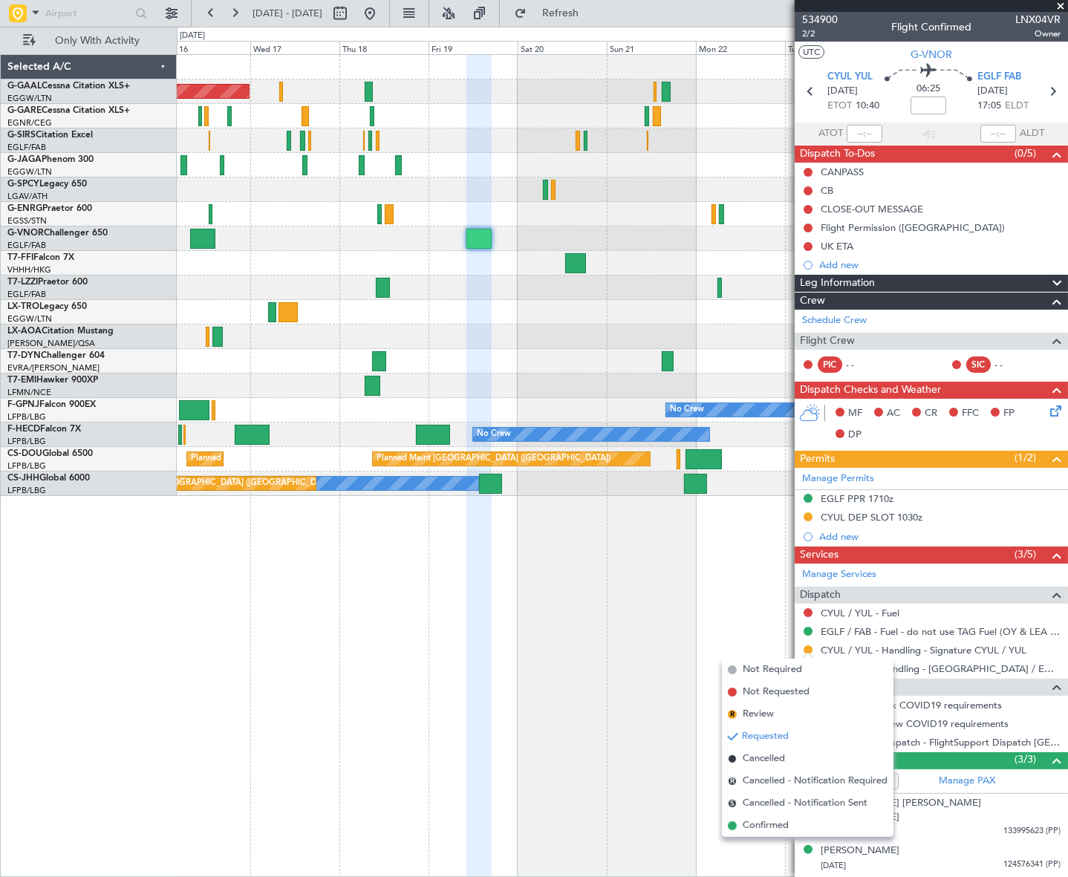
drag, startPoint x: 755, startPoint y: 824, endPoint x: 772, endPoint y: 798, distance: 31.3
click at [757, 824] on span "Confirmed" at bounding box center [766, 825] width 46 height 15
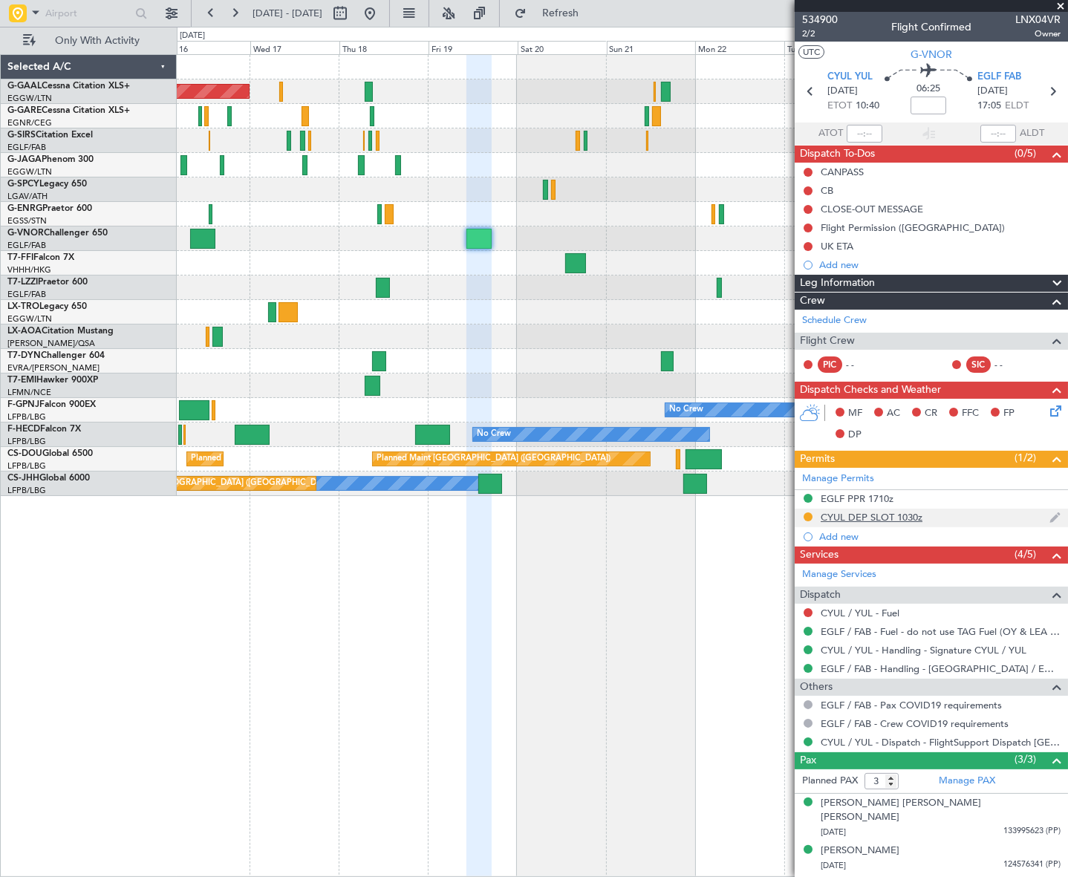
click at [898, 517] on div "CYUL DEP SLOT 1030z" at bounding box center [872, 517] width 102 height 13
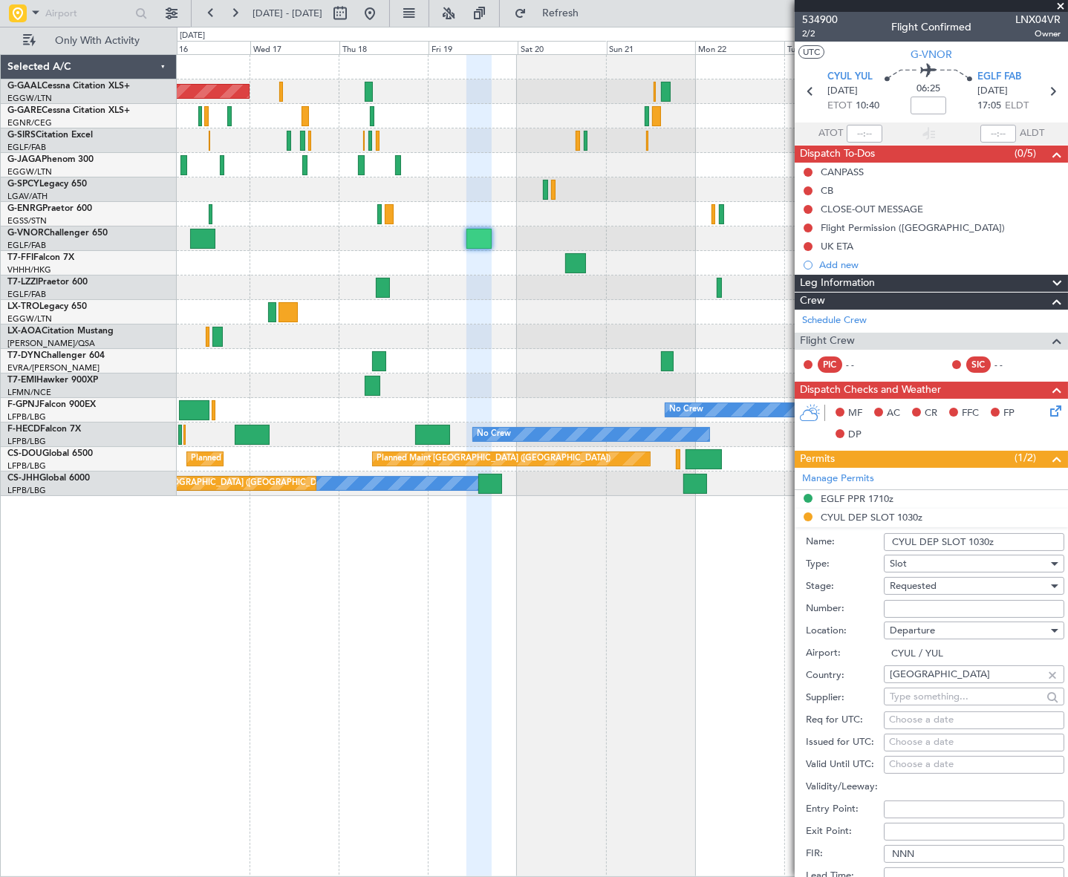
click at [986, 541] on input "CYUL DEP SLOT 1030z" at bounding box center [974, 542] width 180 height 18
type input "CYUL DEP SLOT 1035z"
click at [935, 579] on span "Requested" at bounding box center [913, 585] width 47 height 13
click at [927, 700] on span "Received OK" at bounding box center [968, 699] width 157 height 22
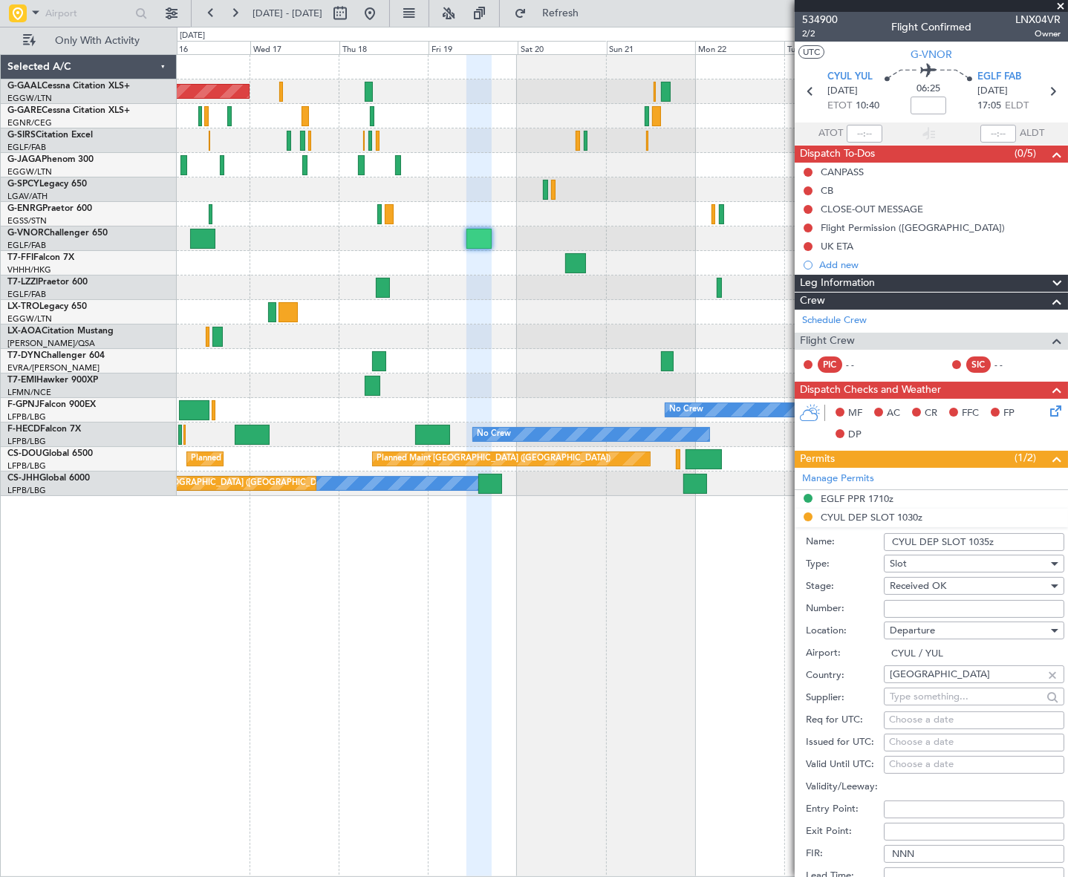
click at [890, 612] on input "Number:" at bounding box center [974, 609] width 180 height 18
paste input "/ ID.CYULAGN9587000"
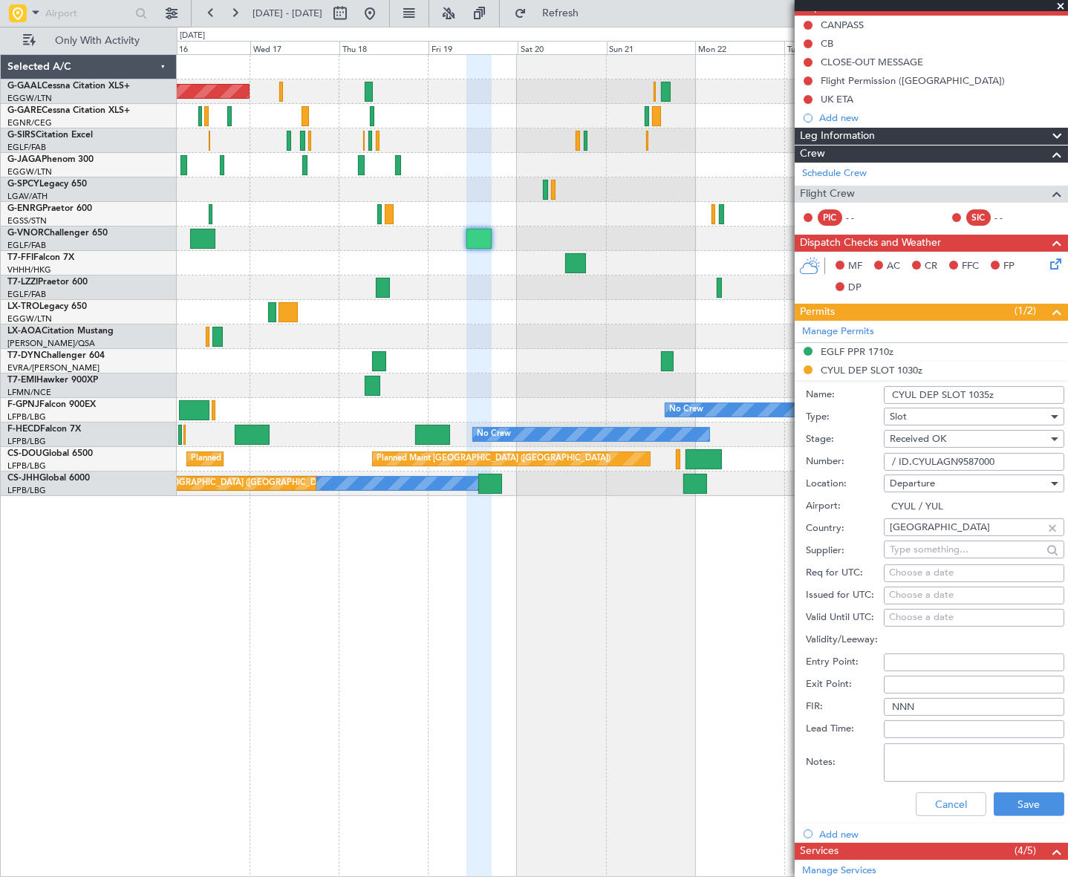
scroll to position [270, 0]
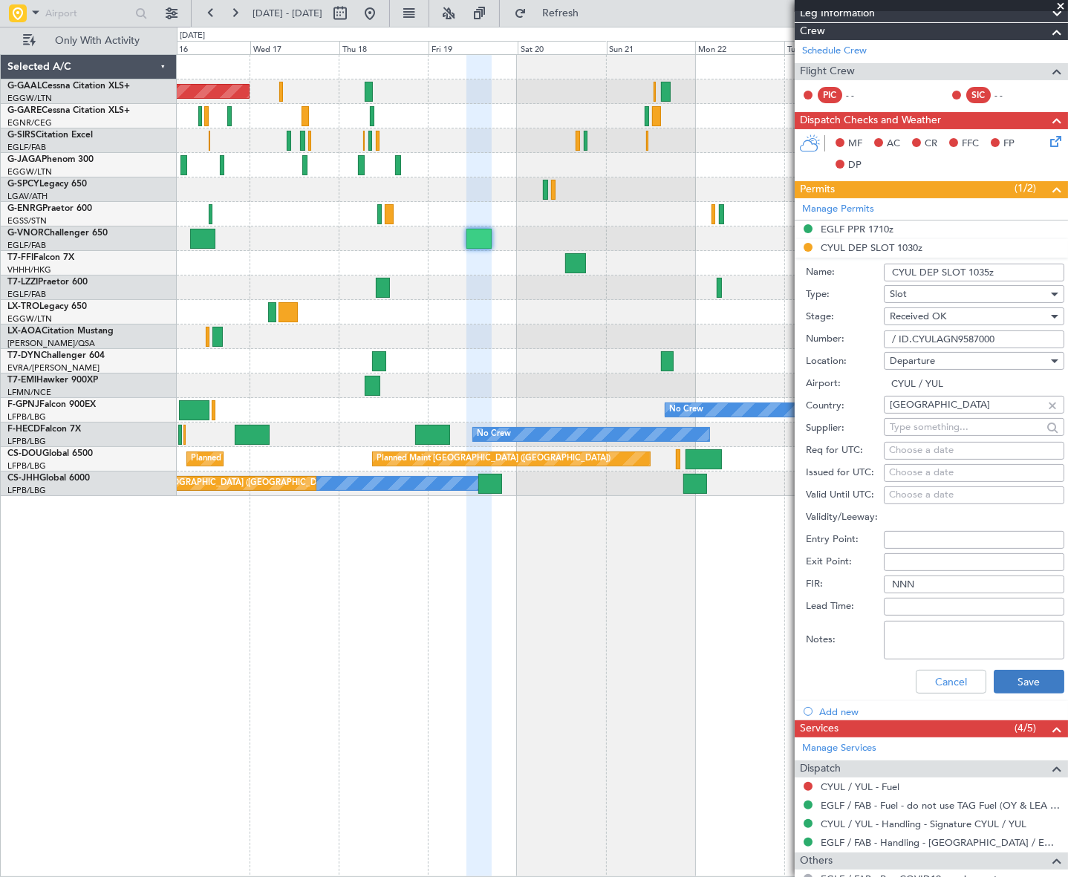
type input "/ ID.CYULAGN9587000"
click at [1000, 674] on button "Save" at bounding box center [1029, 682] width 71 height 24
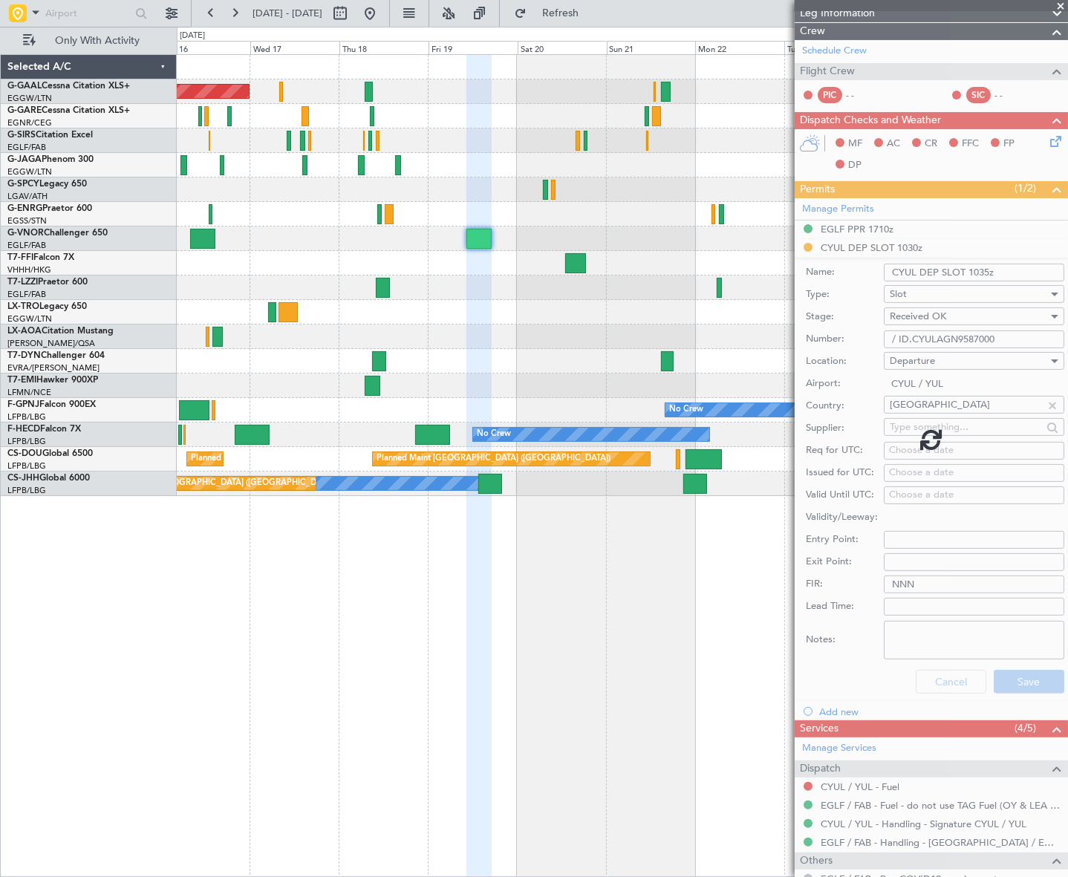
scroll to position [15, 0]
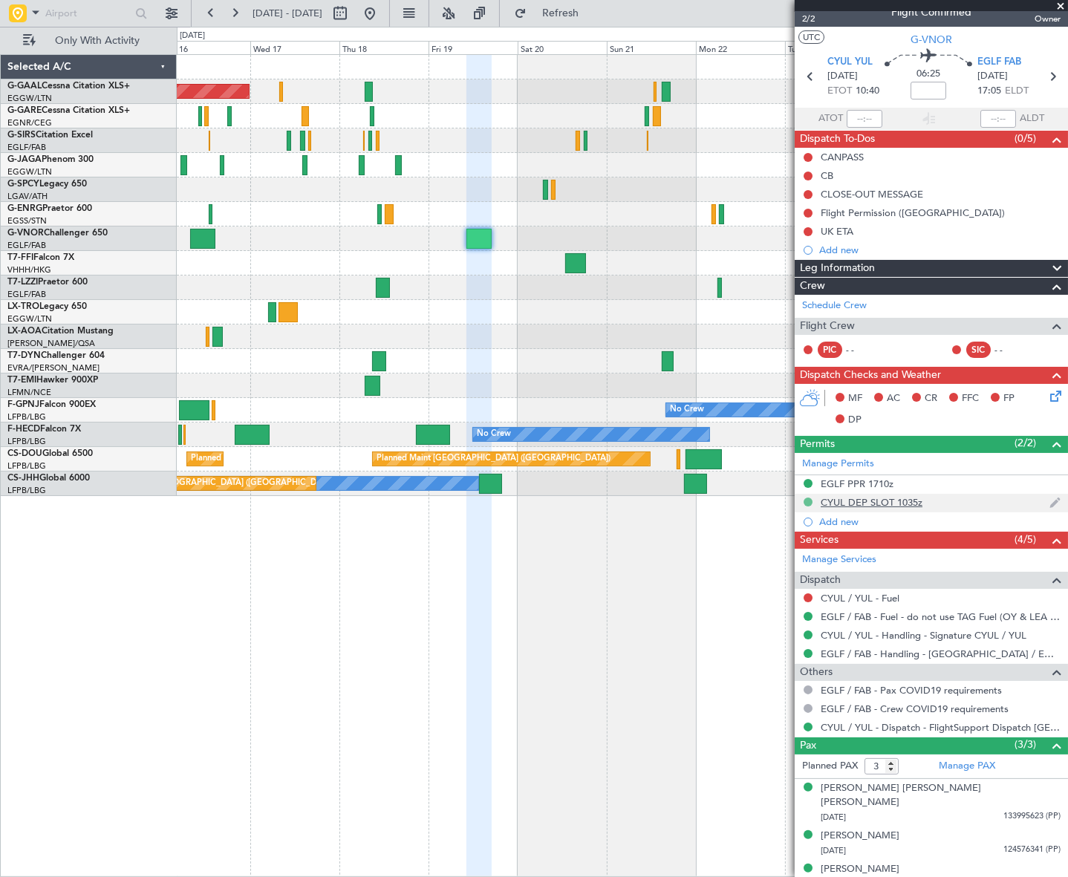
click at [804, 498] on button at bounding box center [808, 502] width 9 height 9
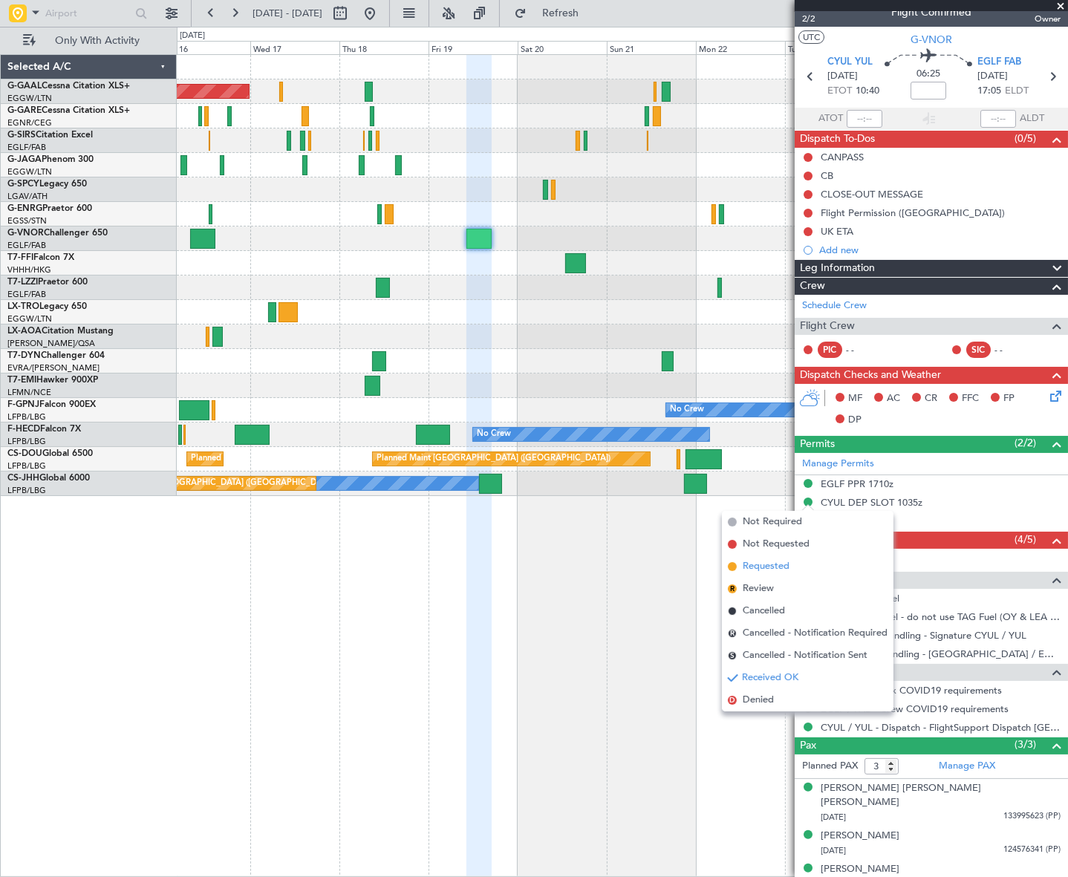
click at [763, 564] on span "Requested" at bounding box center [766, 566] width 47 height 15
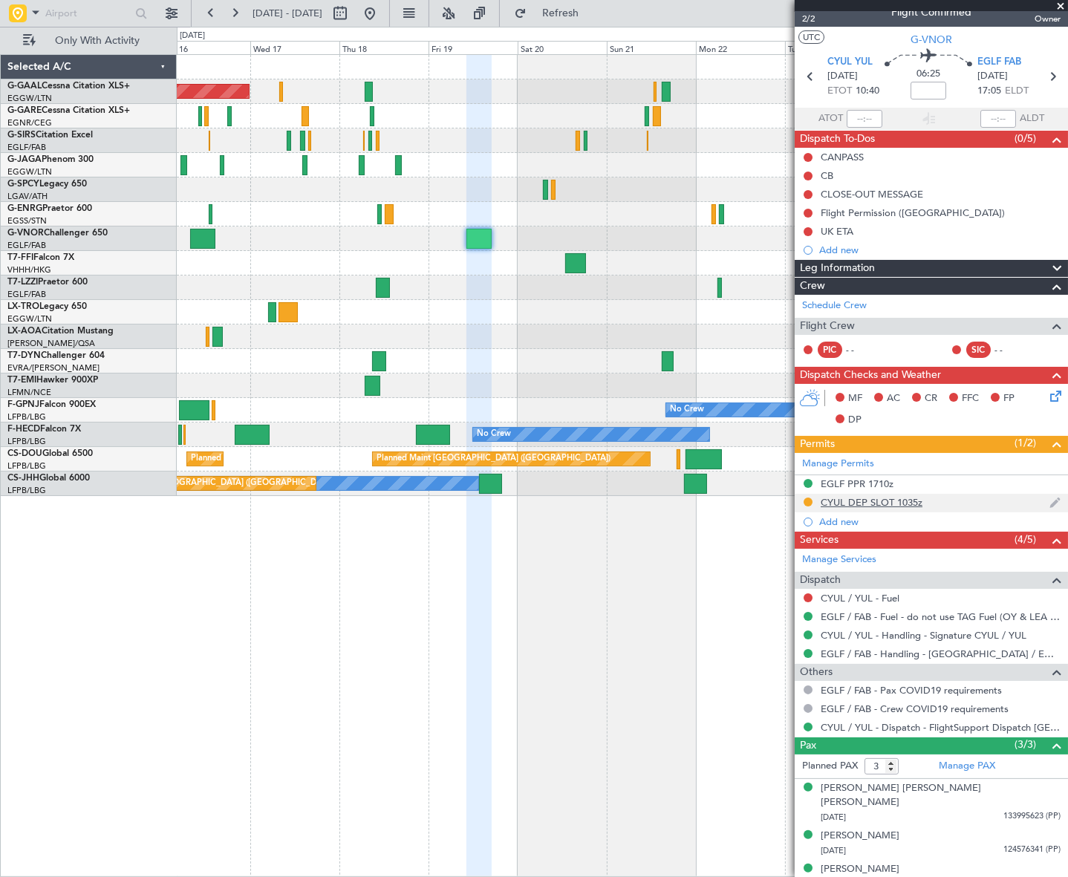
click at [906, 502] on div "CYUL DEP SLOT 1035z" at bounding box center [872, 502] width 102 height 13
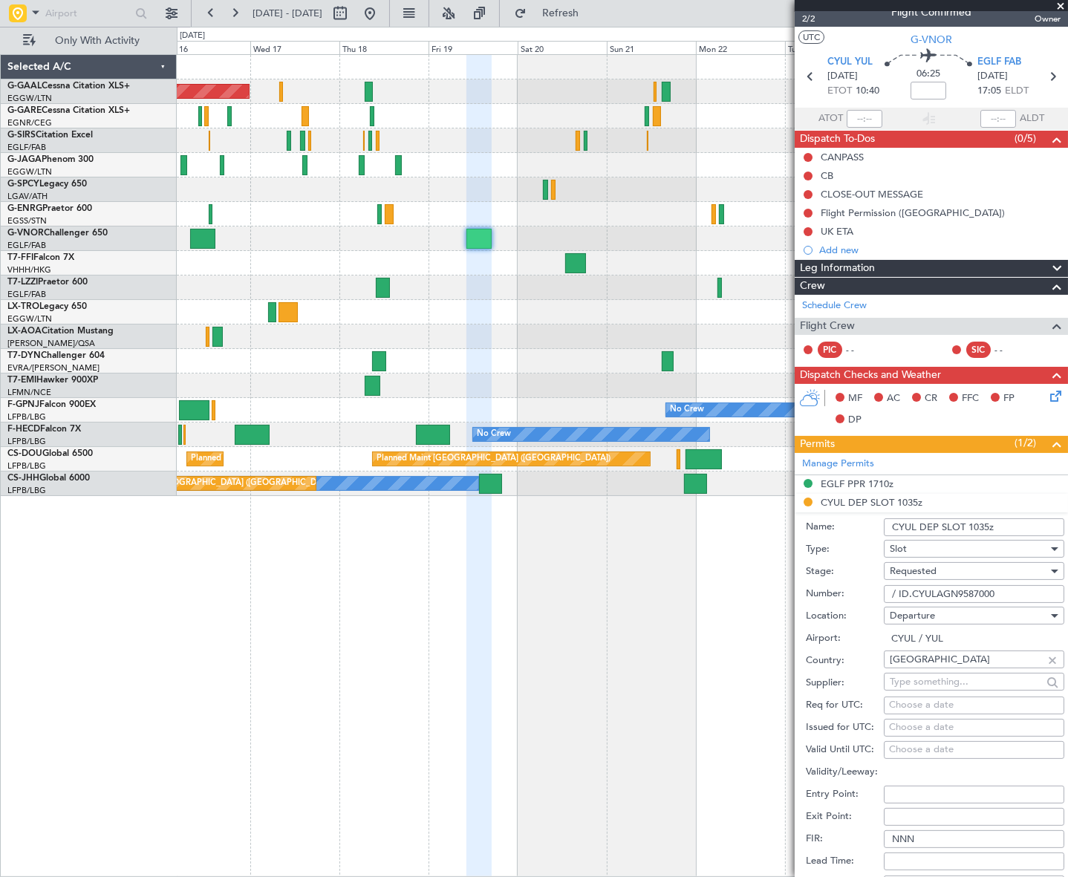
drag, startPoint x: 1023, startPoint y: 590, endPoint x: 843, endPoint y: 598, distance: 179.9
click at [843, 598] on div "Number: / ID.CYULAGN9587000" at bounding box center [935, 594] width 258 height 22
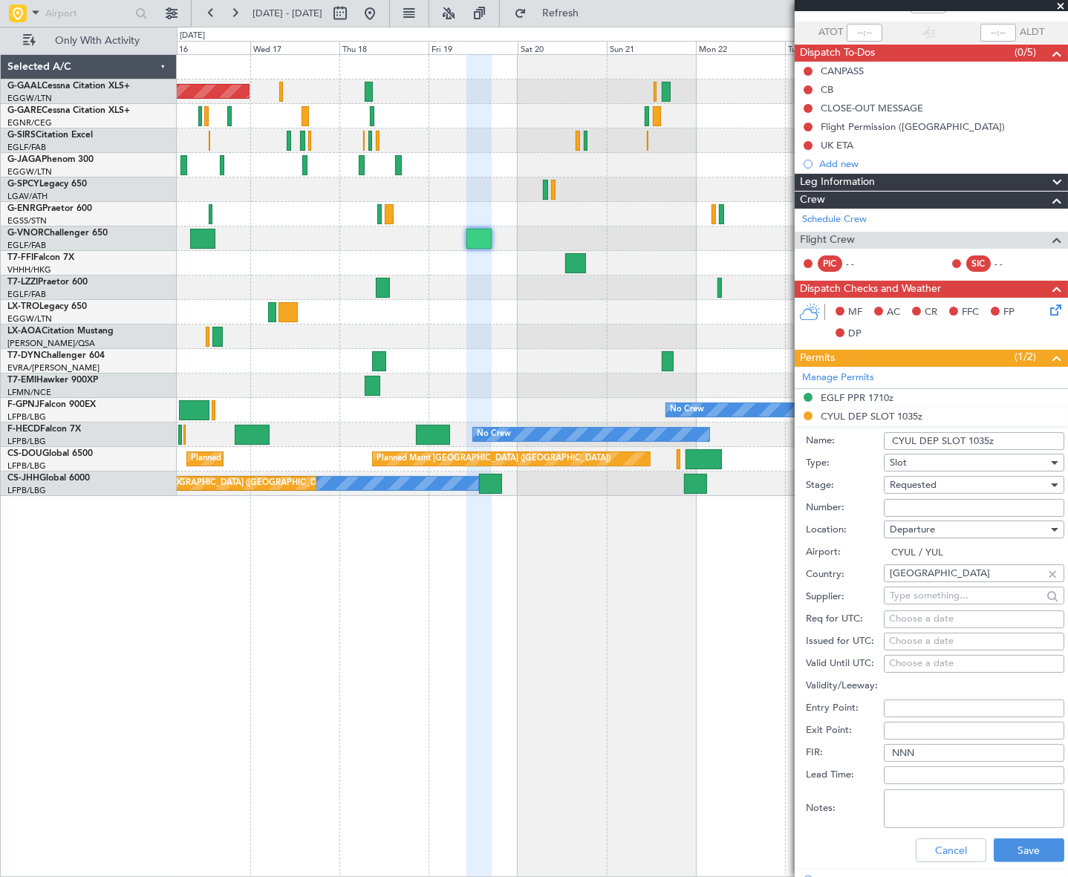
scroll to position [150, 0]
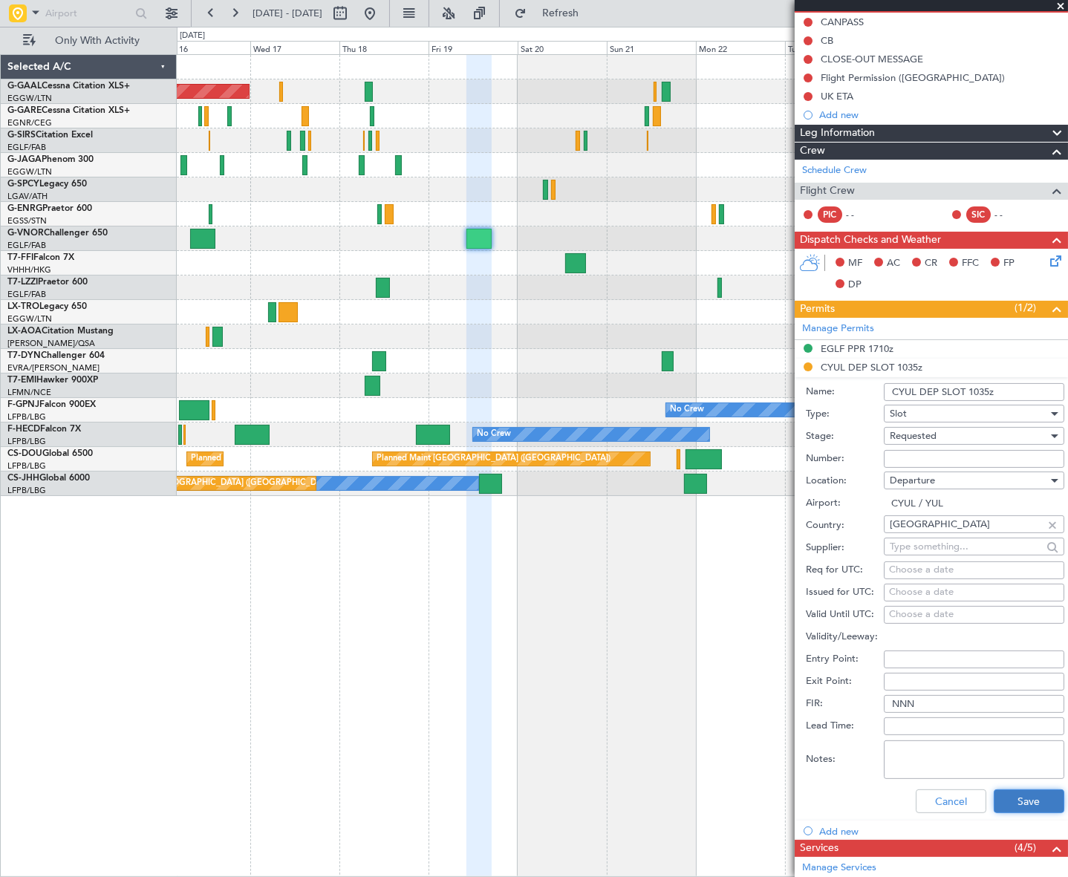
click at [1018, 801] on button "Save" at bounding box center [1029, 801] width 71 height 24
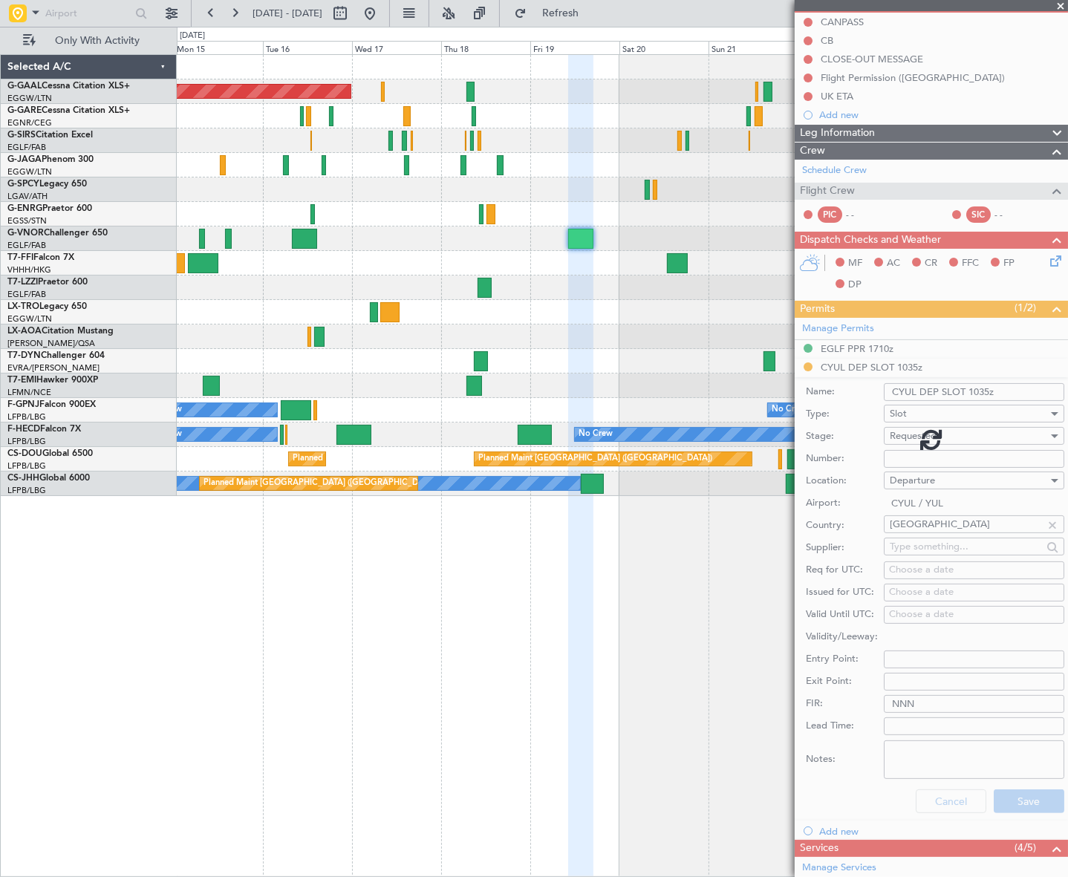
click at [426, 238] on div at bounding box center [622, 239] width 890 height 25
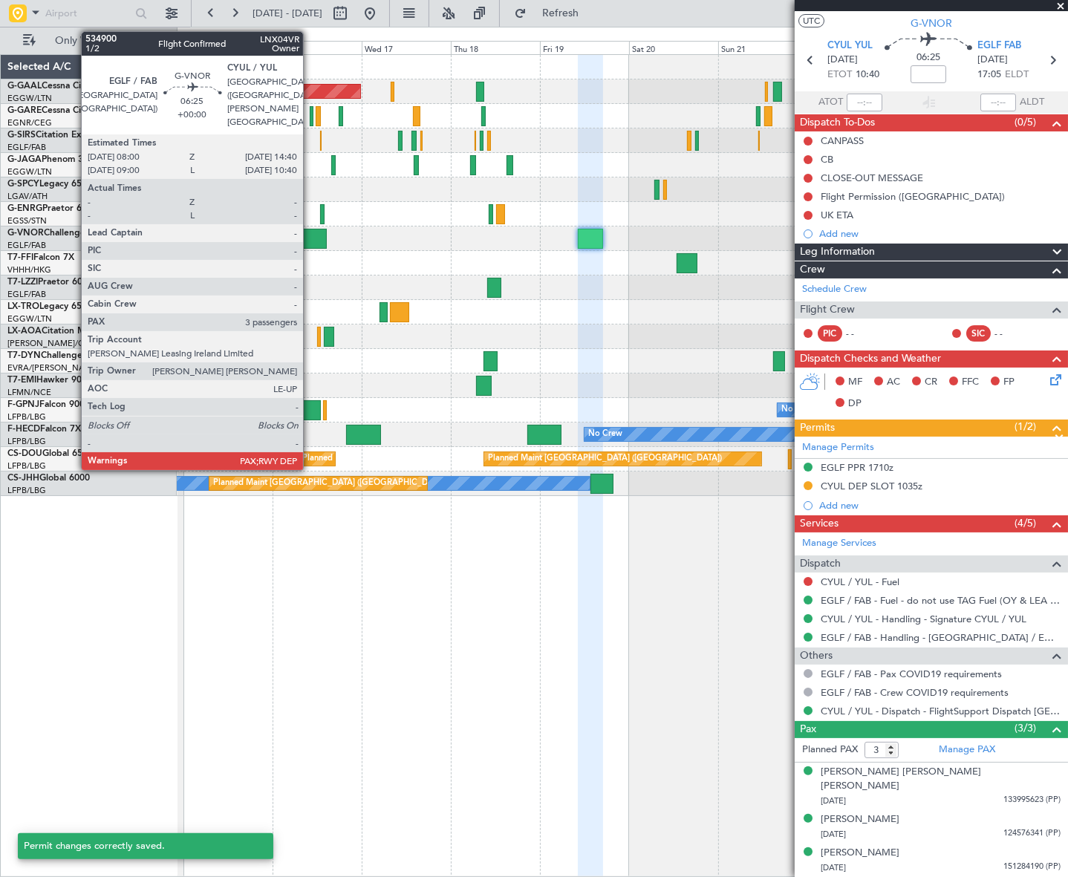
scroll to position [15, 0]
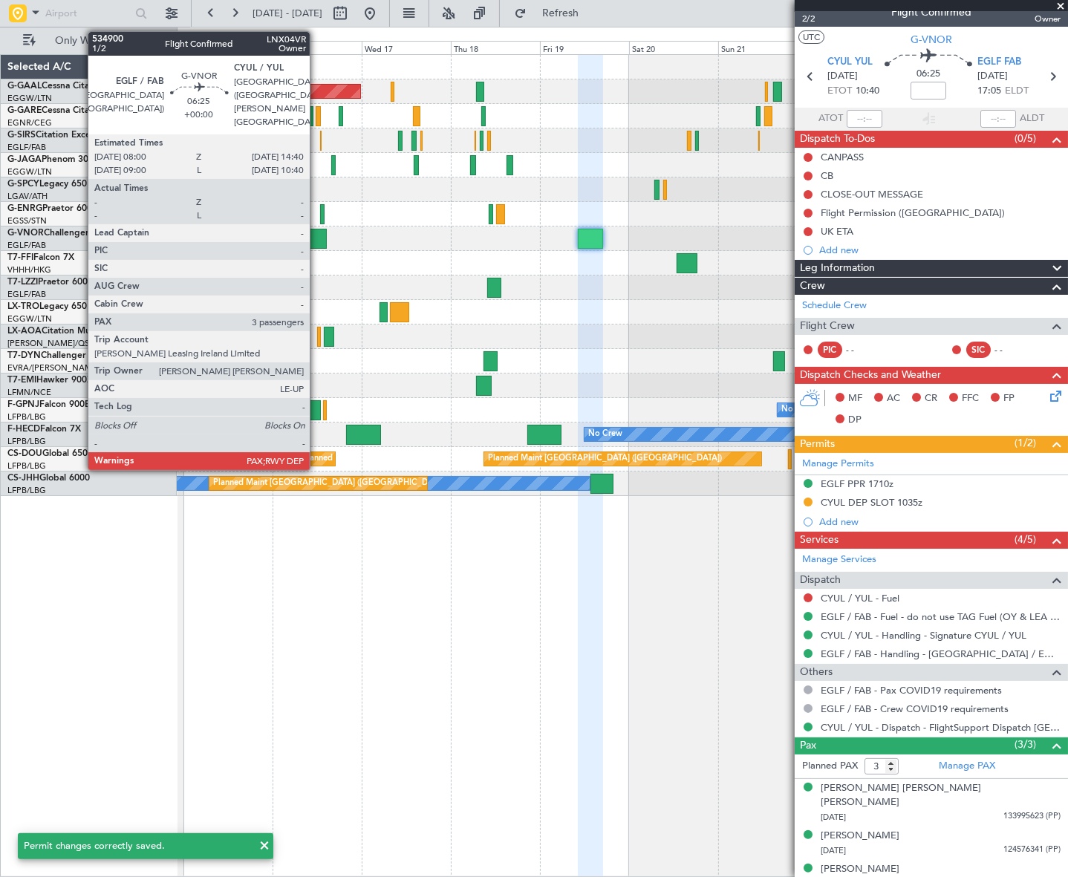
click at [316, 235] on div at bounding box center [314, 239] width 25 height 20
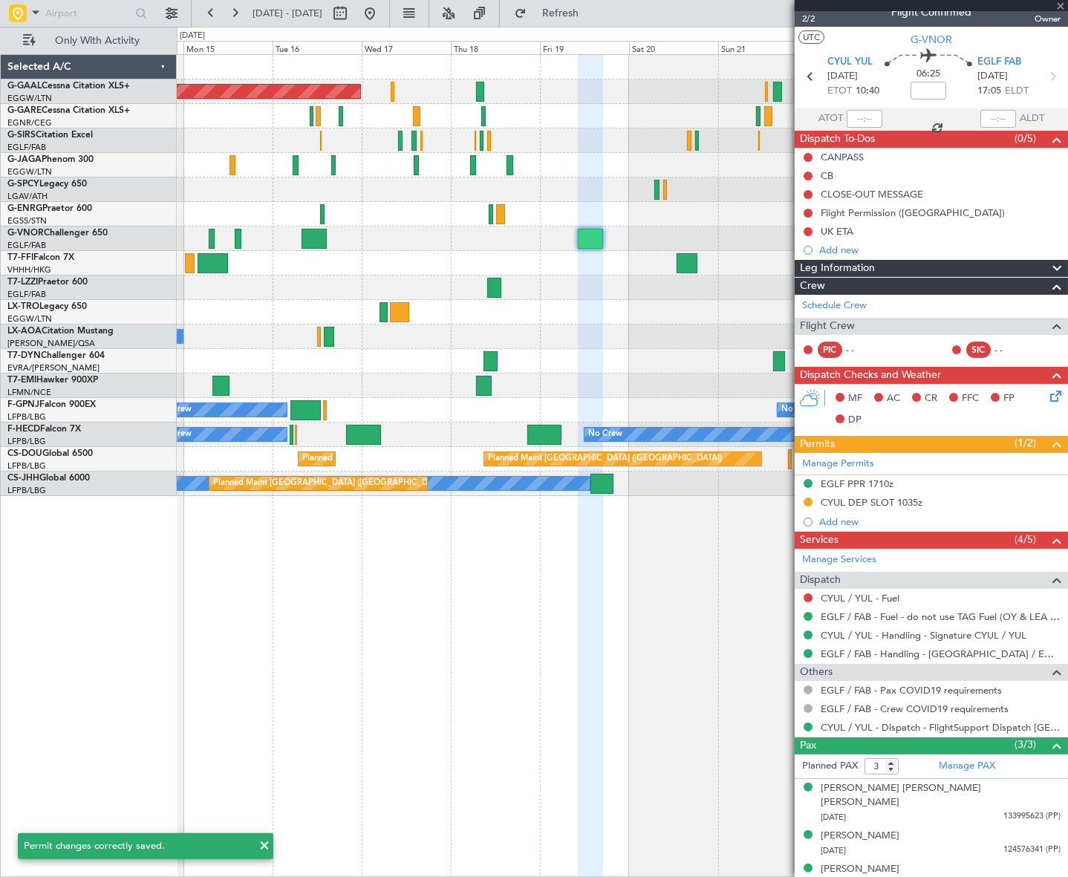
scroll to position [0, 0]
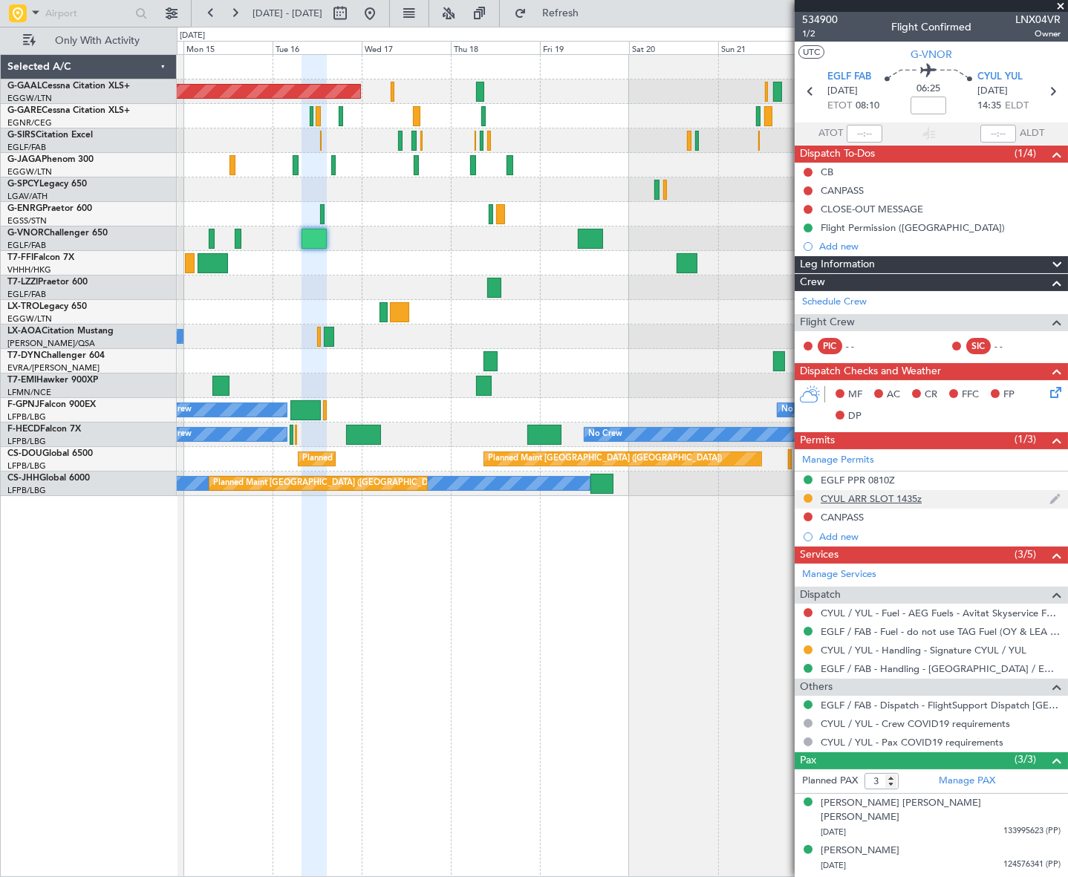
click at [888, 497] on div "CYUL ARR SLOT 1435z" at bounding box center [871, 498] width 101 height 13
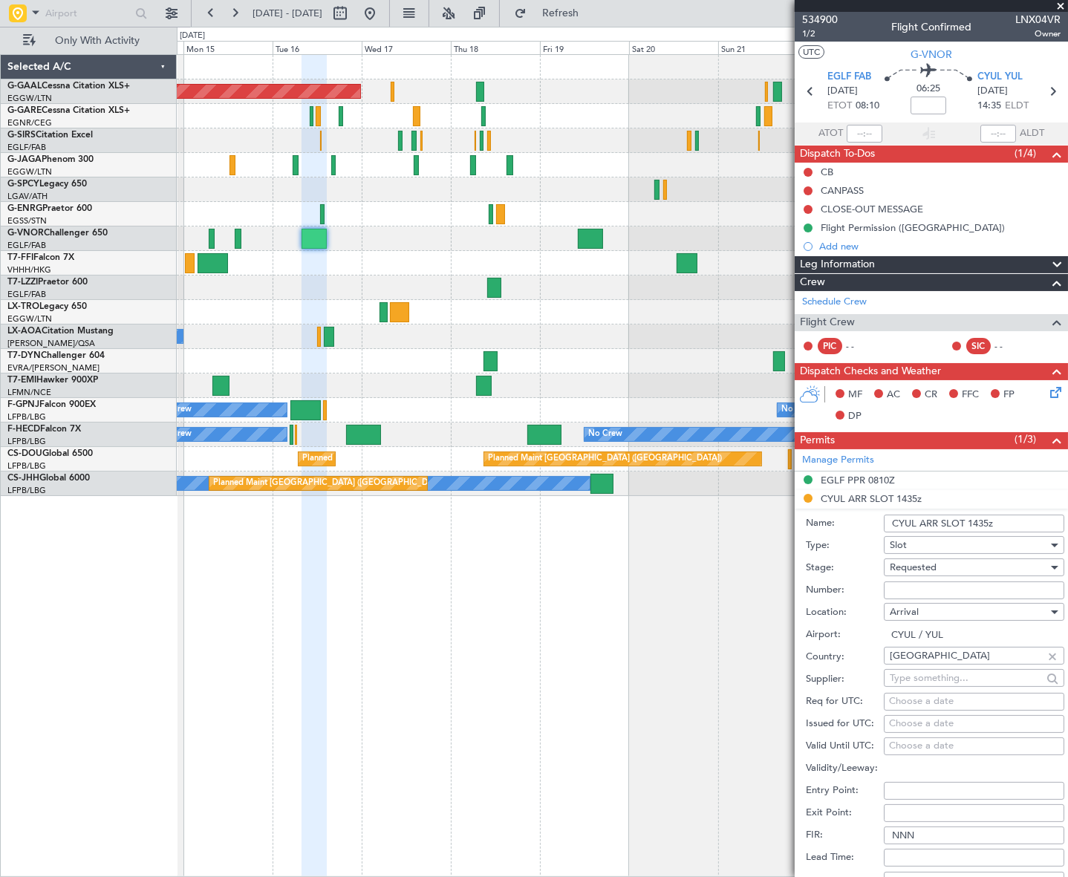
click at [917, 587] on input "Number:" at bounding box center [974, 591] width 180 height 18
paste input "ID.CYULAGN9587000"
type input "ID.CYULAGN9587000"
click at [913, 567] on span "Requested" at bounding box center [913, 567] width 47 height 13
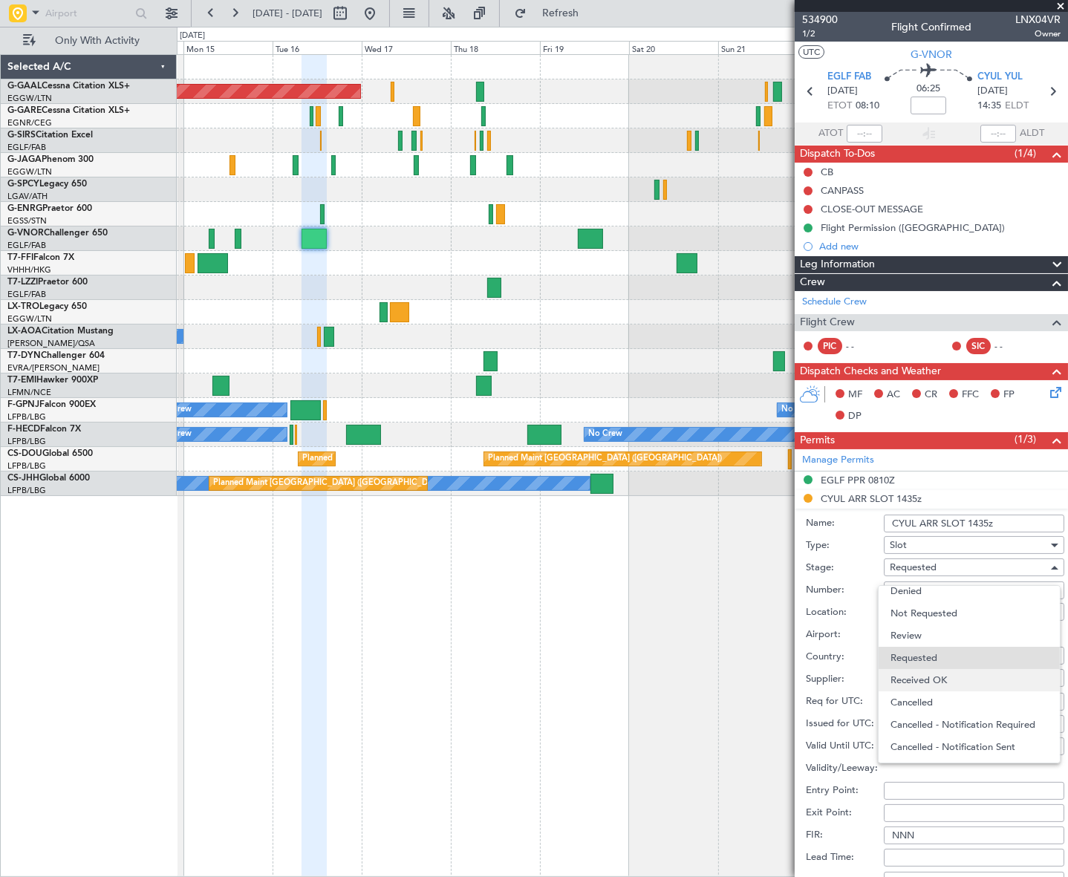
click at [931, 683] on span "Received OK" at bounding box center [968, 680] width 157 height 22
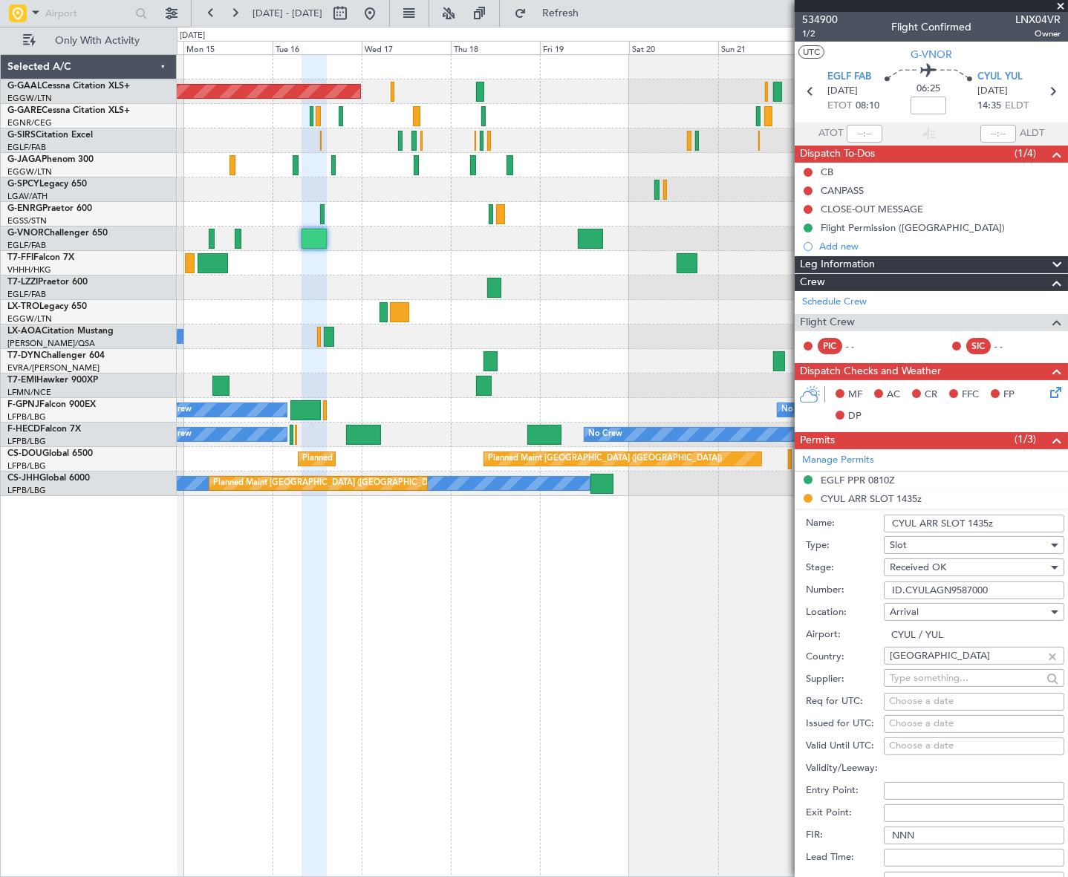
scroll to position [270, 0]
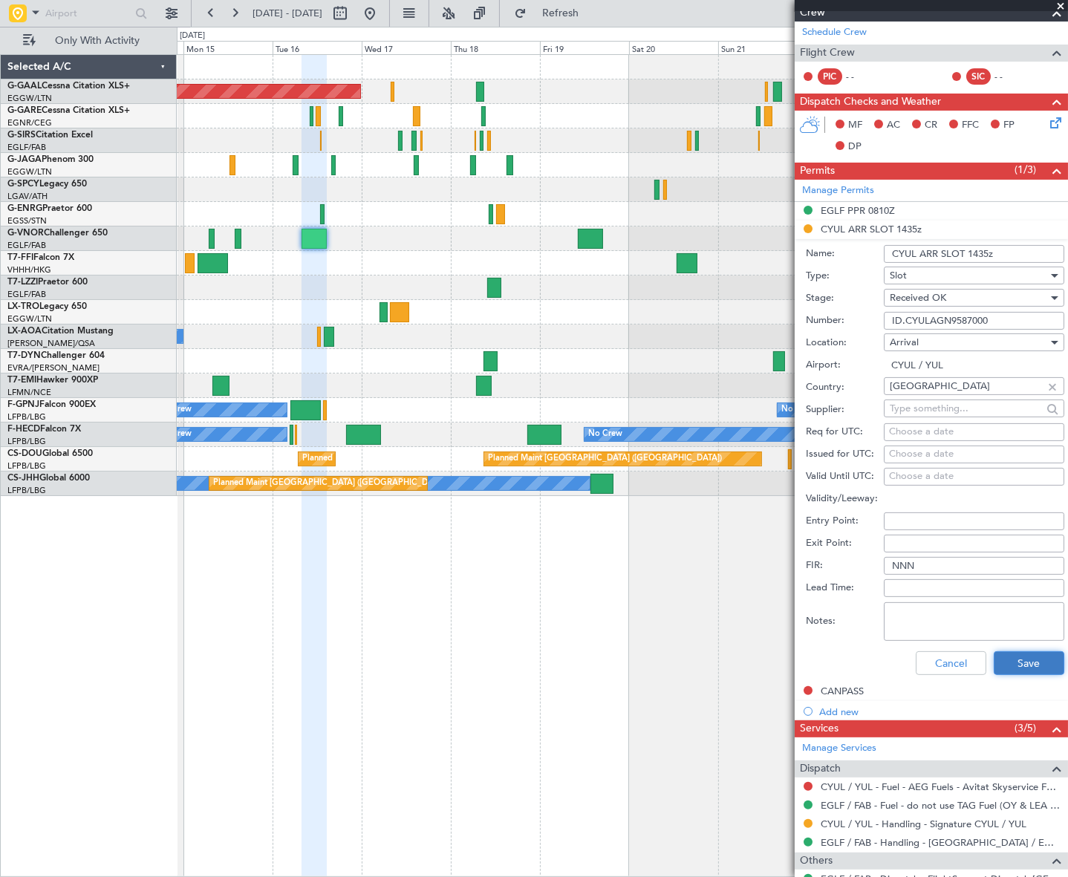
click at [1025, 665] on button "Save" at bounding box center [1029, 663] width 71 height 24
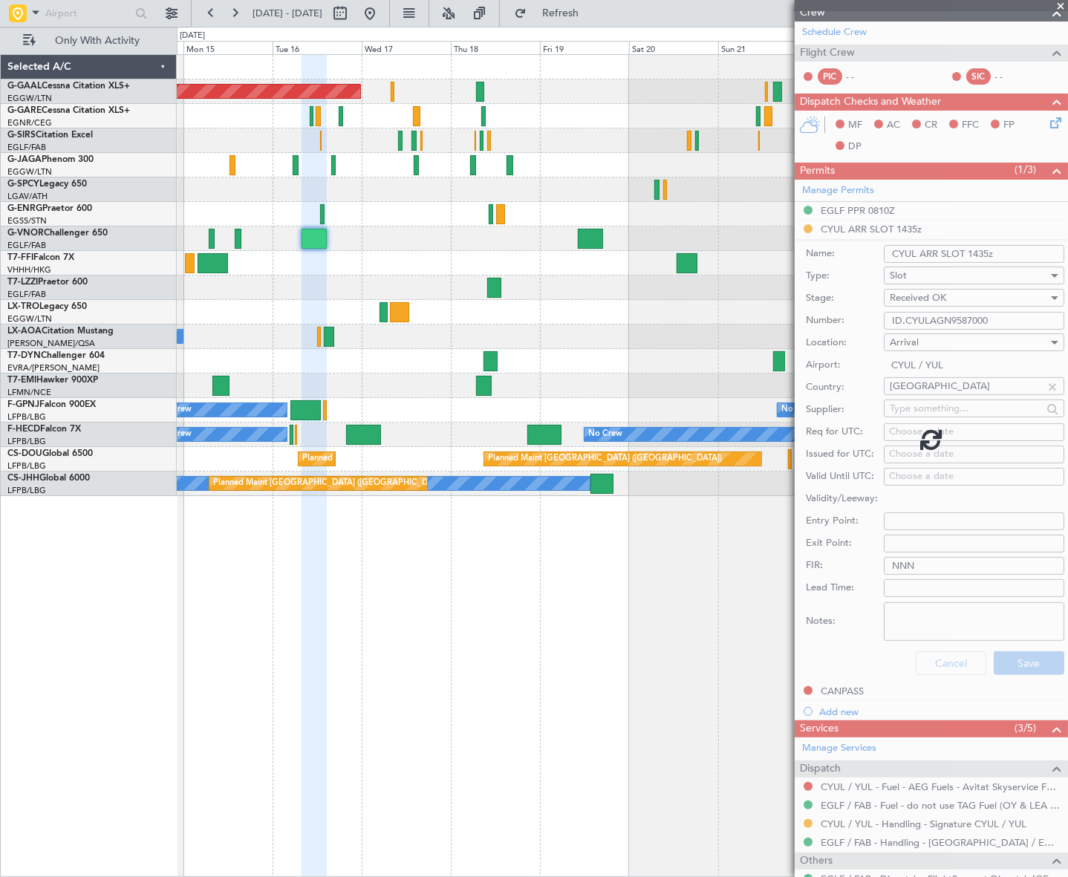
scroll to position [15, 0]
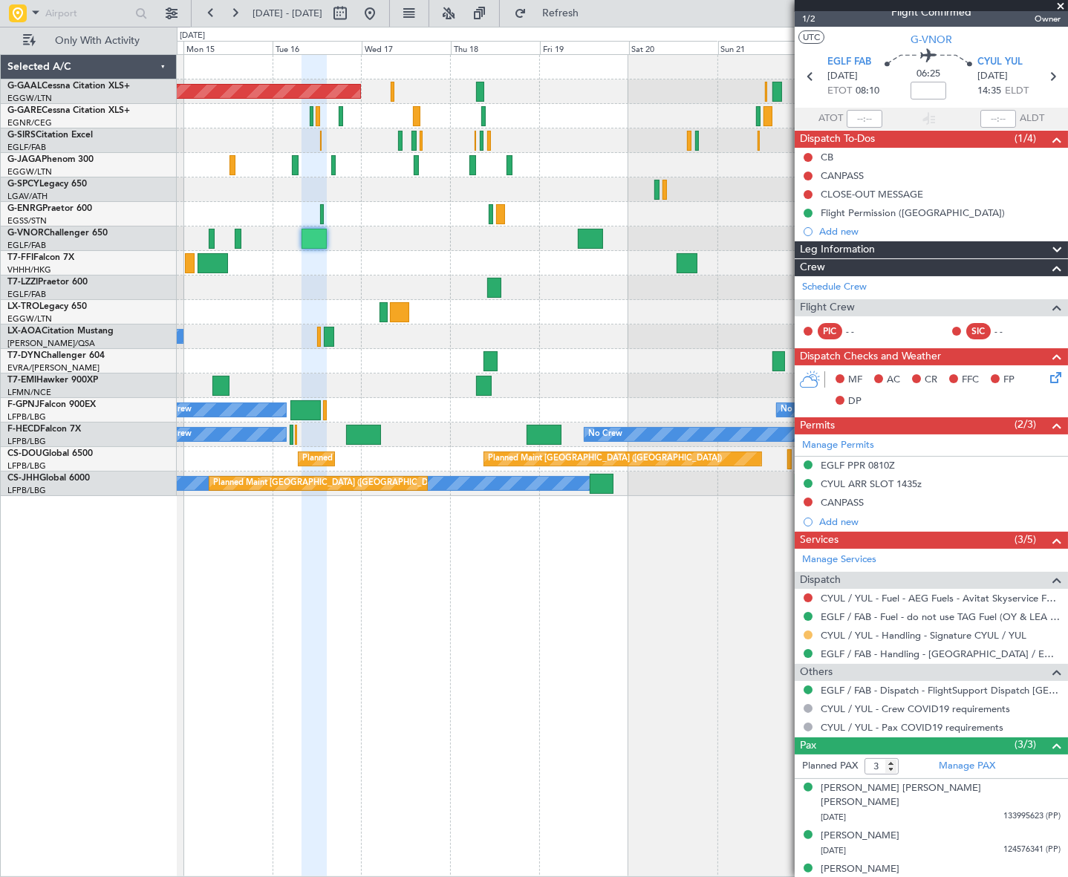
click at [804, 633] on button at bounding box center [808, 635] width 9 height 9
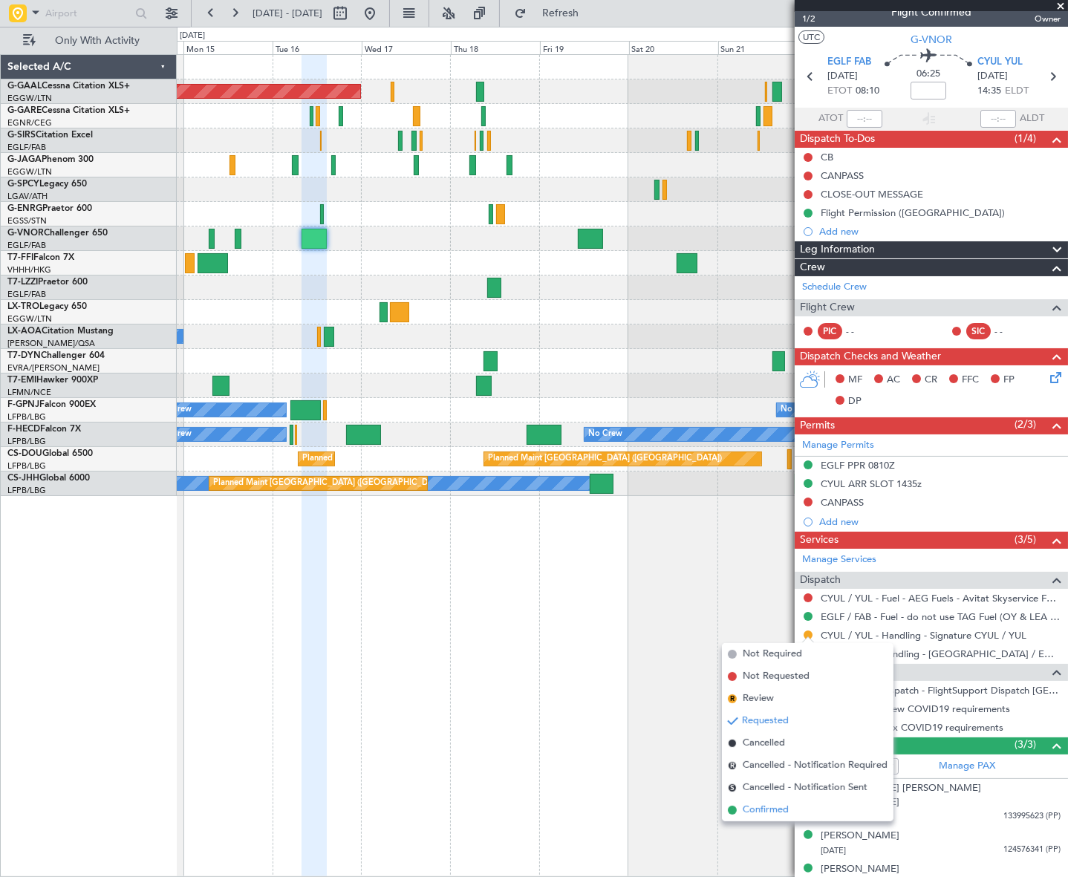
click at [757, 812] on span "Confirmed" at bounding box center [766, 810] width 46 height 15
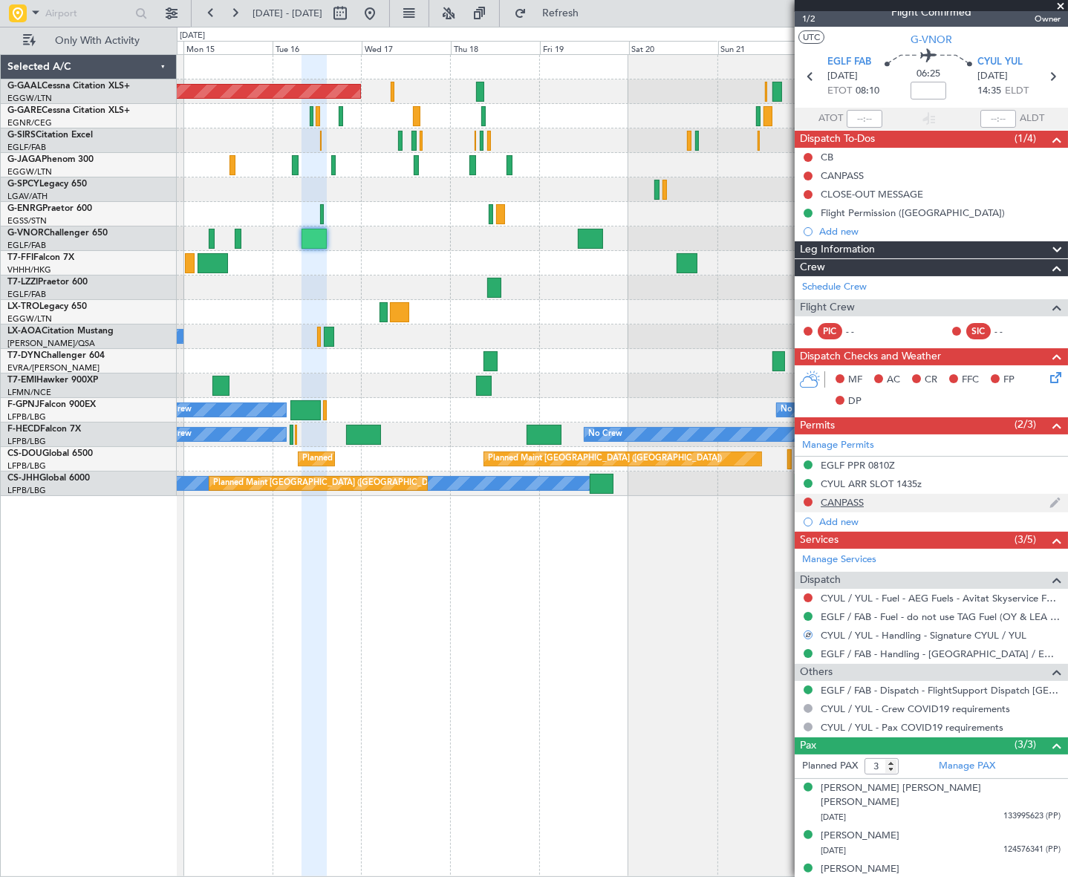
scroll to position [0, 0]
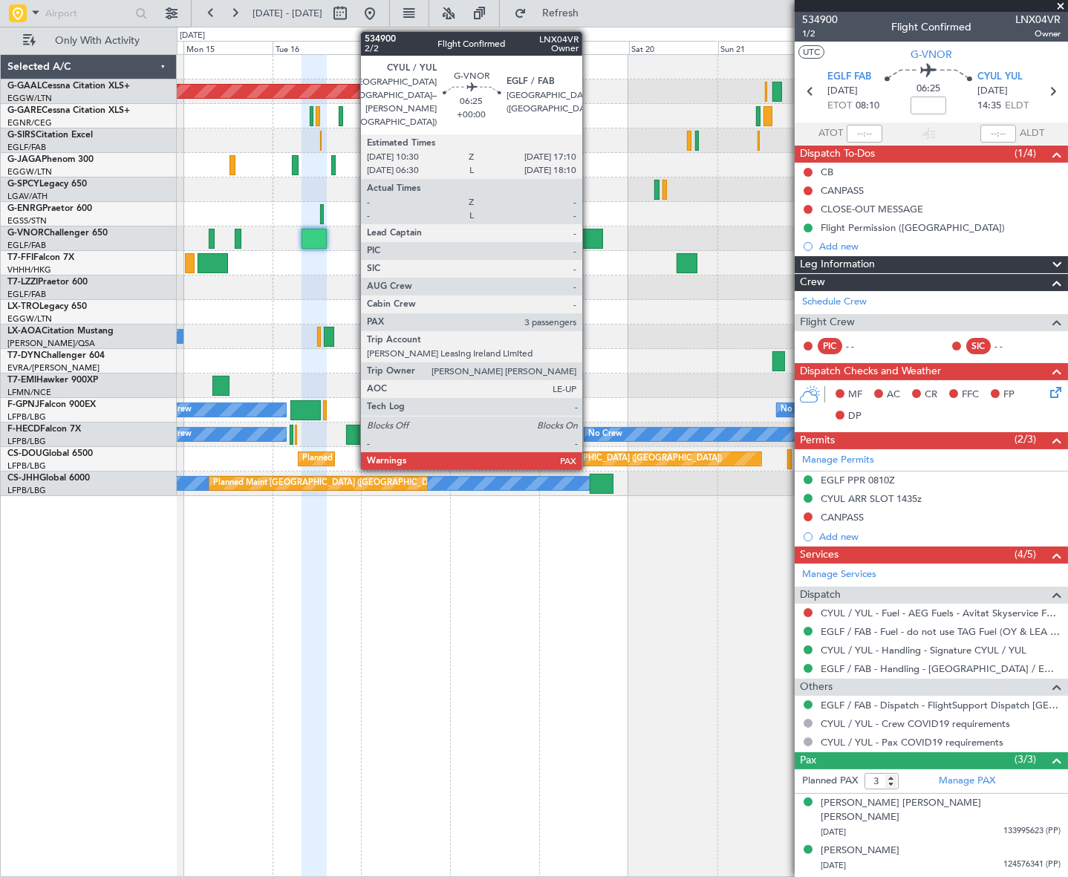
click at [589, 238] on div at bounding box center [590, 239] width 25 height 20
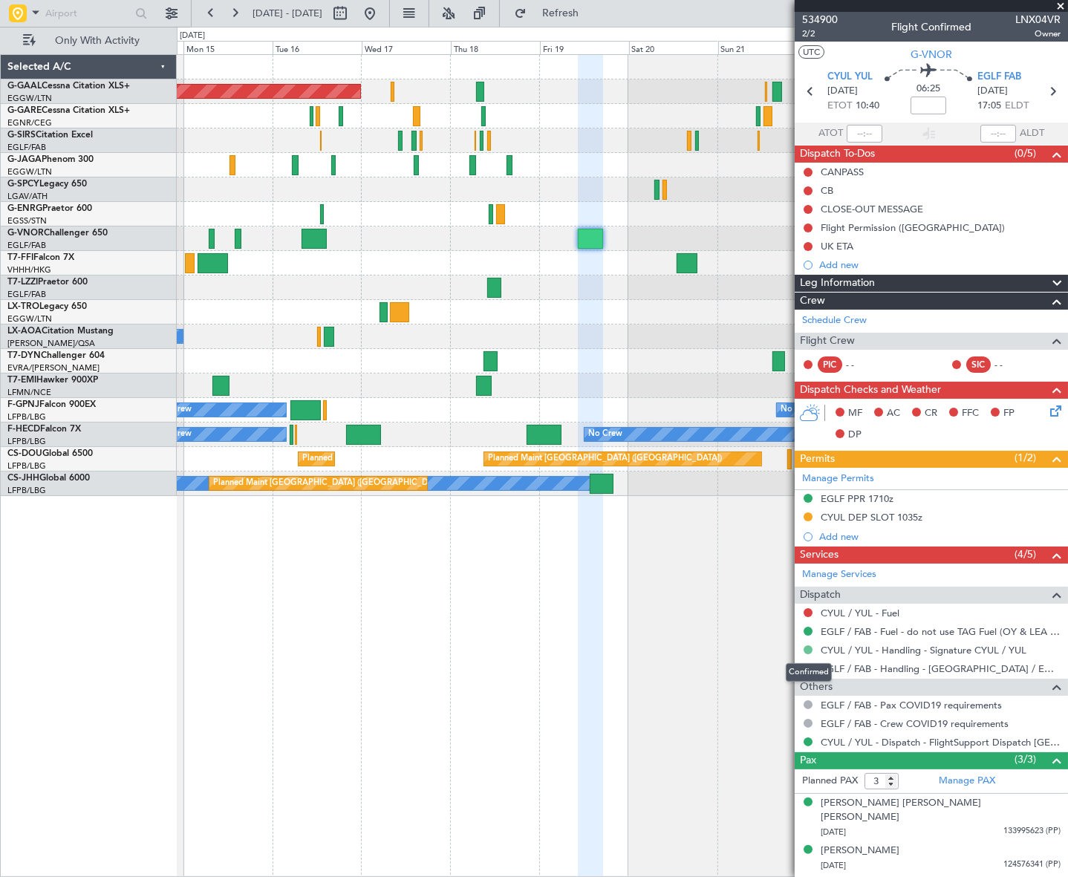
click at [806, 651] on button at bounding box center [808, 649] width 9 height 9
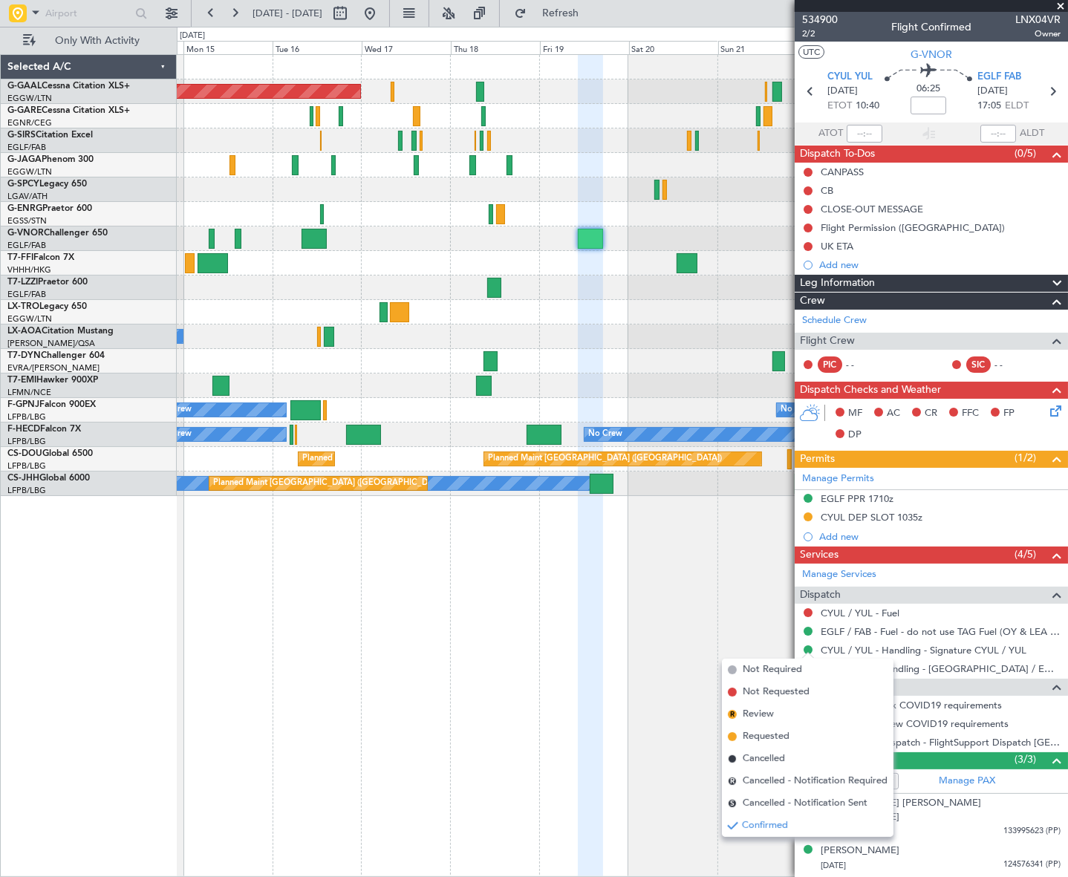
click at [755, 738] on span "Requested" at bounding box center [766, 736] width 47 height 15
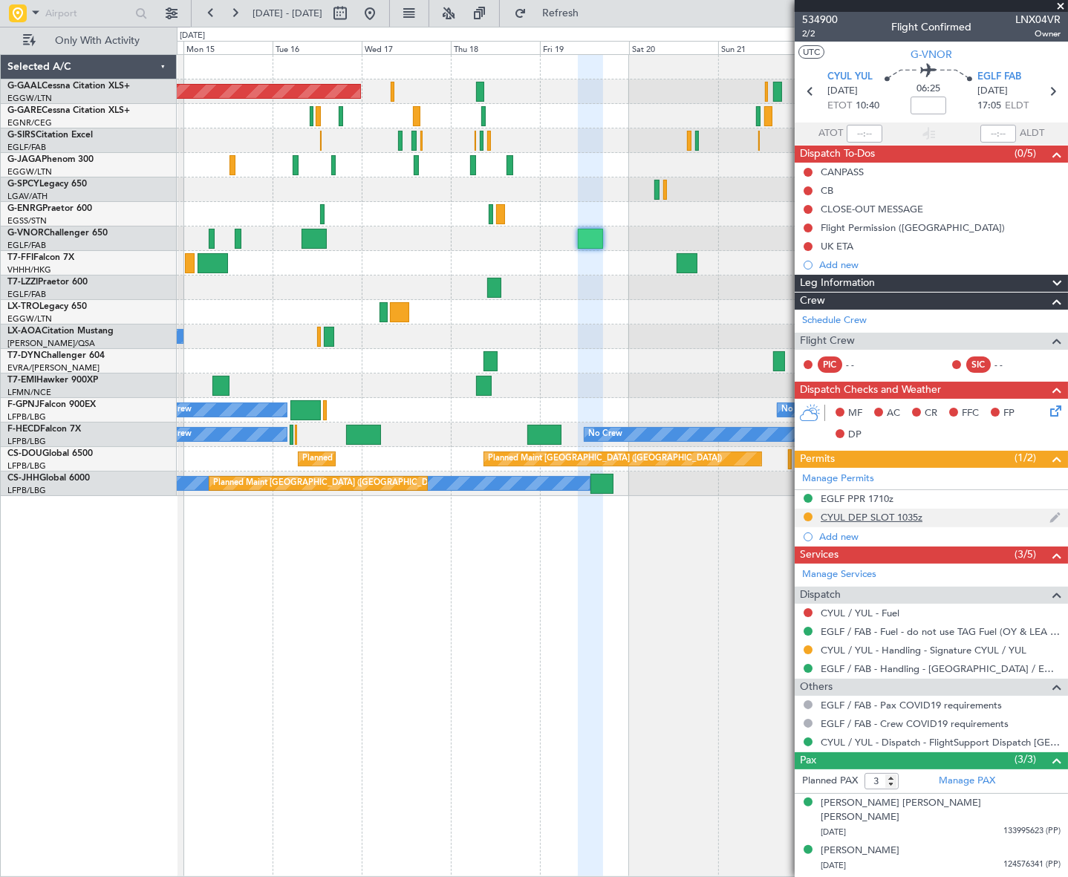
click at [864, 515] on div "CYUL DEP SLOT 1035z" at bounding box center [872, 517] width 102 height 13
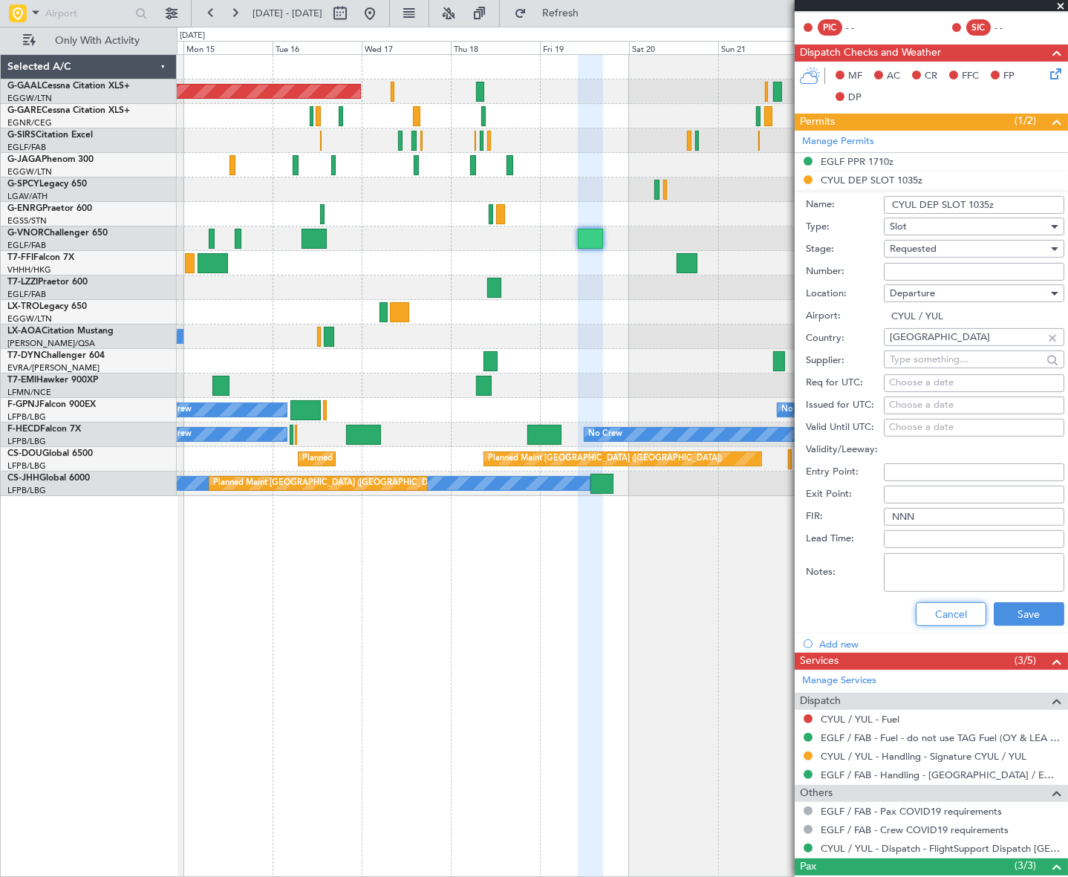
drag, startPoint x: 957, startPoint y: 615, endPoint x: 869, endPoint y: 588, distance: 91.6
click at [956, 615] on button "Cancel" at bounding box center [951, 614] width 71 height 24
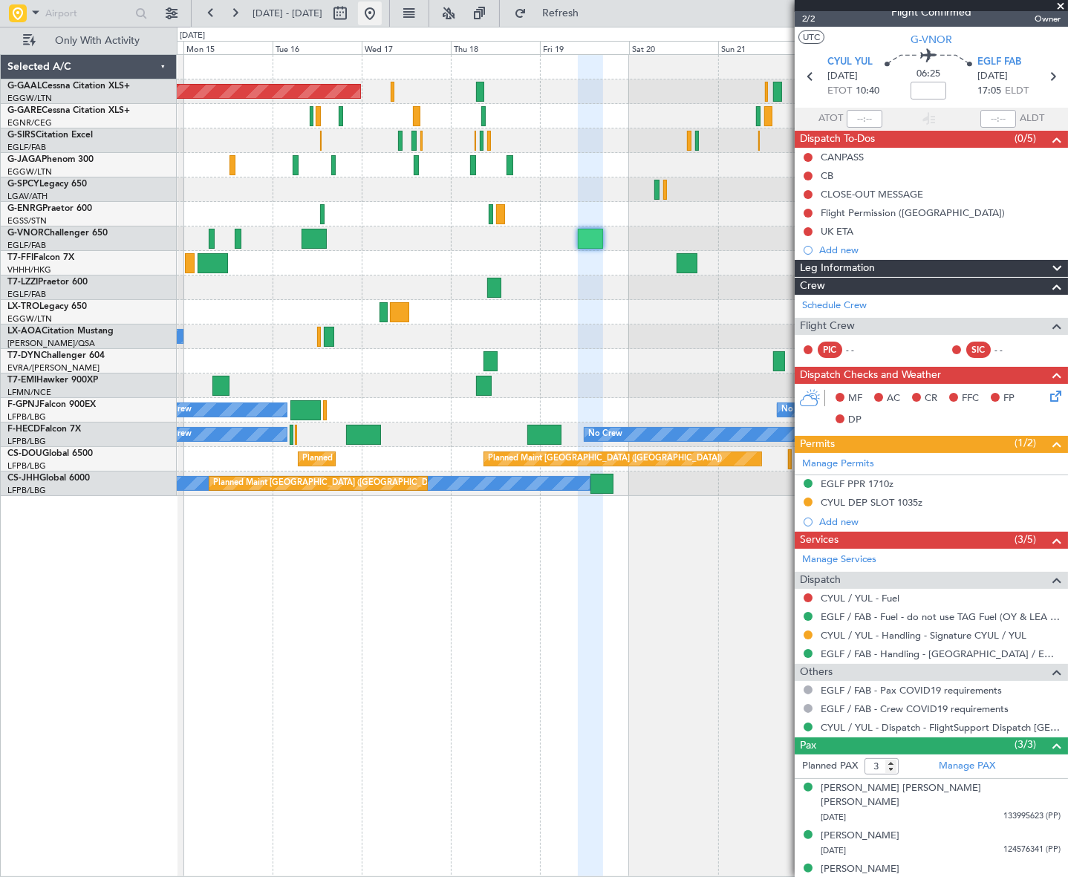
click at [382, 13] on button at bounding box center [370, 13] width 24 height 24
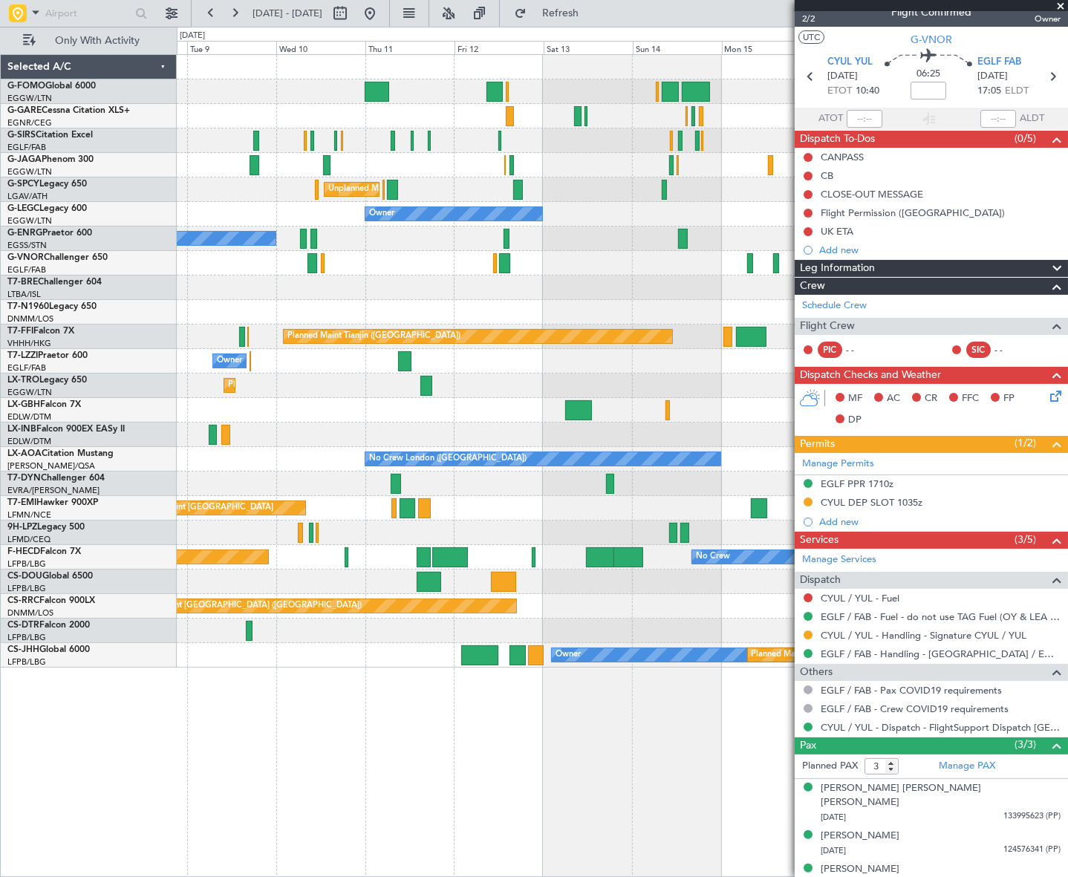
click at [0, 571] on html "[DATE] - [DATE] Refresh Quick Links Only With Activity Planned Maint [GEOGRAPHI…" at bounding box center [534, 438] width 1068 height 877
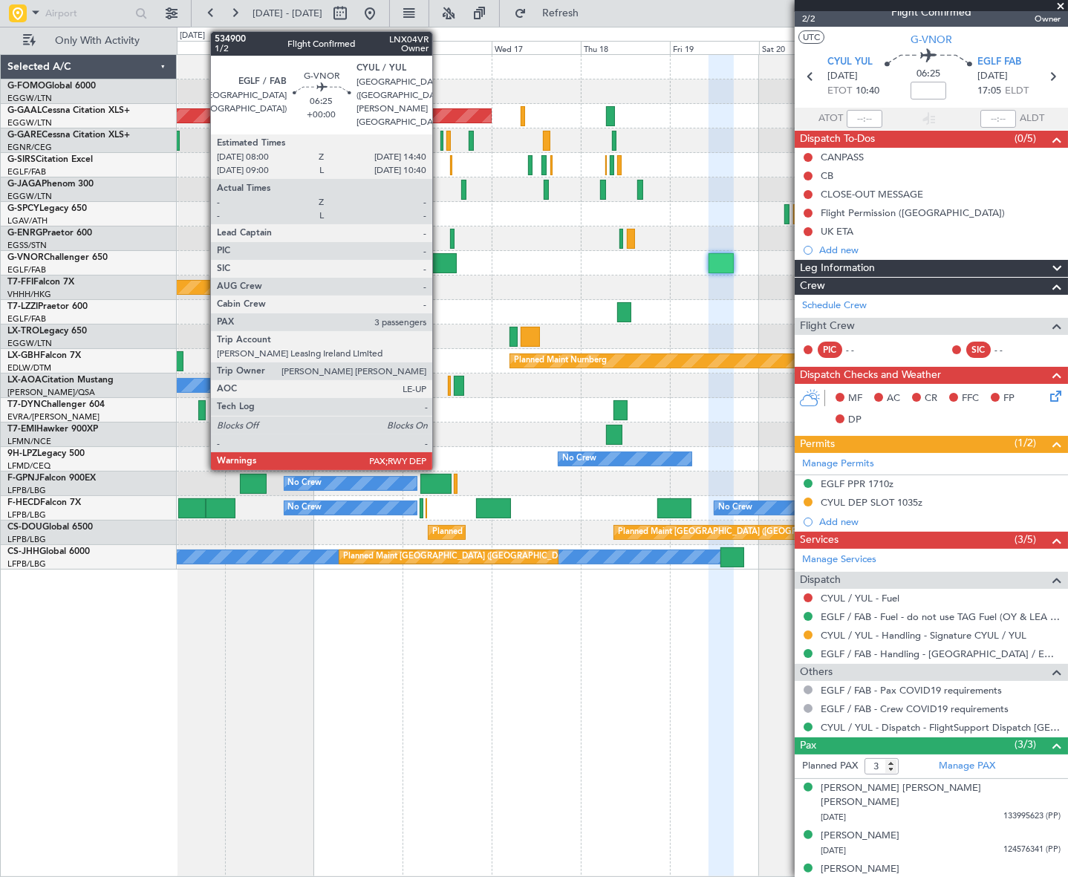
click at [439, 263] on div at bounding box center [443, 263] width 25 height 20
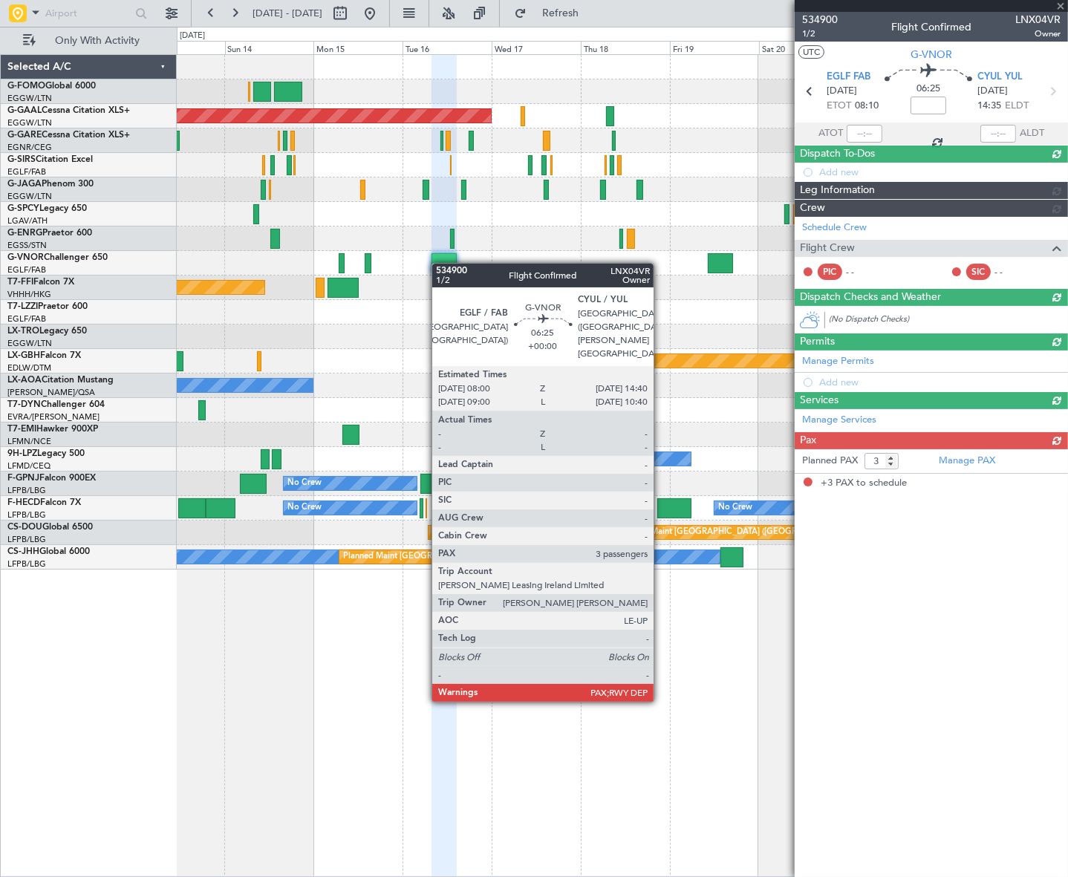
scroll to position [0, 0]
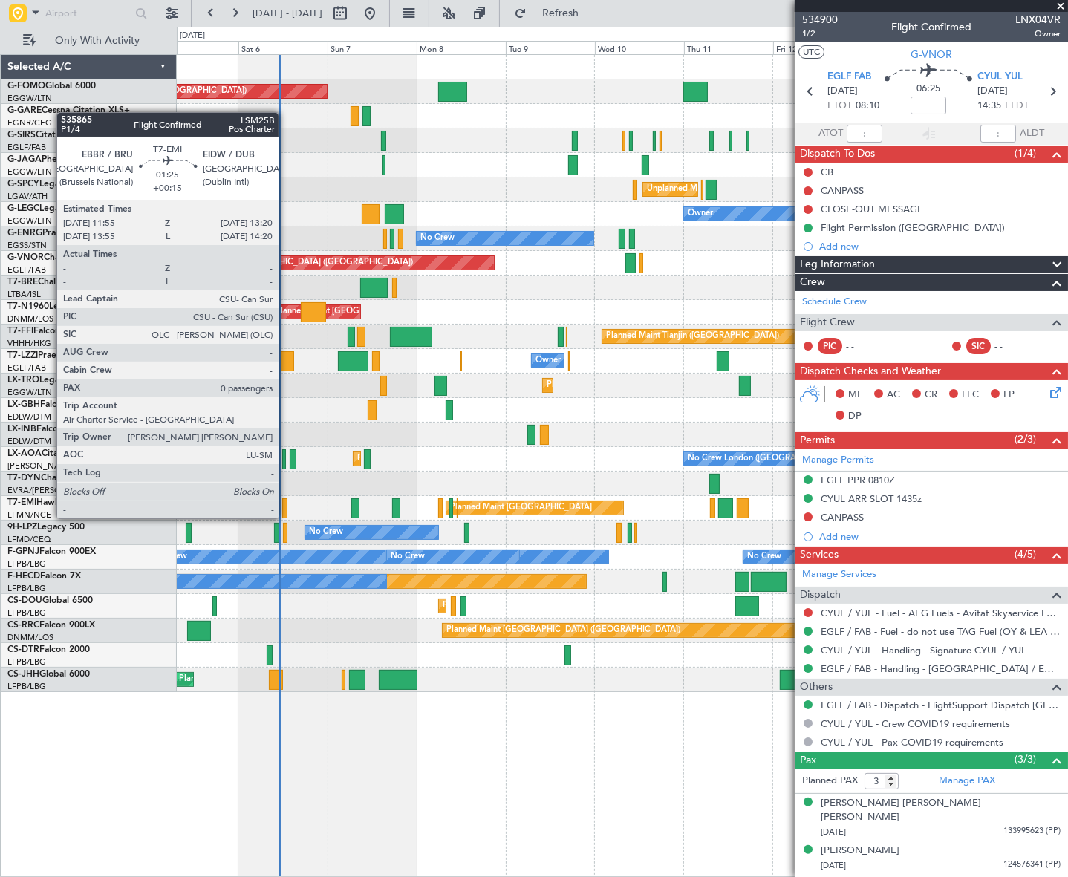
click at [285, 505] on div at bounding box center [285, 508] width 6 height 20
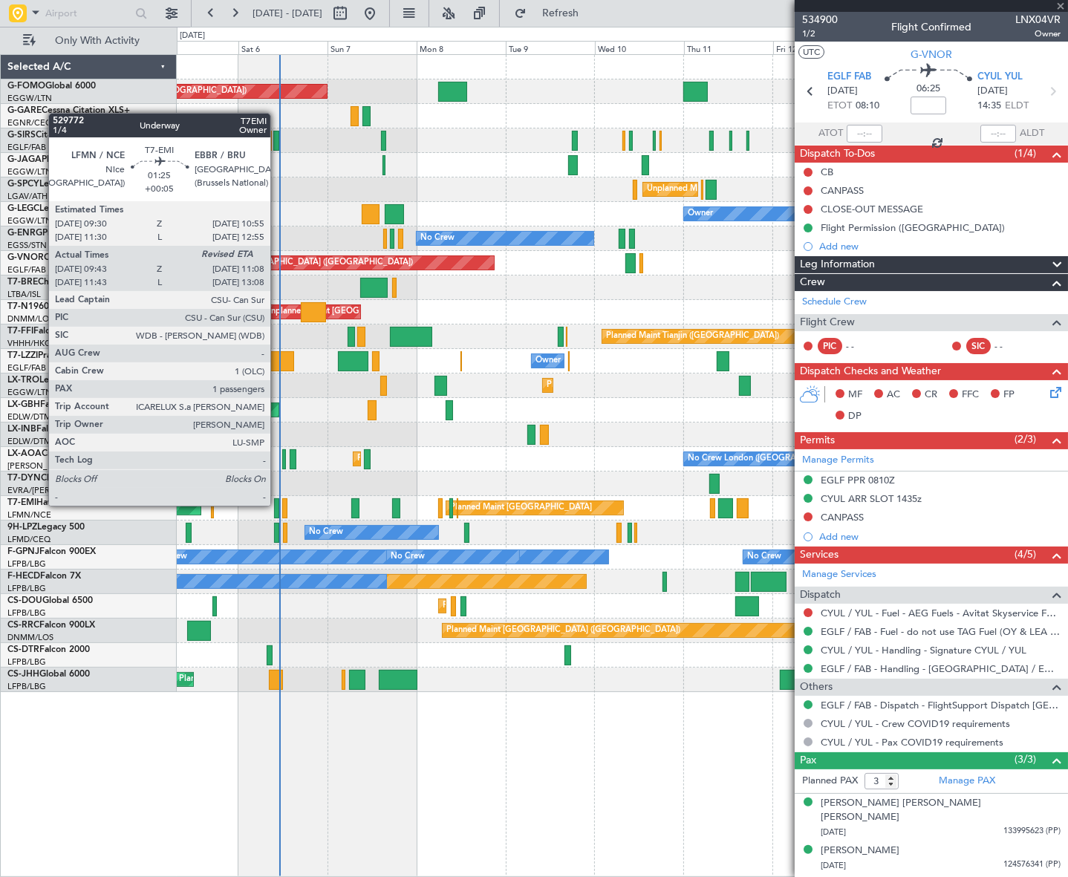
click at [277, 506] on div at bounding box center [277, 508] width 6 height 20
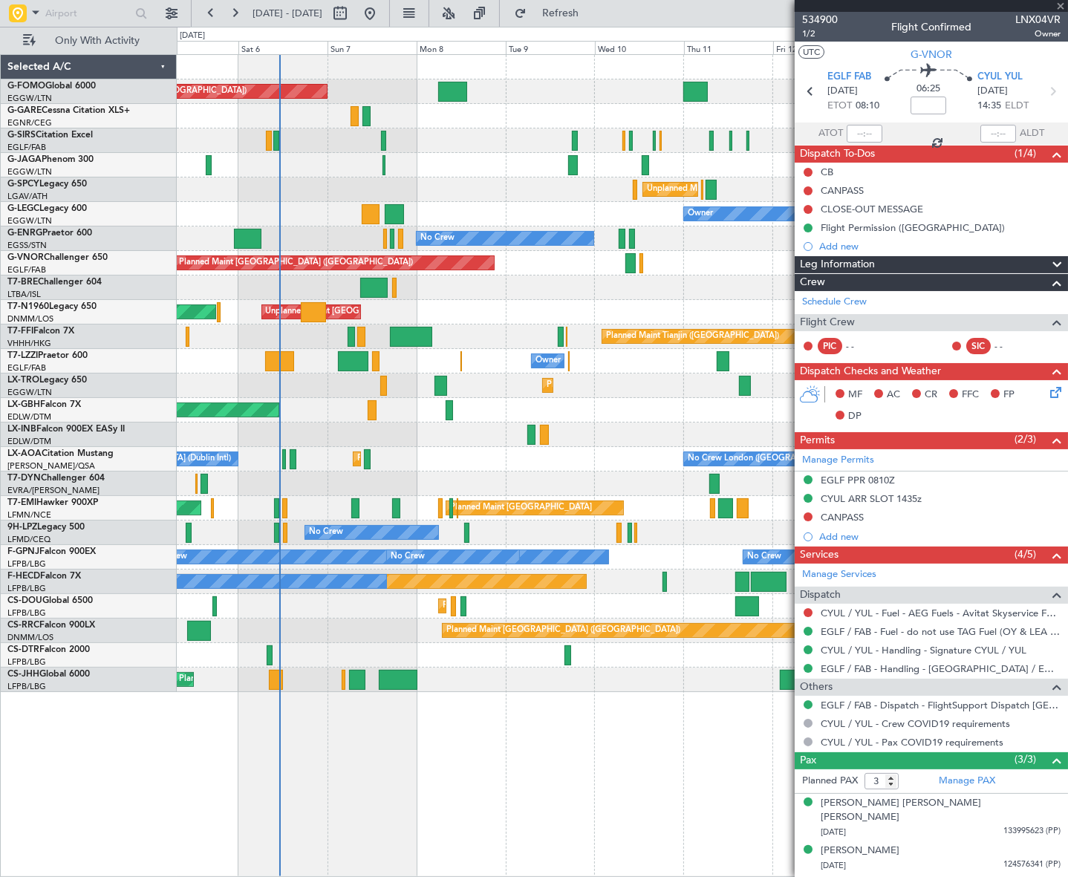
type input "+00:05"
type input "09:43"
type input "1"
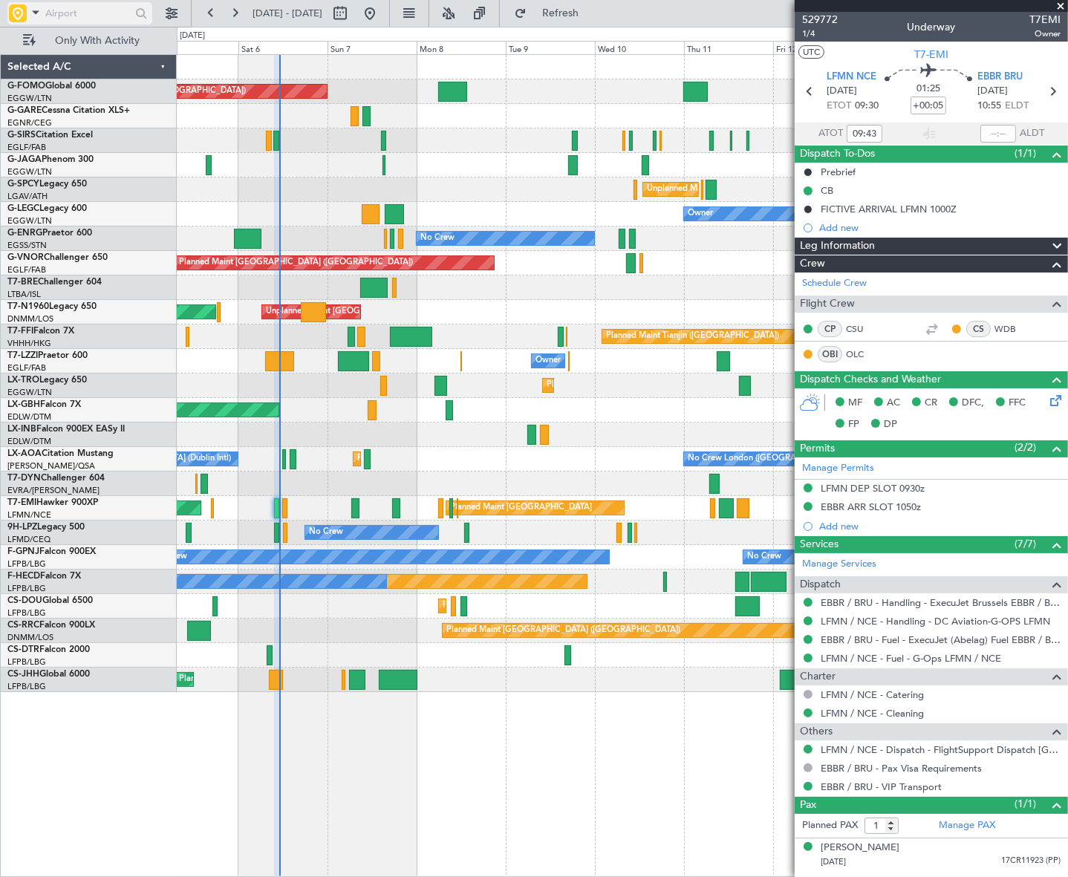
click at [73, 16] on input "text" at bounding box center [87, 13] width 85 height 22
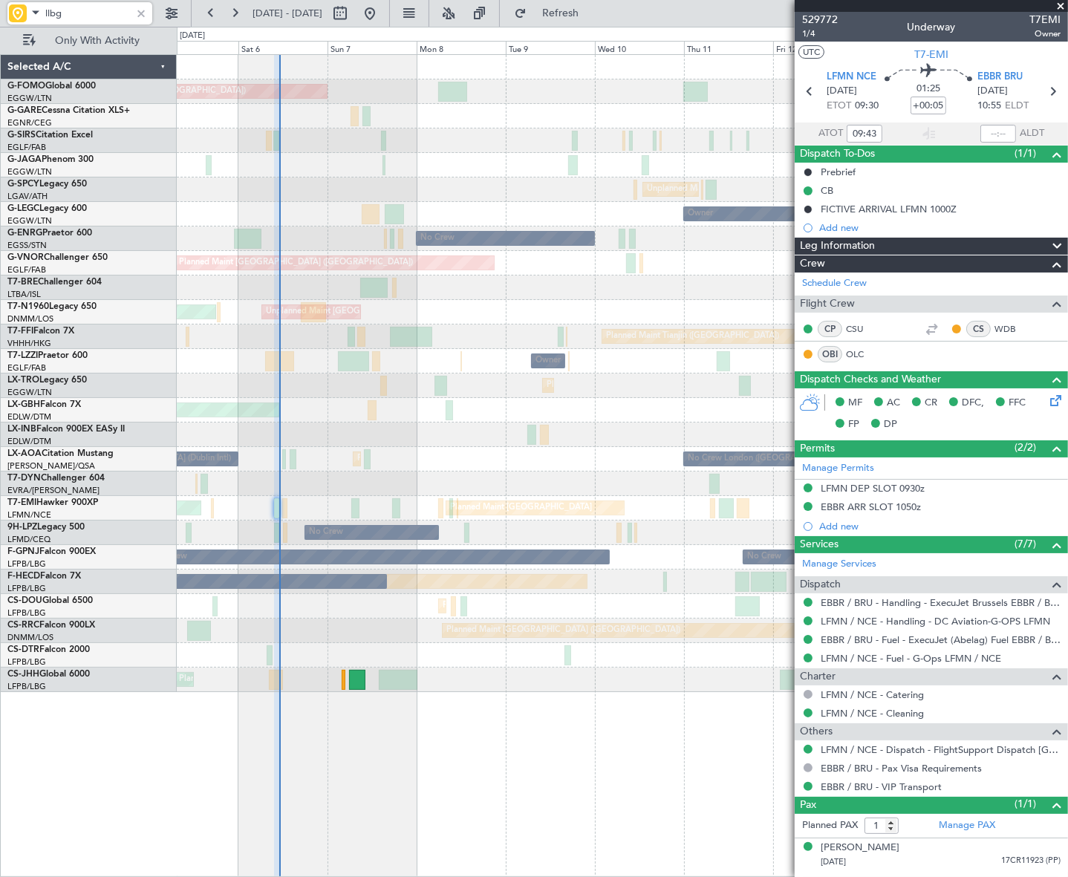
type input "llbg"
click at [140, 7] on div at bounding box center [141, 13] width 16 height 16
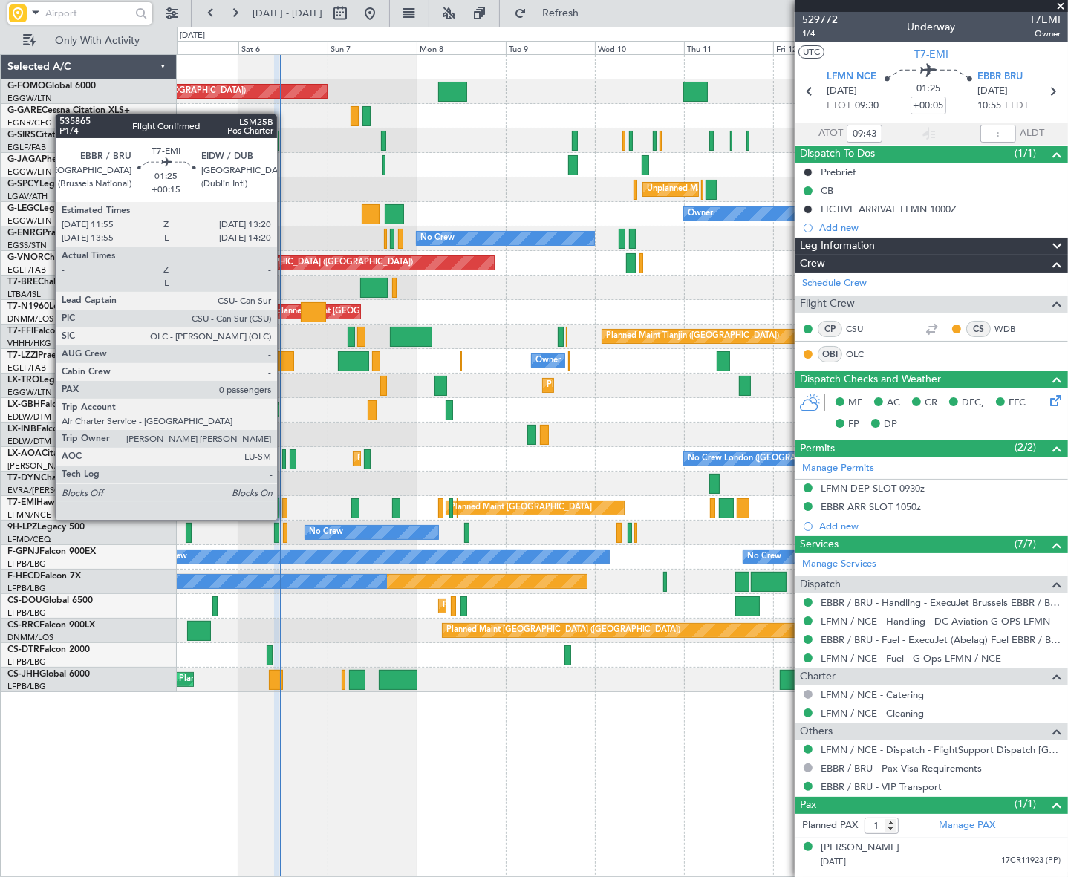
click at [284, 506] on div at bounding box center [285, 508] width 6 height 20
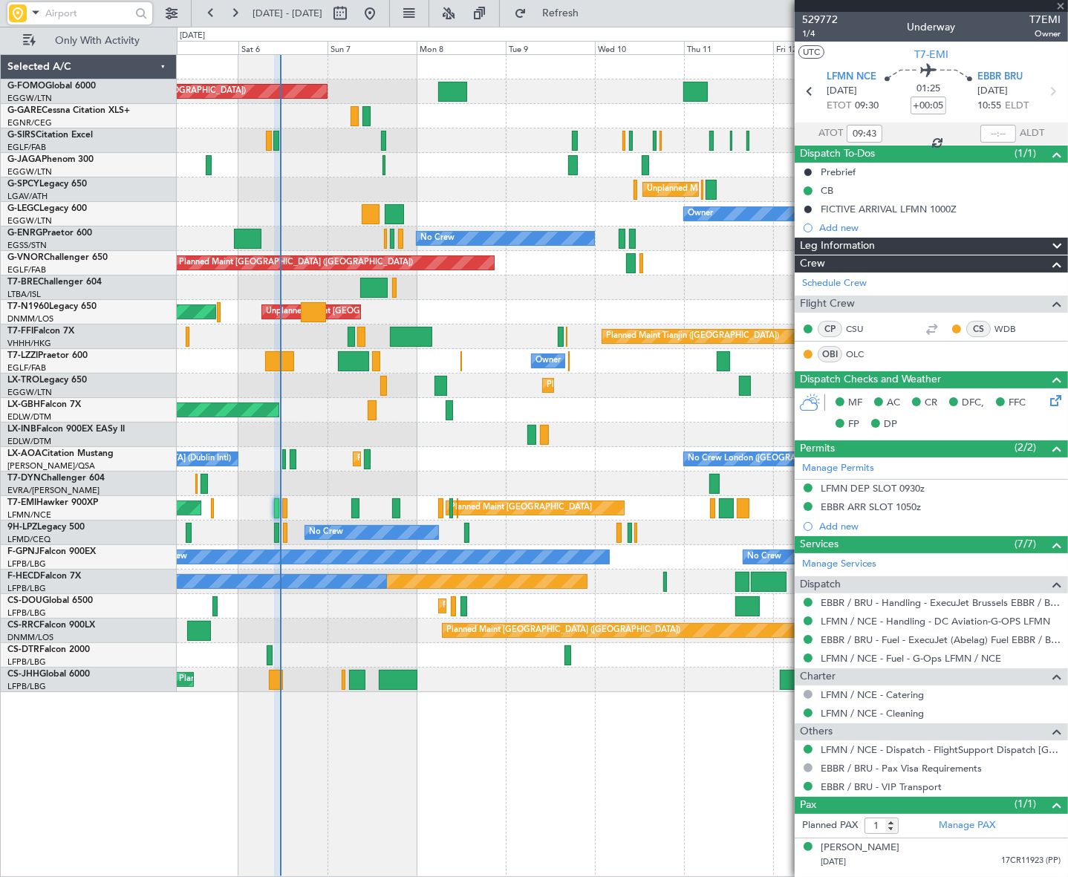
type input "+00:15"
type input "0"
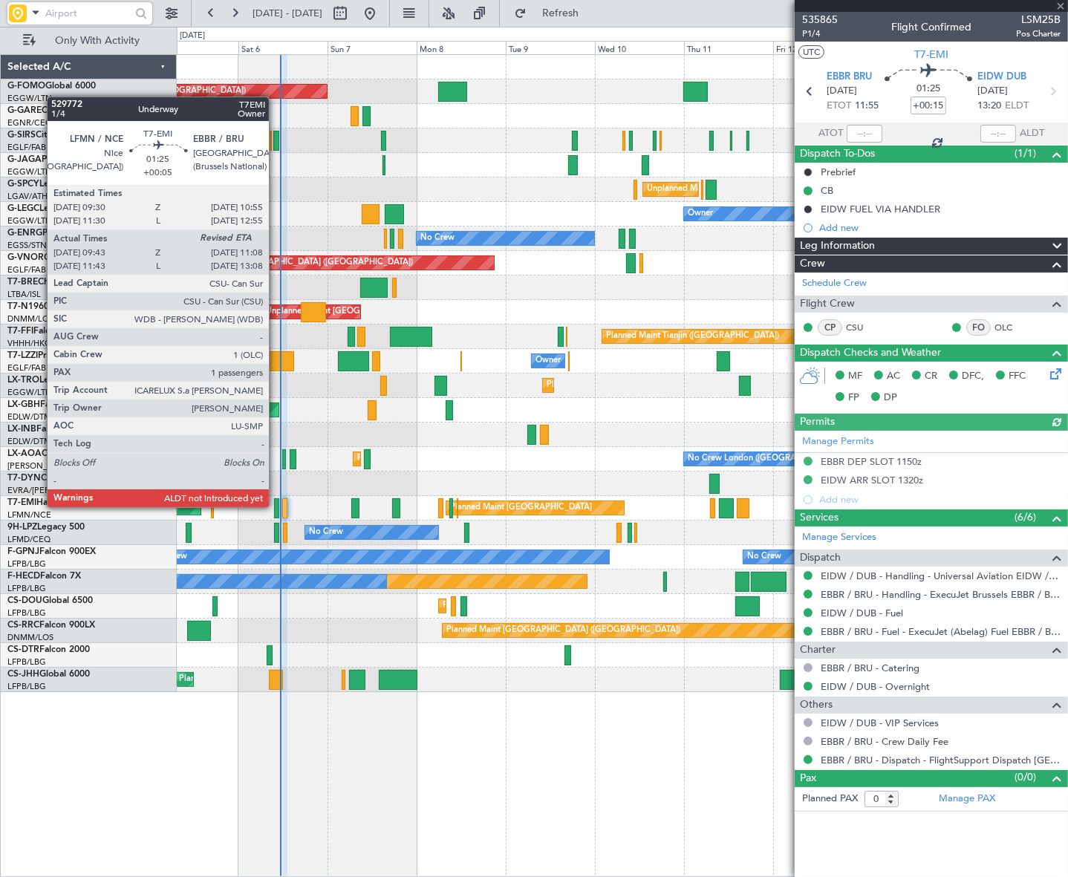
click at [276, 507] on div at bounding box center [277, 508] width 6 height 20
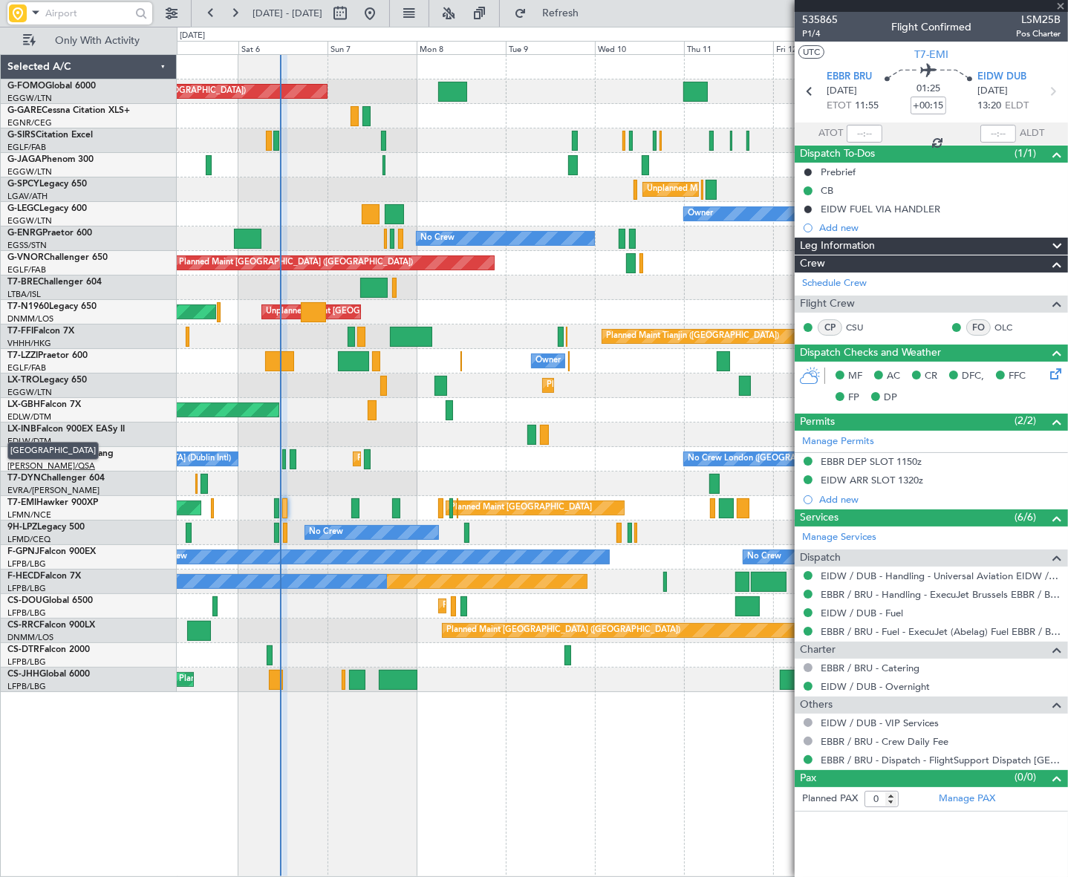
type input "+00:05"
type input "09:43"
type input "1"
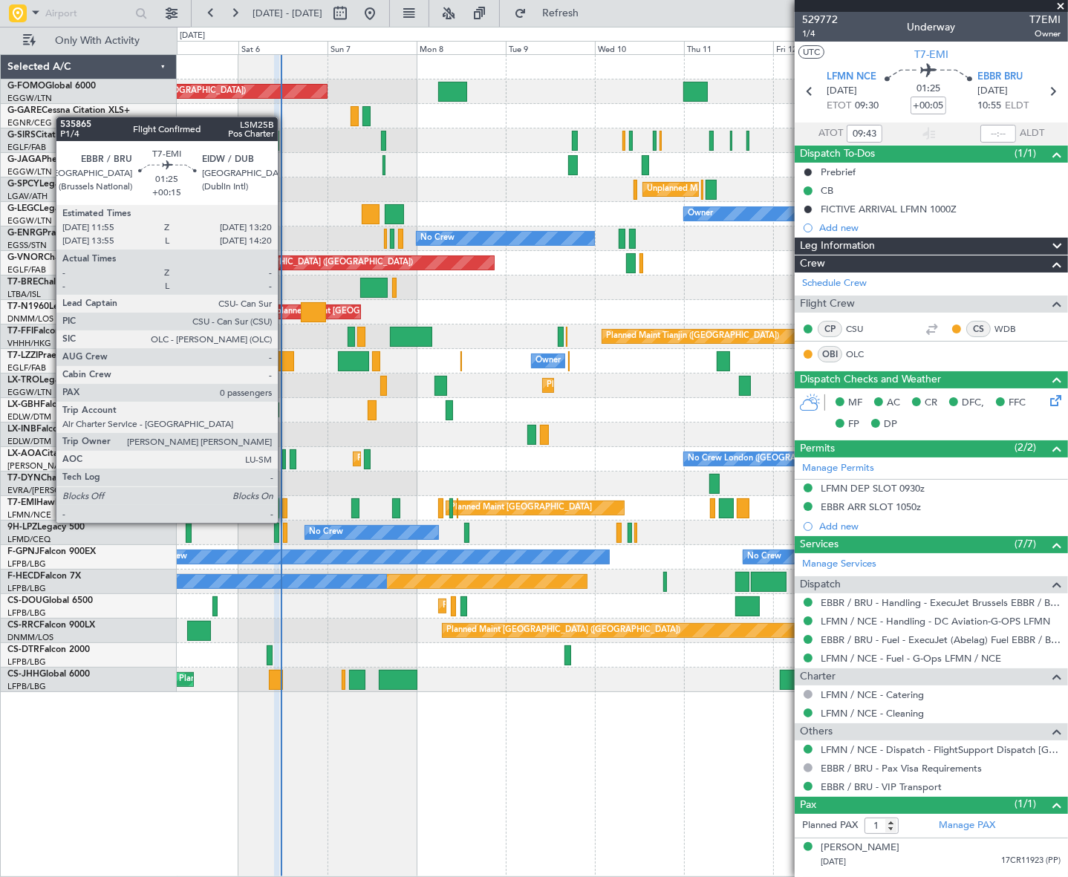
click at [284, 509] on div at bounding box center [285, 508] width 6 height 20
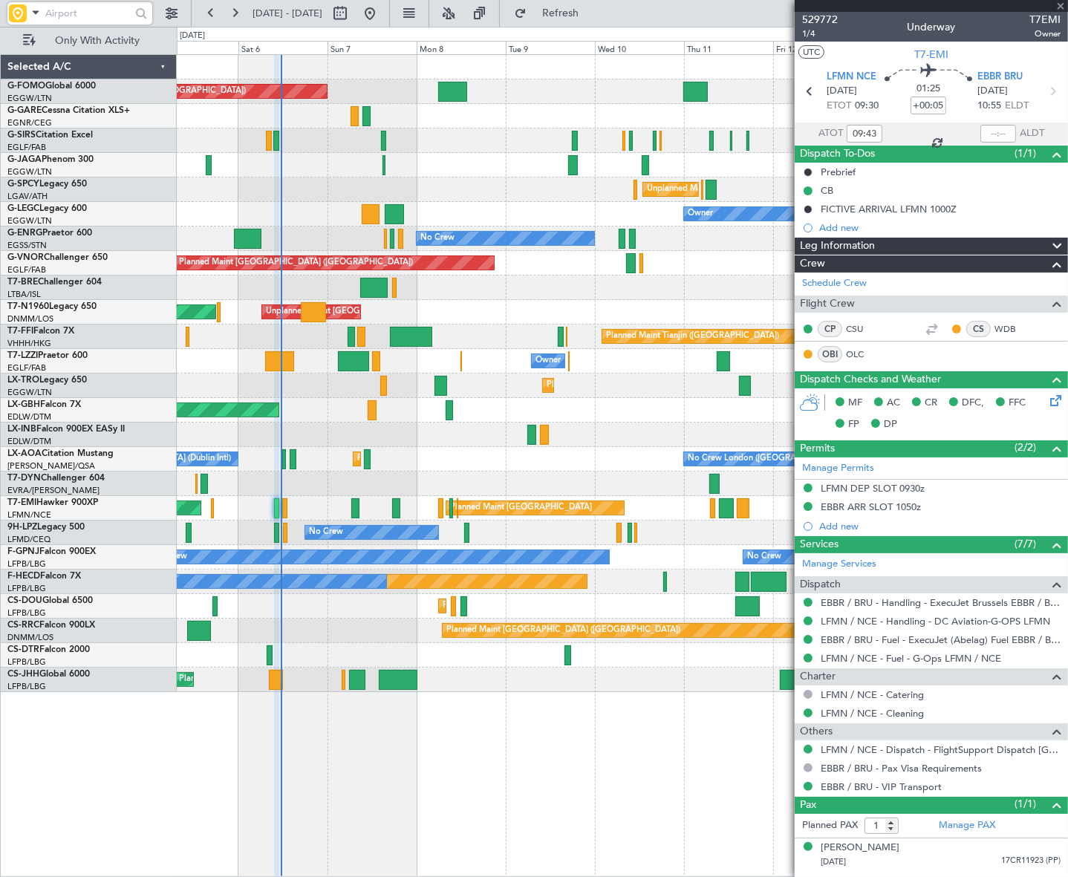
type input "+00:15"
type input "0"
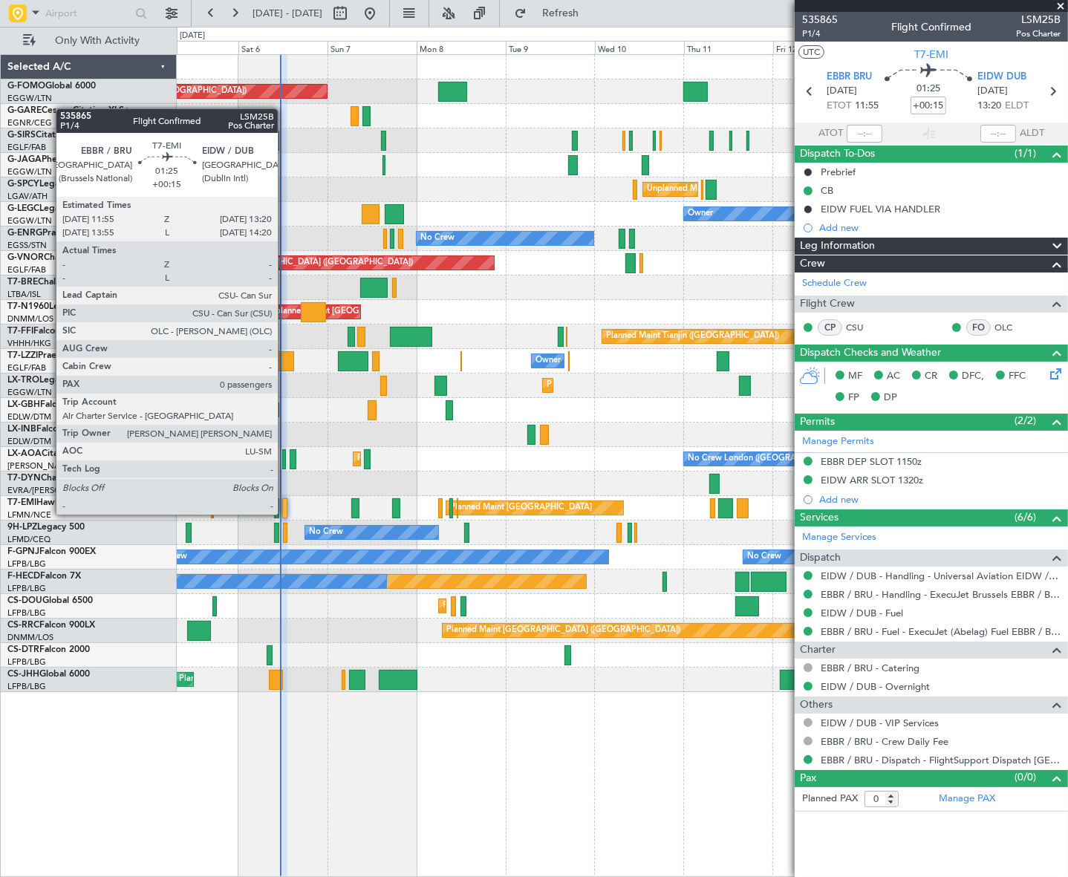
click at [284, 501] on div at bounding box center [285, 508] width 6 height 20
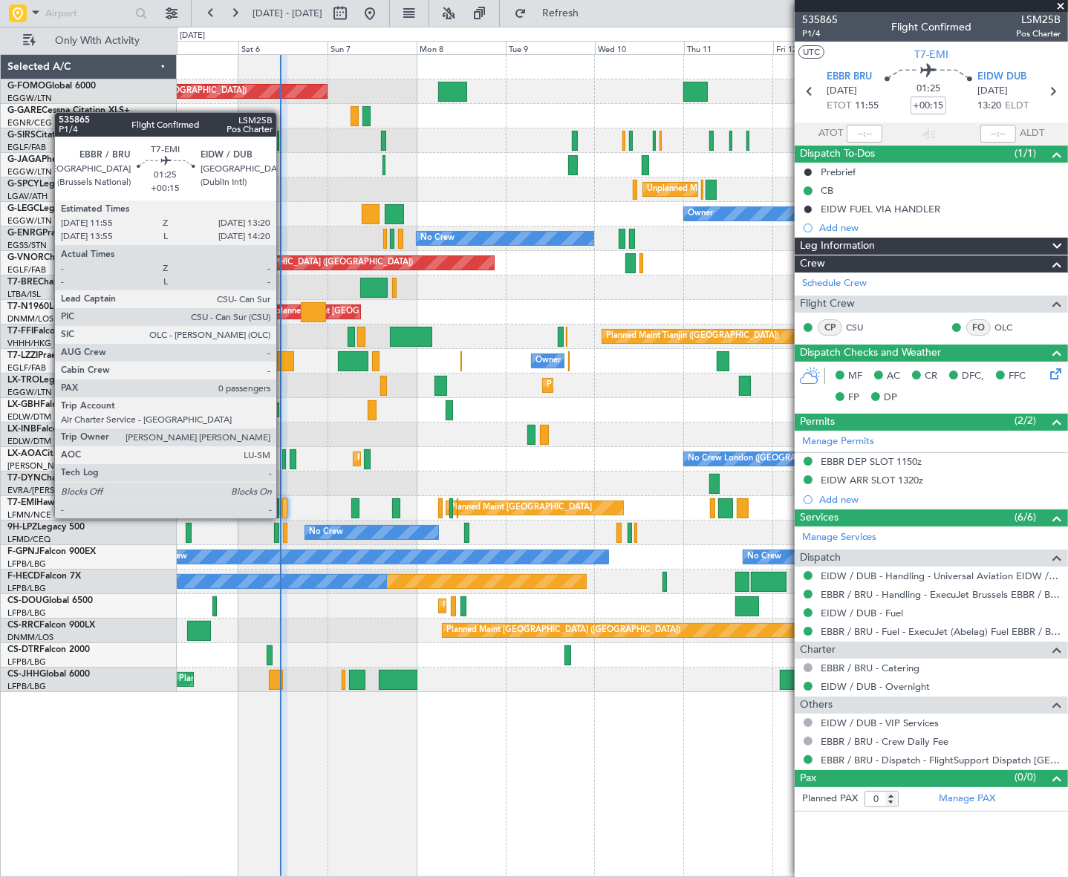
click at [283, 505] on div at bounding box center [285, 508] width 6 height 20
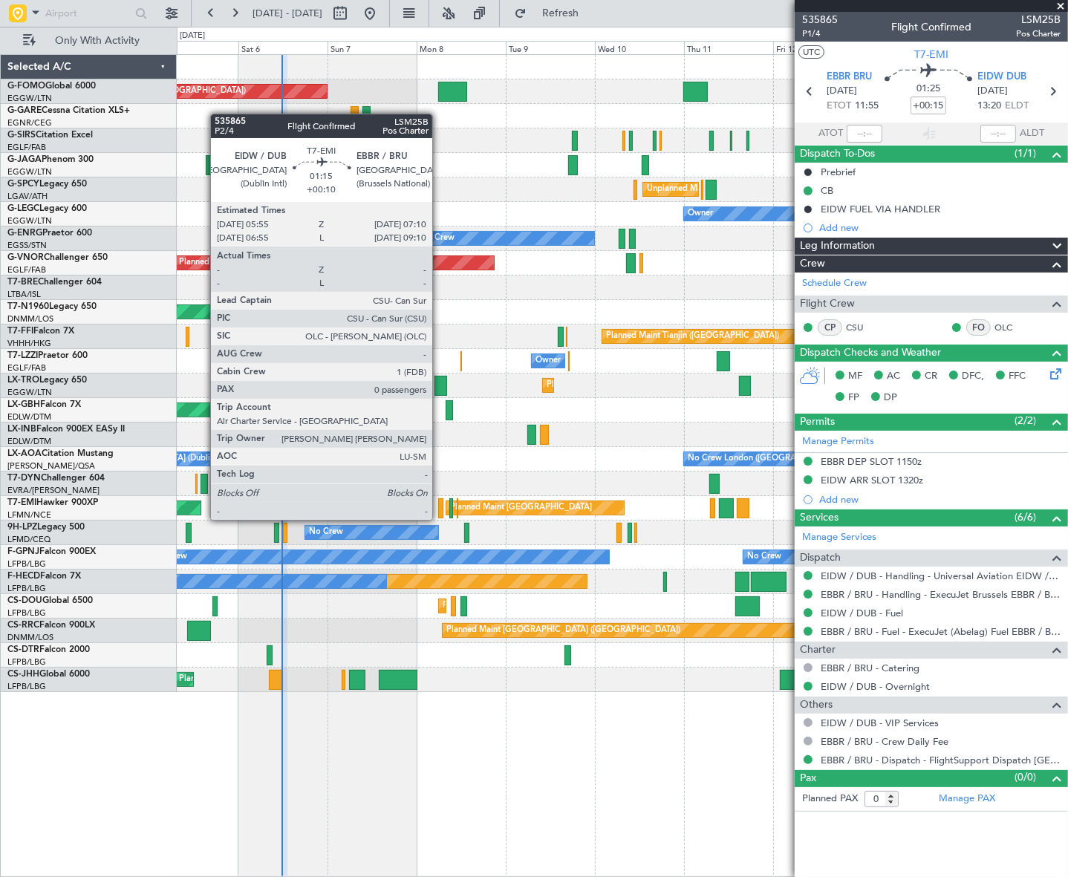
click at [439, 506] on div at bounding box center [440, 508] width 5 height 20
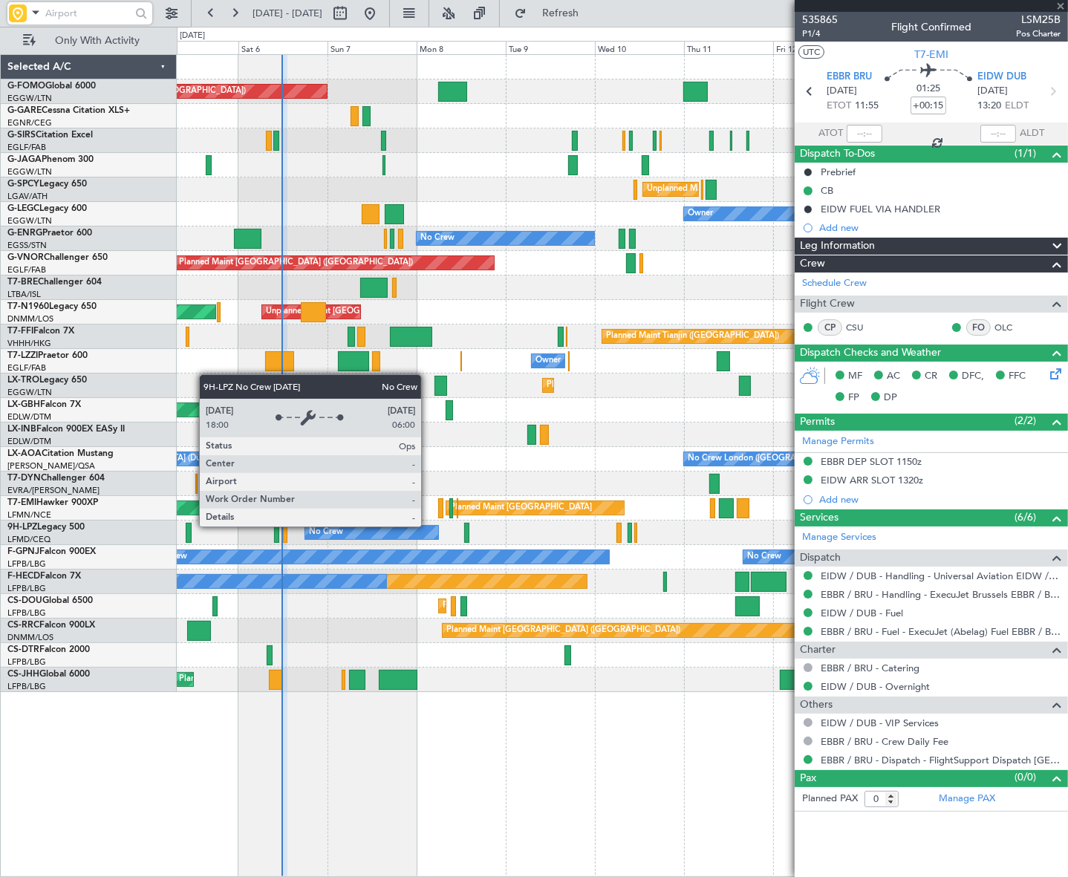
type input "+00:10"
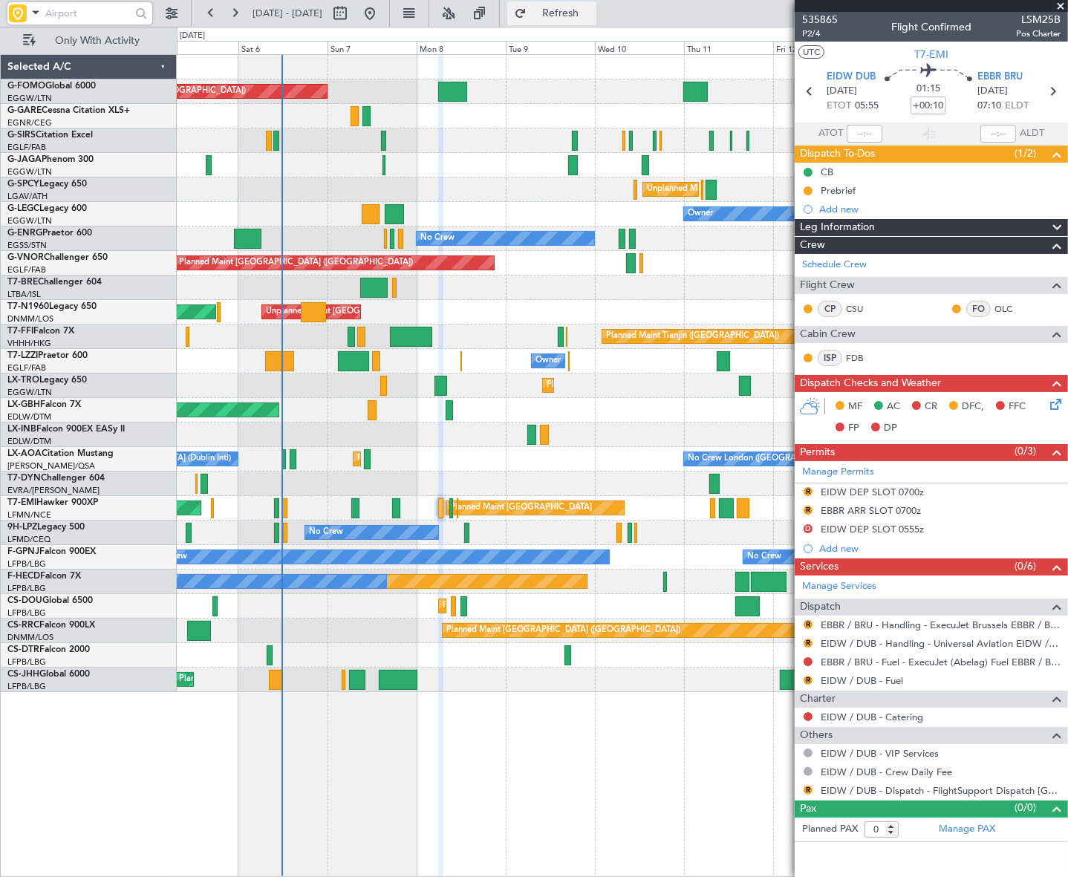
click at [584, 7] on button "Refresh" at bounding box center [551, 13] width 89 height 24
click at [832, 489] on div "EIDW DEP SLOT 0700z" at bounding box center [872, 492] width 103 height 13
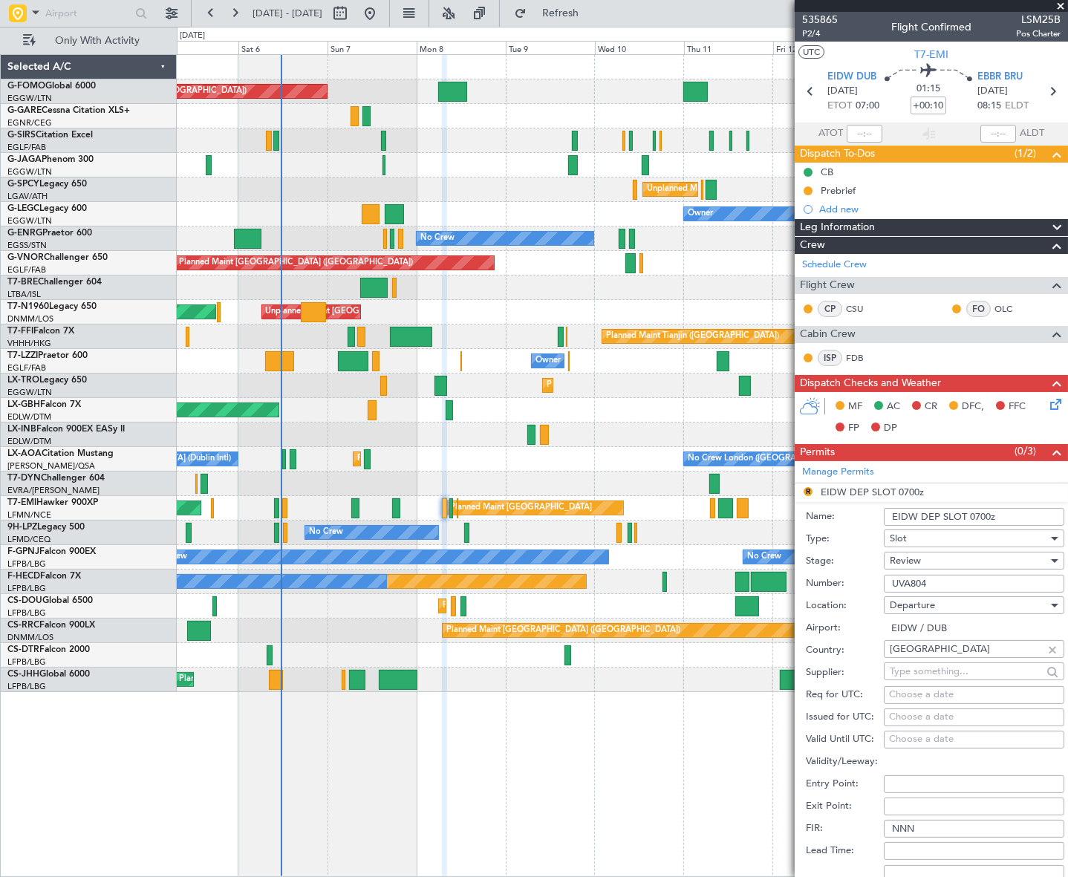
click at [916, 561] on span "Review" at bounding box center [905, 560] width 31 height 13
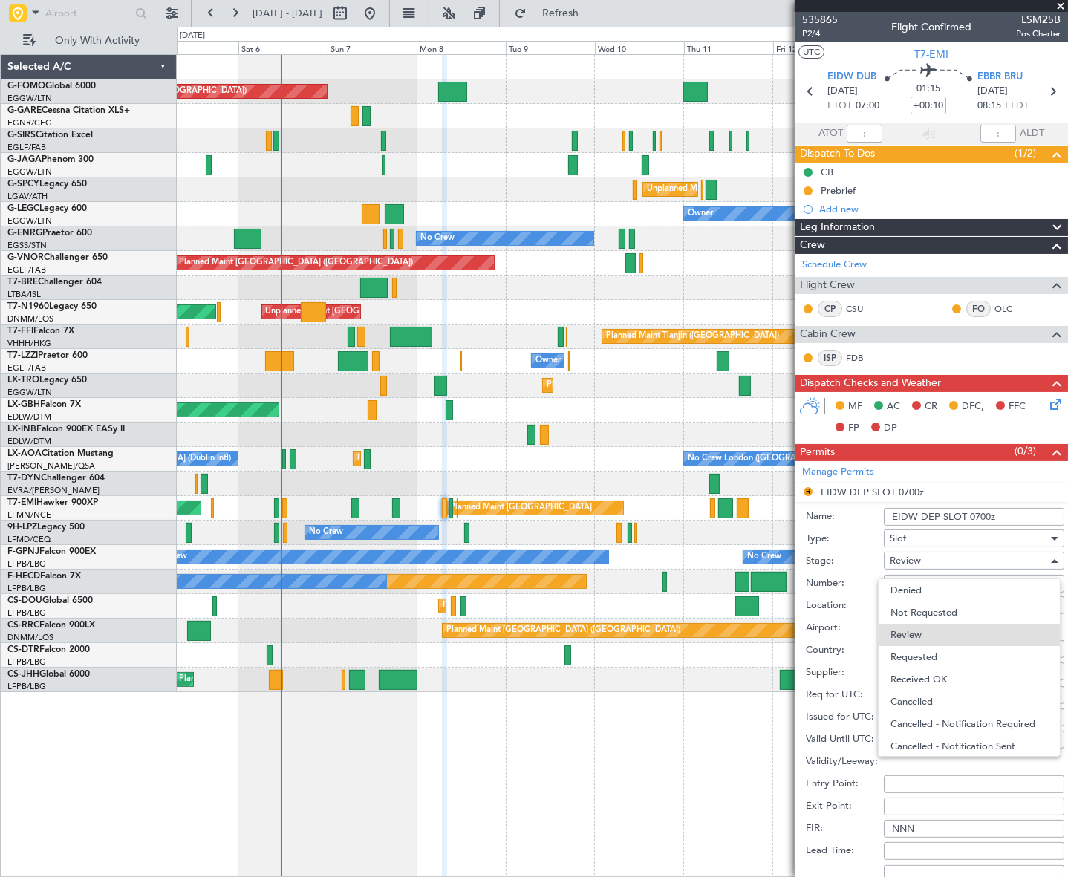
click at [932, 683] on span "Received OK" at bounding box center [968, 679] width 157 height 22
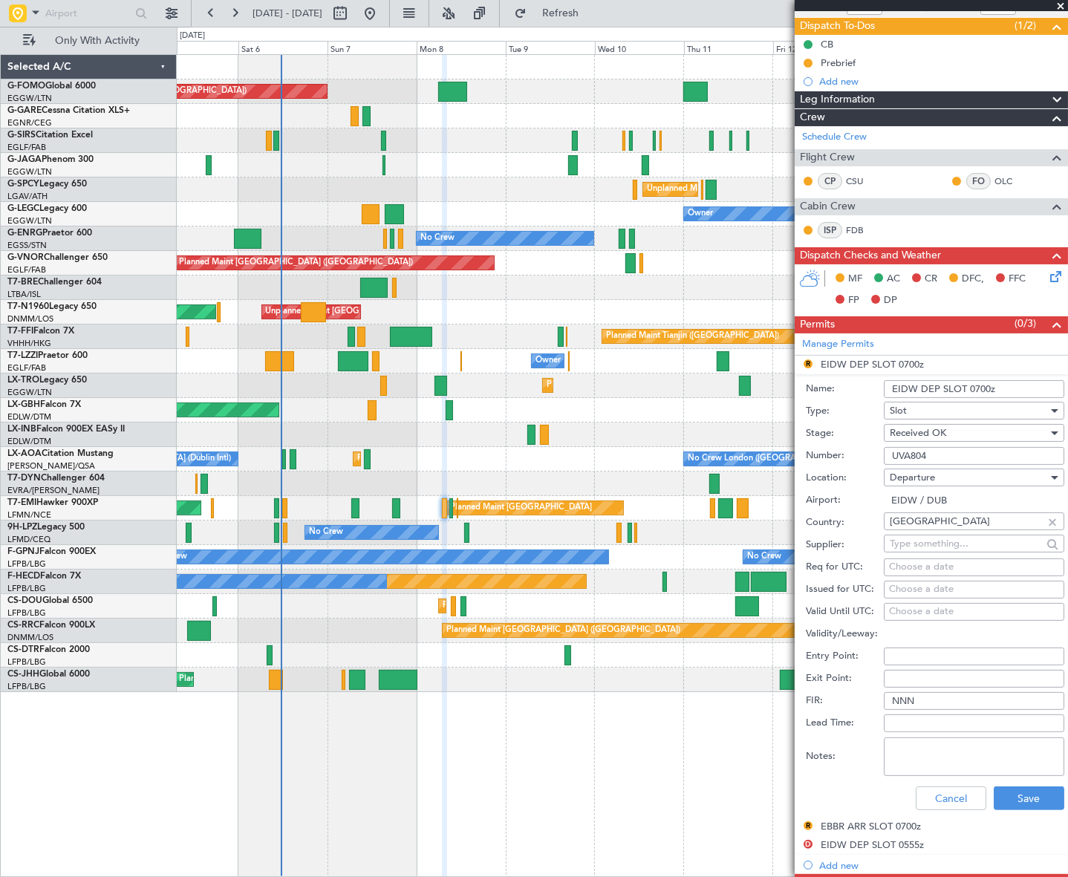
scroll to position [202, 0]
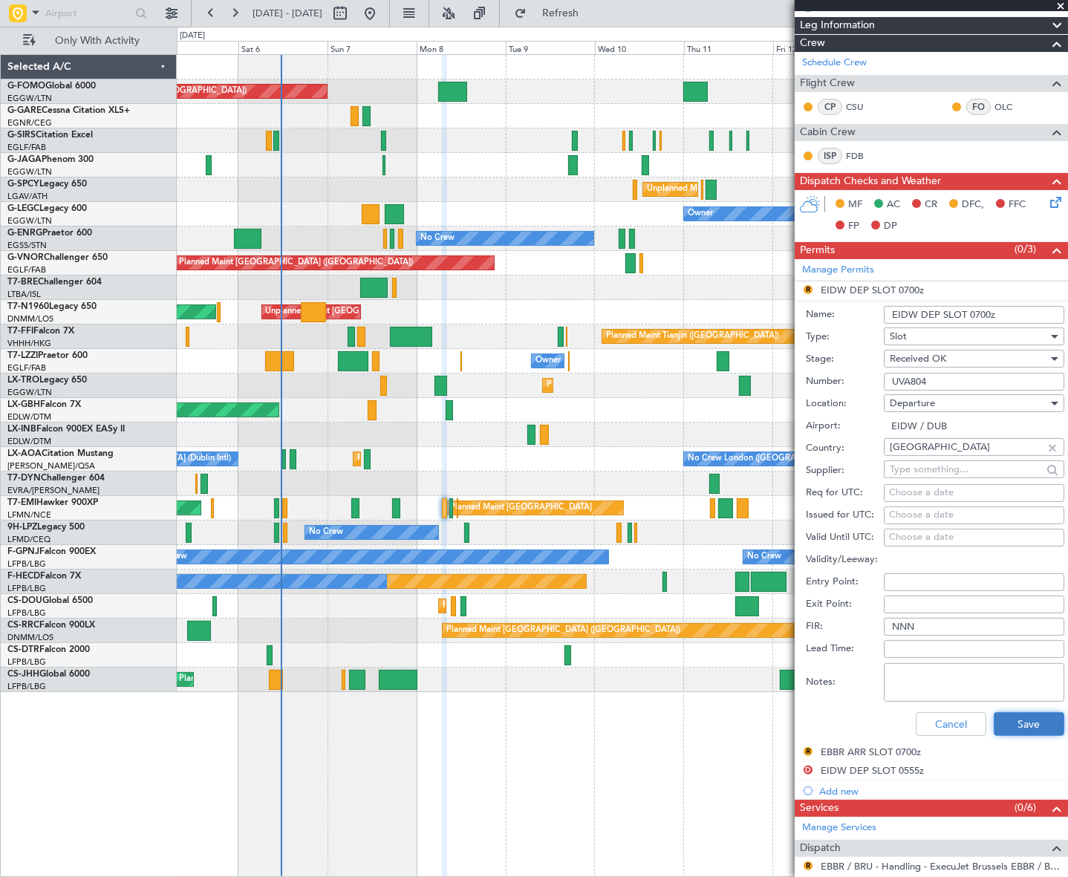
click at [1014, 720] on button "Save" at bounding box center [1029, 724] width 71 height 24
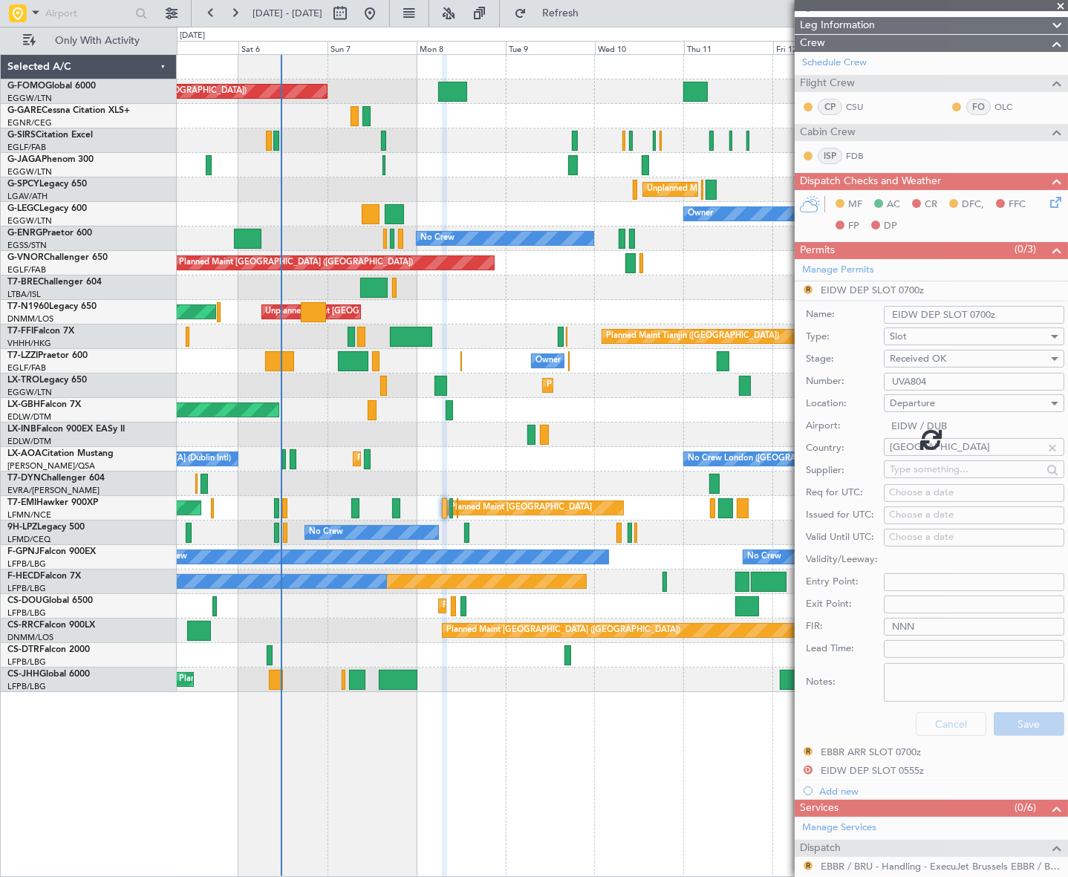
scroll to position [0, 0]
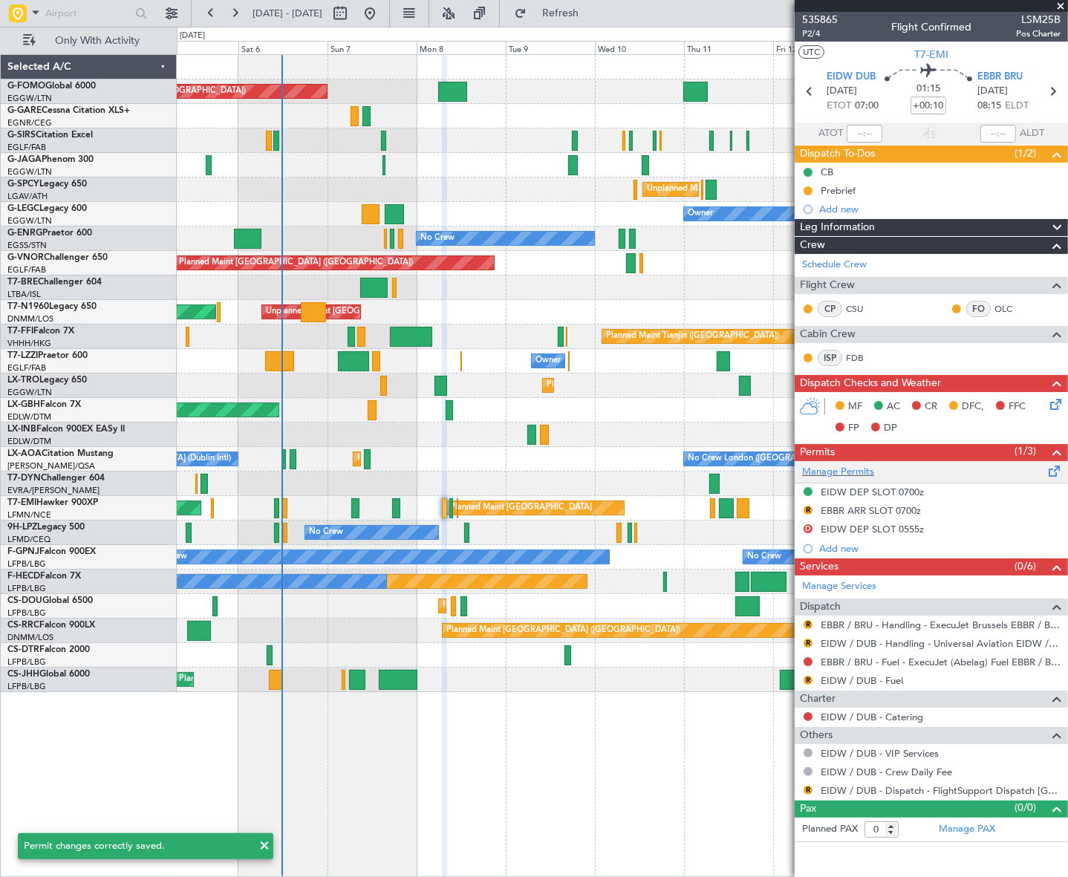
click at [973, 472] on div "Manage Permits" at bounding box center [931, 472] width 273 height 22
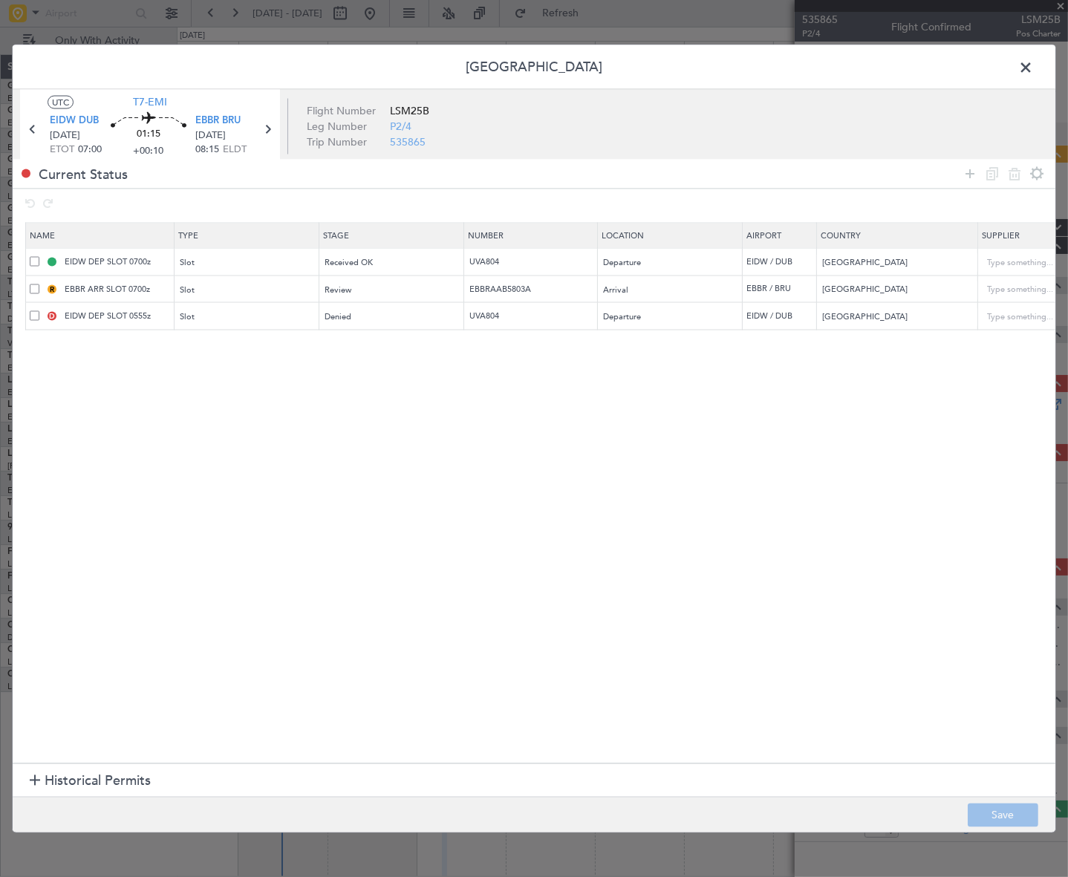
click at [33, 315] on span at bounding box center [35, 316] width 10 height 10
click at [40, 311] on input "checkbox" at bounding box center [40, 311] width 0 height 0
click at [1017, 174] on icon at bounding box center [1015, 174] width 18 height 18
click at [988, 818] on button "Save" at bounding box center [1003, 816] width 71 height 24
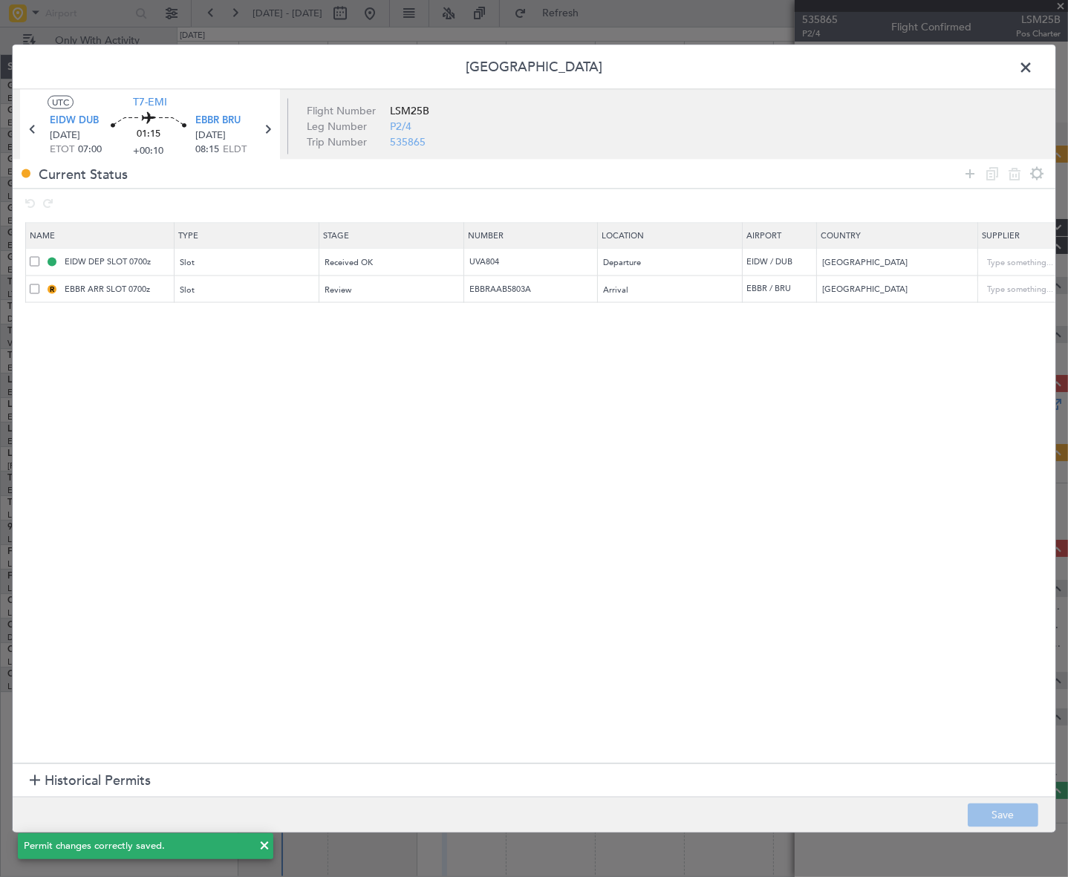
click at [1033, 72] on span at bounding box center [1033, 71] width 0 height 30
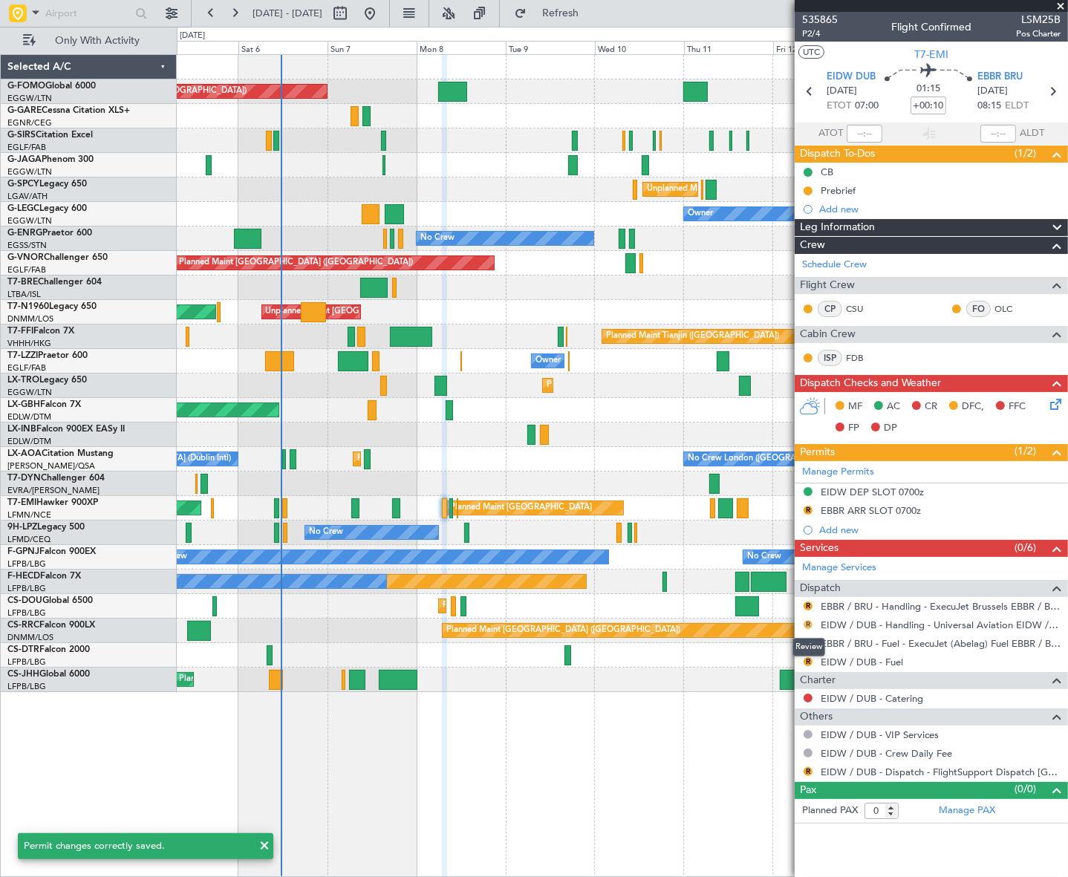
click at [805, 624] on button "R" at bounding box center [808, 624] width 9 height 9
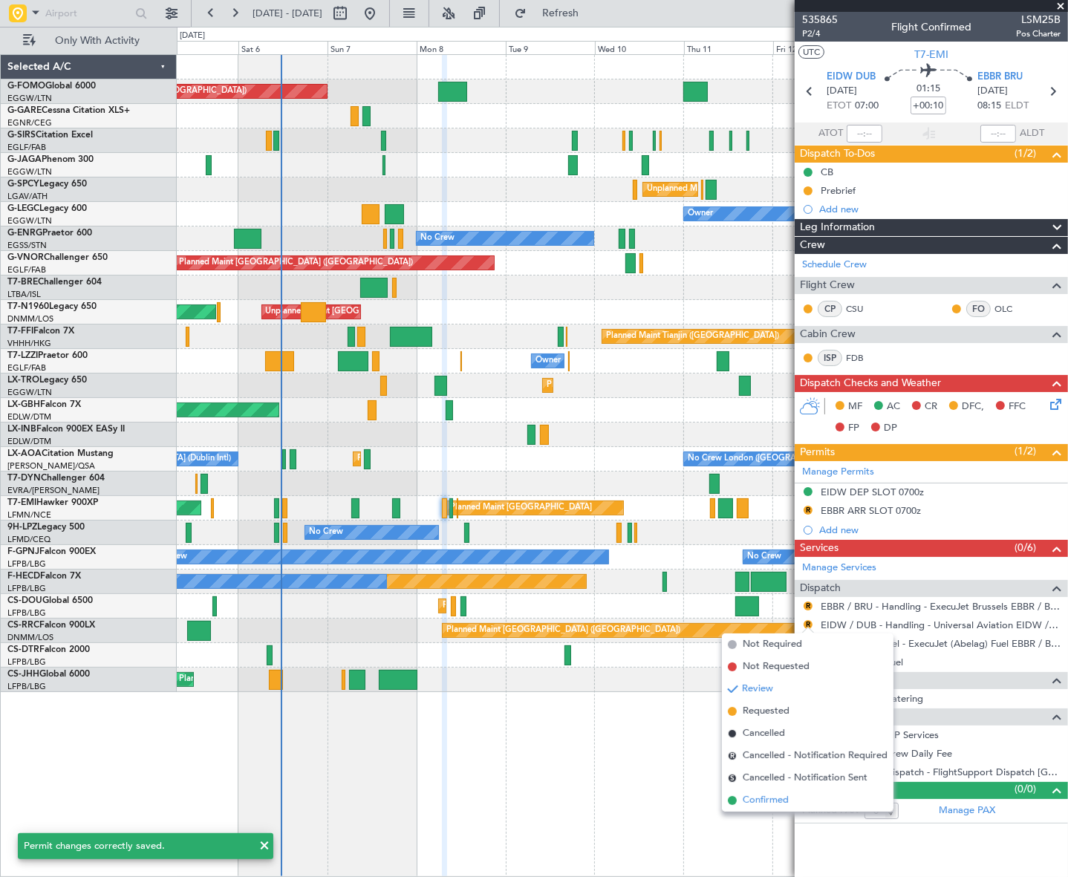
click at [777, 807] on span "Confirmed" at bounding box center [766, 800] width 46 height 15
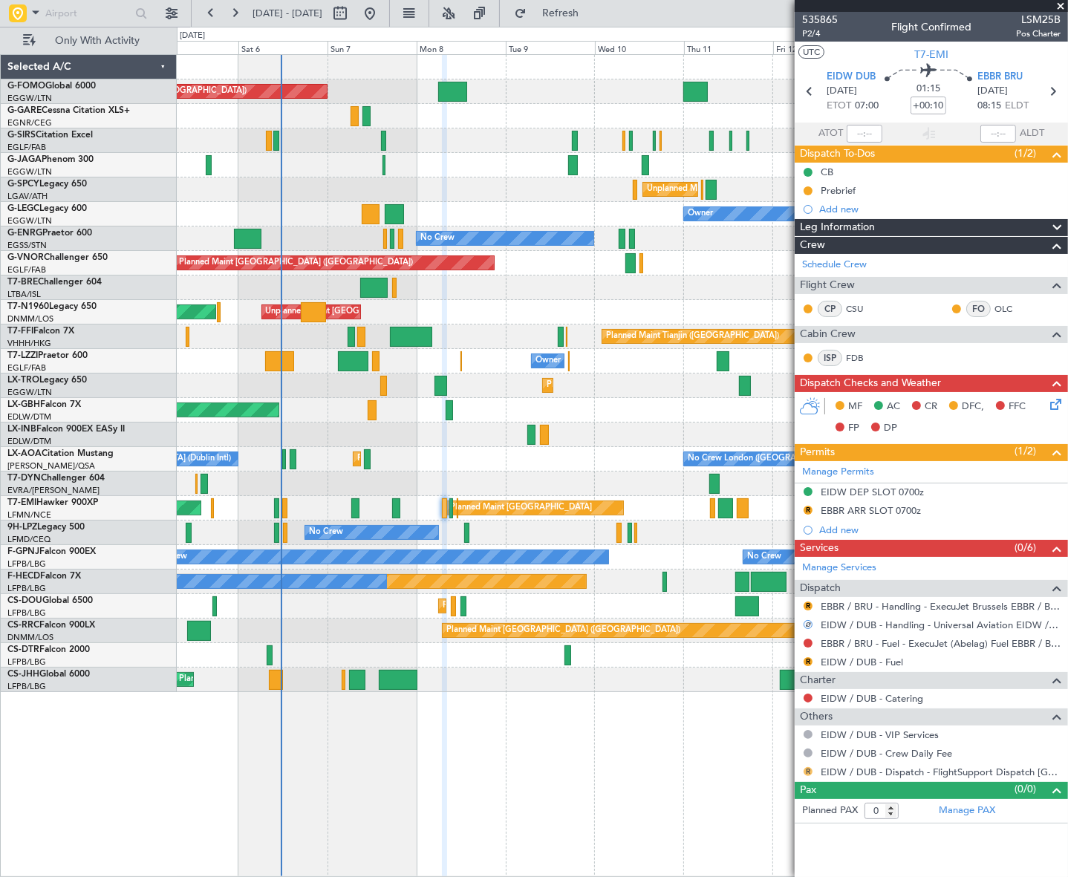
click at [809, 769] on button "R" at bounding box center [808, 771] width 9 height 9
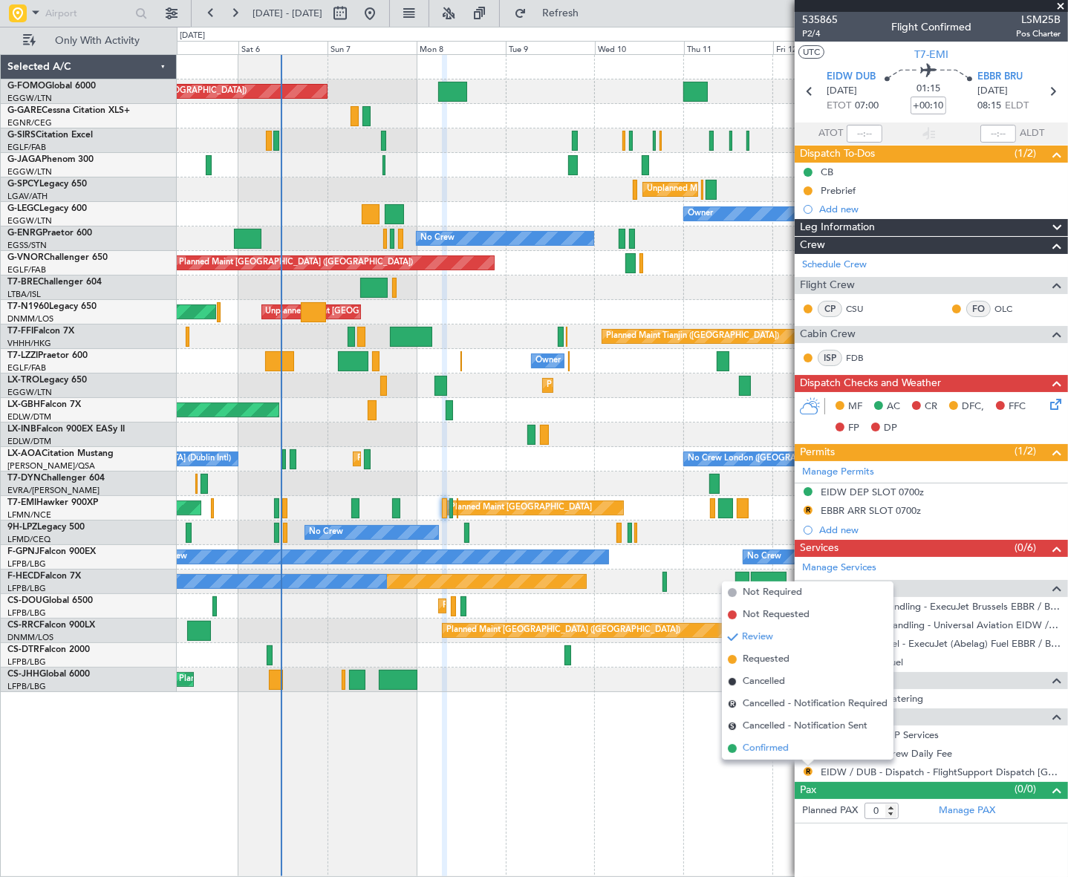
click at [752, 747] on span "Confirmed" at bounding box center [766, 748] width 46 height 15
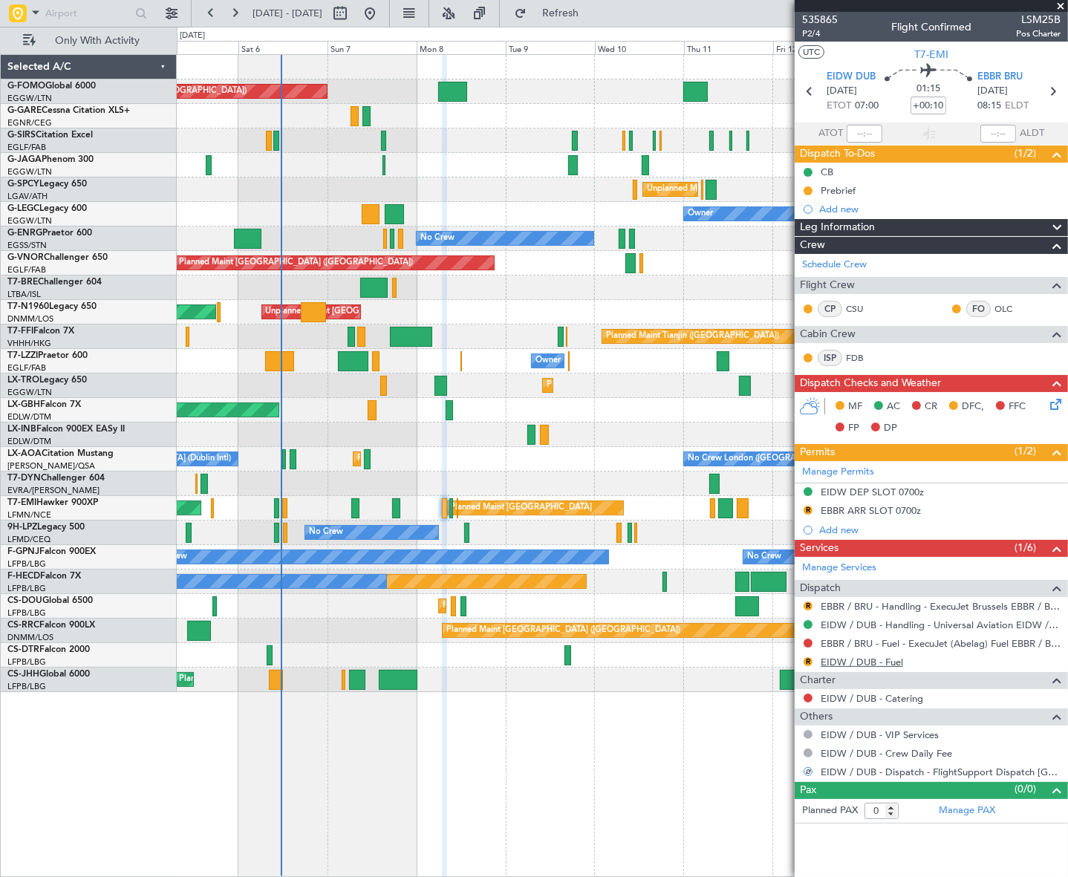
click at [856, 661] on link "EIDW / DUB - Fuel" at bounding box center [862, 662] width 82 height 13
click at [808, 660] on button "R" at bounding box center [808, 661] width 9 height 9
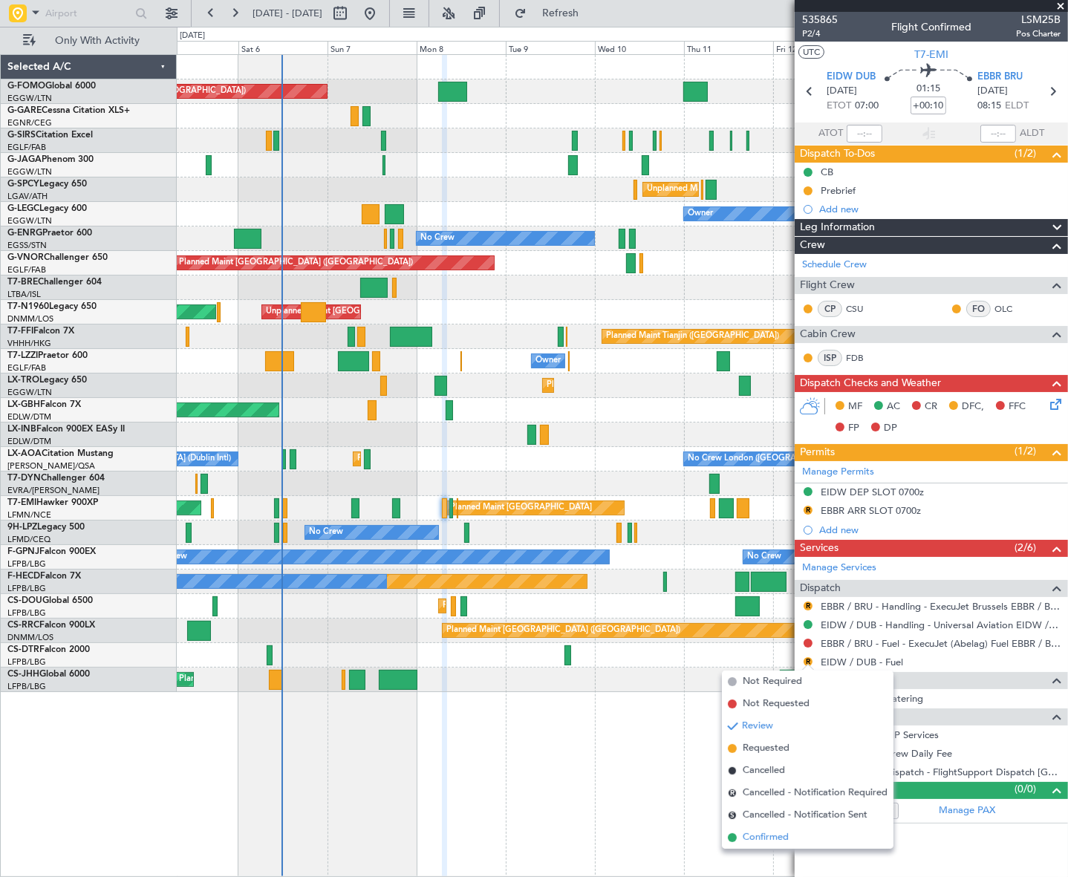
click at [761, 837] on span "Confirmed" at bounding box center [766, 837] width 46 height 15
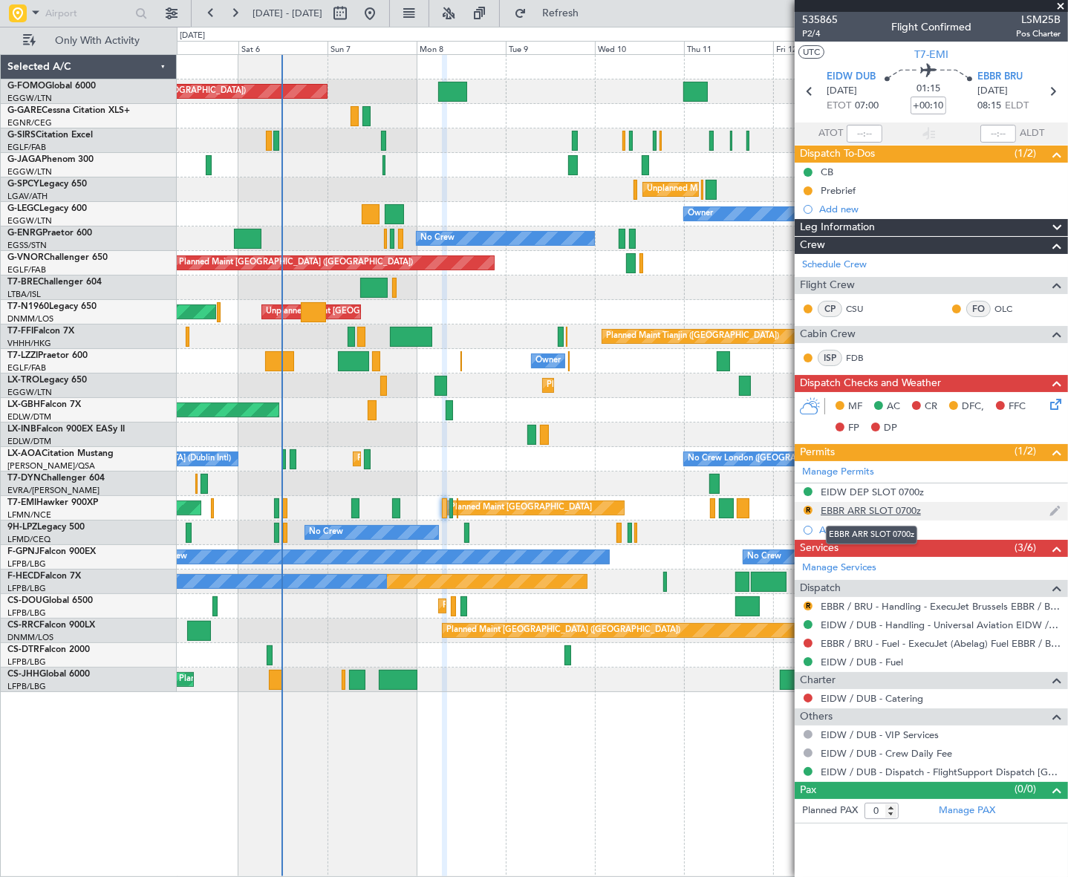
click at [890, 509] on div "EBBR ARR SLOT 0700z" at bounding box center [871, 510] width 100 height 13
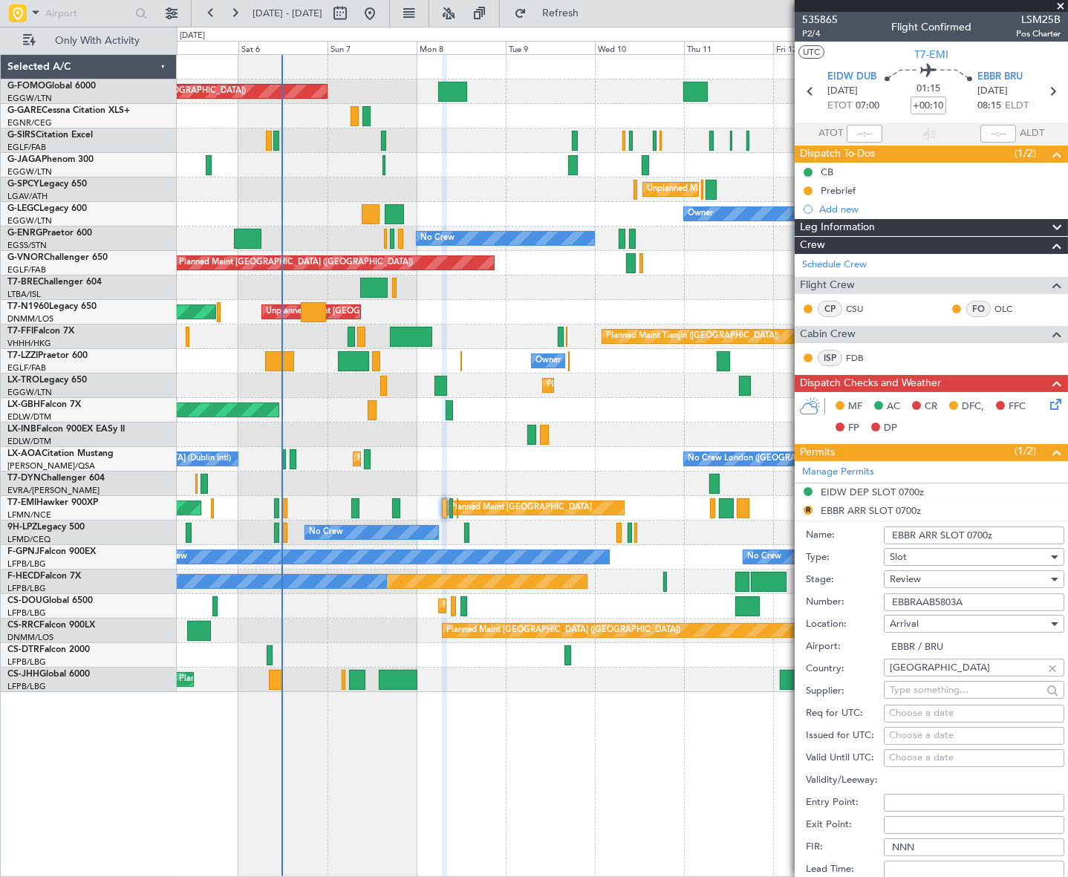
drag, startPoint x: 999, startPoint y: 541, endPoint x: 971, endPoint y: 538, distance: 28.3
click at [971, 538] on input "EBBR ARR SLOT 0700z" at bounding box center [974, 536] width 180 height 18
type input "EBBR ARR SLOT 0815z"
click at [951, 578] on div "Review" at bounding box center [969, 579] width 158 height 22
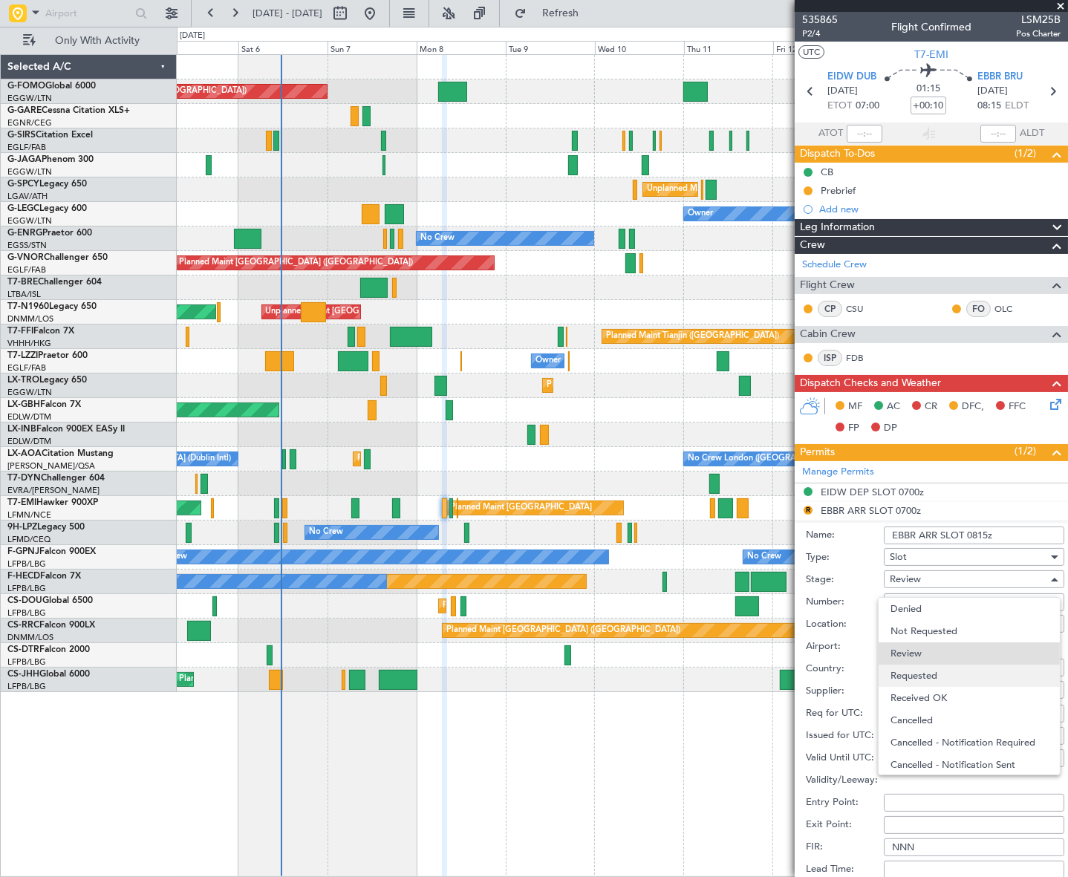
click at [930, 680] on span "Requested" at bounding box center [968, 676] width 157 height 22
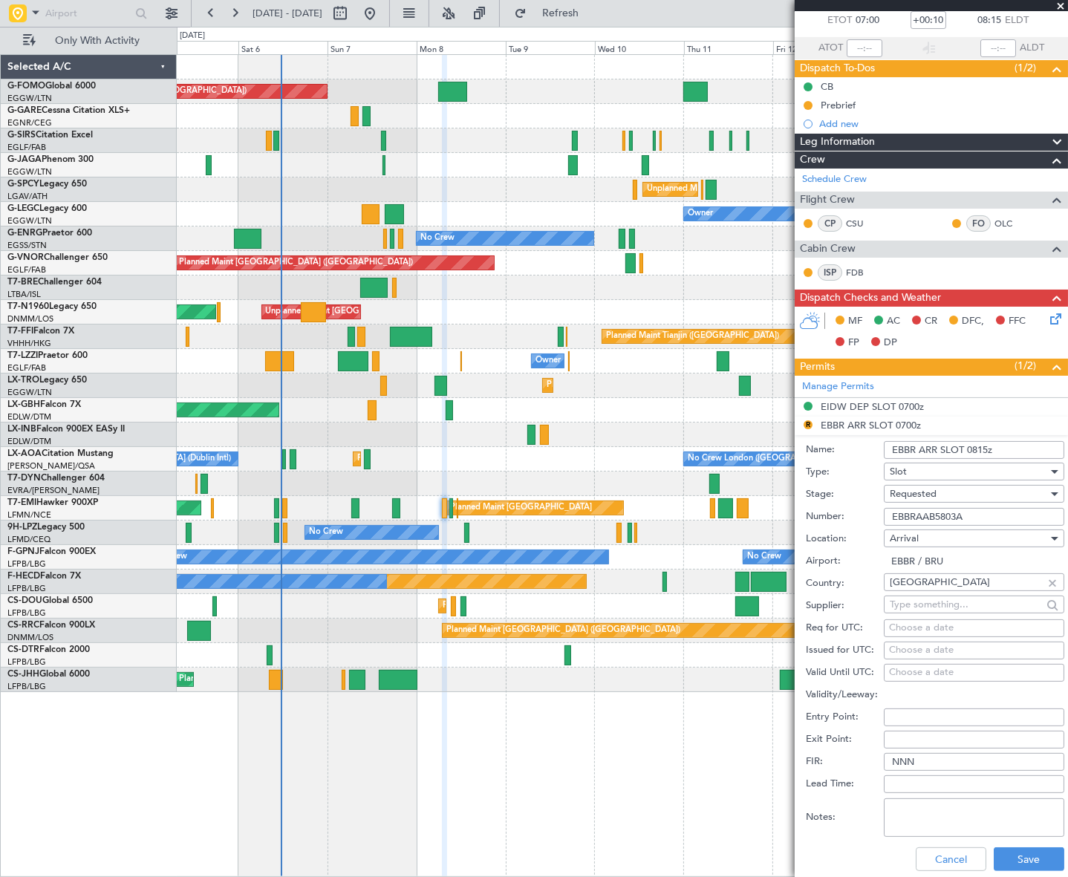
scroll to position [202, 0]
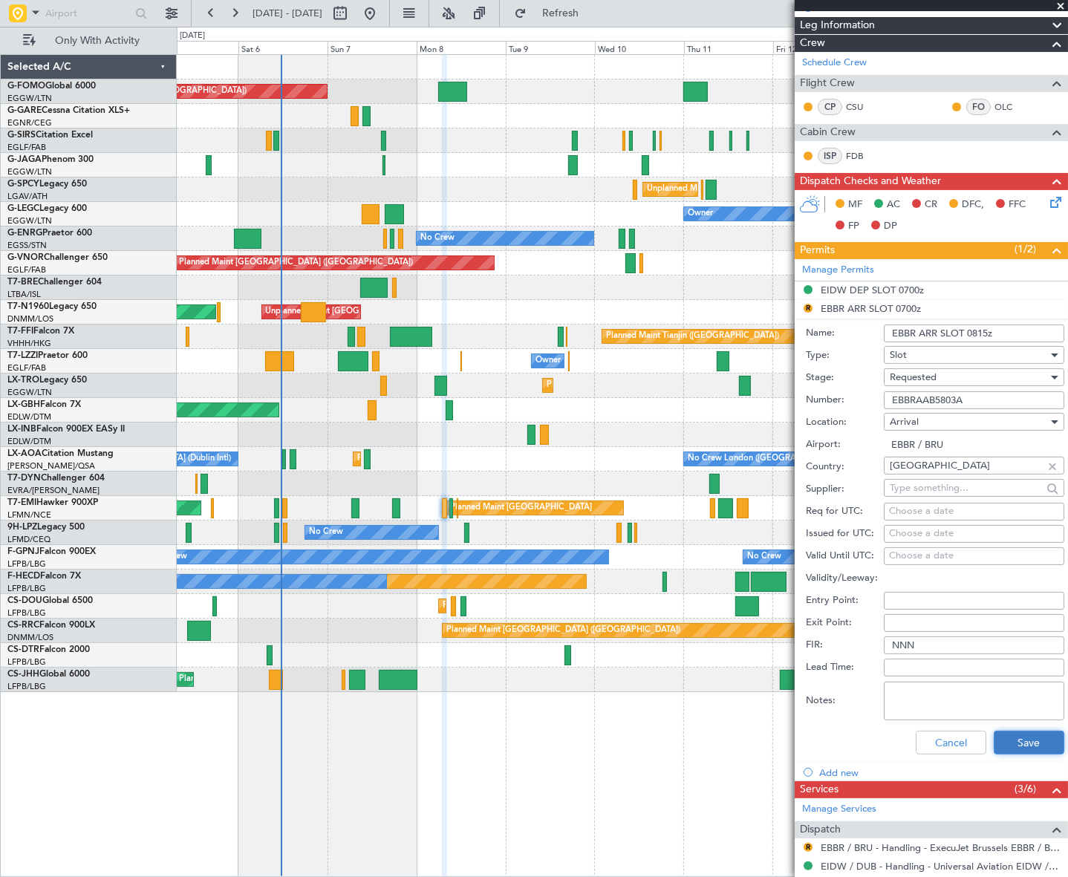
click at [1023, 740] on button "Save" at bounding box center [1029, 743] width 71 height 24
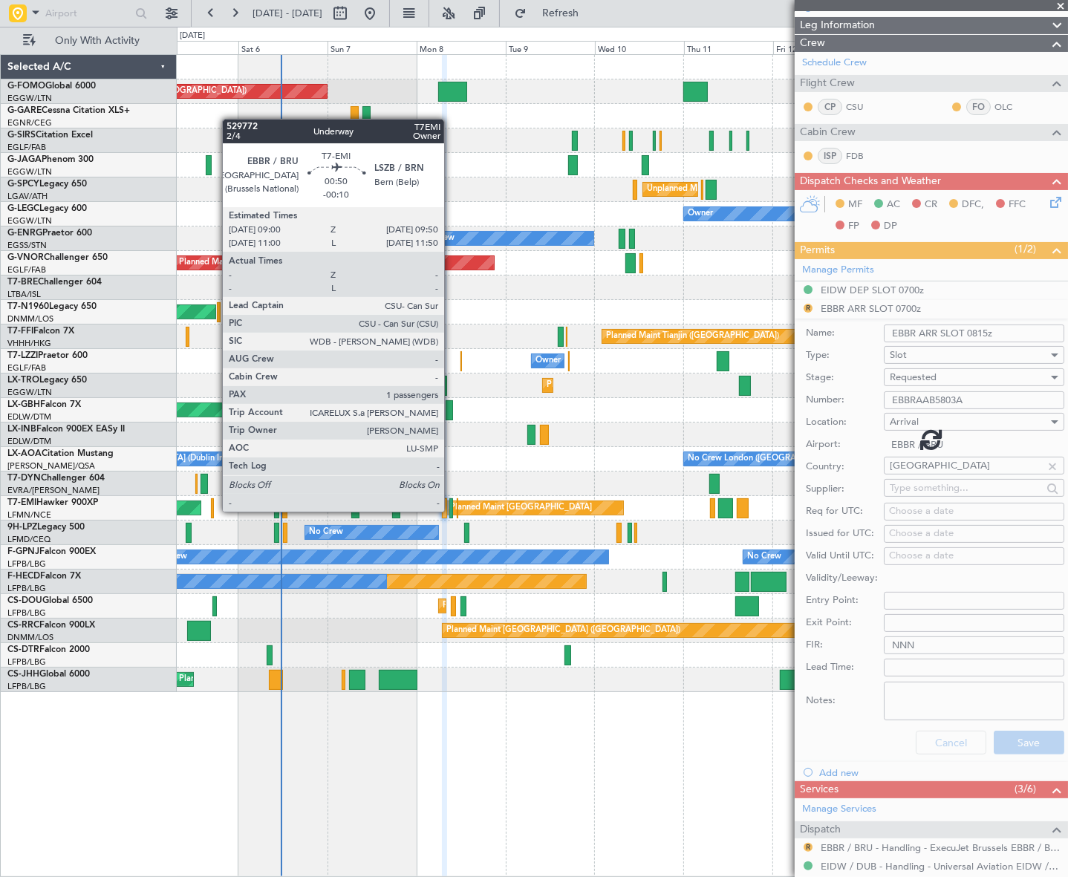
scroll to position [0, 0]
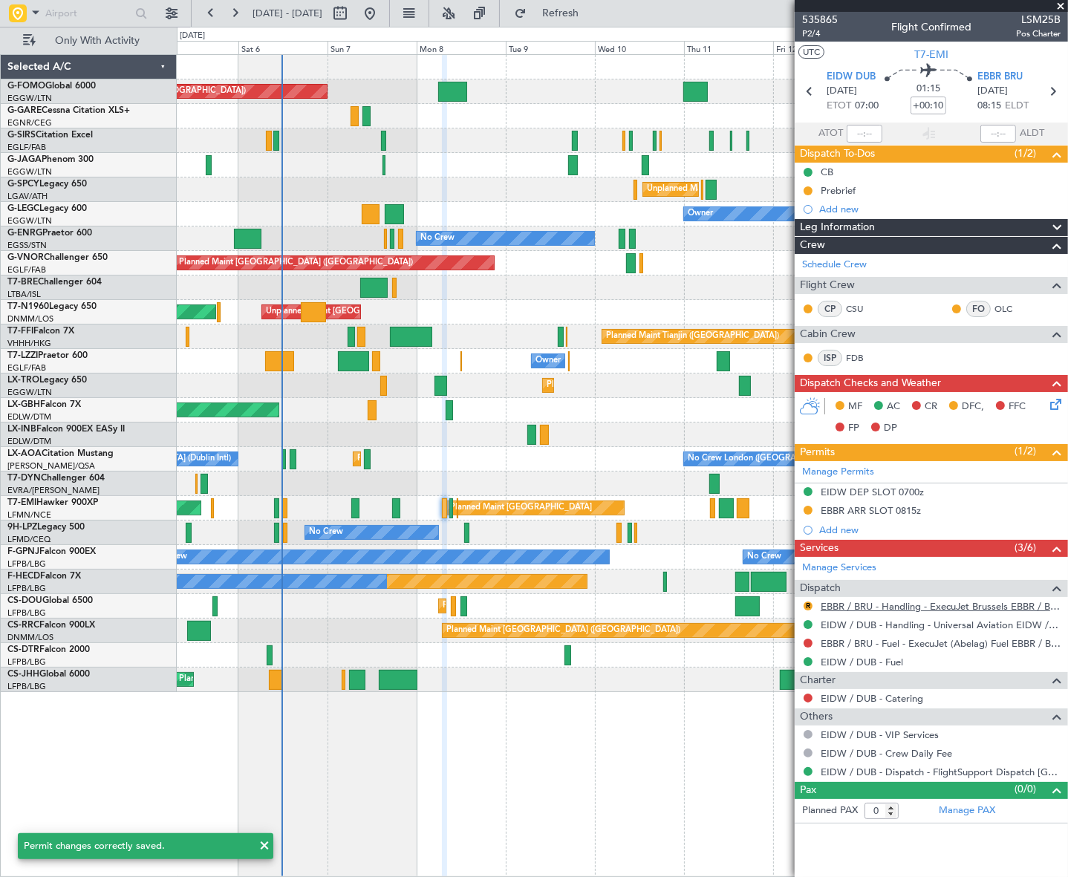
click at [921, 607] on link "EBBR / BRU - Handling - ExecuJet Brussels EBBR / BRU" at bounding box center [941, 606] width 240 height 13
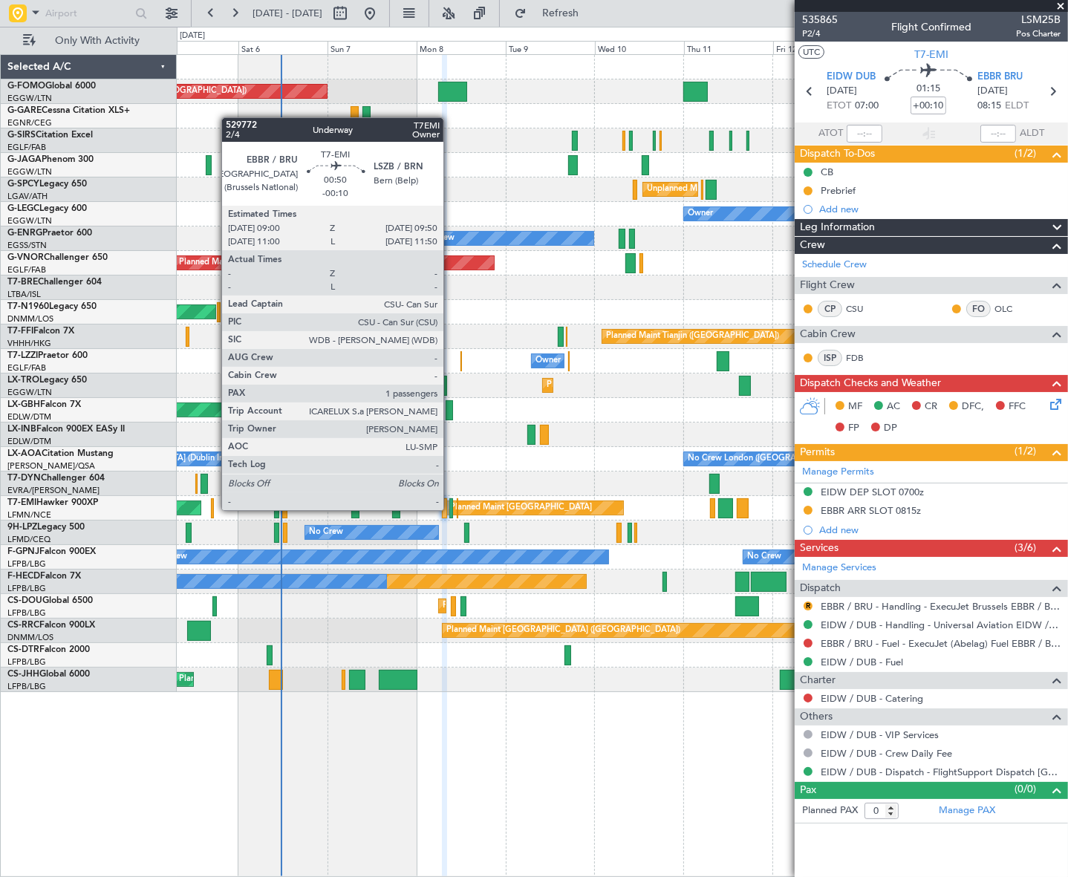
click at [450, 510] on div at bounding box center [451, 508] width 4 height 20
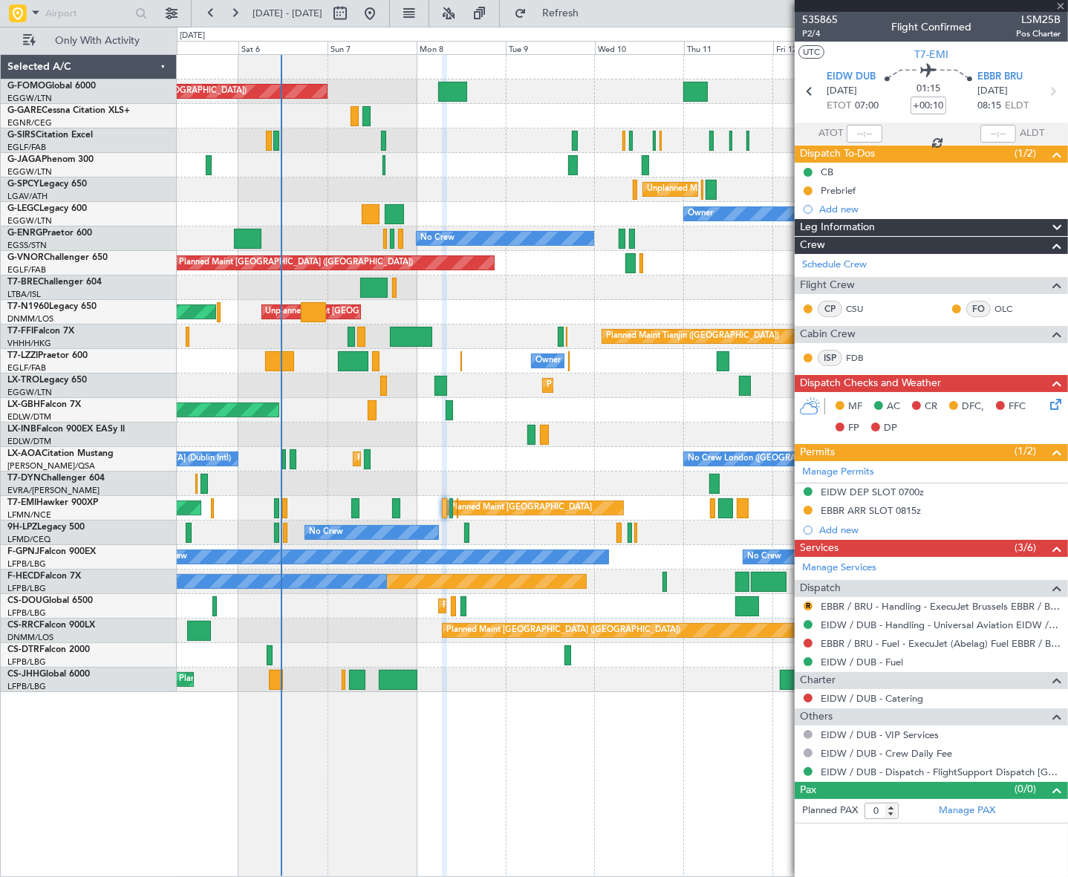
type input "-00:10"
type input "1"
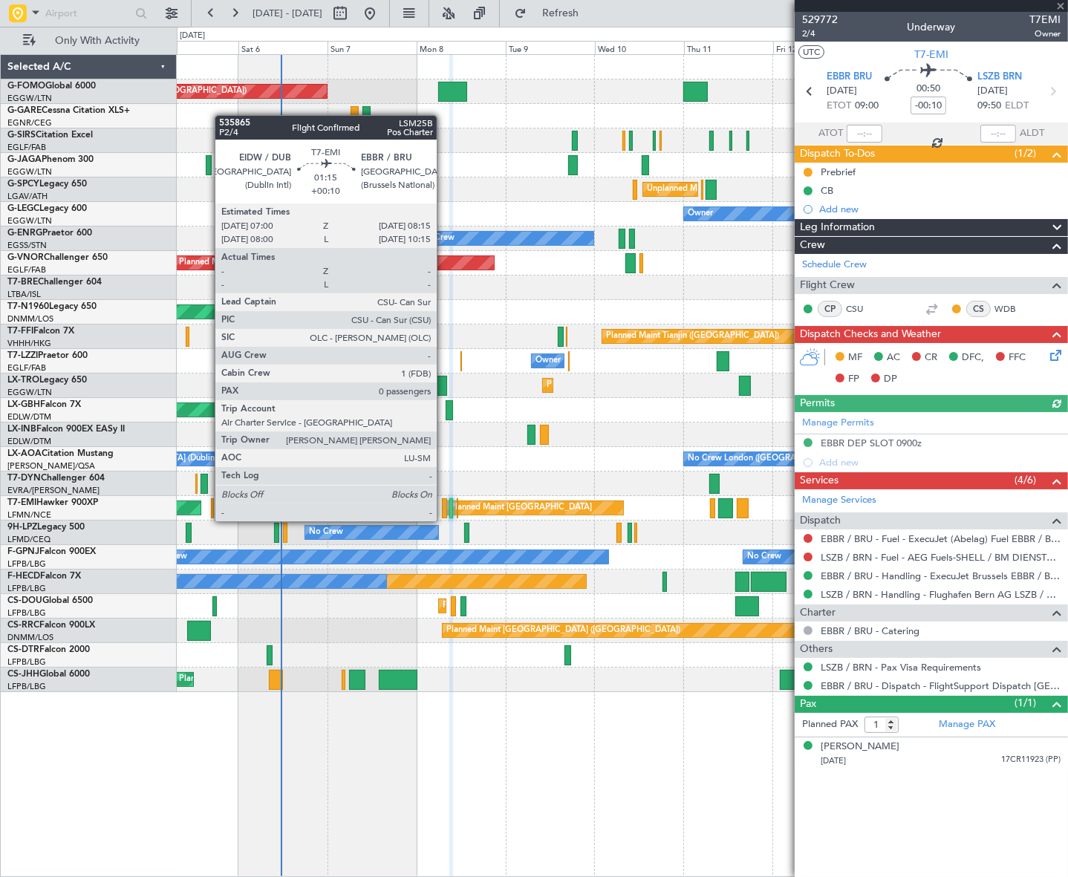
click at [443, 508] on div at bounding box center [444, 508] width 5 height 20
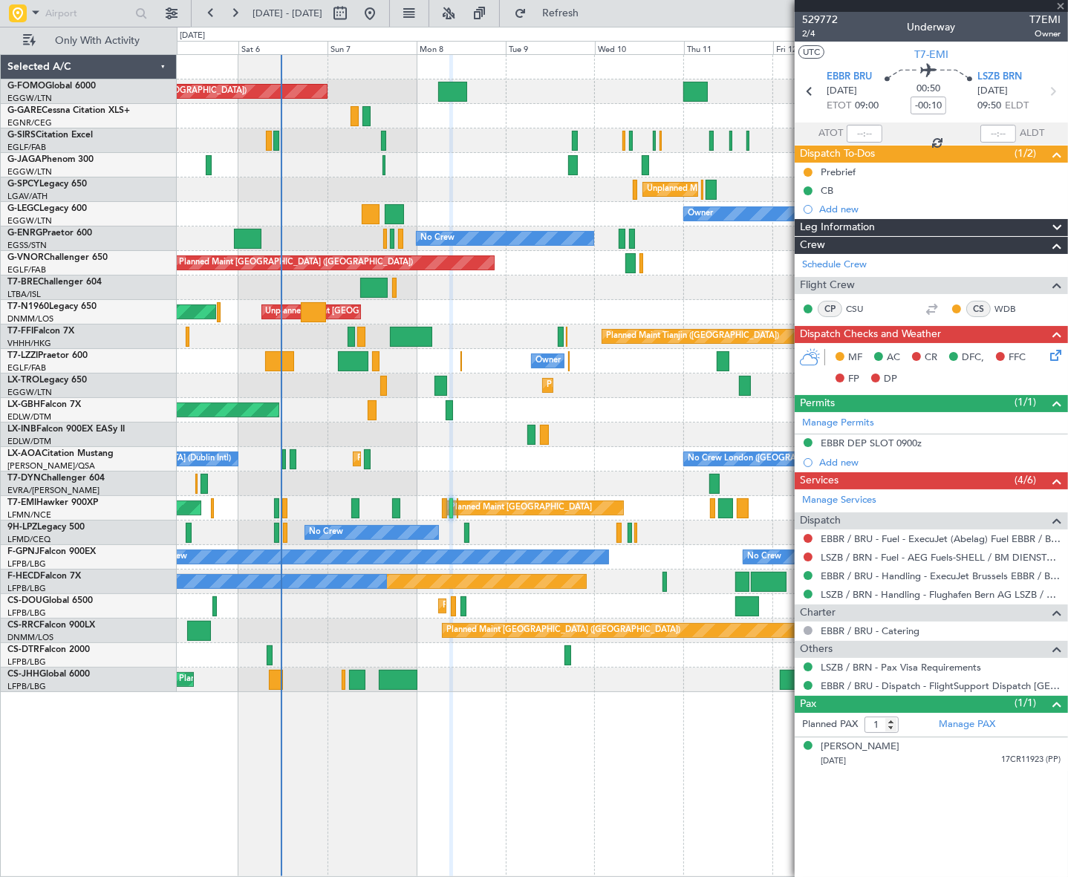
type input "+00:10"
type input "0"
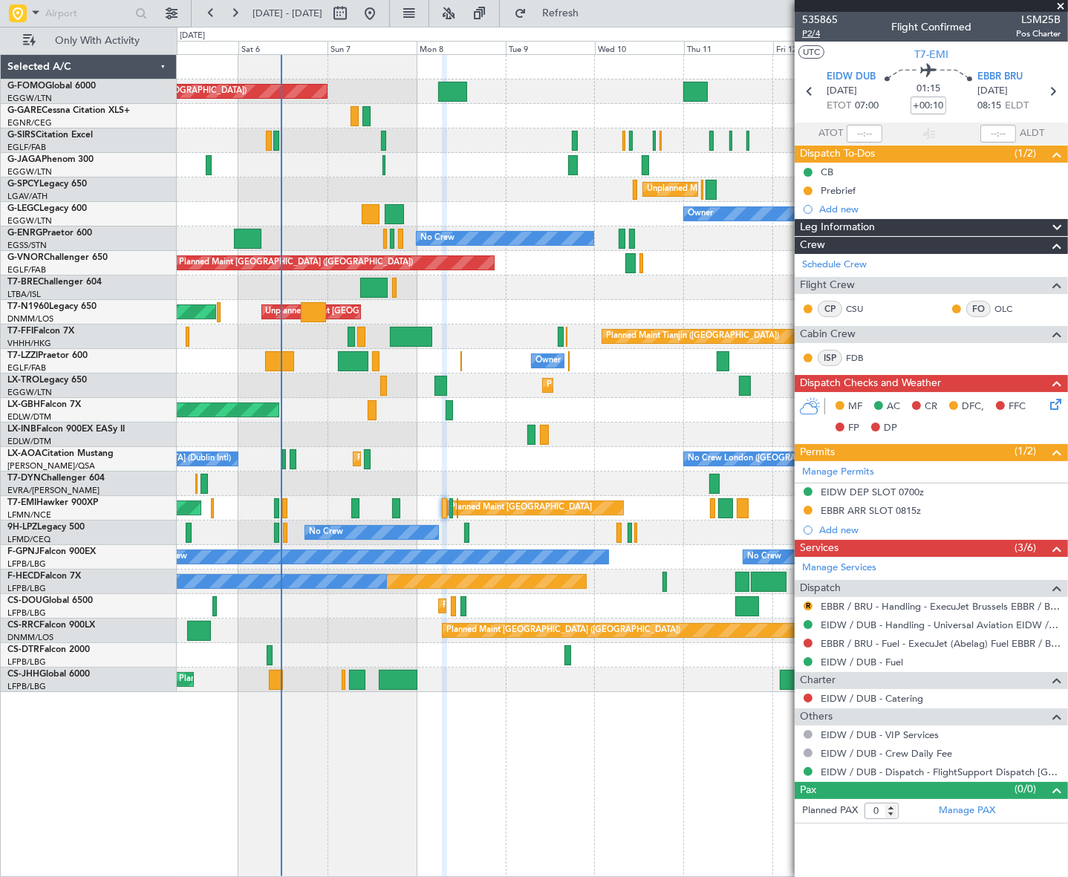
click at [806, 36] on span "P2/4" at bounding box center [820, 33] width 36 height 13
click at [592, 10] on span "Refresh" at bounding box center [561, 13] width 62 height 10
click at [926, 625] on div "EBBR / BRU - Handling - ExecuJet Brussels EBBR / BRU" at bounding box center [941, 631] width 211 height 19
click at [965, 620] on link "EIDW / DUB - Handling - Universal Aviation EIDW / DUB" at bounding box center [941, 625] width 240 height 13
click at [1055, 404] on icon at bounding box center [1053, 402] width 12 height 12
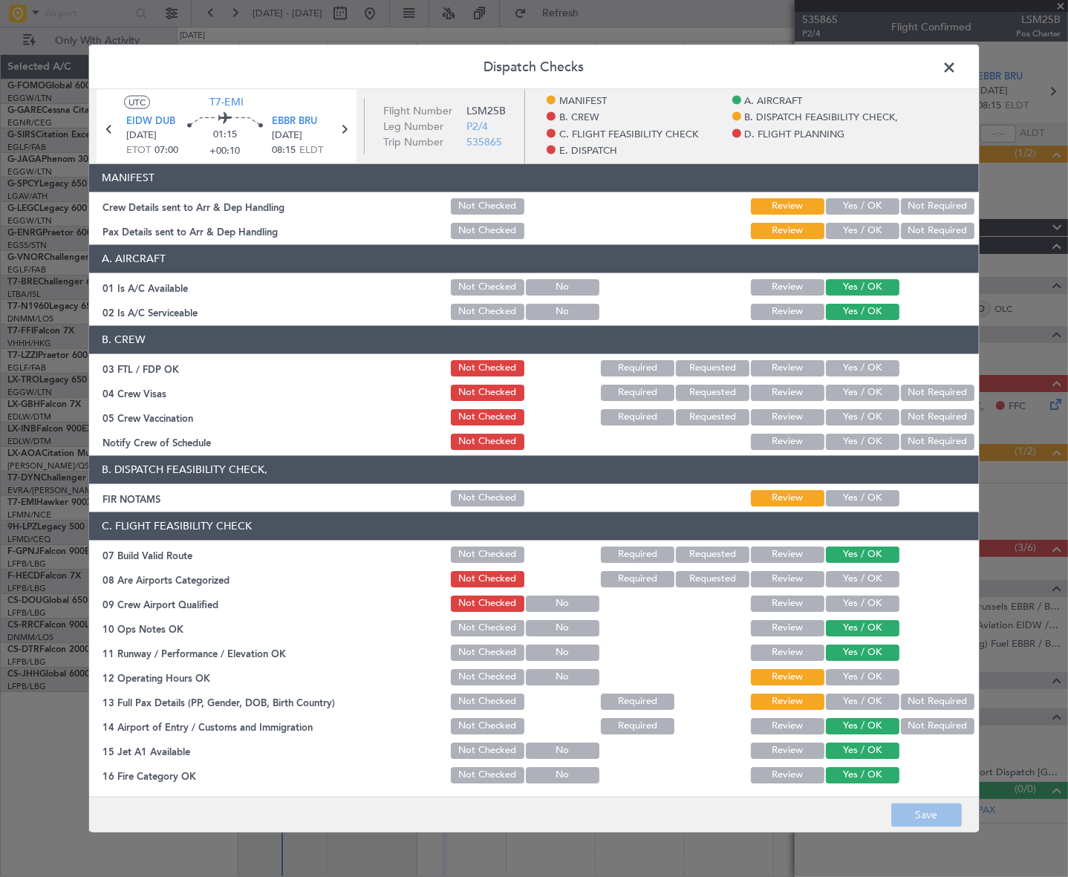
click at [875, 491] on button "Yes / OK" at bounding box center [863, 497] width 74 height 16
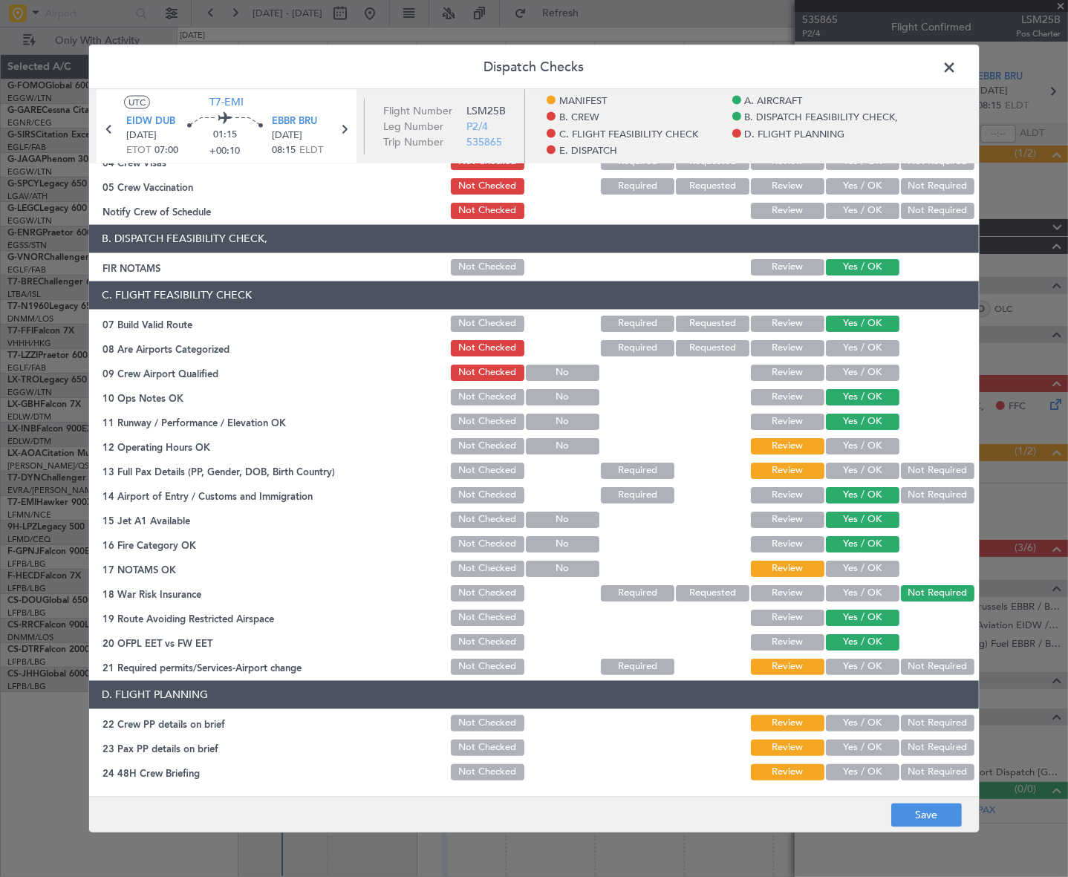
scroll to position [270, 0]
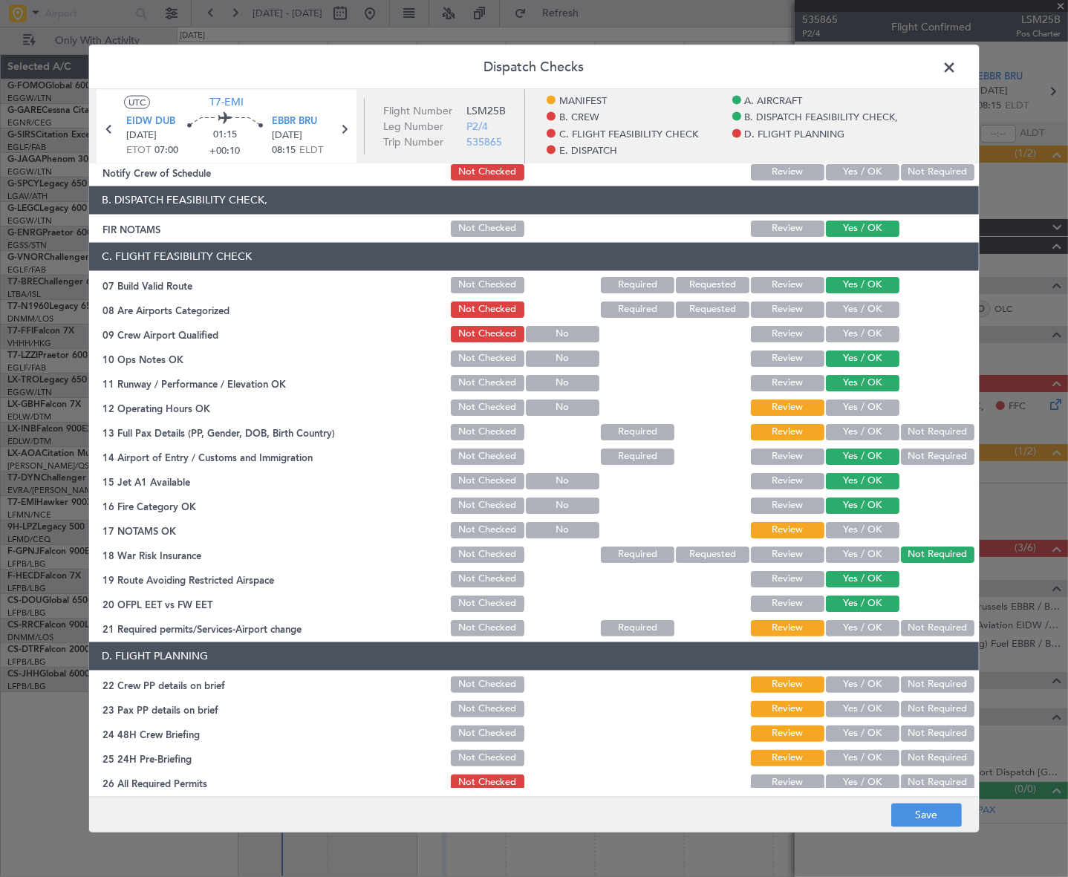
click at [864, 408] on button "Yes / OK" at bounding box center [863, 407] width 74 height 16
click at [873, 429] on button "Yes / OK" at bounding box center [863, 431] width 74 height 16
click at [881, 522] on button "Yes / OK" at bounding box center [863, 529] width 74 height 16
click at [879, 622] on button "Yes / OK" at bounding box center [863, 627] width 74 height 16
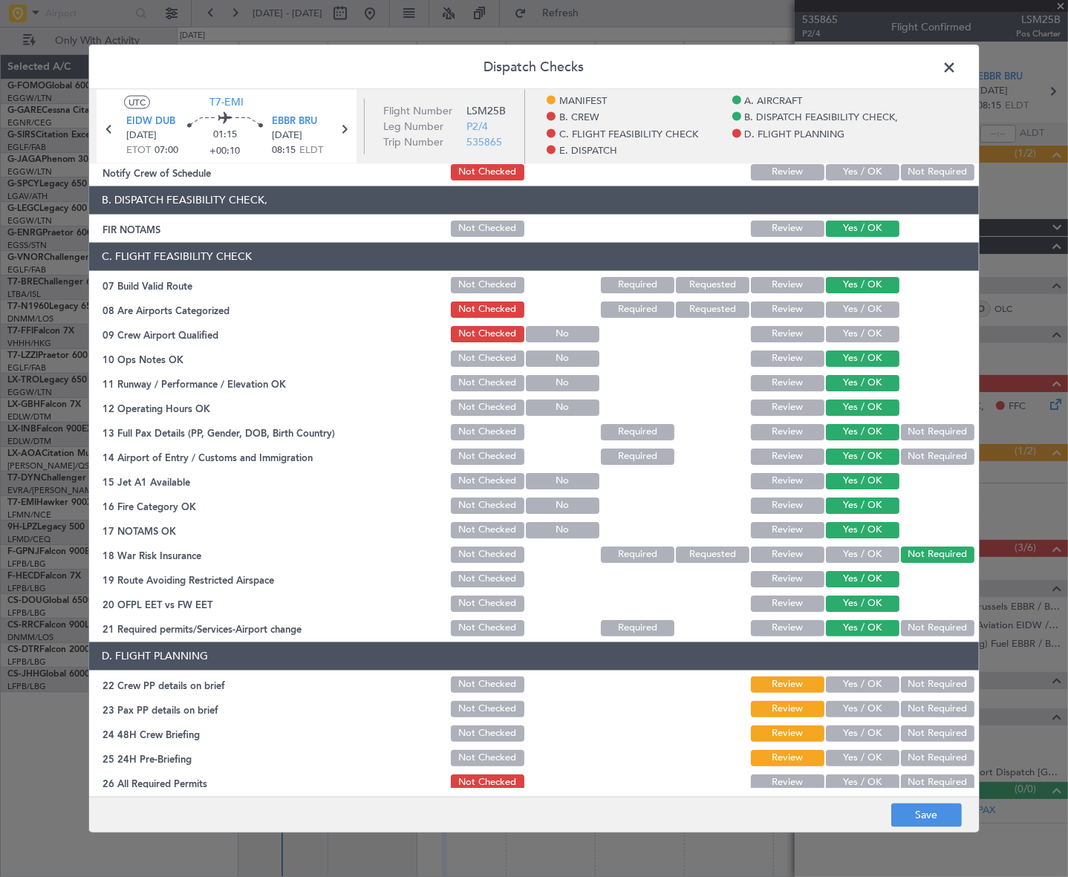
click at [886, 683] on button "Yes / OK" at bounding box center [863, 684] width 74 height 16
click at [873, 709] on button "Yes / OK" at bounding box center [863, 708] width 74 height 16
click at [879, 728] on button "Yes / OK" at bounding box center [863, 733] width 74 height 16
click at [916, 750] on button "Not Required" at bounding box center [938, 757] width 74 height 16
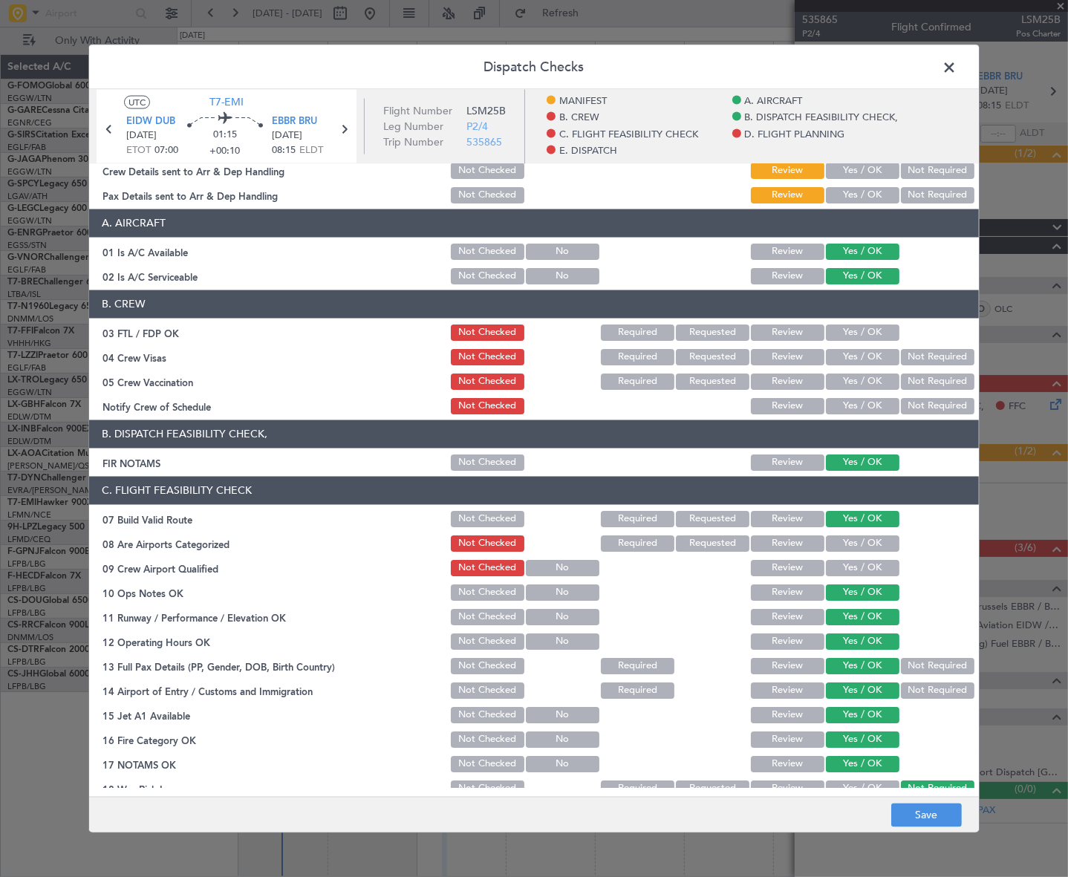
scroll to position [0, 0]
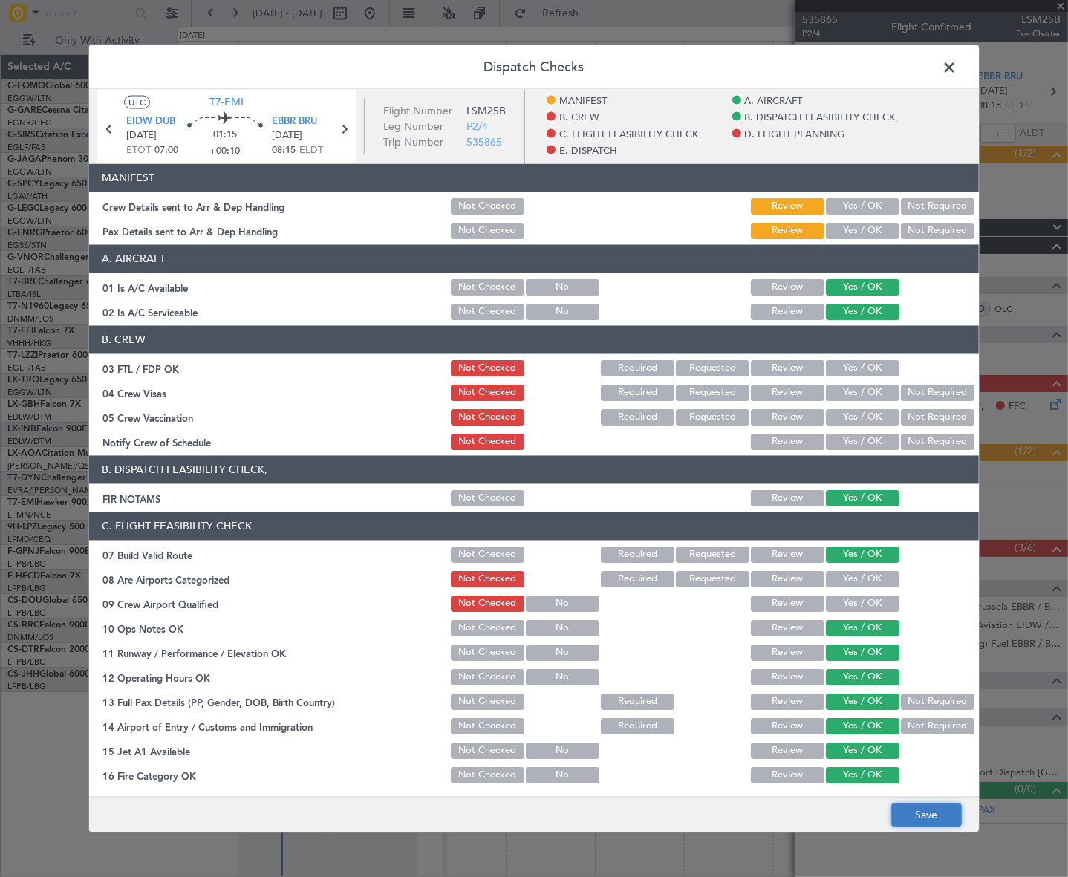
click at [941, 814] on button "Save" at bounding box center [926, 816] width 71 height 24
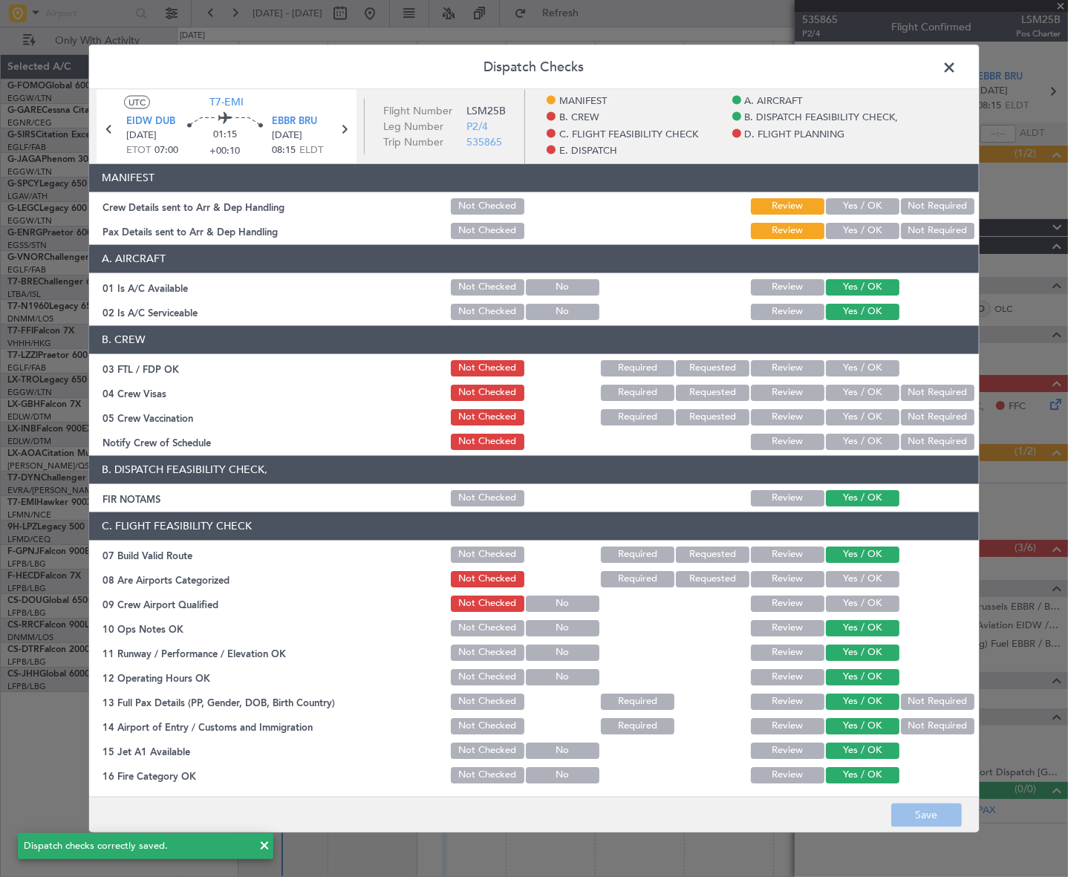
click at [957, 70] on span at bounding box center [957, 71] width 0 height 30
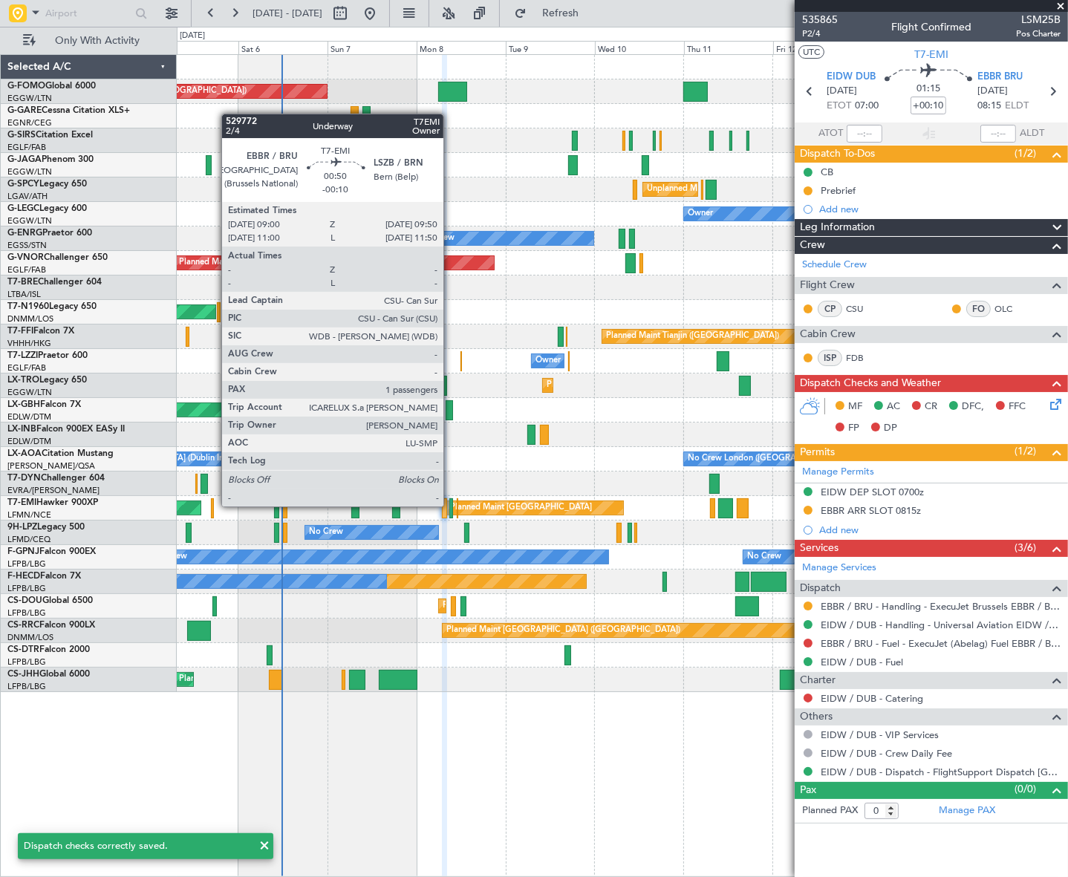
click at [450, 506] on div at bounding box center [451, 508] width 4 height 20
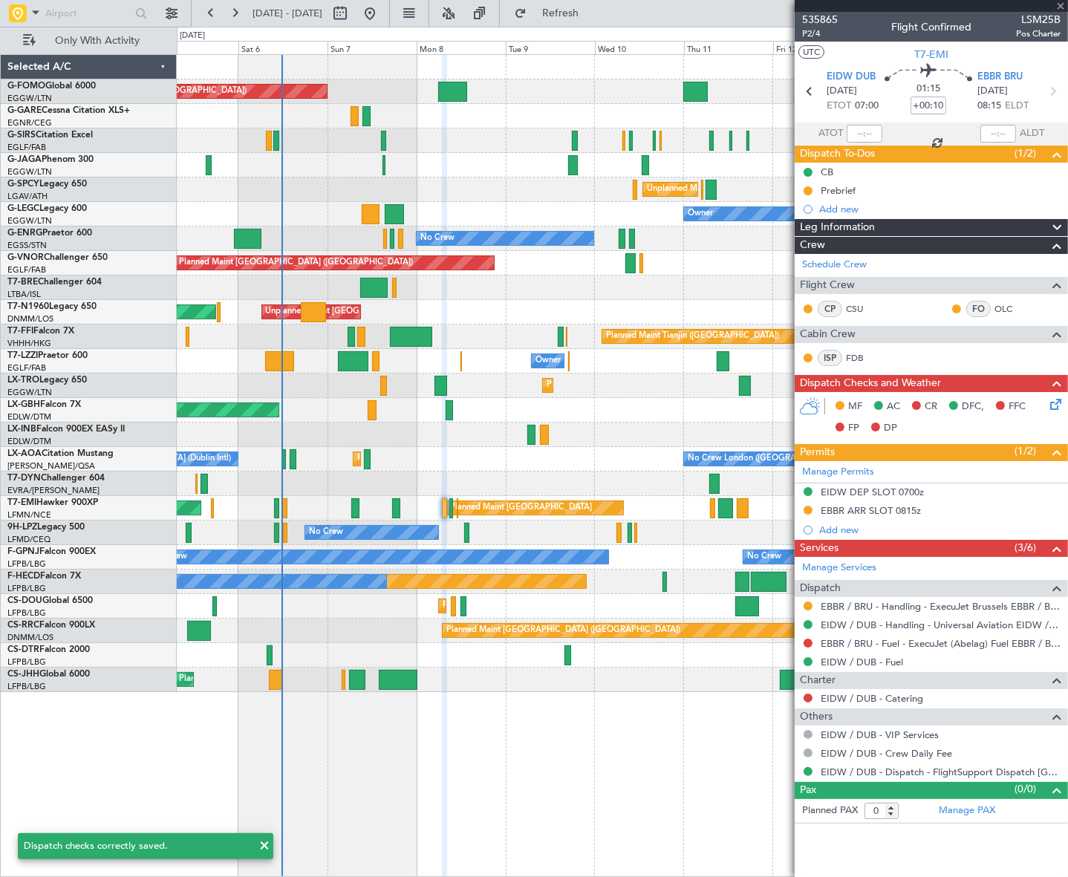
type input "-00:10"
type input "1"
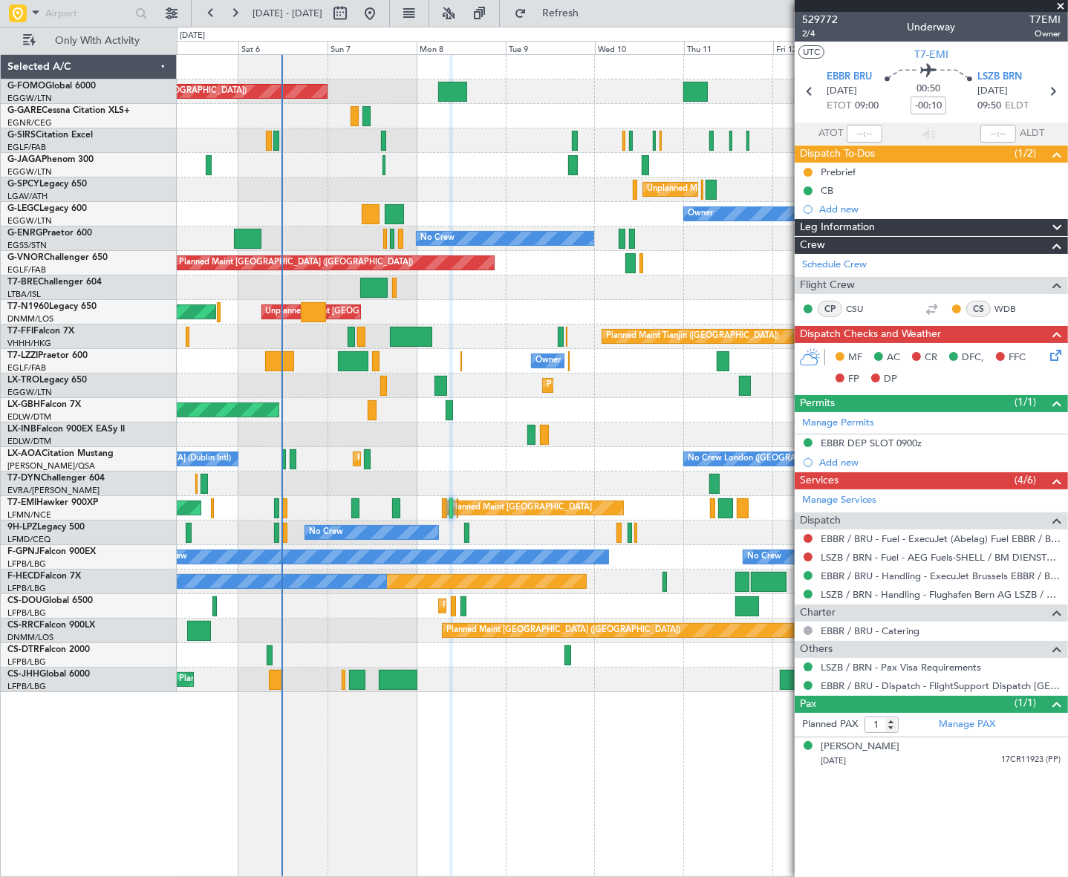
click at [1056, 354] on icon at bounding box center [1053, 353] width 12 height 12
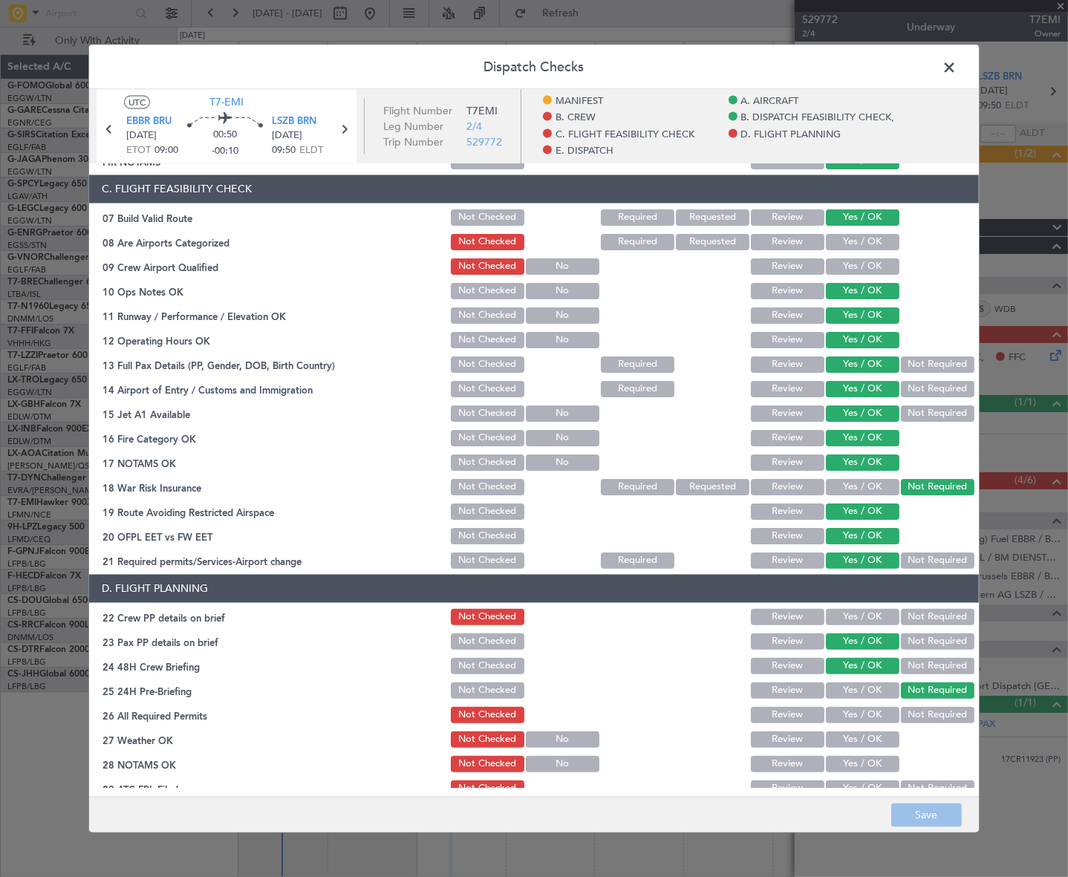
scroll to position [750, 0]
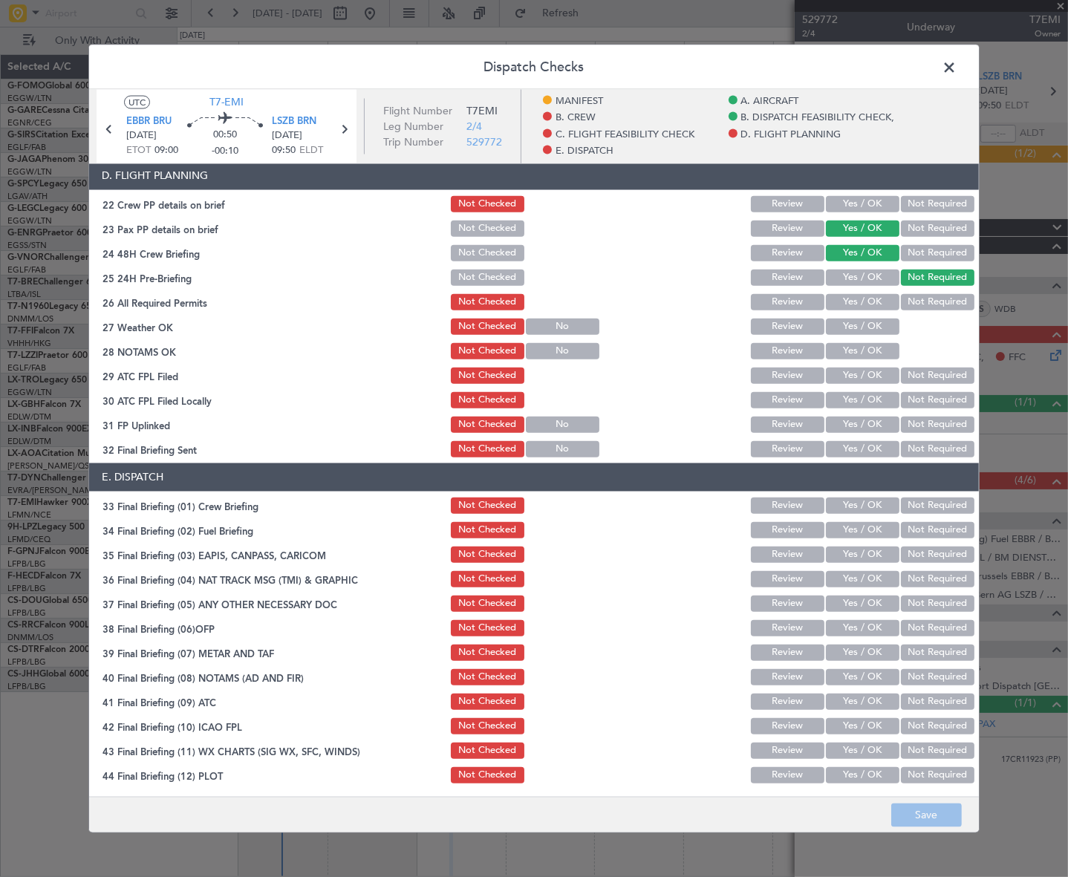
click at [936, 69] on header "Dispatch Checks" at bounding box center [534, 67] width 890 height 45
click at [957, 63] on span at bounding box center [957, 71] width 0 height 30
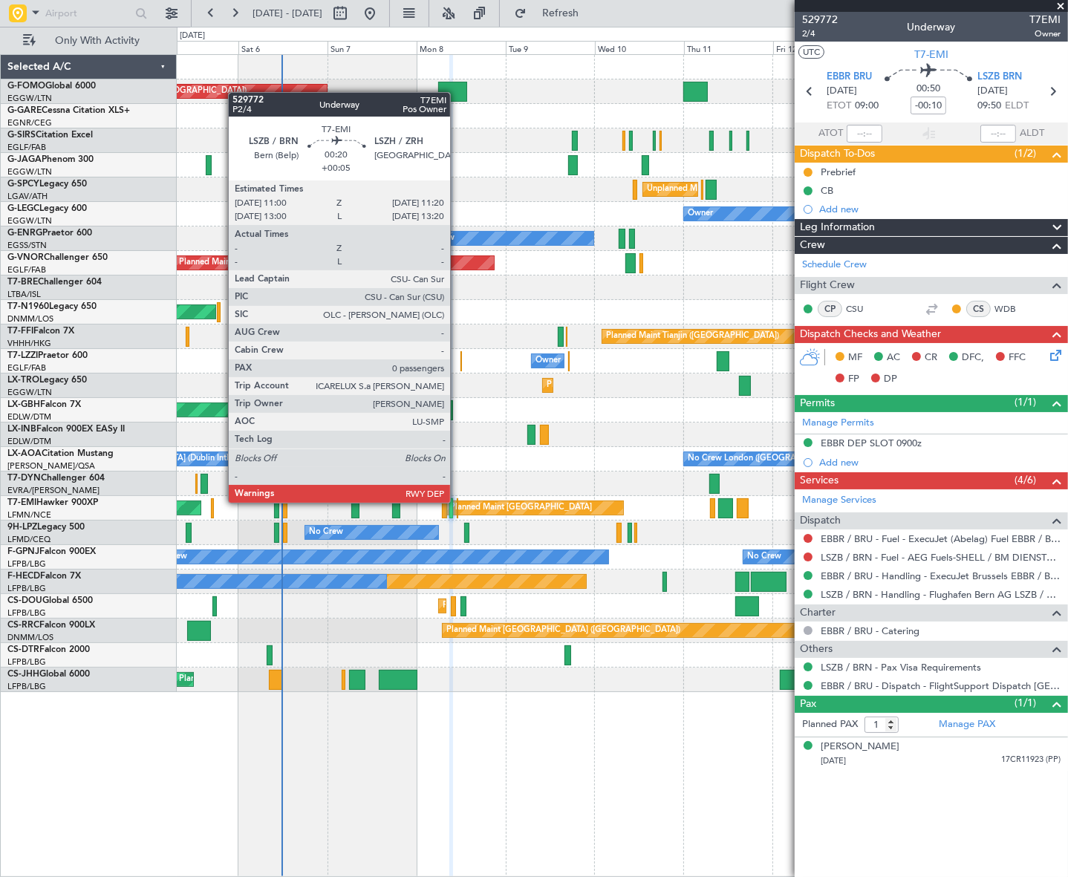
click at [457, 501] on div at bounding box center [457, 508] width 1 height 20
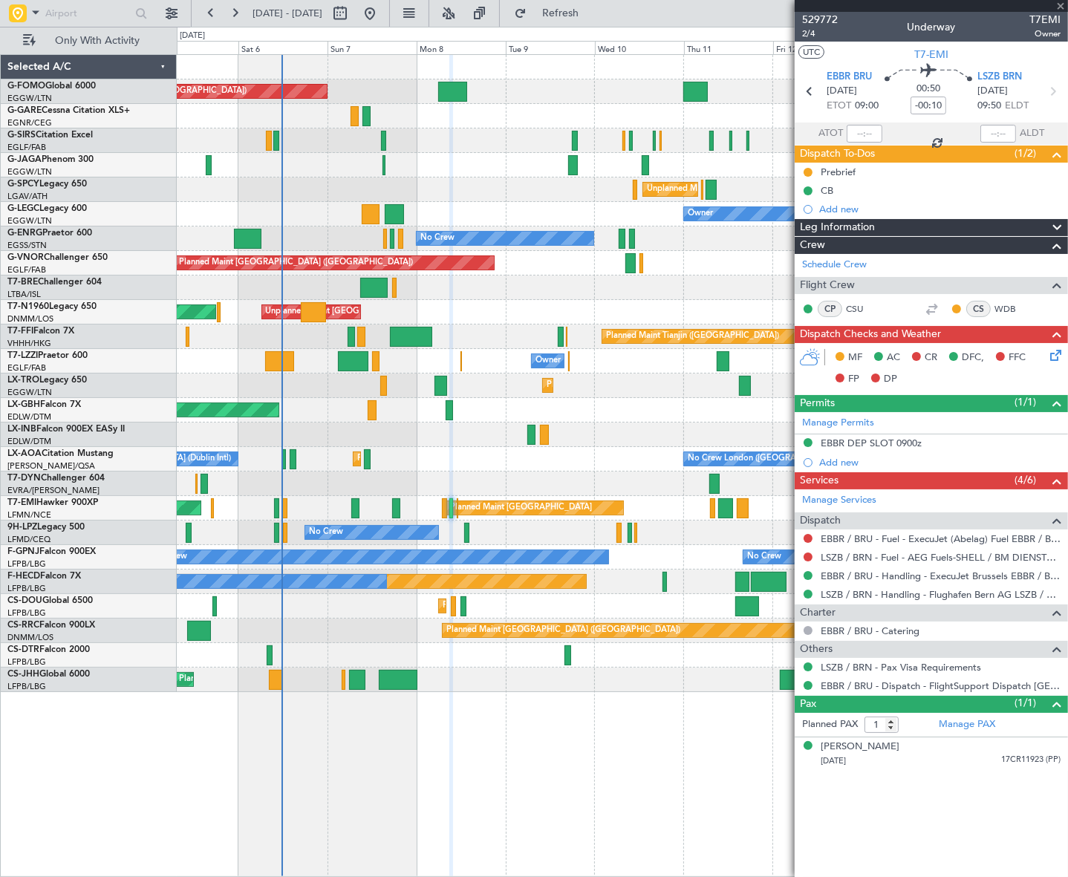
type input "+00:05"
type input "0"
